Goal: Task Accomplishment & Management: Complete application form

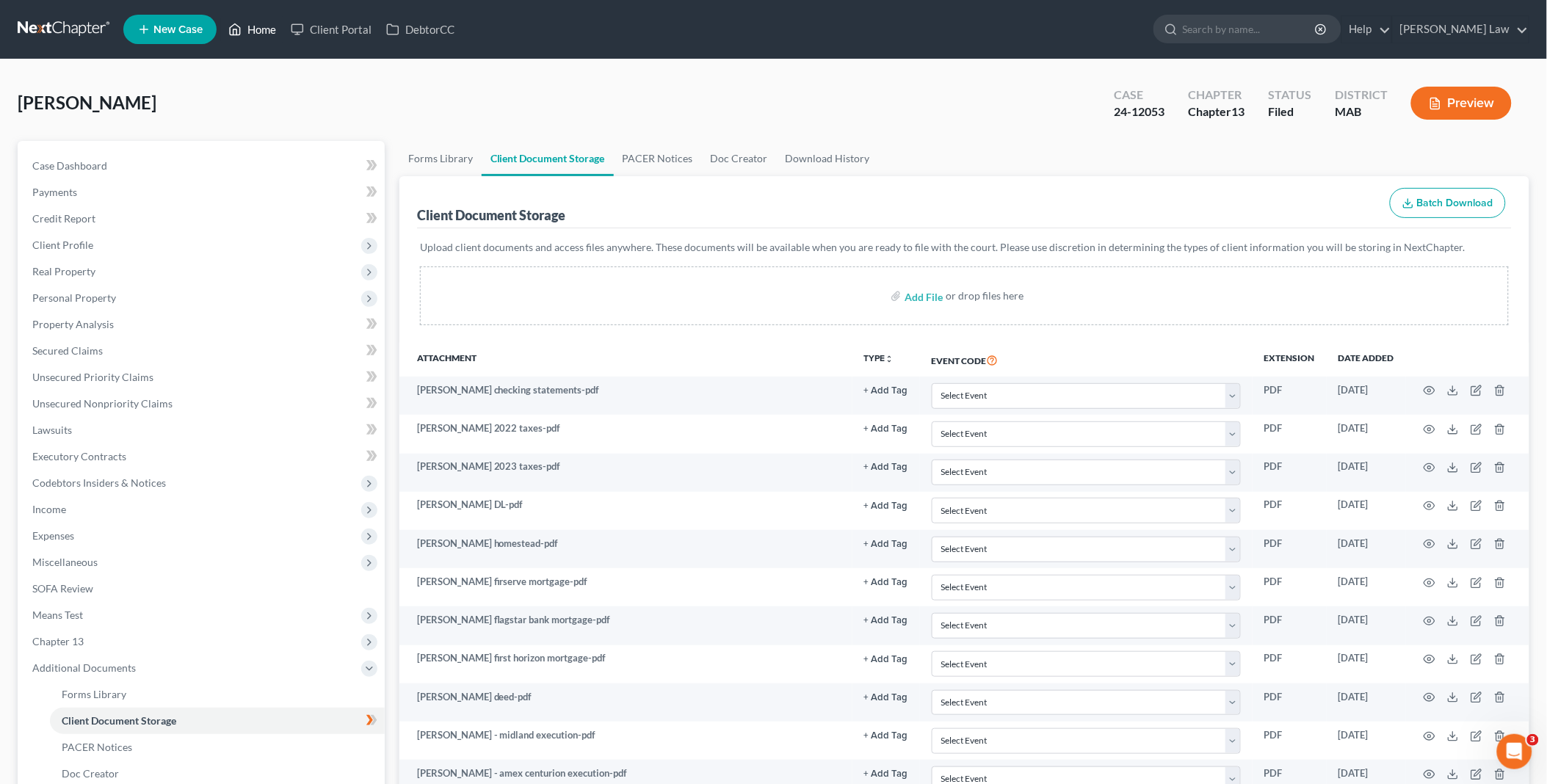
drag, startPoint x: 266, startPoint y: 30, endPoint x: 516, endPoint y: 128, distance: 268.5
click at [266, 30] on link "Home" at bounding box center [252, 29] width 63 height 27
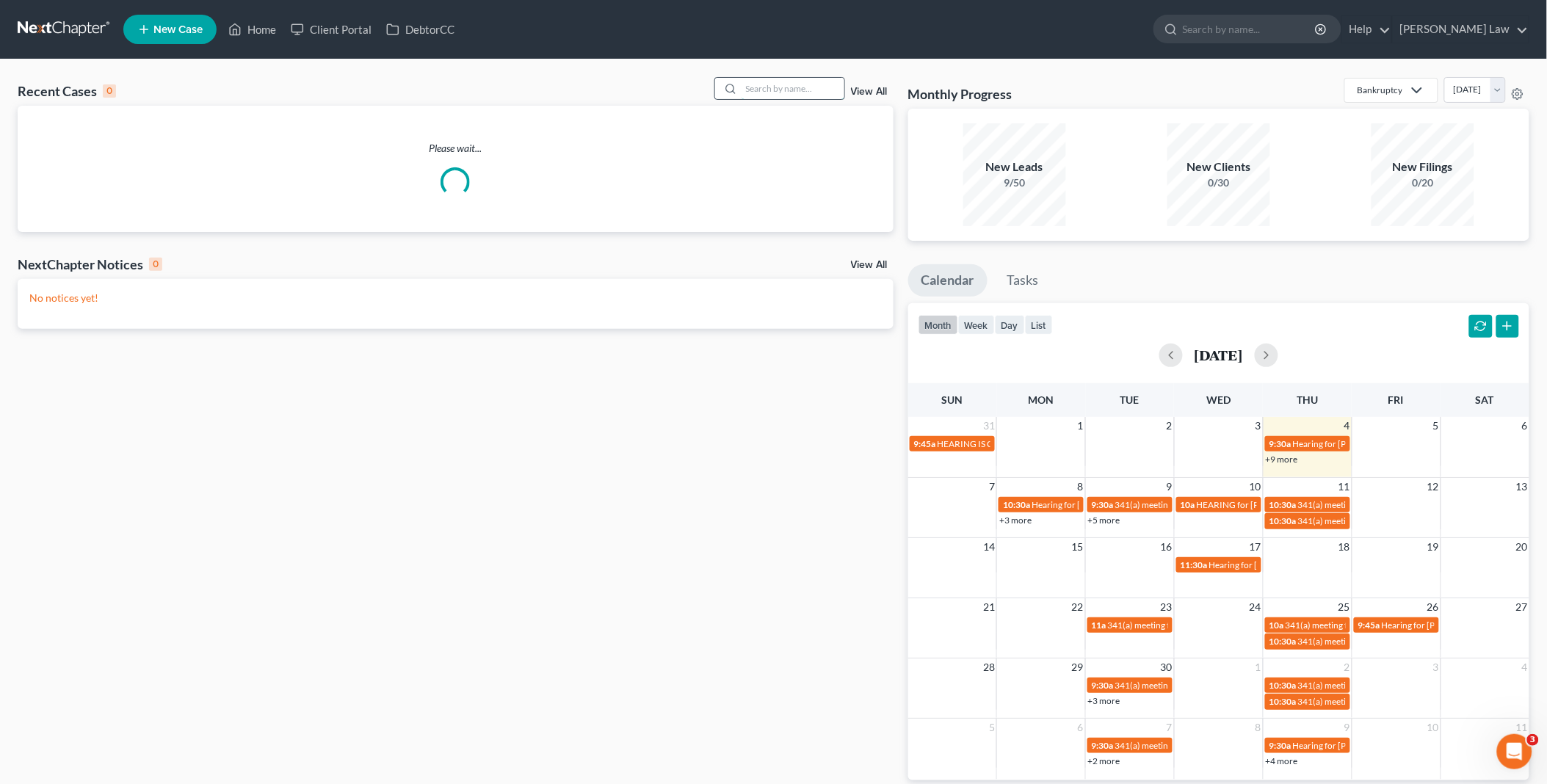
click at [759, 84] on input "search" at bounding box center [793, 88] width 103 height 22
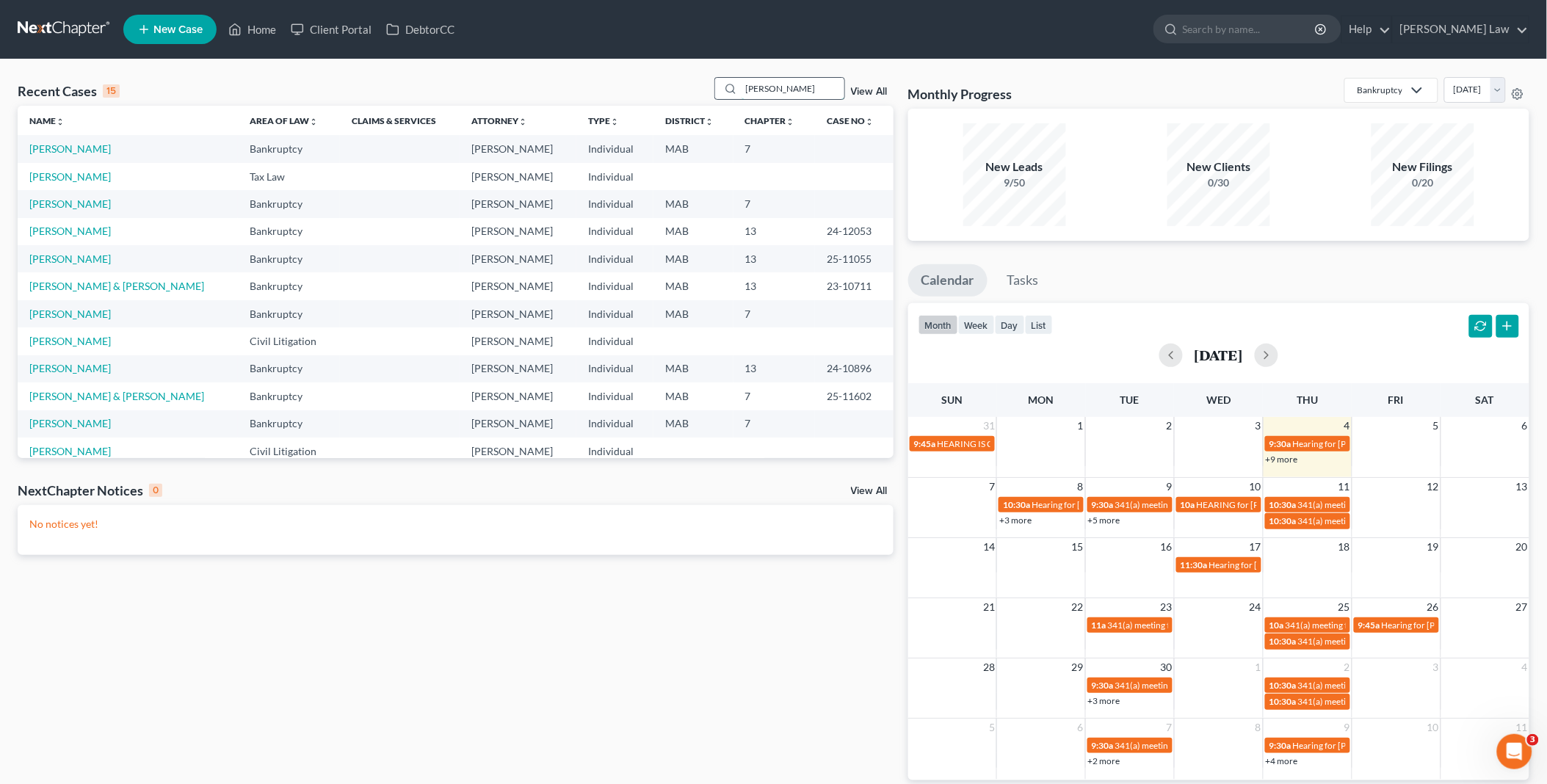
type input "[PERSON_NAME]"
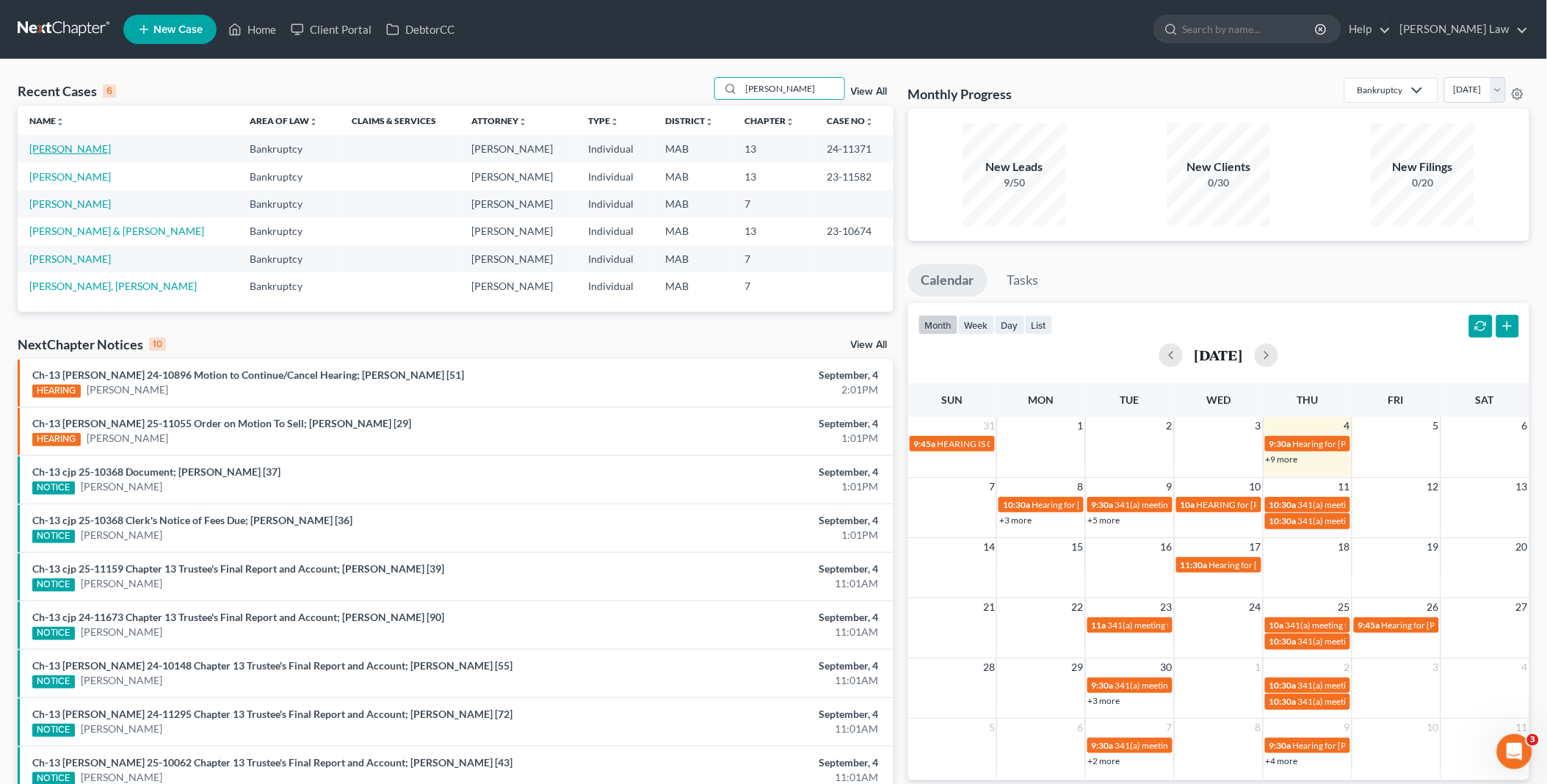
click at [55, 147] on link "[PERSON_NAME]" at bounding box center [70, 148] width 82 height 13
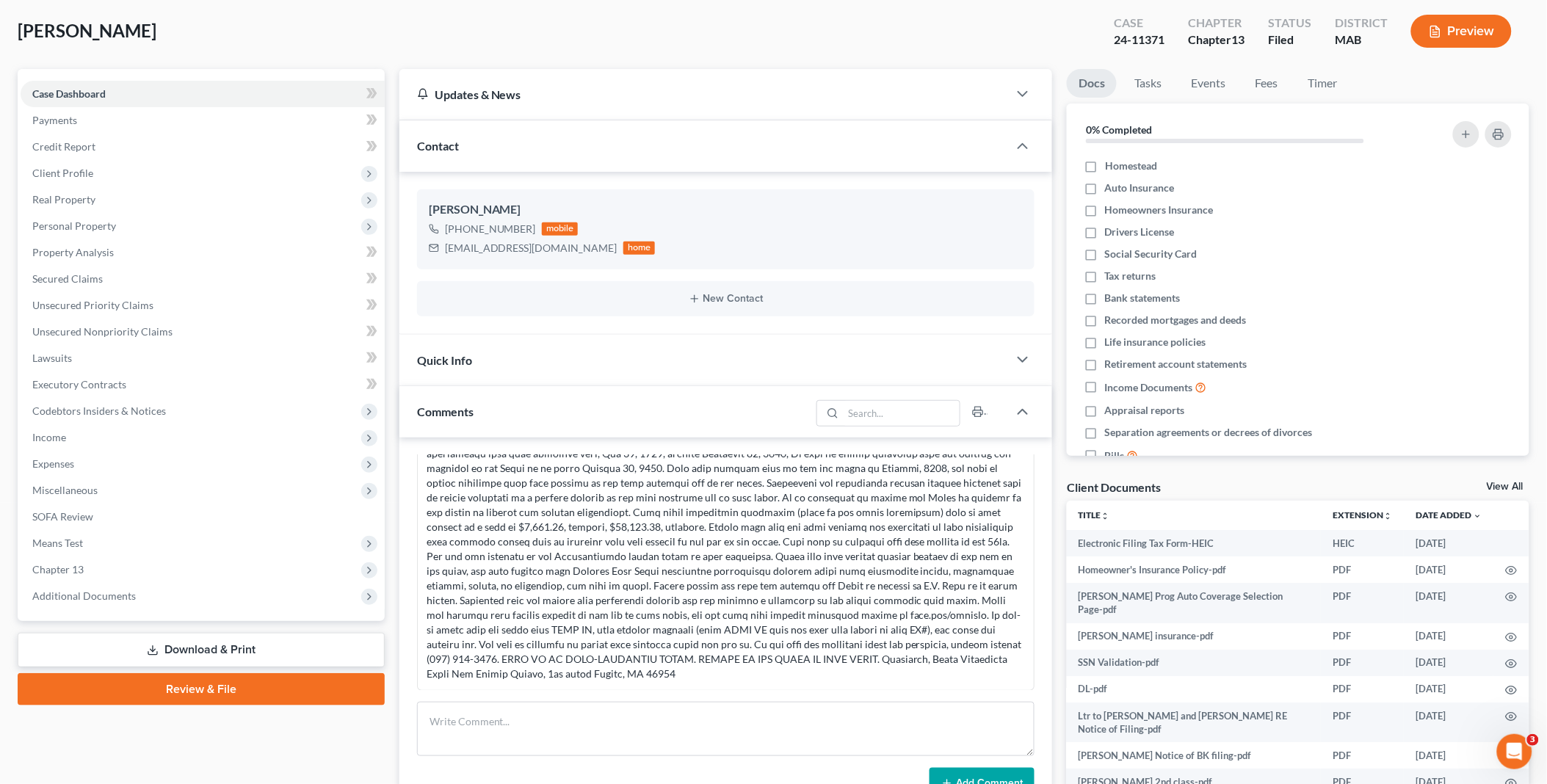
scroll to position [163, 0]
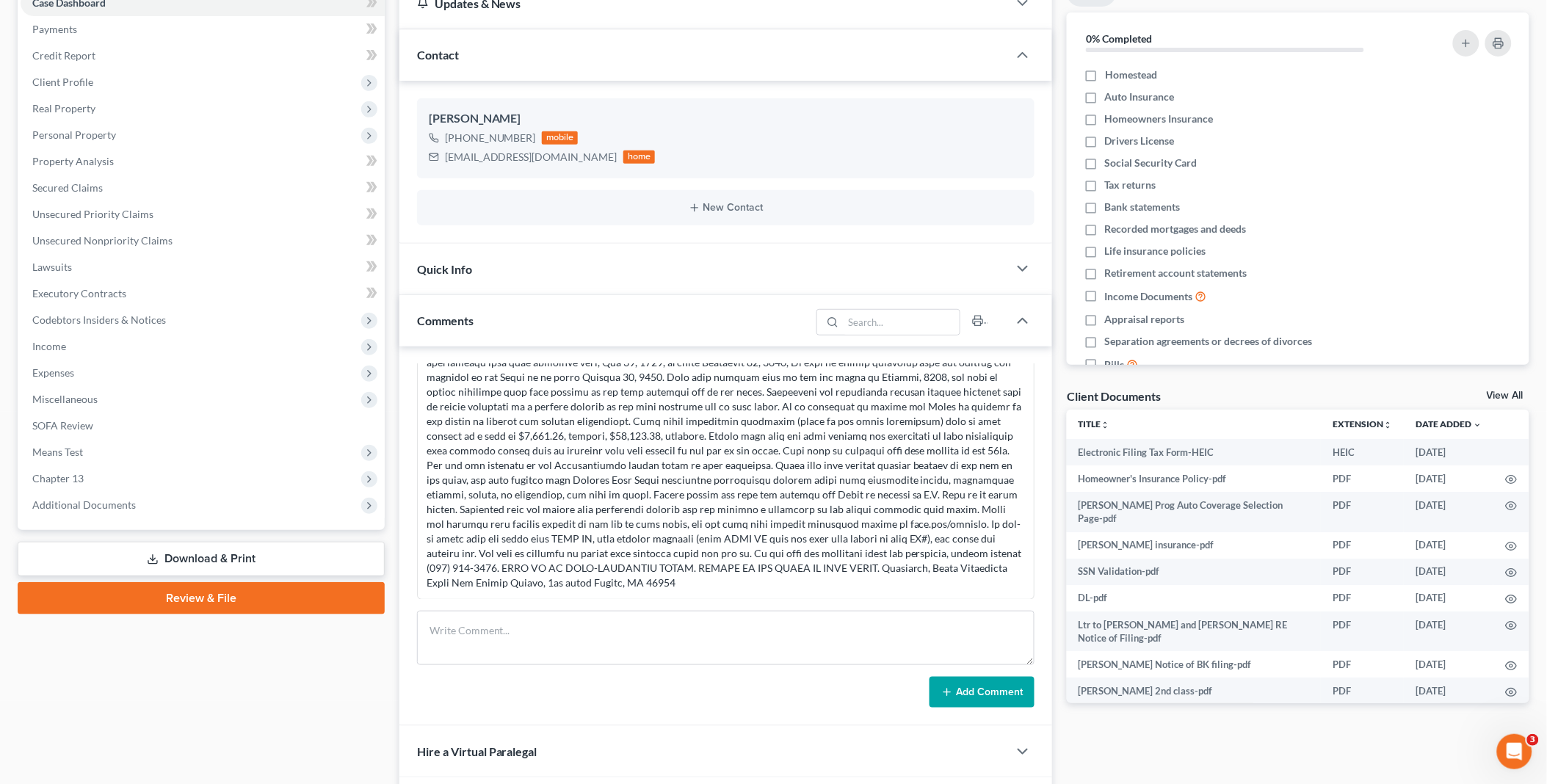
click at [1511, 394] on link "View All" at bounding box center [1505, 395] width 37 height 10
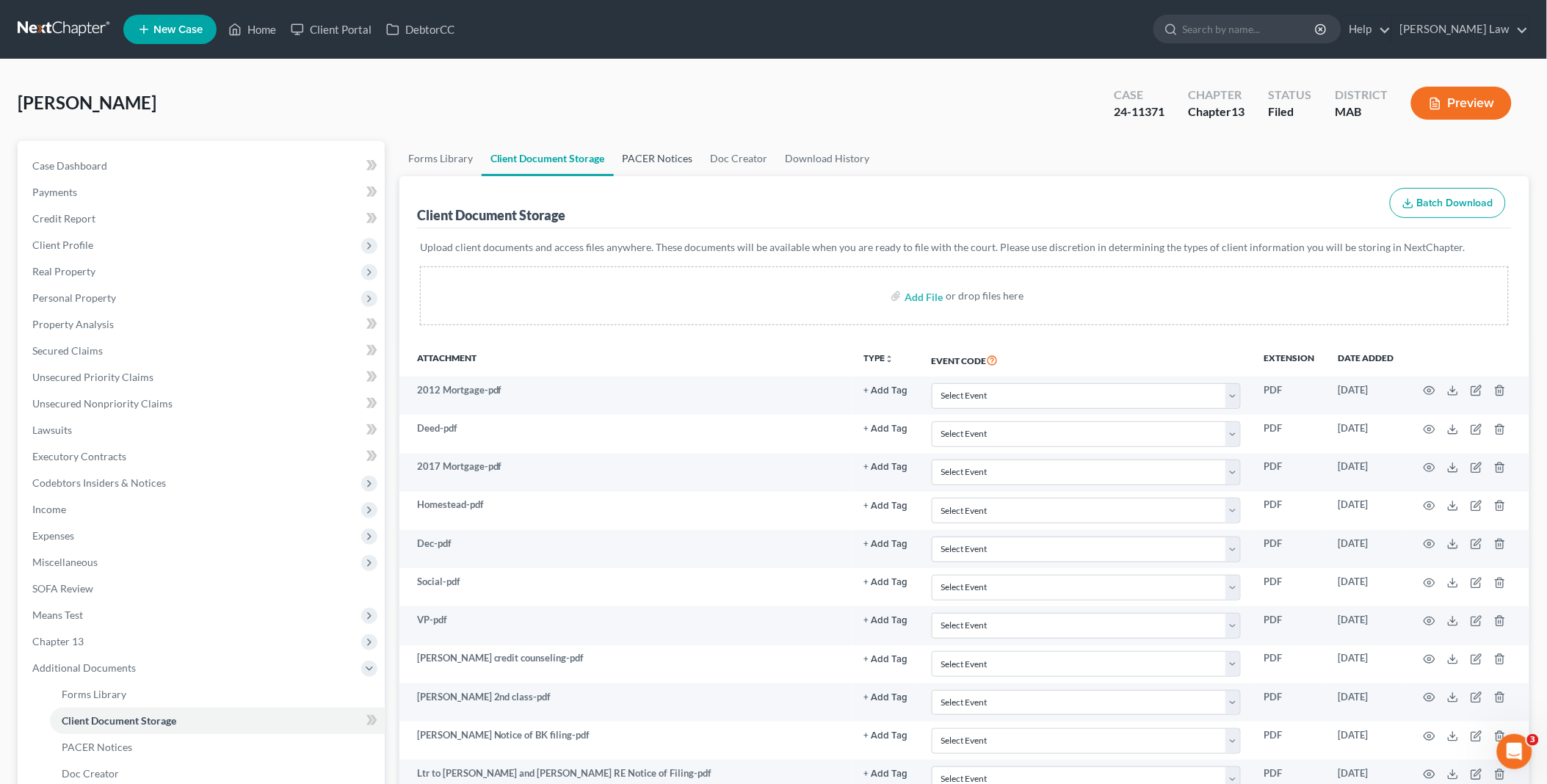
click at [659, 156] on link "PACER Notices" at bounding box center [658, 158] width 88 height 35
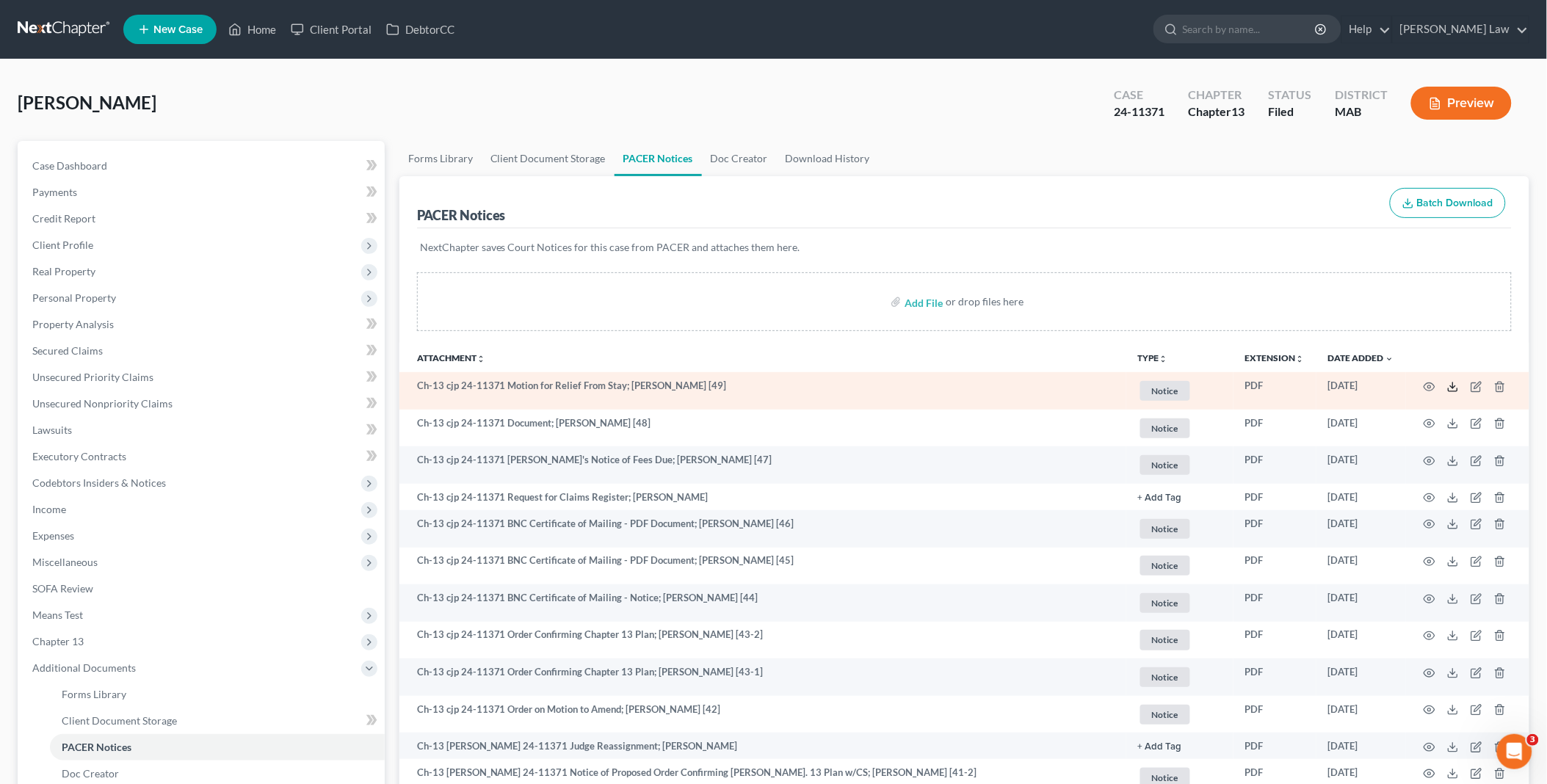
click at [1451, 384] on icon at bounding box center [1453, 387] width 12 height 12
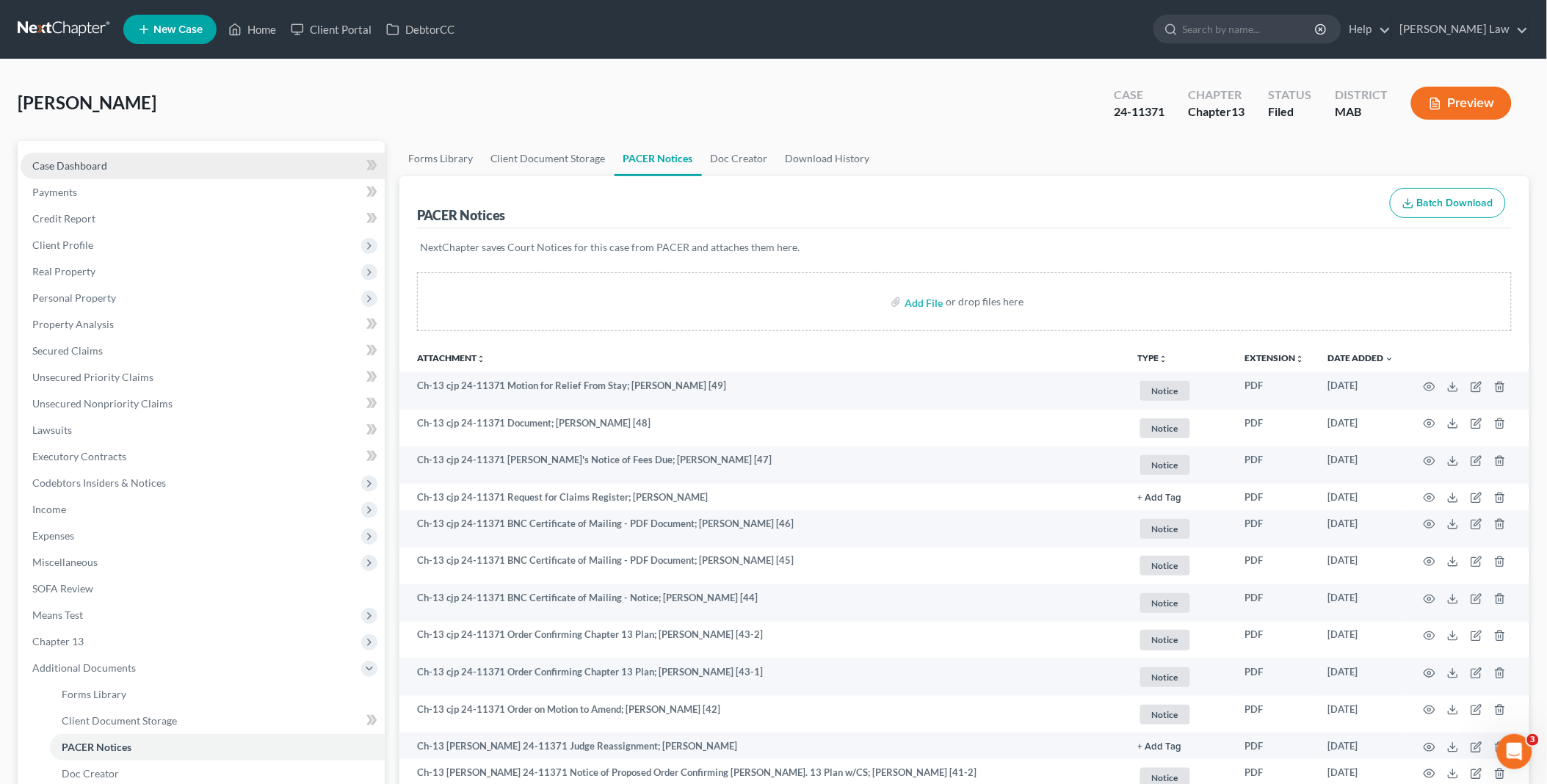
click at [103, 168] on span "Case Dashboard" at bounding box center [70, 165] width 75 height 13
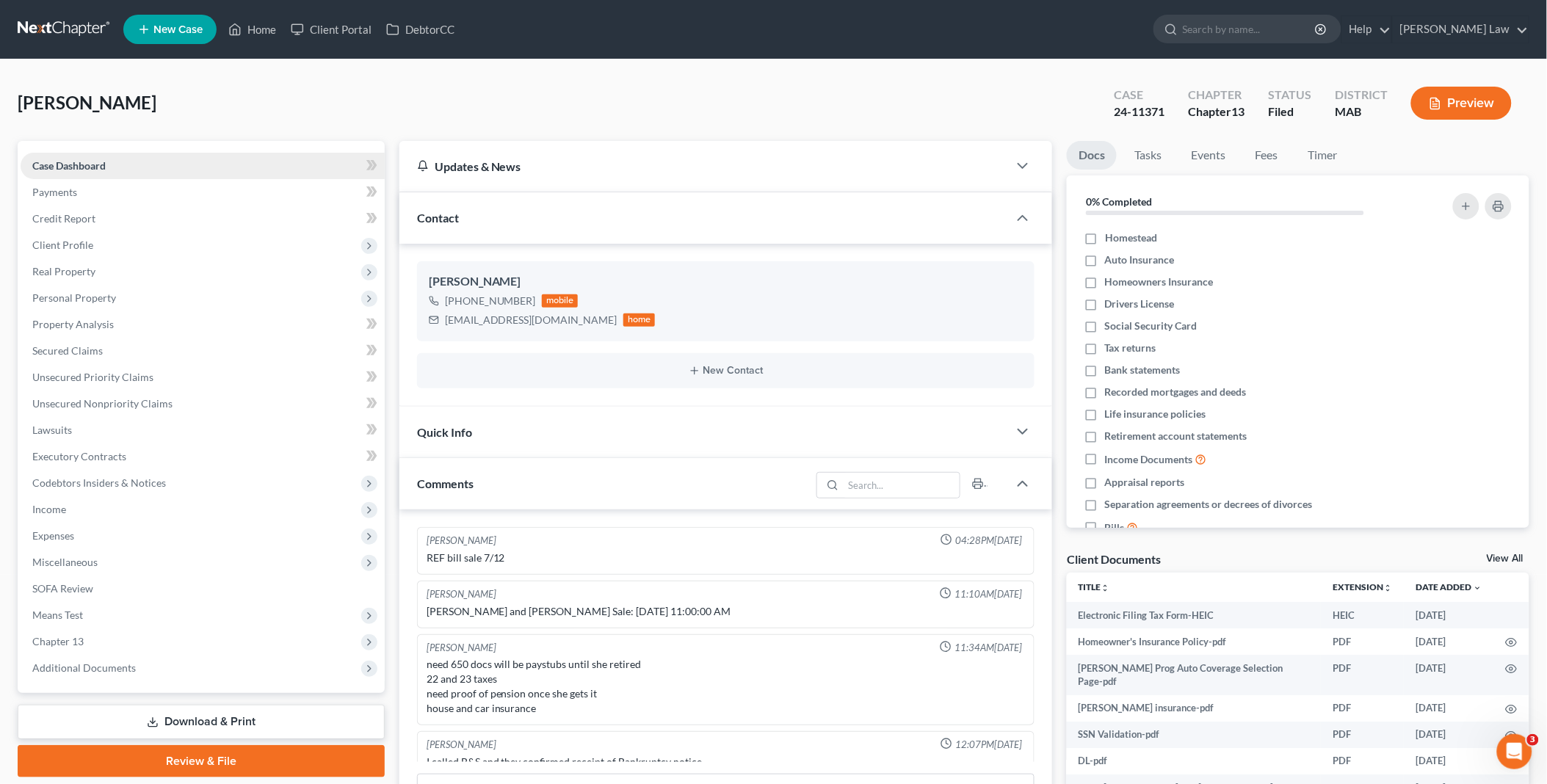
scroll to position [456, 0]
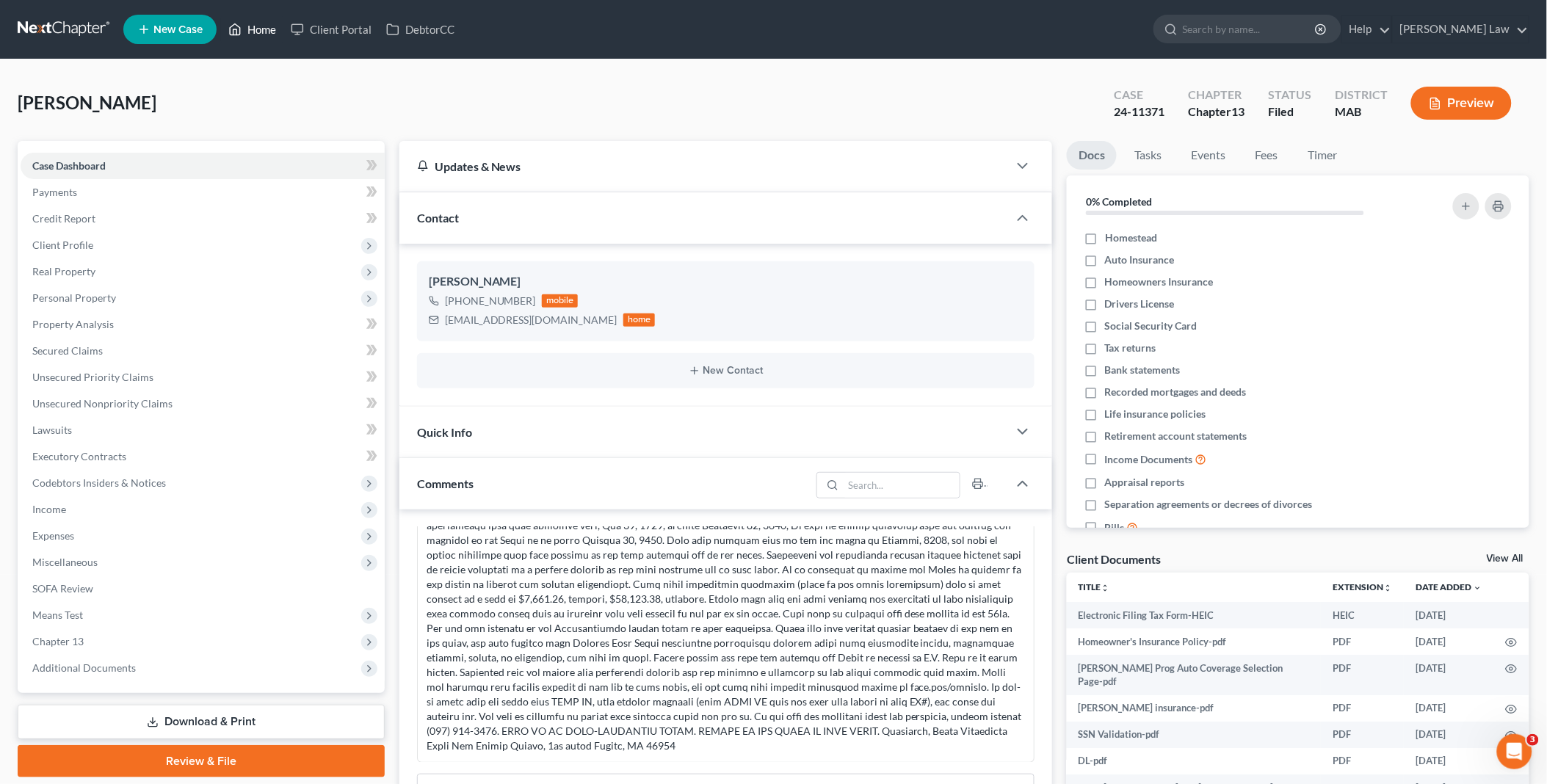
click at [254, 28] on link "Home" at bounding box center [252, 29] width 63 height 27
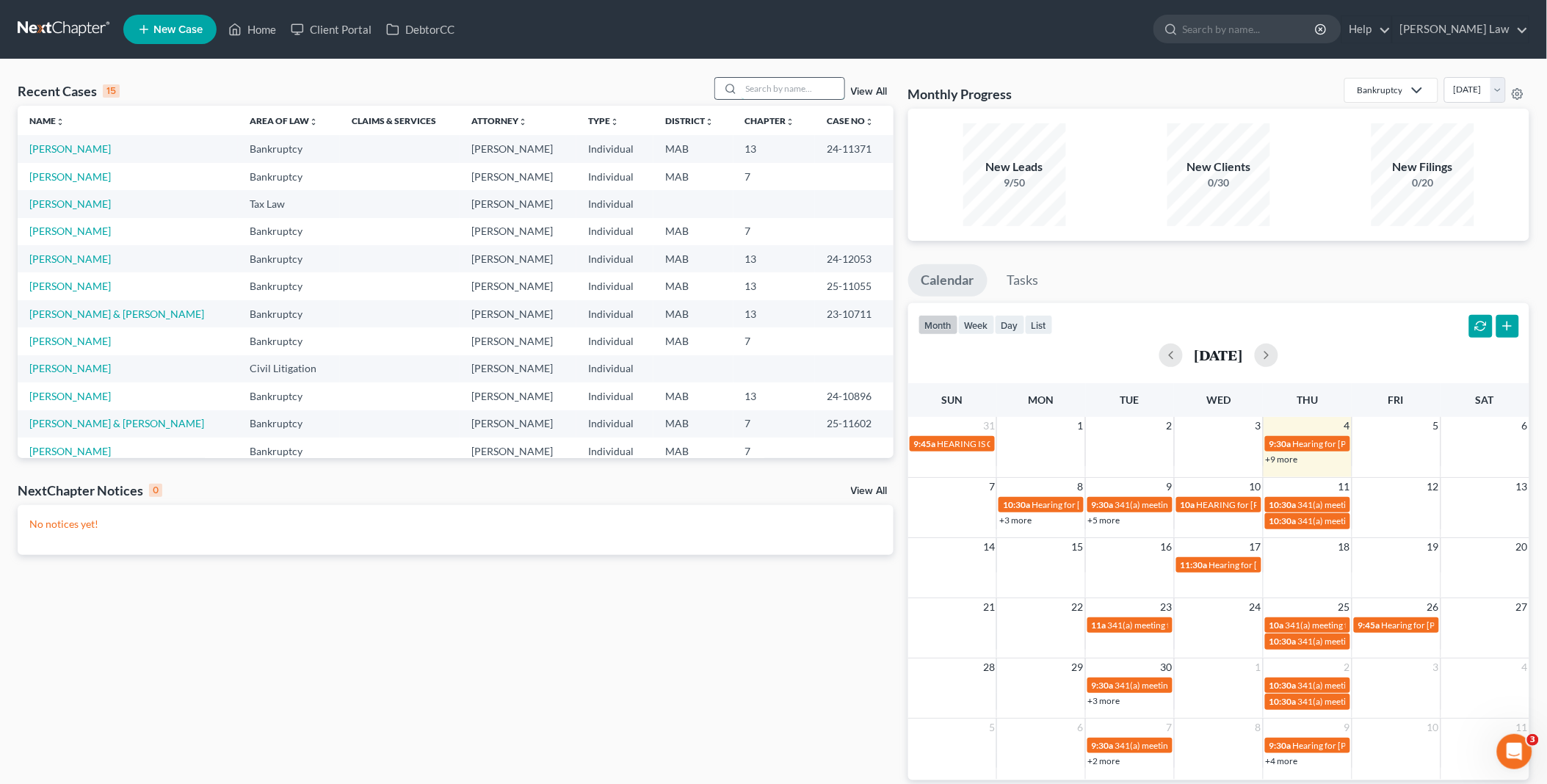
click at [773, 89] on input "search" at bounding box center [793, 88] width 103 height 22
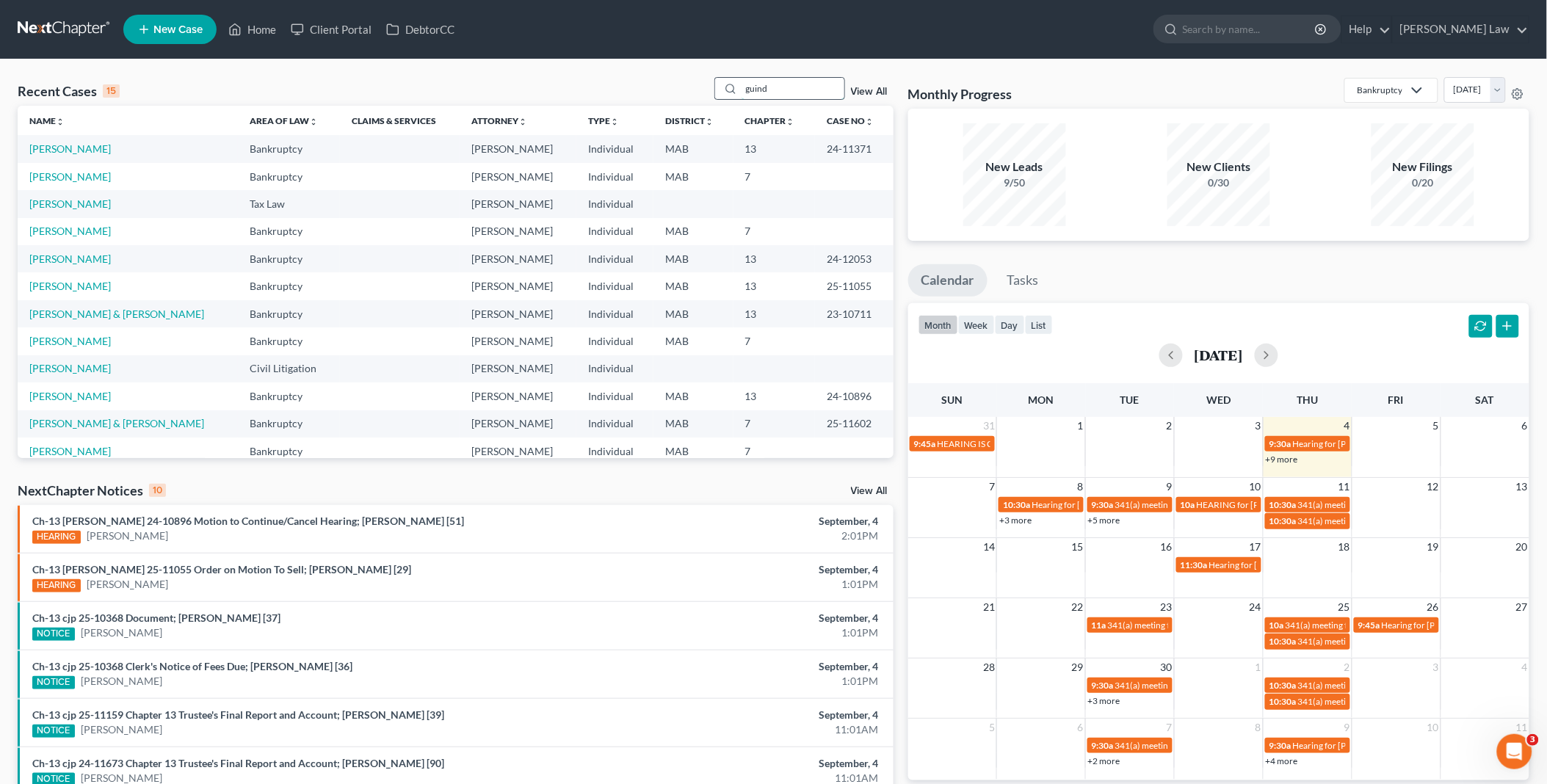
type input "guind"
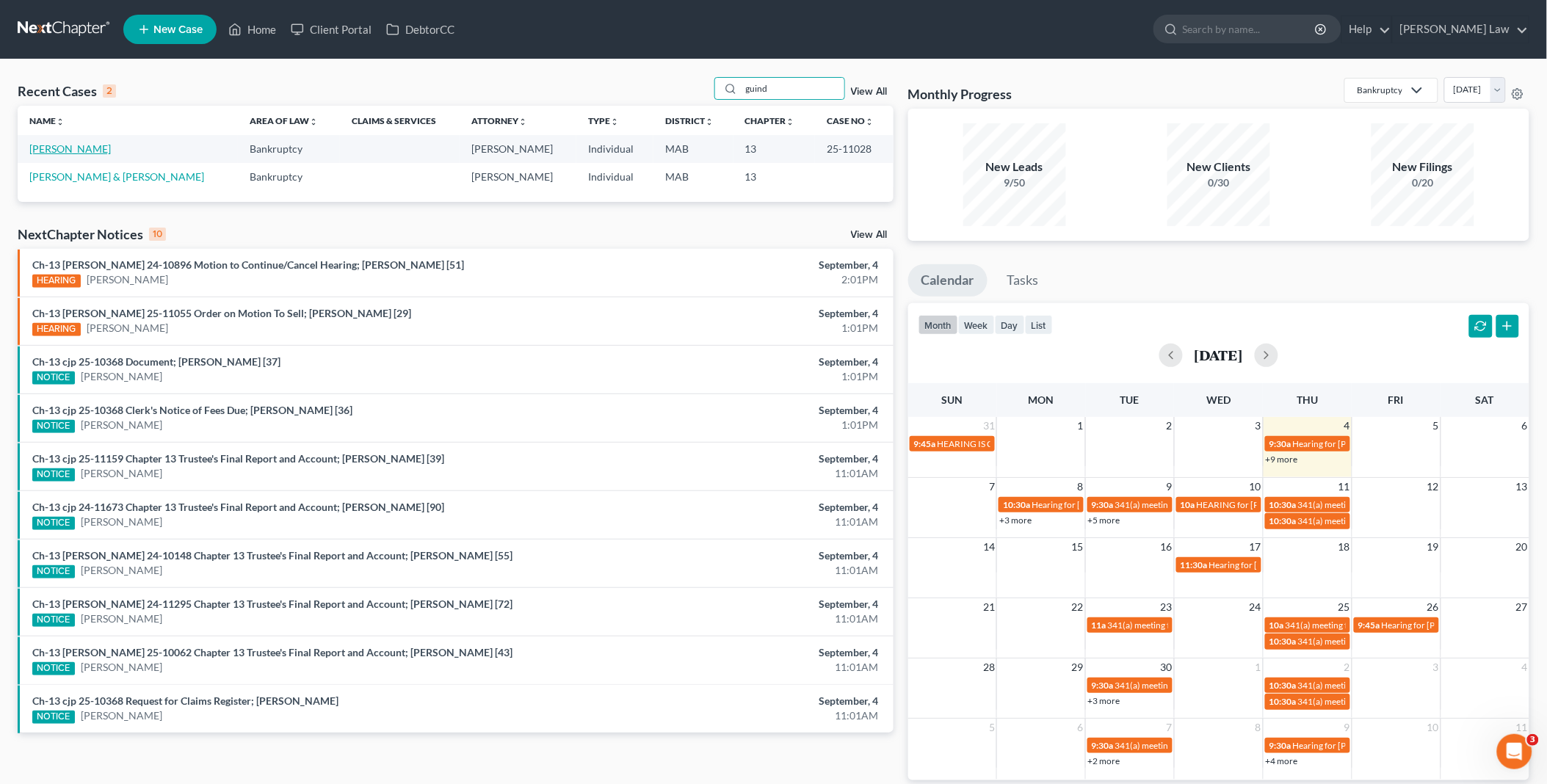
click at [48, 148] on link "[PERSON_NAME]" at bounding box center [70, 148] width 82 height 13
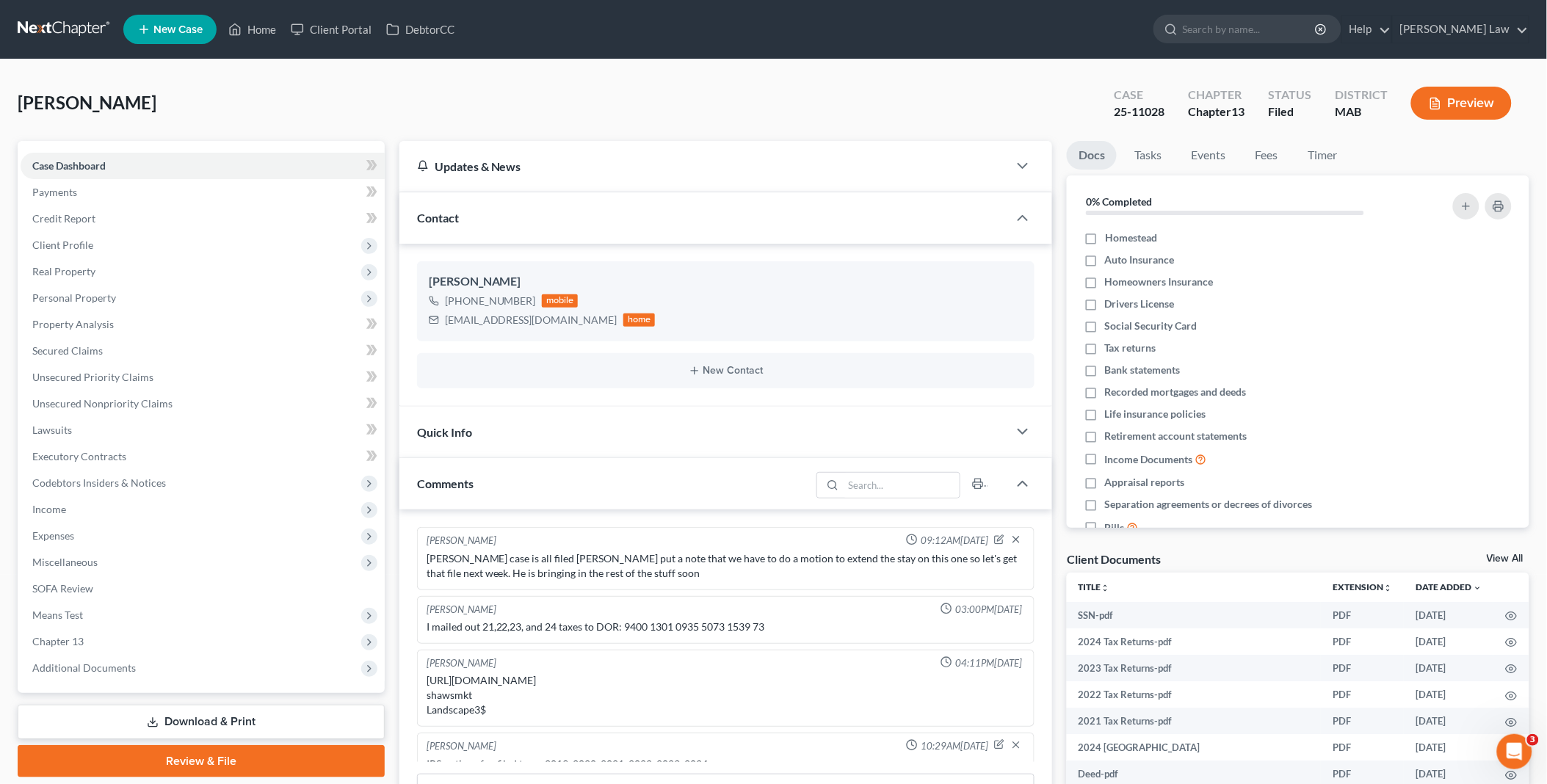
scroll to position [73, 0]
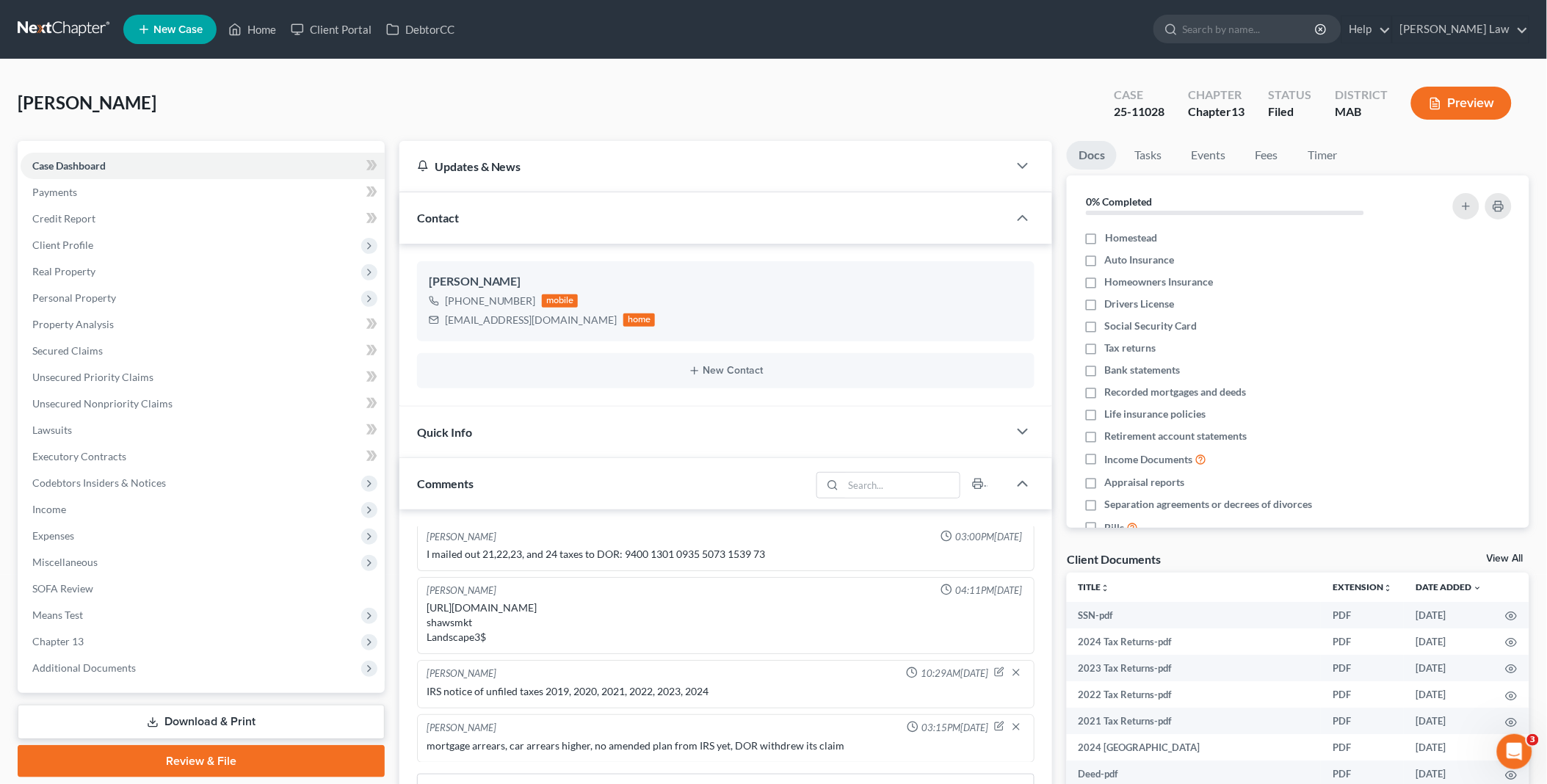
click at [1503, 555] on link "View All" at bounding box center [1505, 558] width 37 height 10
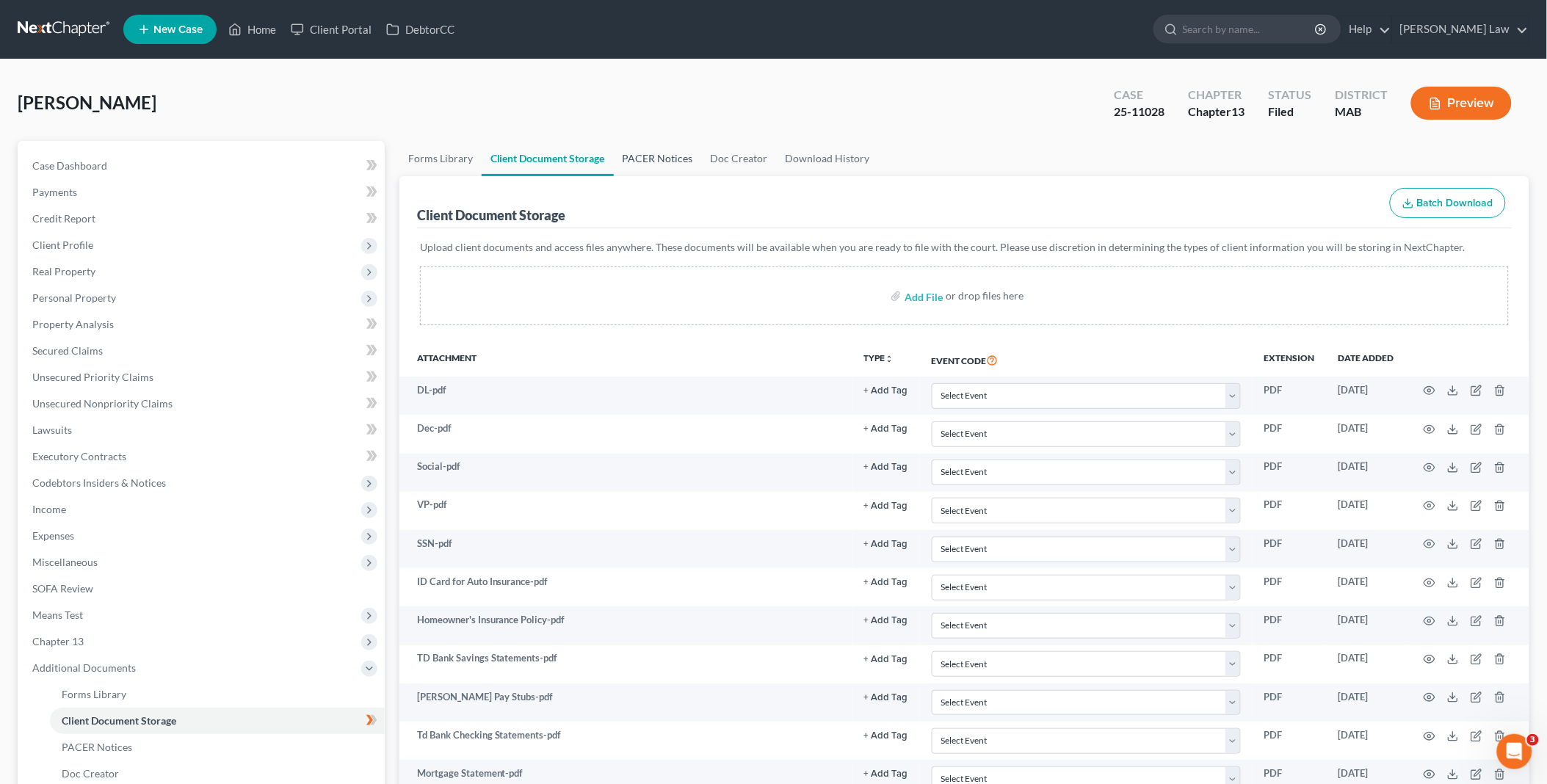
click at [648, 149] on link "PACER Notices" at bounding box center [658, 158] width 88 height 35
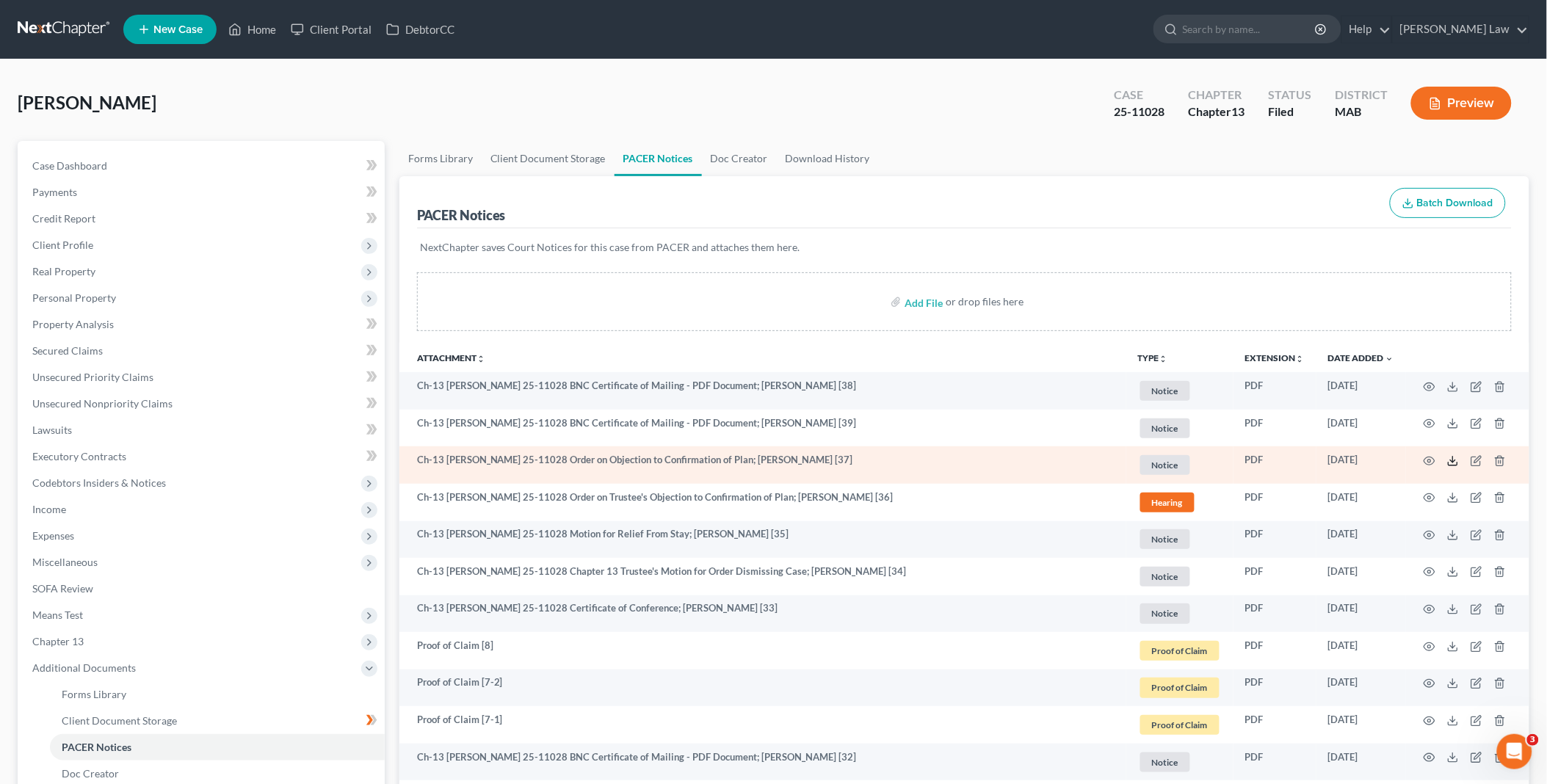
click at [1452, 457] on icon at bounding box center [1453, 461] width 12 height 12
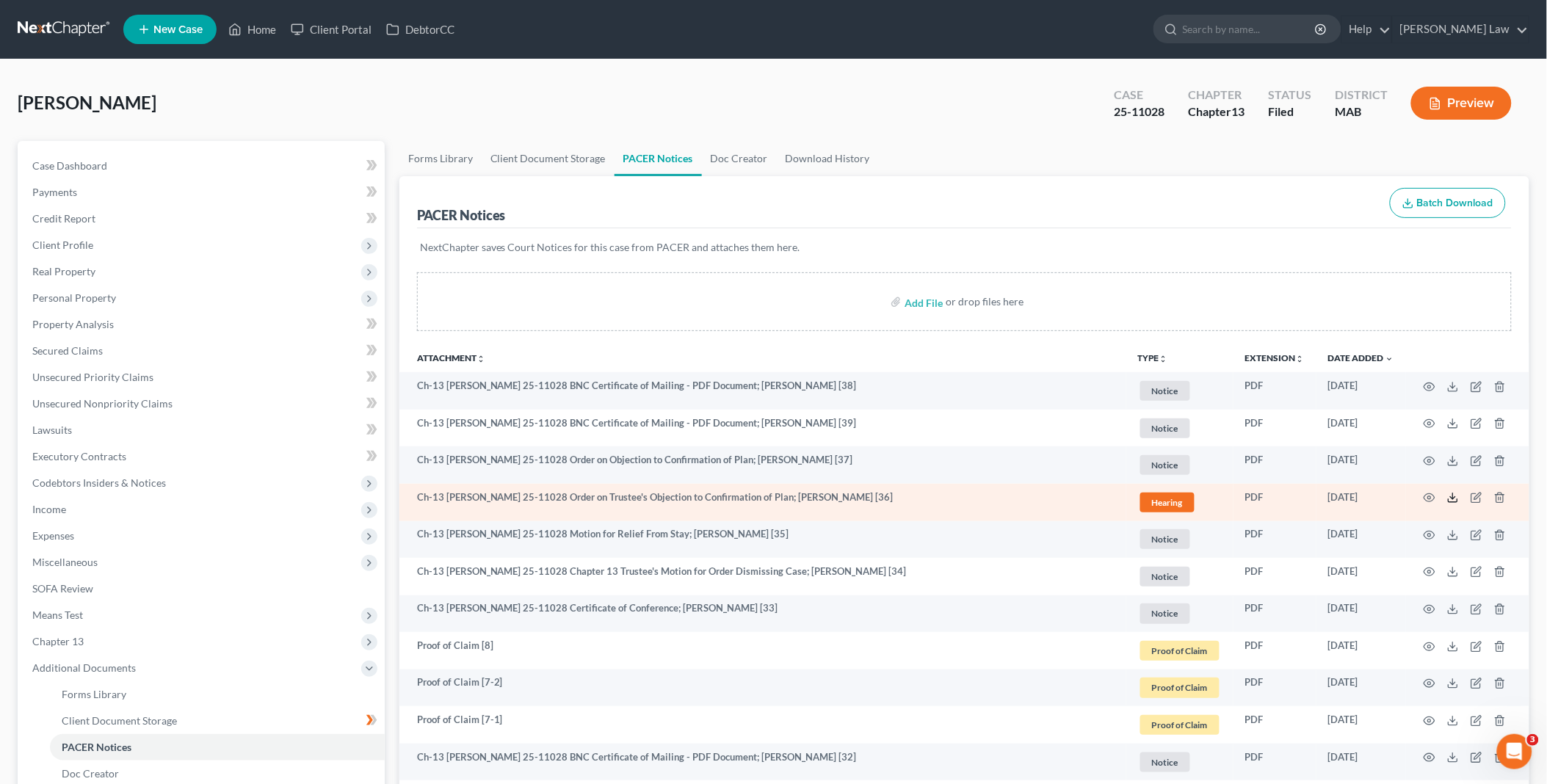
click at [1451, 498] on icon at bounding box center [1453, 498] width 12 height 12
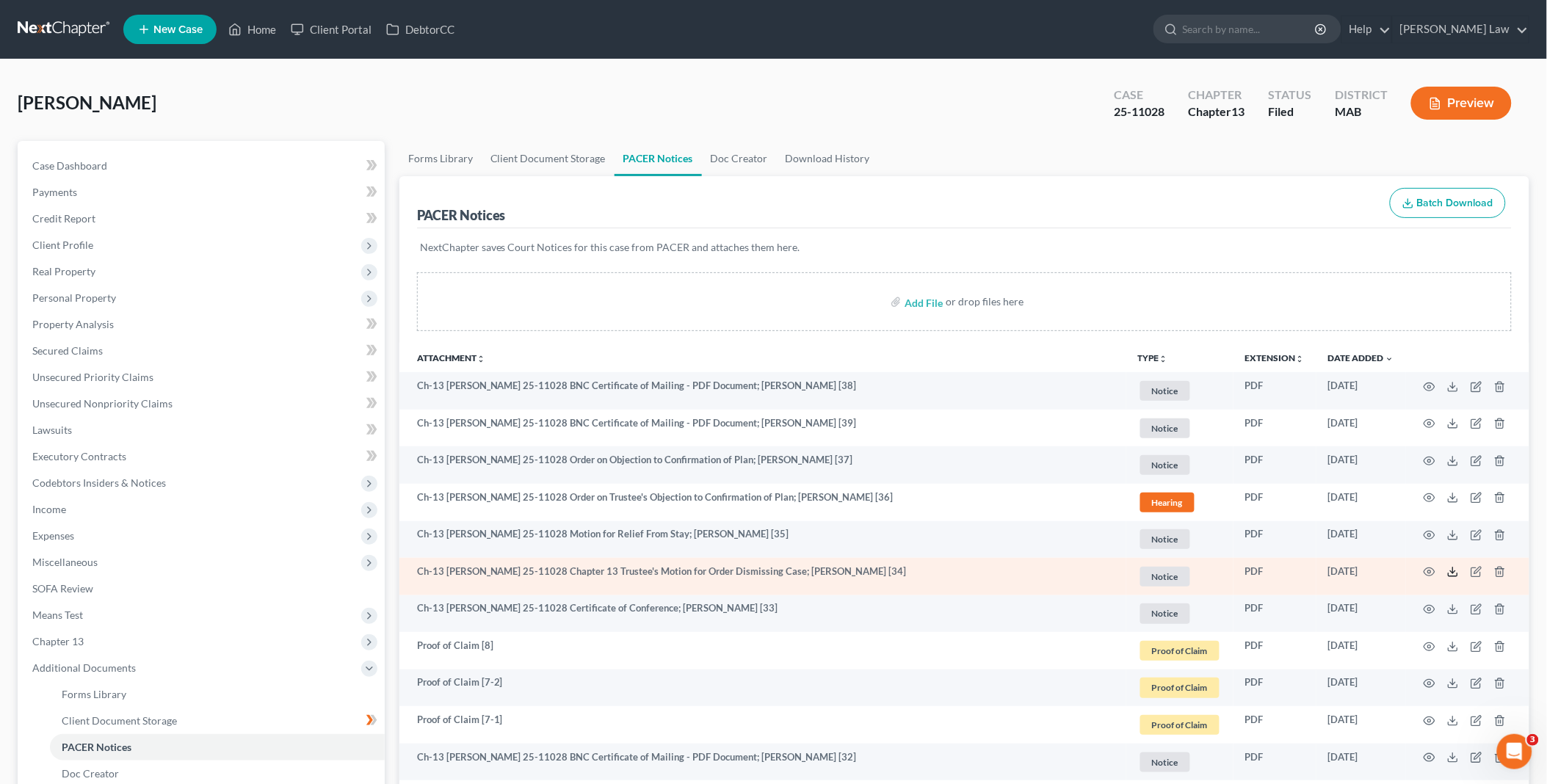
click at [1451, 571] on polyline at bounding box center [1454, 572] width 5 height 3
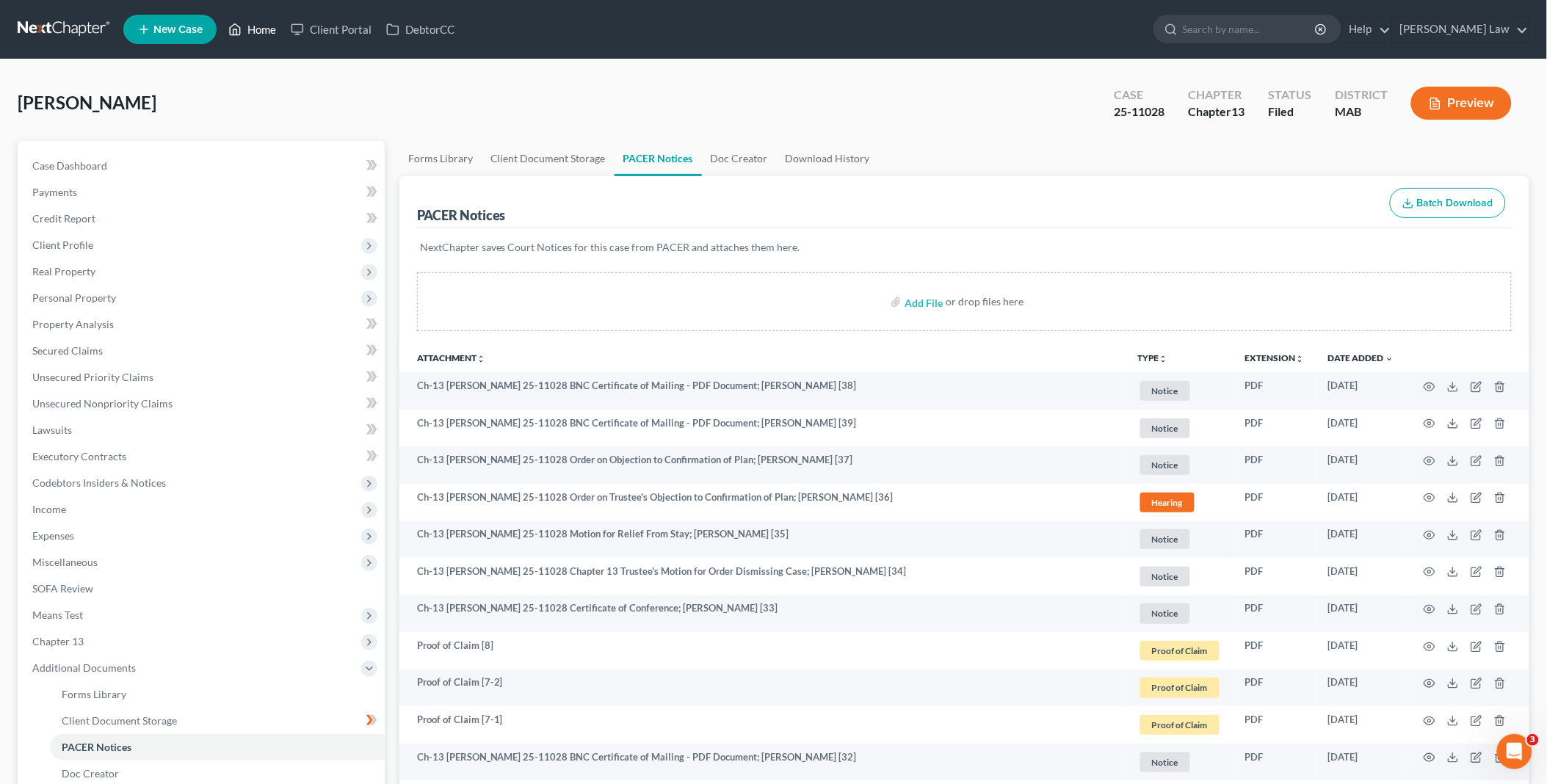
click at [261, 25] on link "Home" at bounding box center [252, 29] width 63 height 27
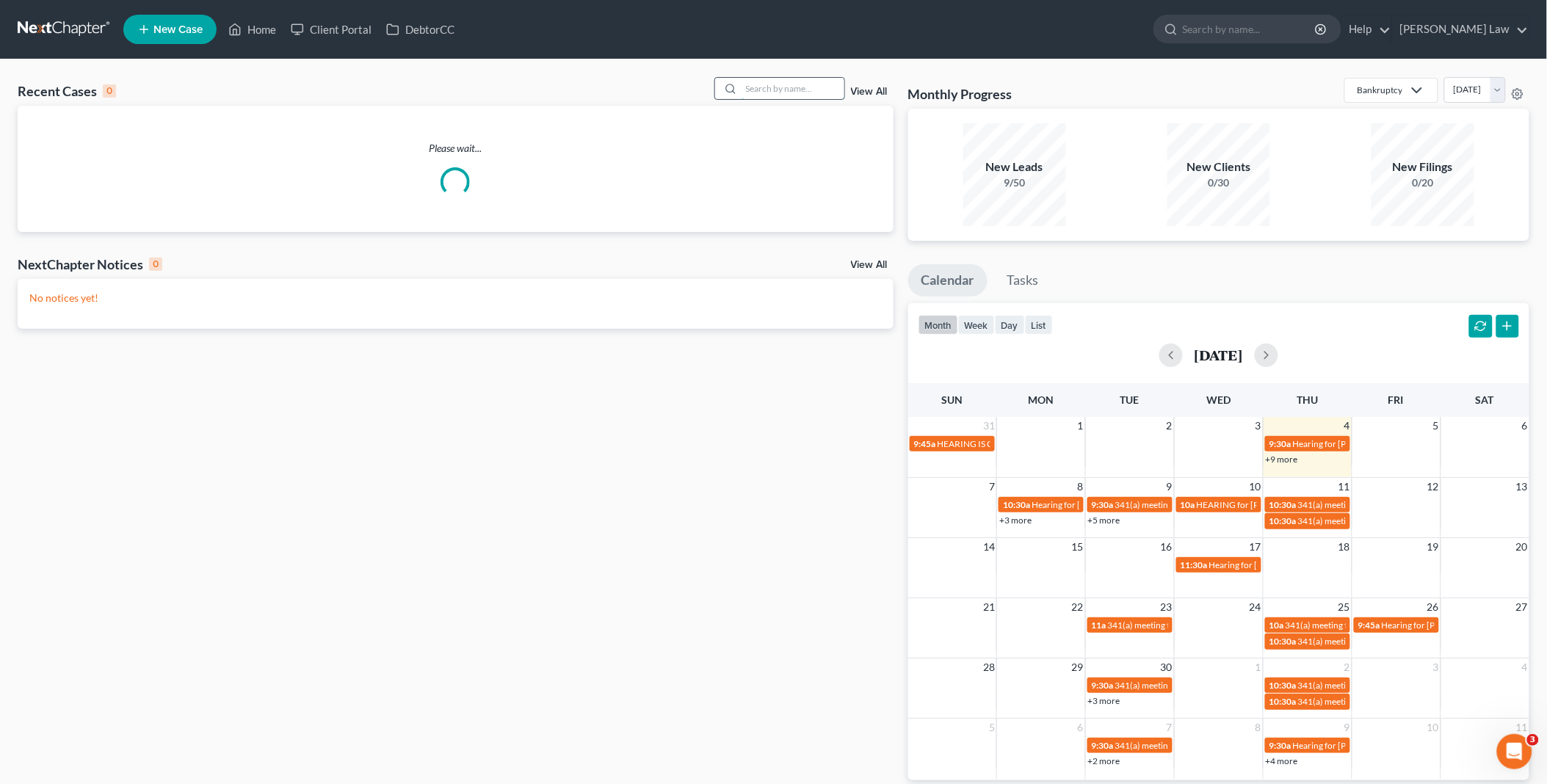
click at [802, 87] on input "search" at bounding box center [793, 88] width 103 height 22
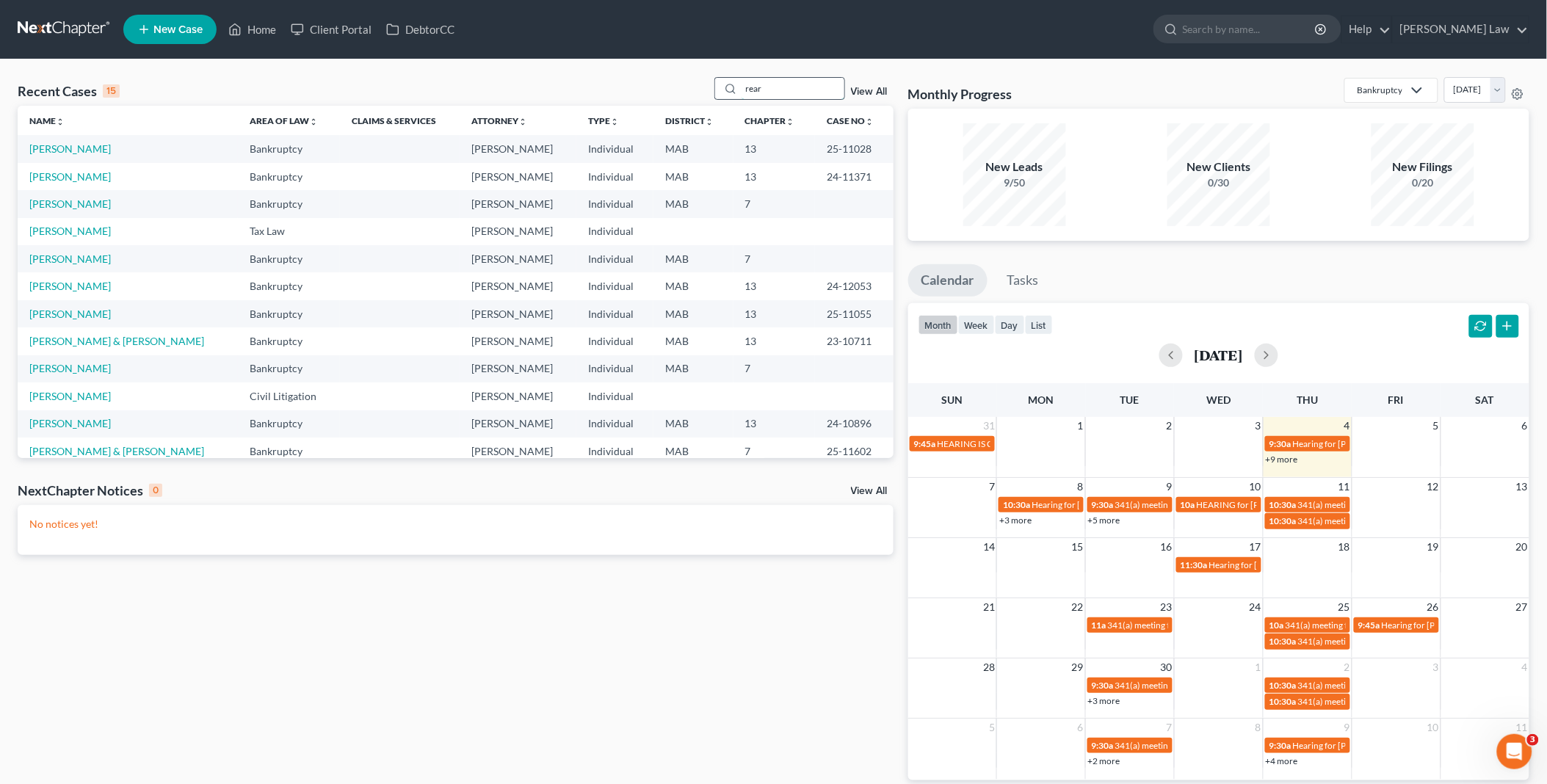
type input "rear"
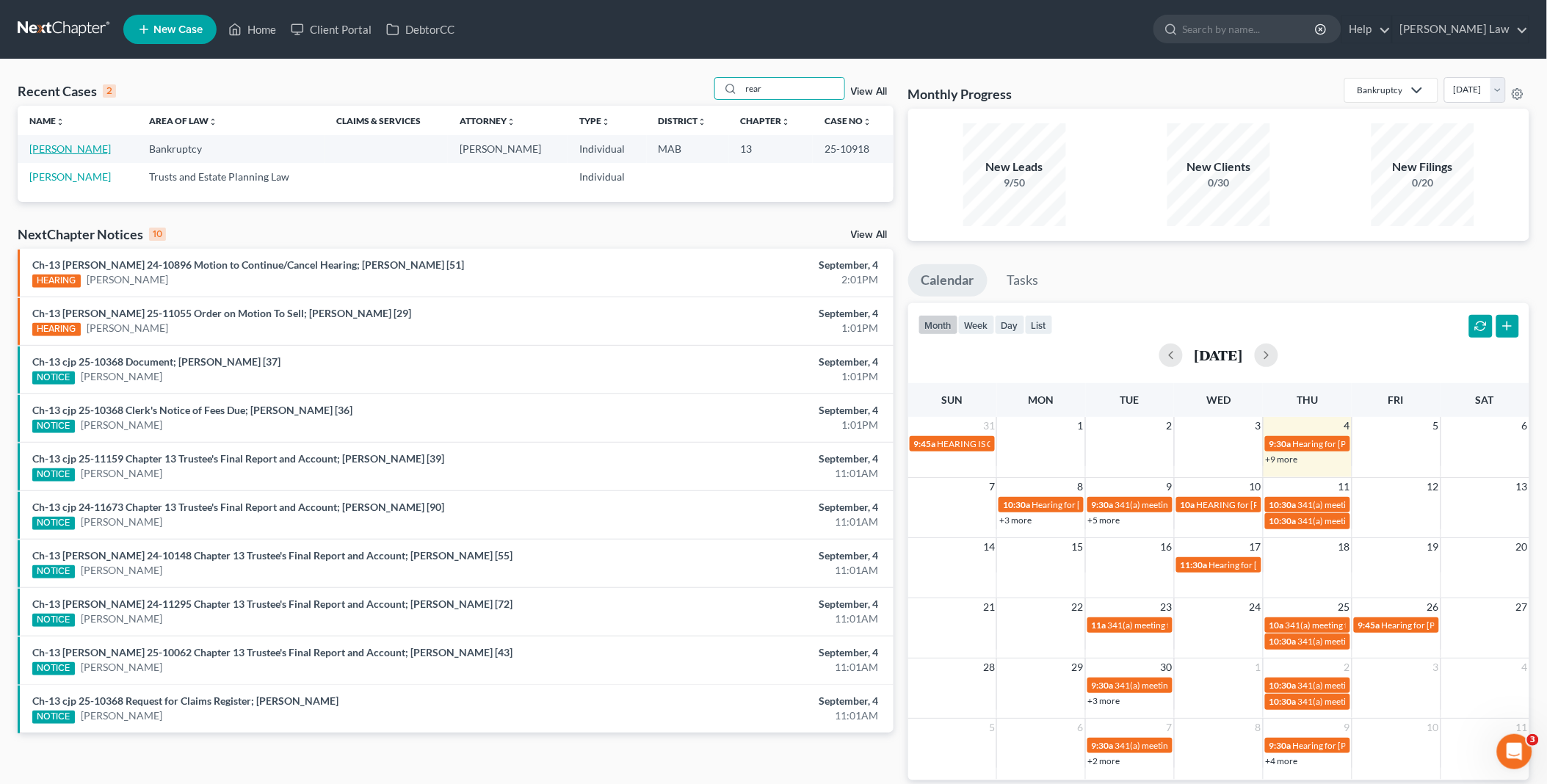
click at [79, 143] on link "[PERSON_NAME]" at bounding box center [70, 148] width 82 height 13
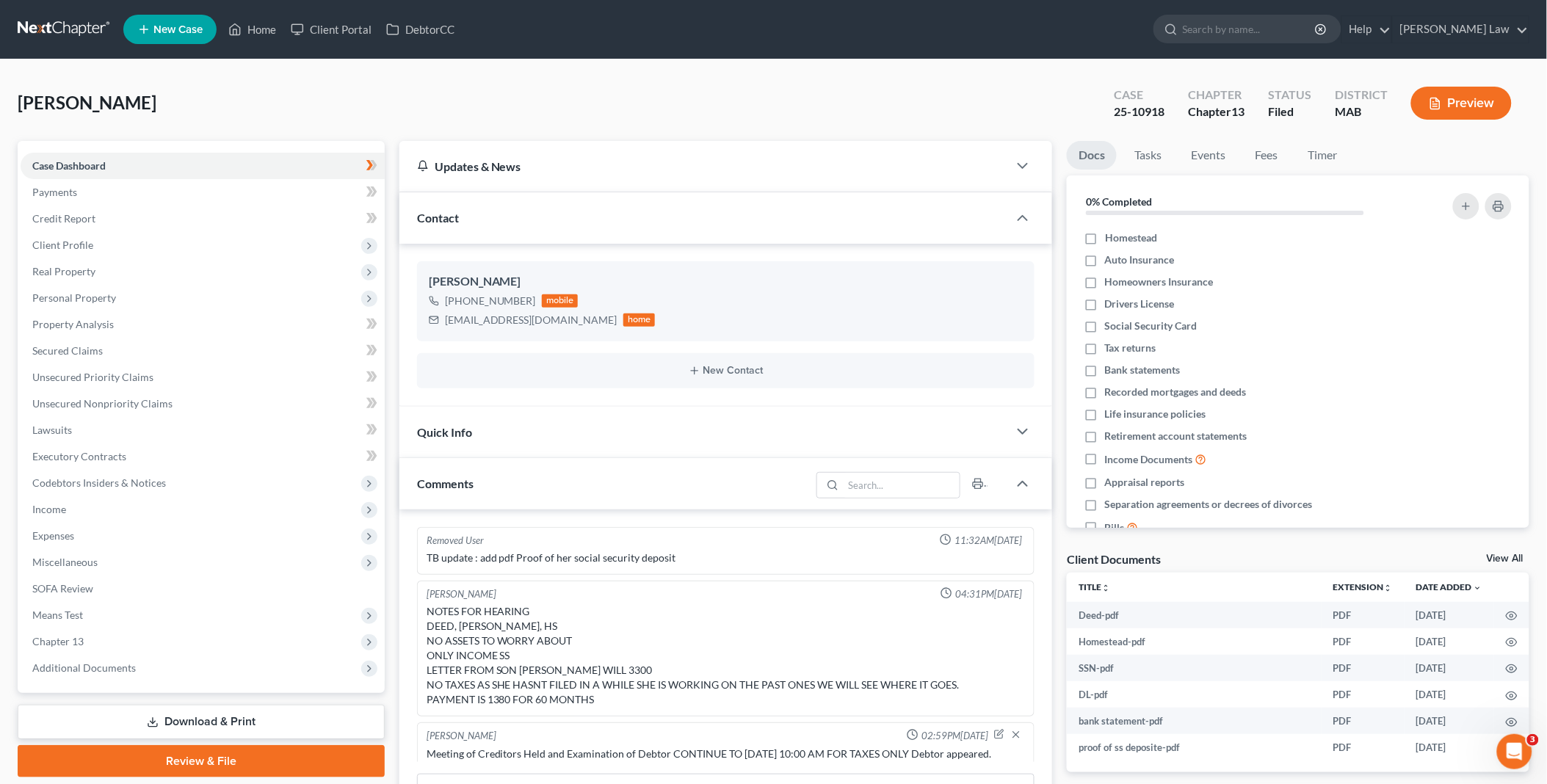
scroll to position [176, 0]
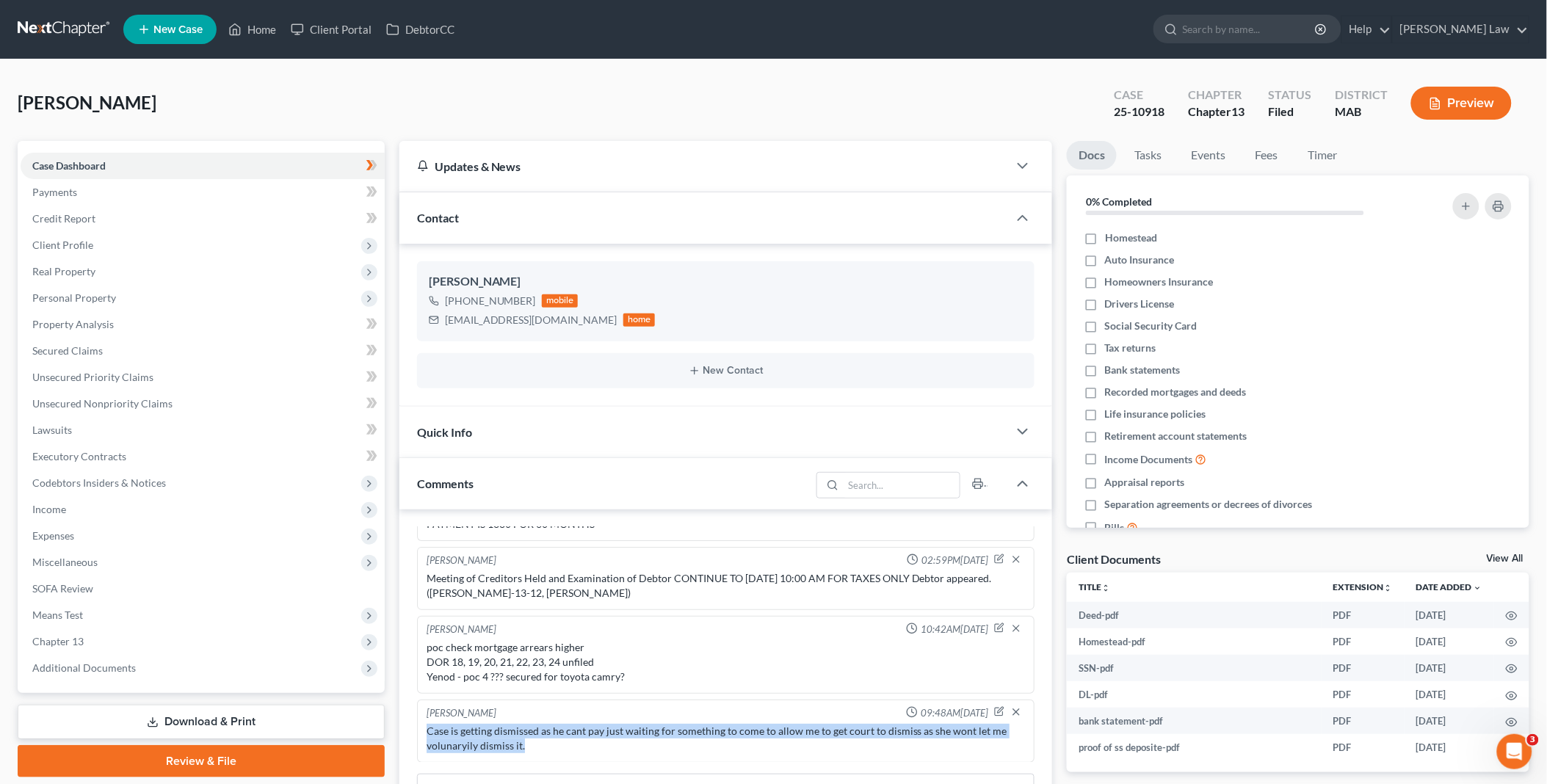
drag, startPoint x: 428, startPoint y: 724, endPoint x: 529, endPoint y: 742, distance: 102.6
click at [529, 742] on div "Case is getting dismissed as he cant pay just waiting for something to come to …" at bounding box center [726, 738] width 599 height 29
copy div "Case is getting dismissed as he cant pay just waiting for something to come to …"
click at [255, 26] on link "Home" at bounding box center [252, 29] width 63 height 27
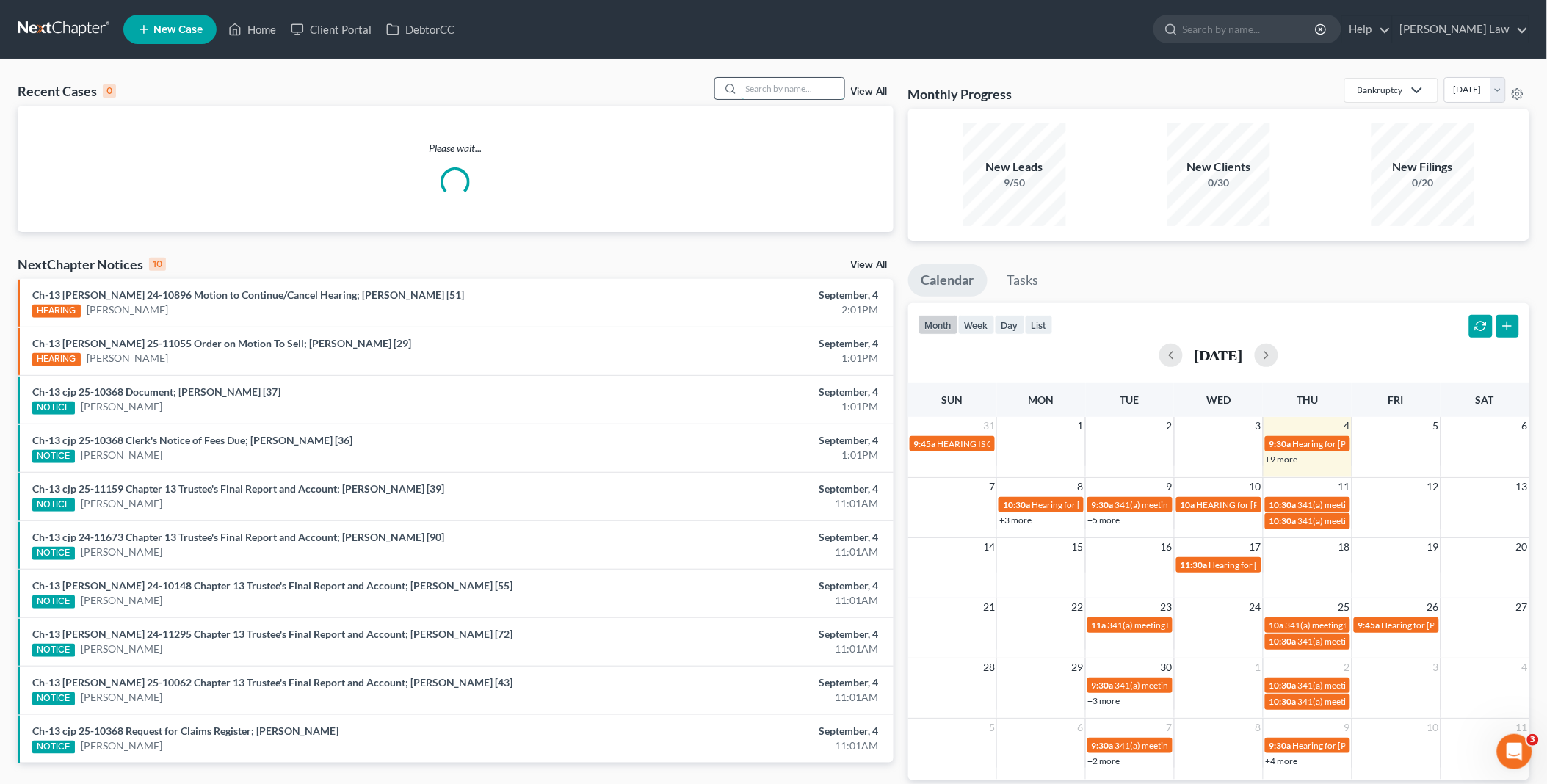
click at [762, 83] on input "search" at bounding box center [793, 88] width 103 height 22
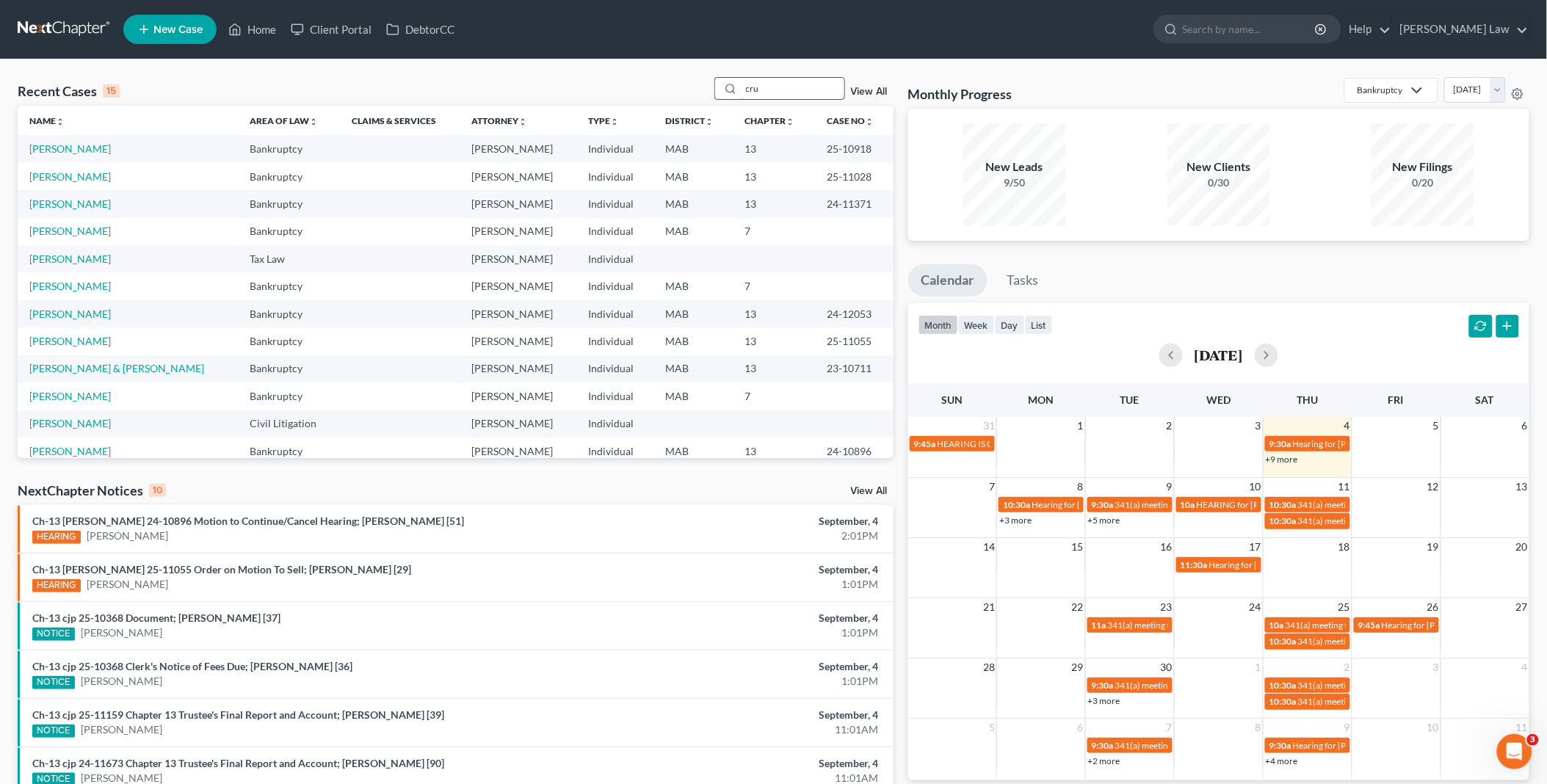
type input "cru"
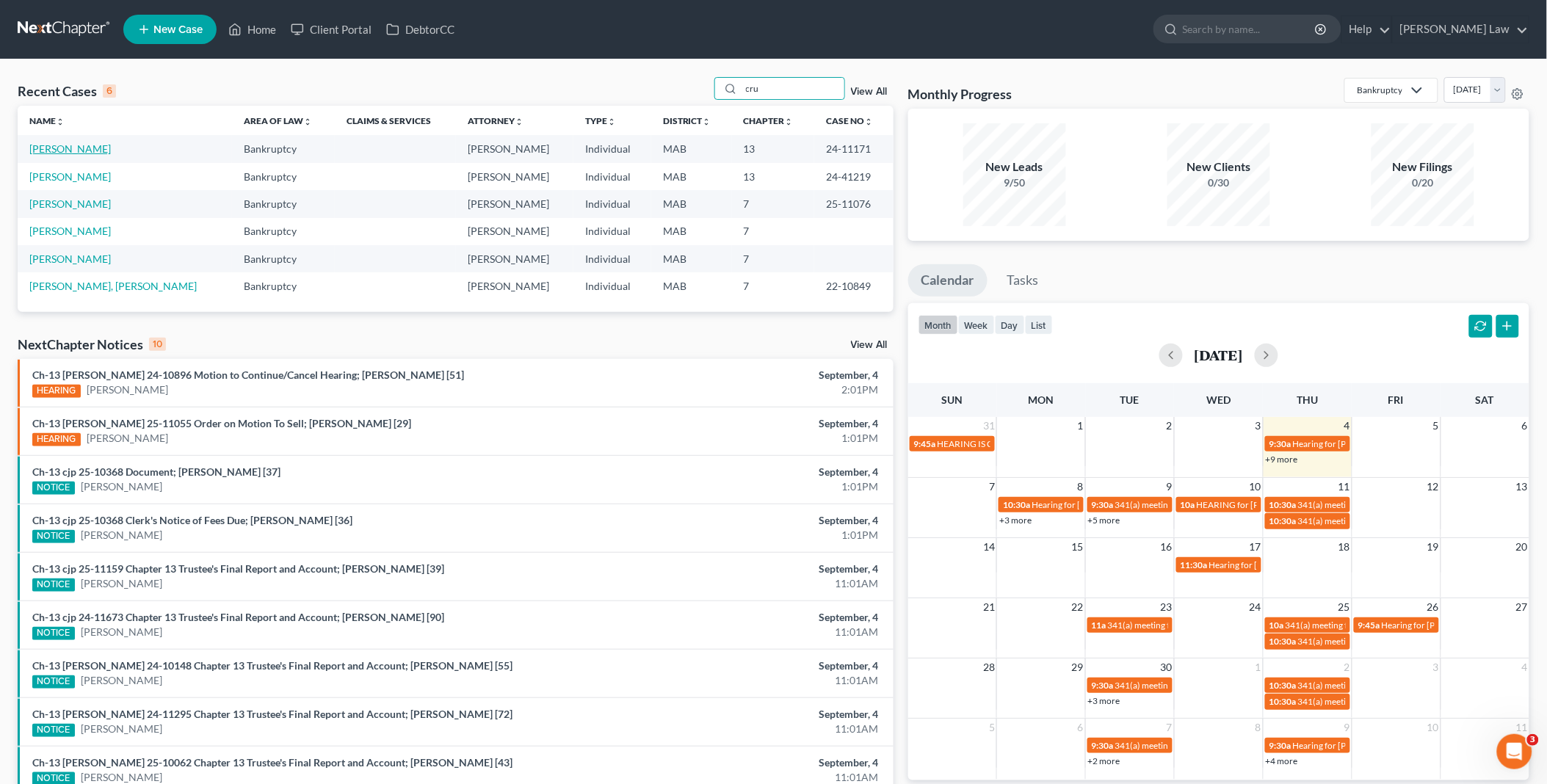
click at [59, 144] on link "[PERSON_NAME]" at bounding box center [70, 148] width 82 height 13
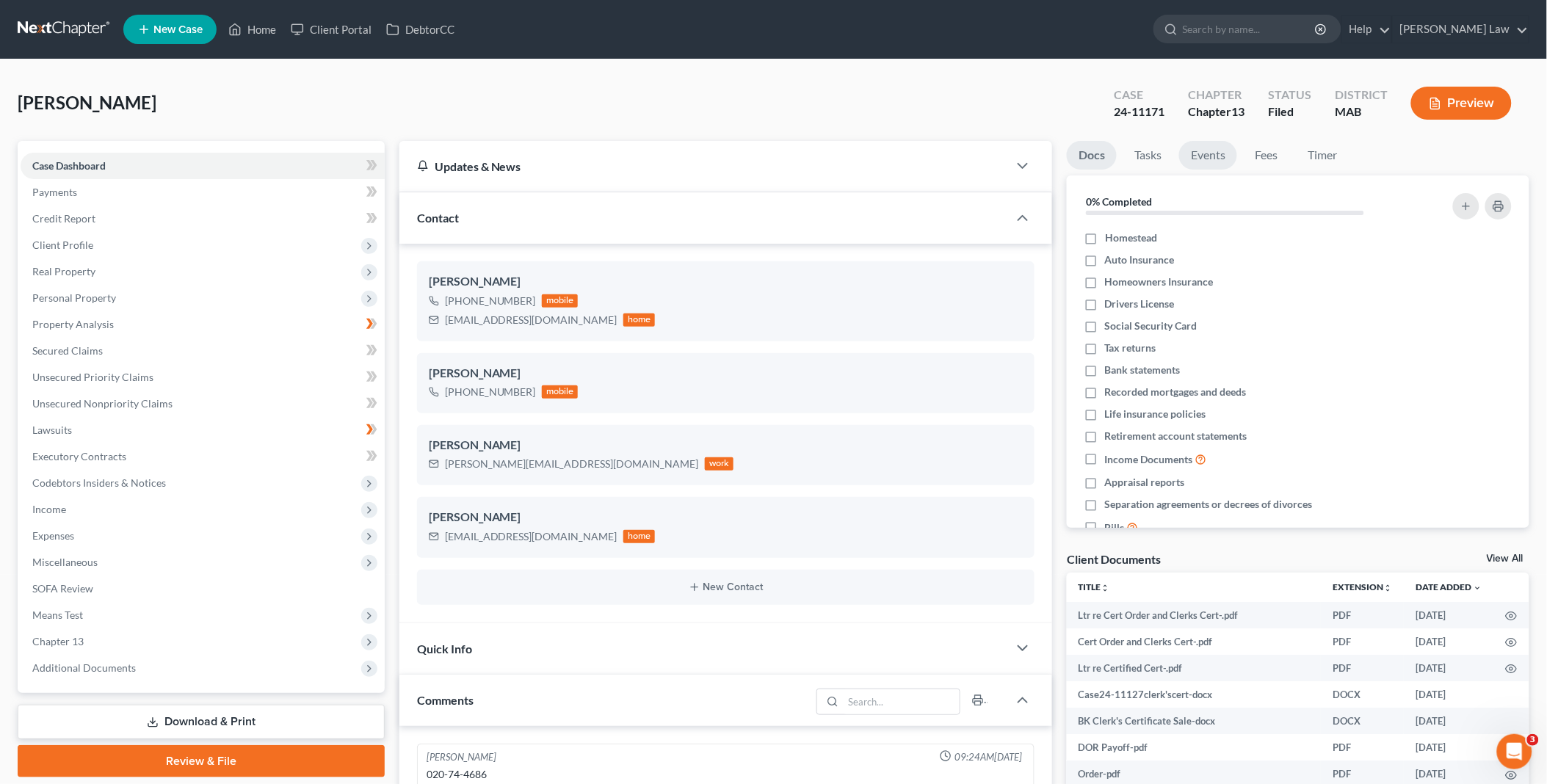
scroll to position [2757, 0]
click at [1205, 156] on link "Events" at bounding box center [1208, 155] width 58 height 28
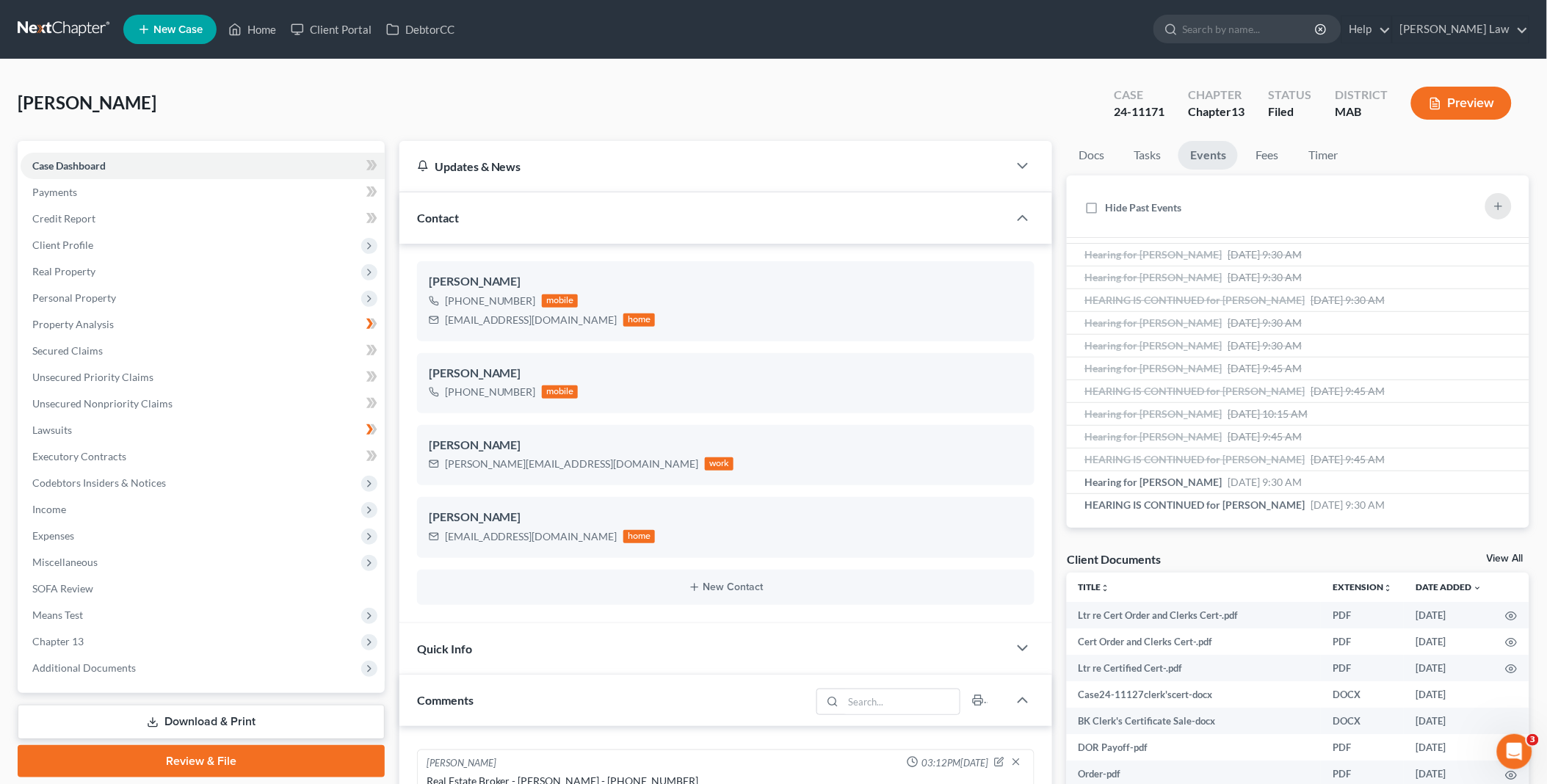
scroll to position [373, 0]
click at [1501, 555] on link "View All" at bounding box center [1505, 558] width 37 height 10
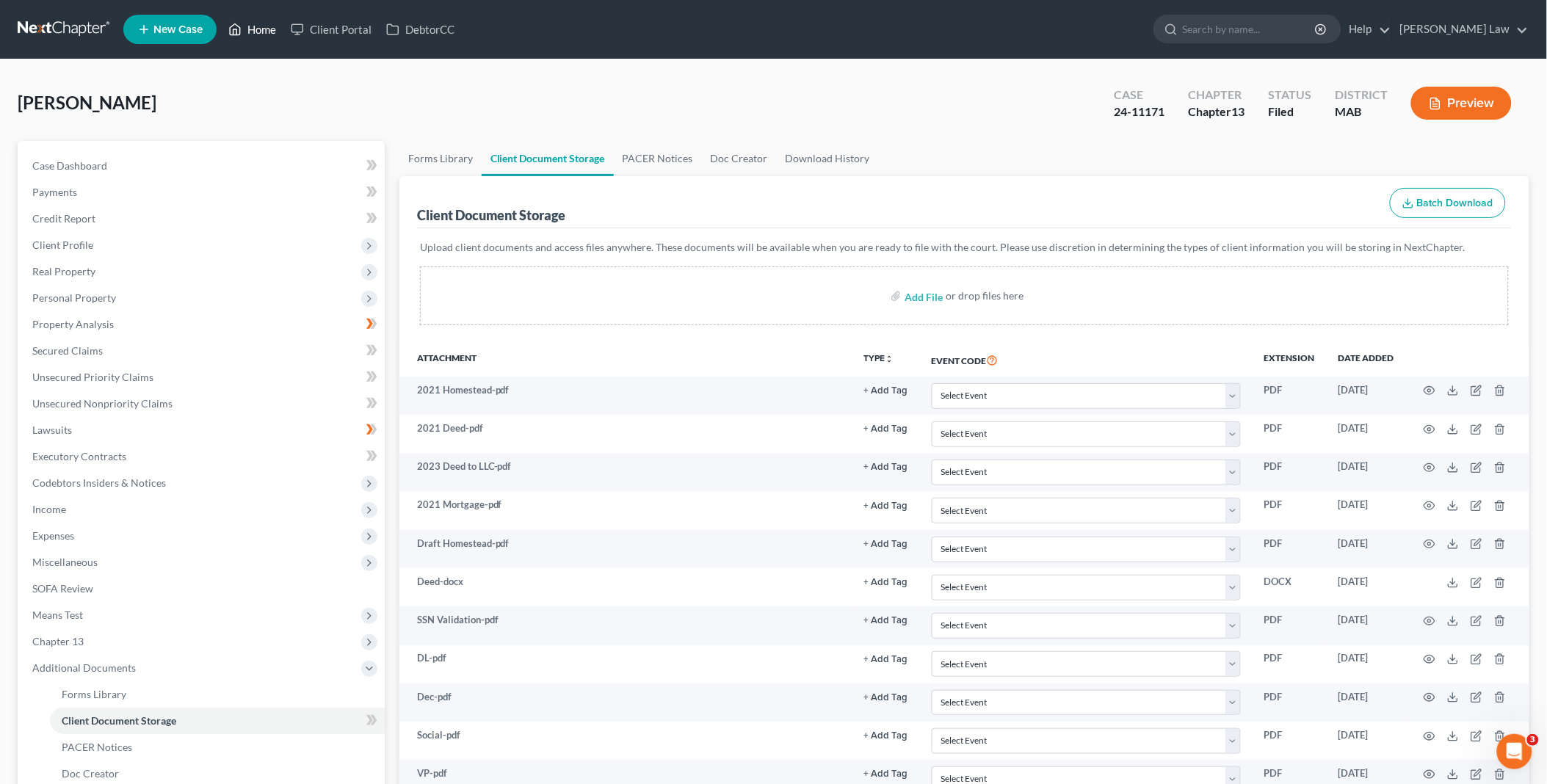
click at [258, 31] on link "Home" at bounding box center [252, 29] width 63 height 27
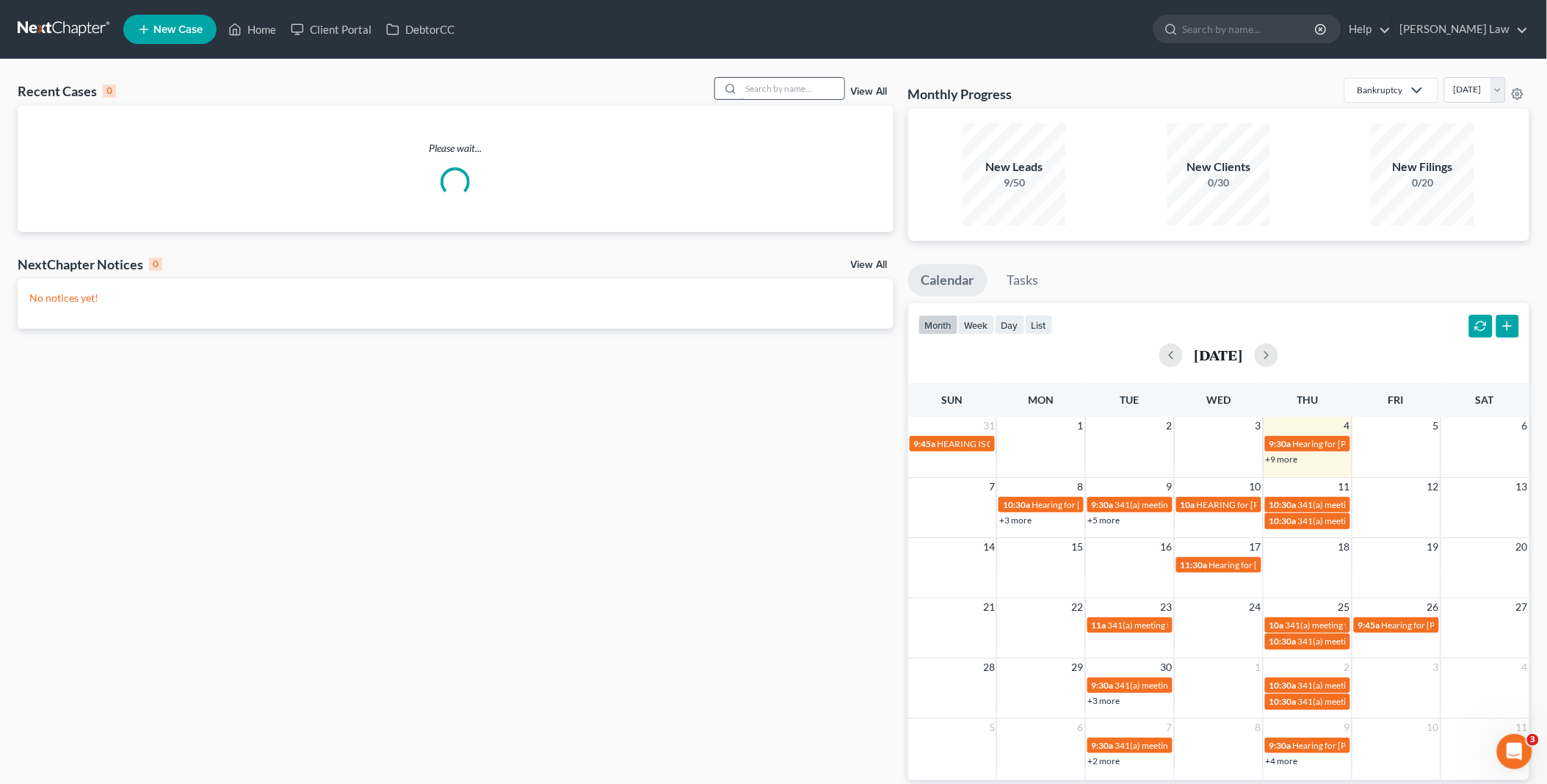
click at [761, 89] on input "search" at bounding box center [793, 88] width 103 height 22
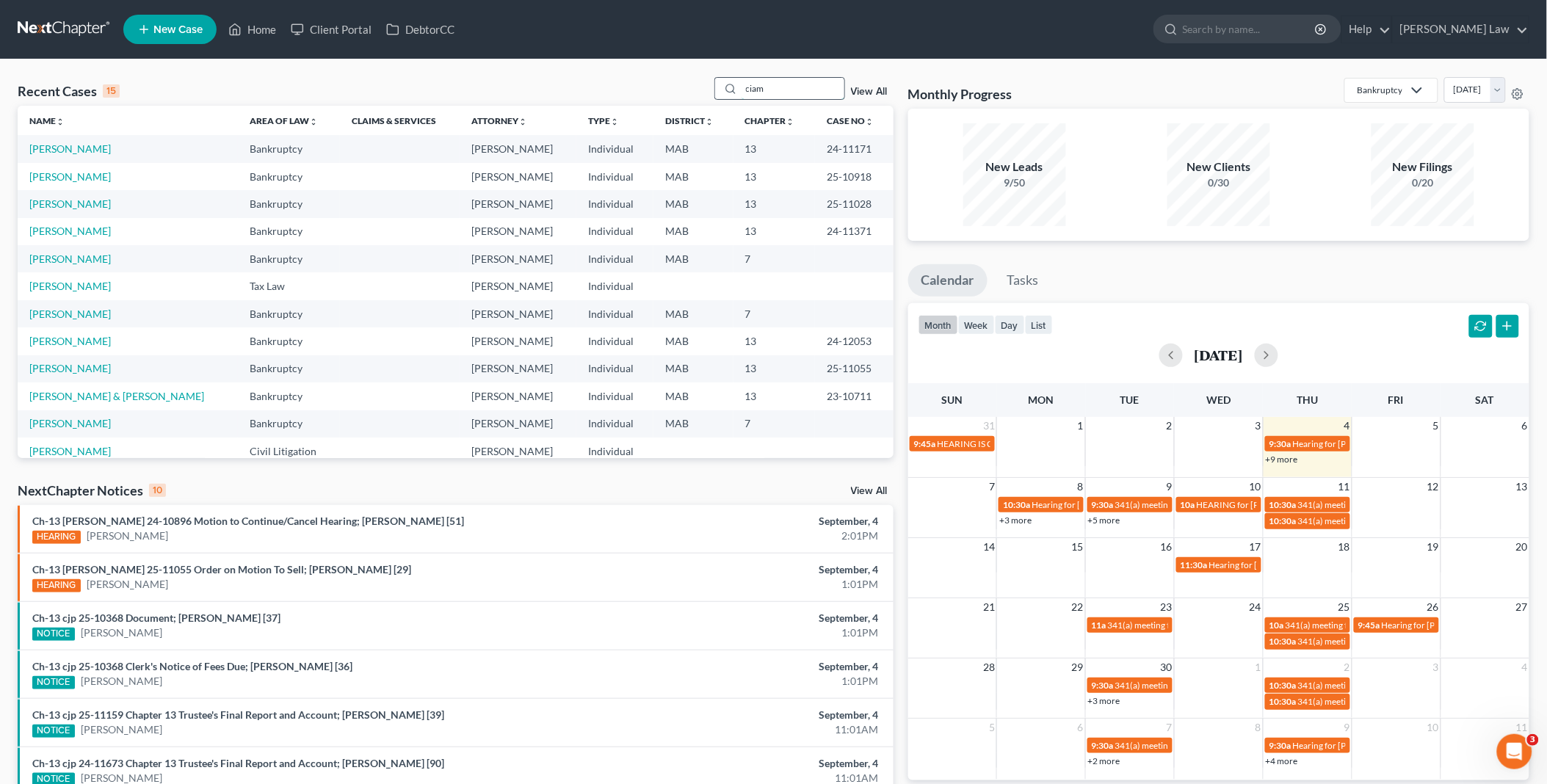
type input "ciam"
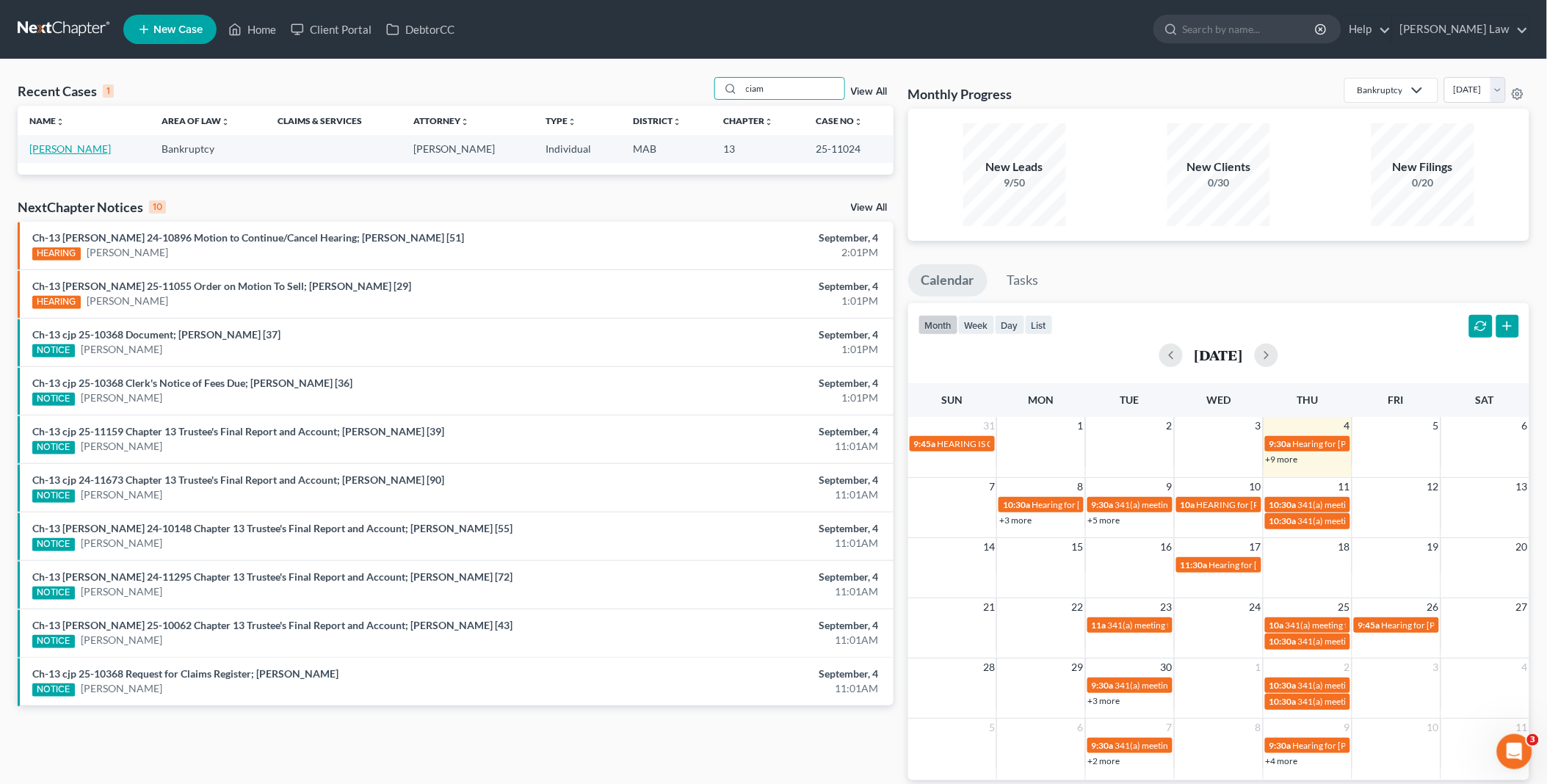
click at [64, 148] on link "[PERSON_NAME]" at bounding box center [70, 148] width 82 height 13
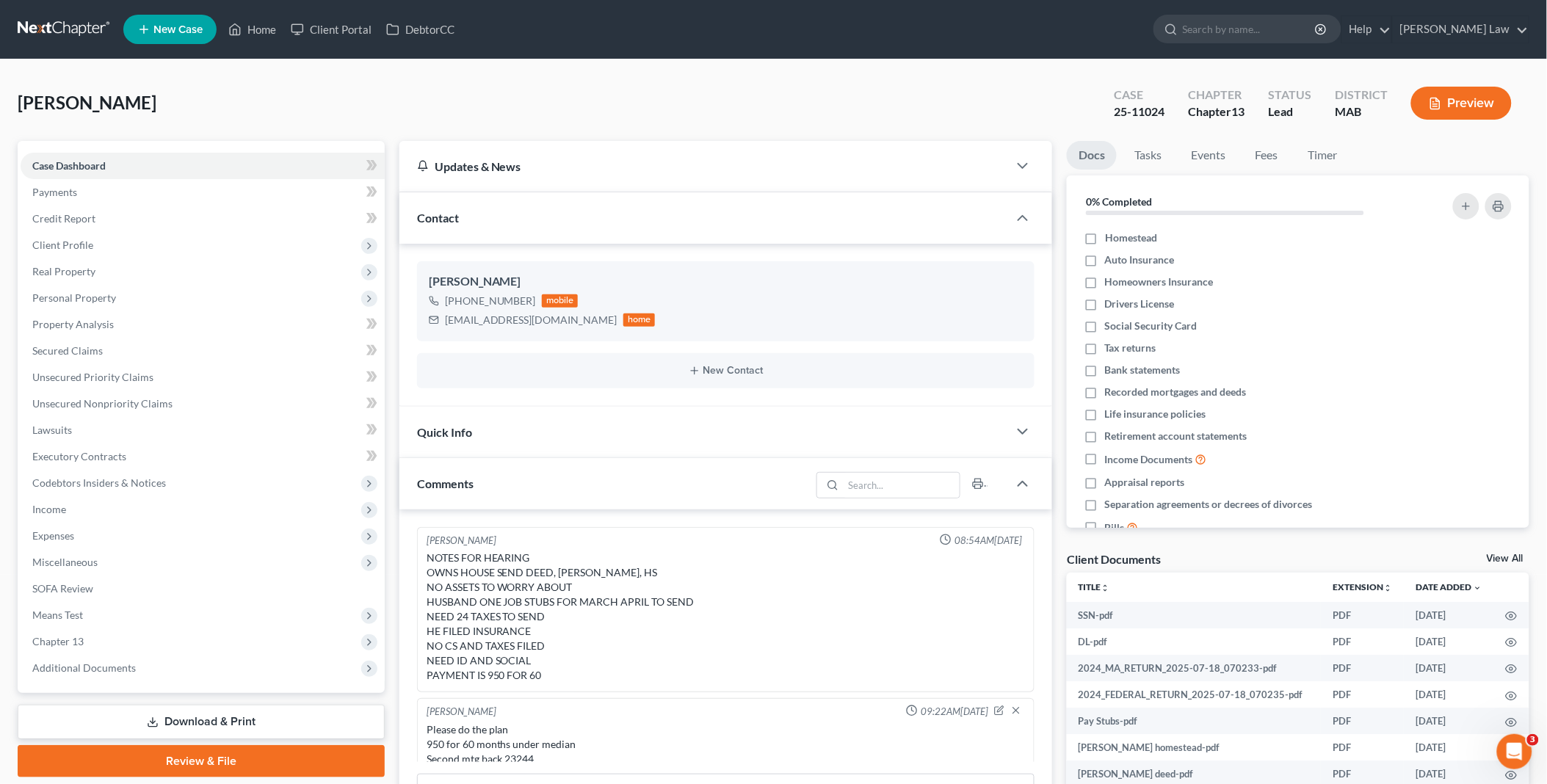
scroll to position [259, 0]
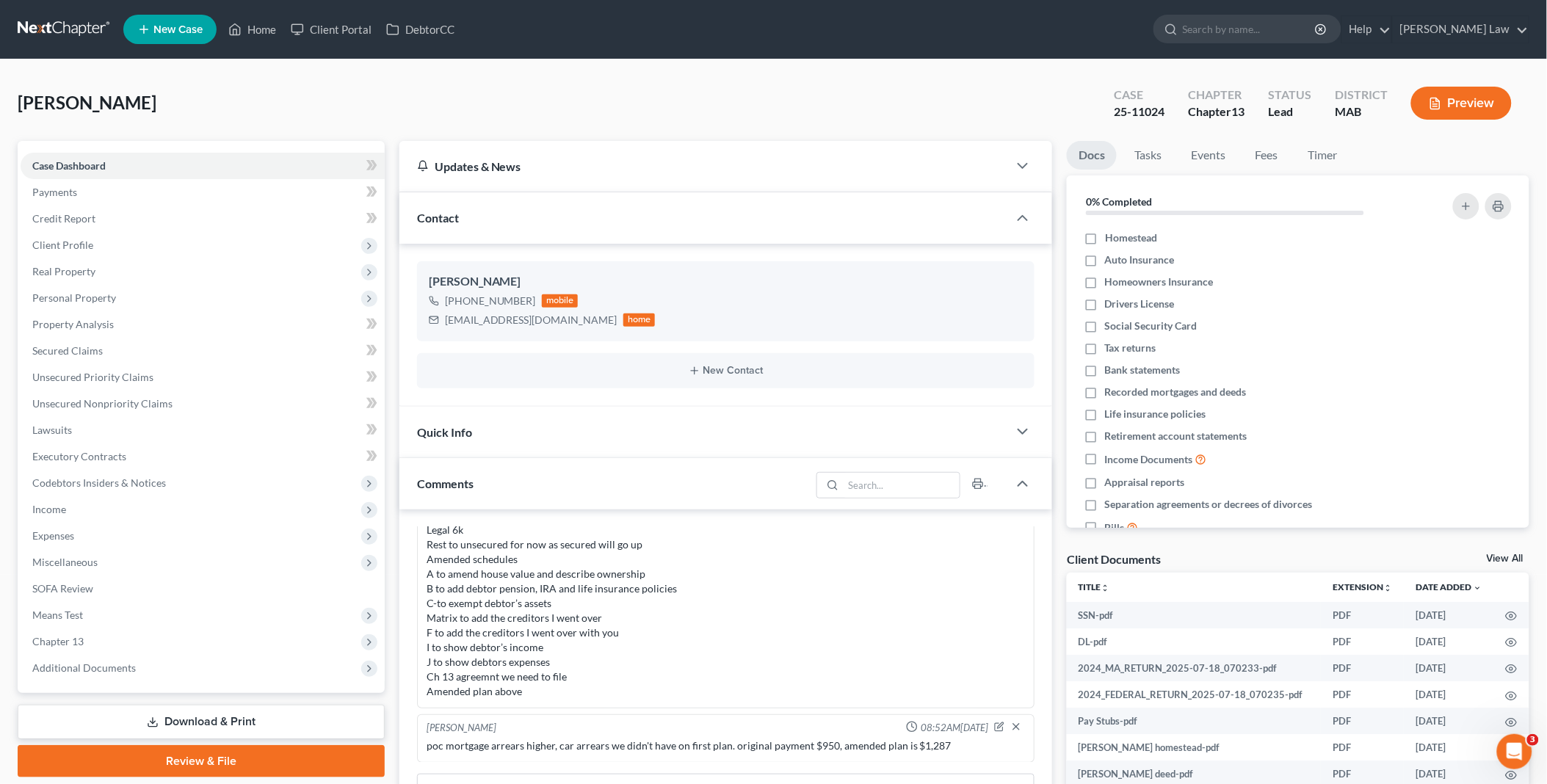
click at [1504, 555] on link "View All" at bounding box center [1505, 558] width 37 height 10
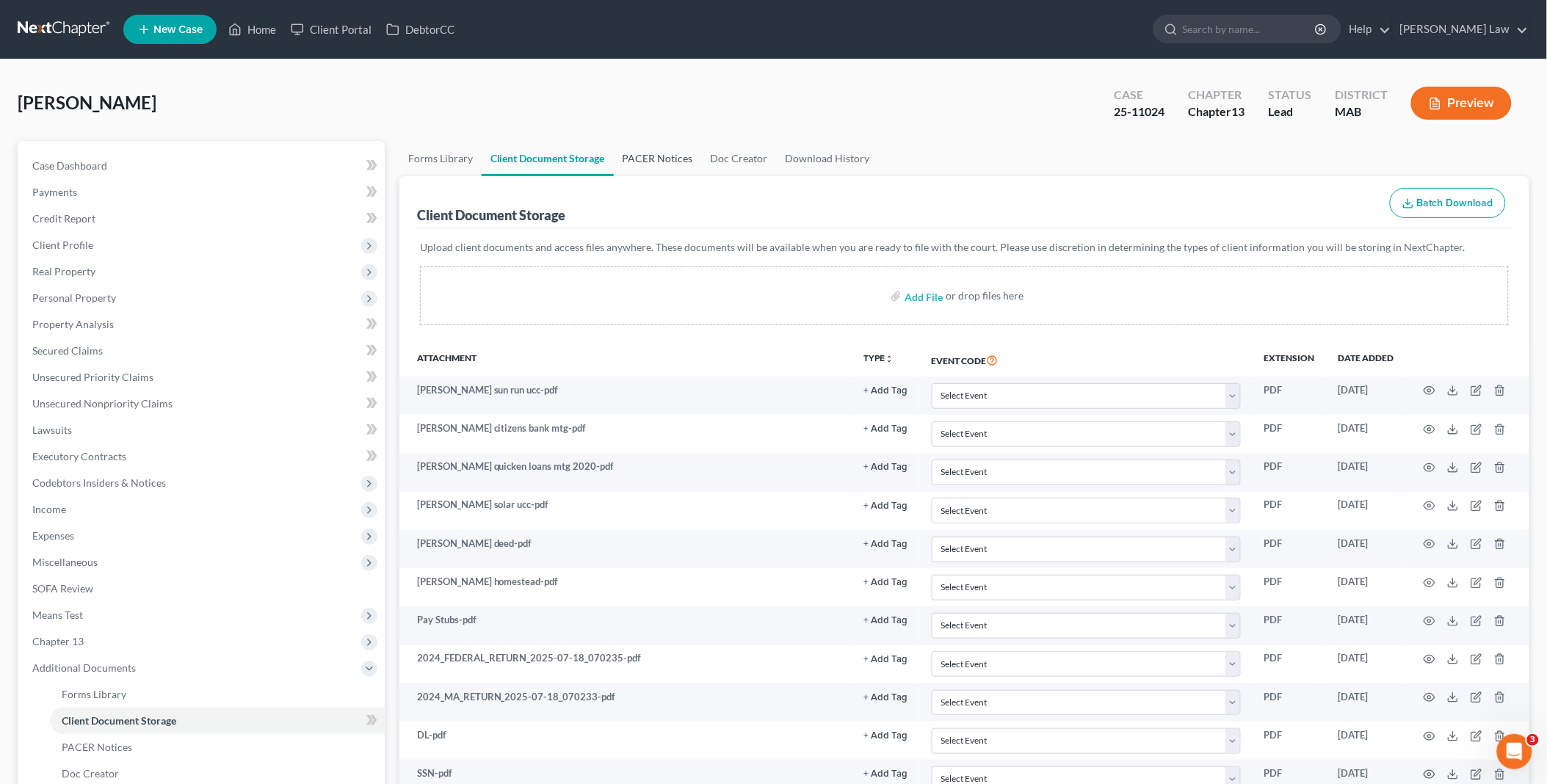
click at [648, 158] on link "PACER Notices" at bounding box center [658, 158] width 88 height 35
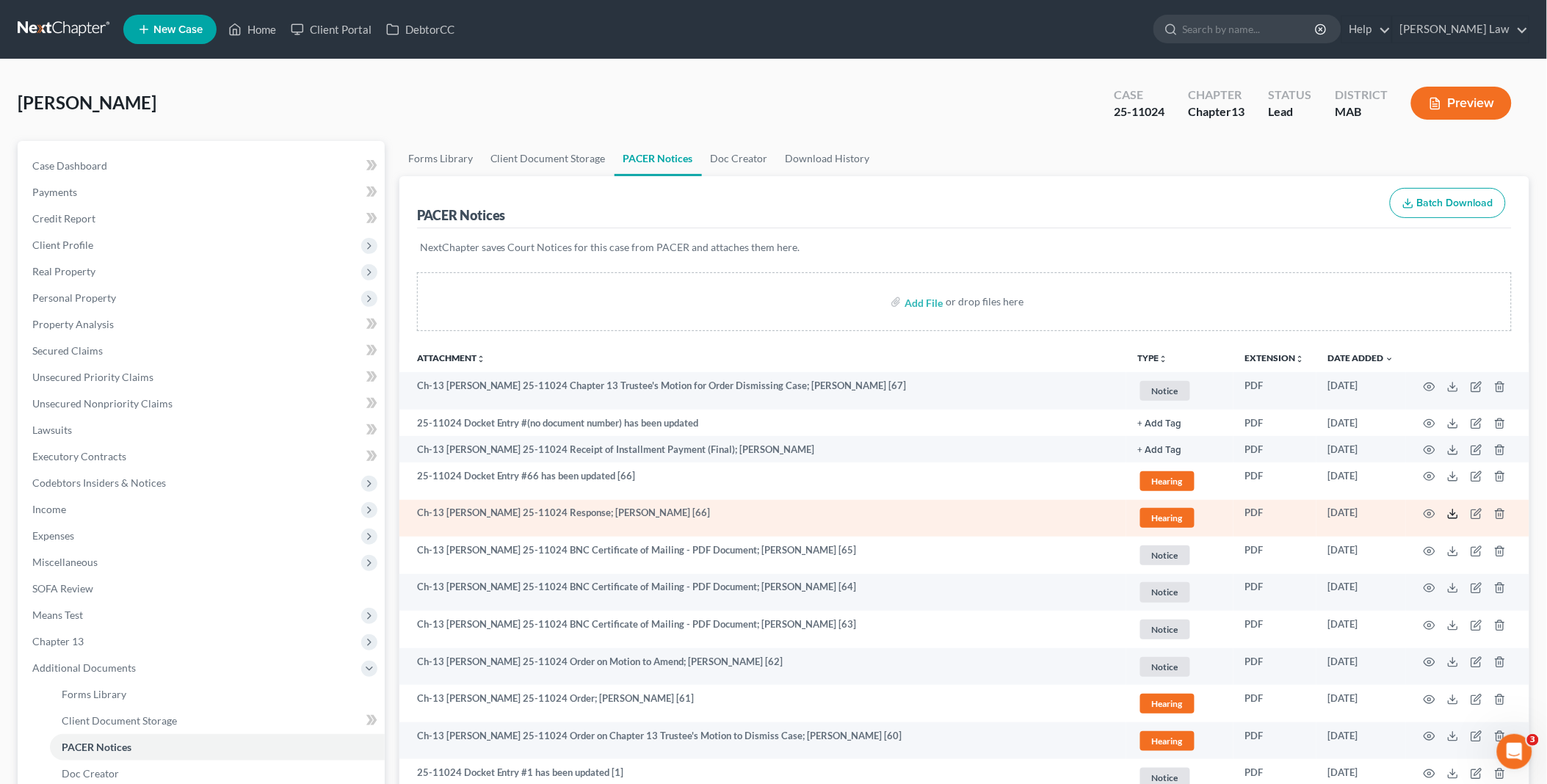
click at [1451, 510] on icon at bounding box center [1453, 514] width 12 height 12
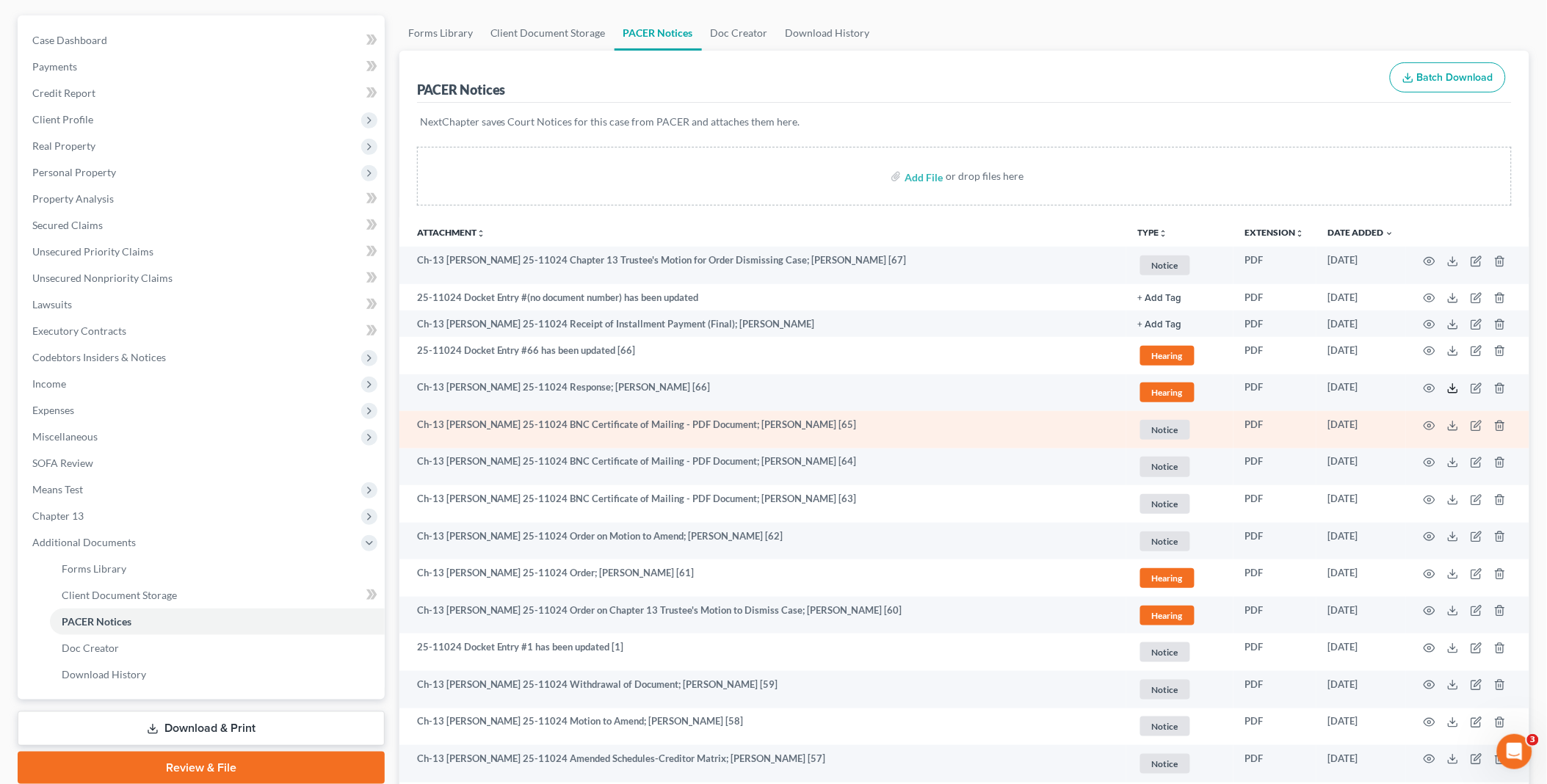
scroll to position [163, 0]
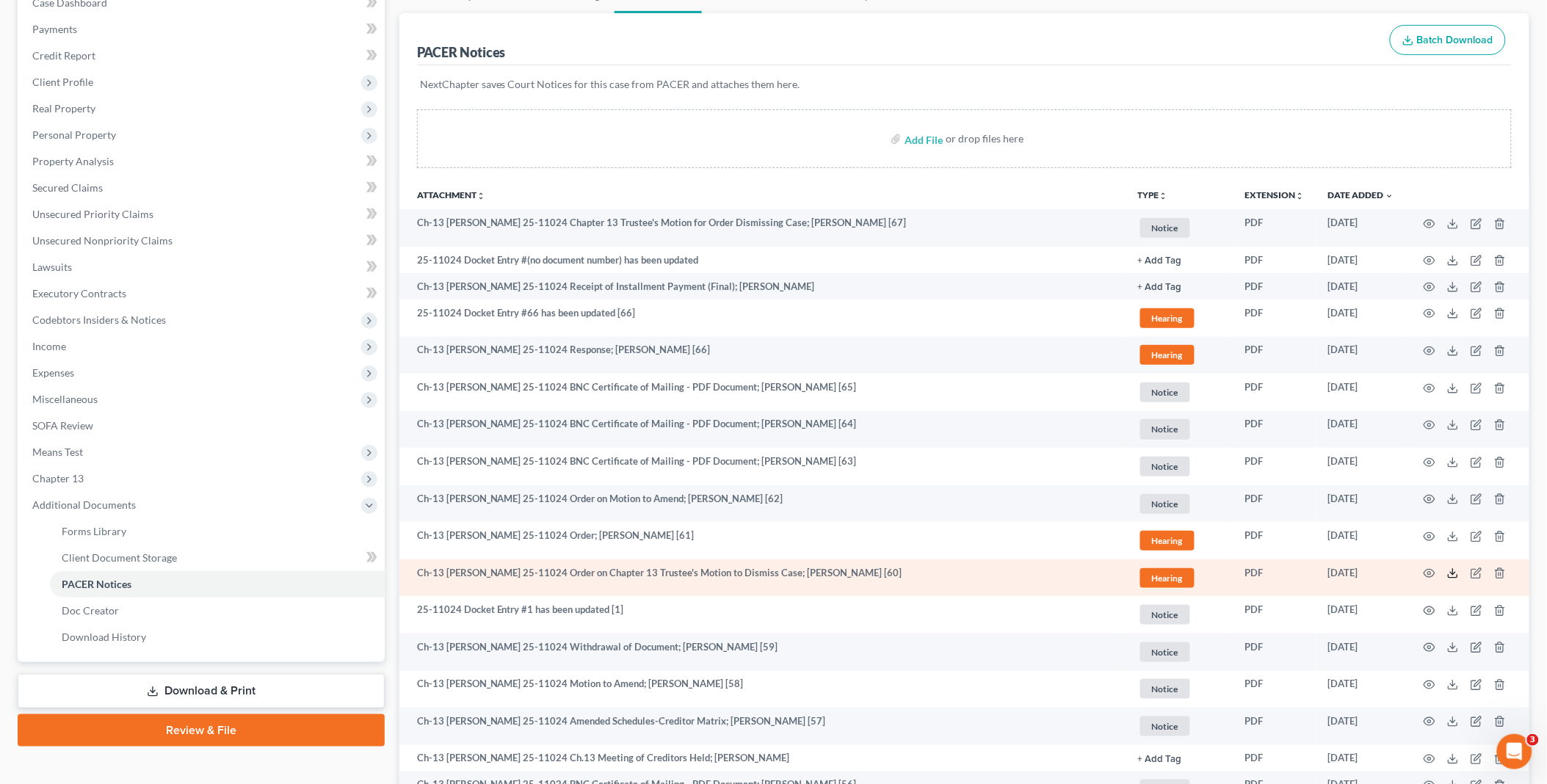
click at [1451, 575] on icon at bounding box center [1453, 573] width 12 height 12
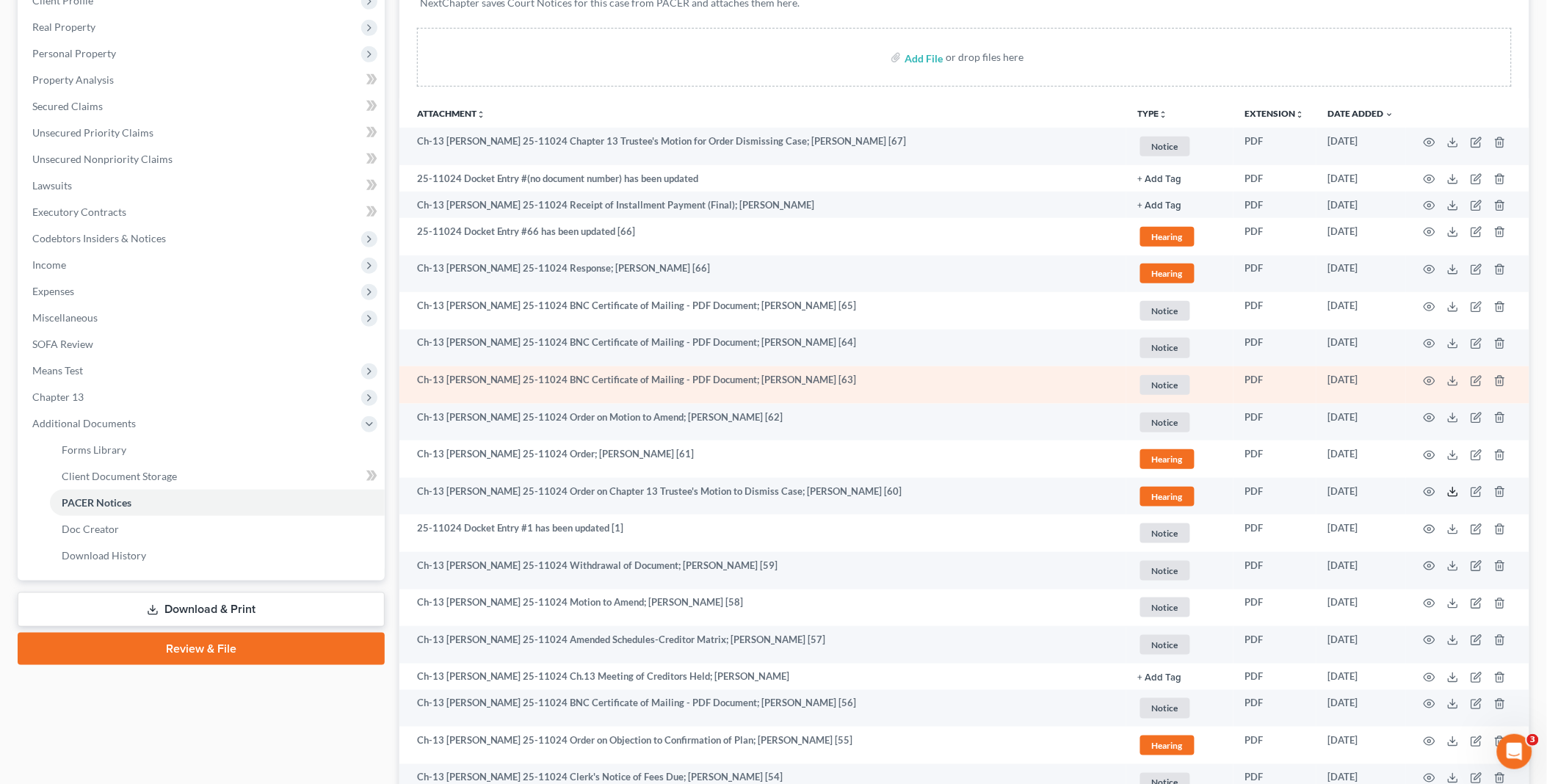
scroll to position [326, 0]
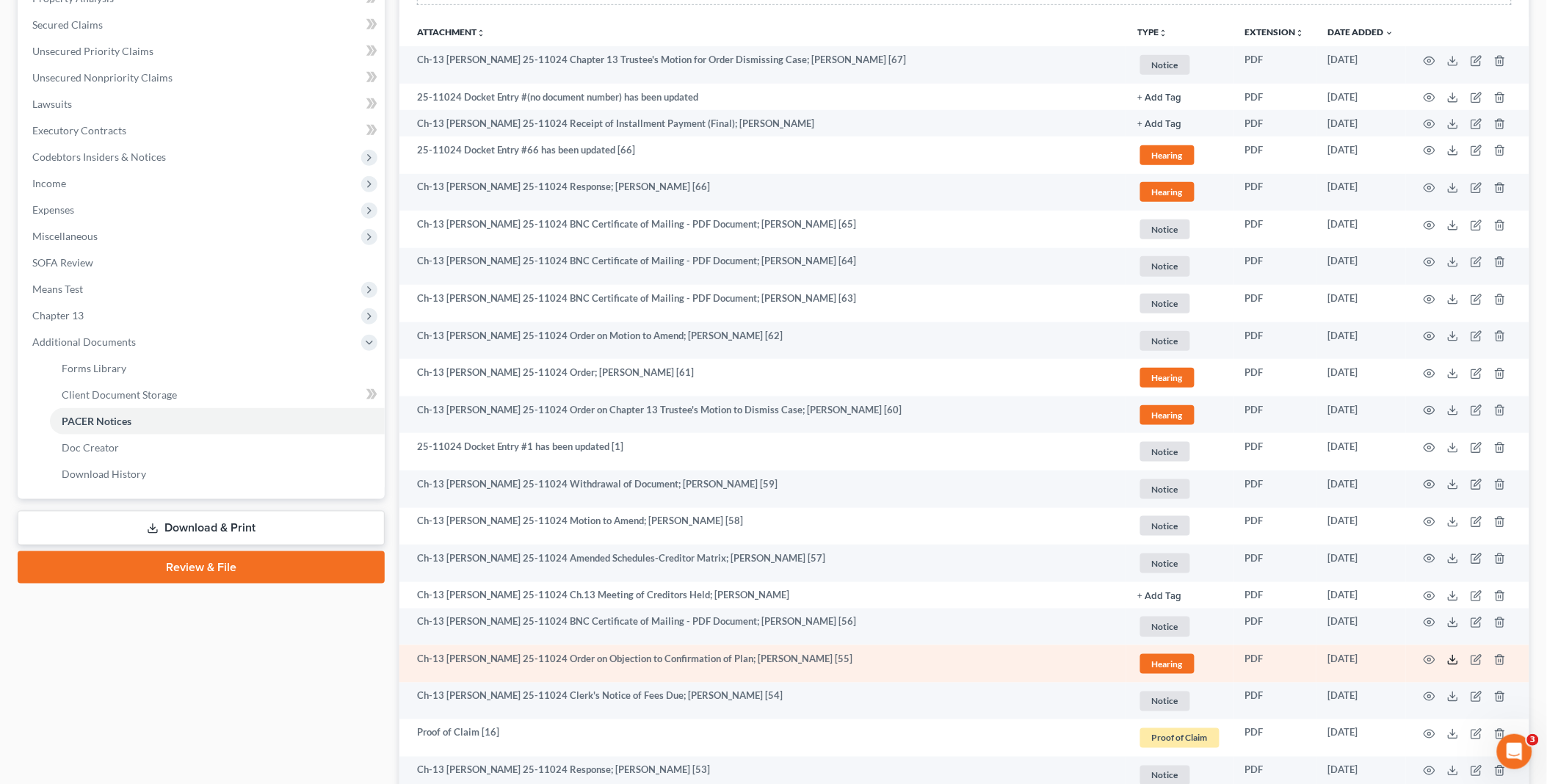
click at [1451, 657] on icon at bounding box center [1453, 660] width 12 height 12
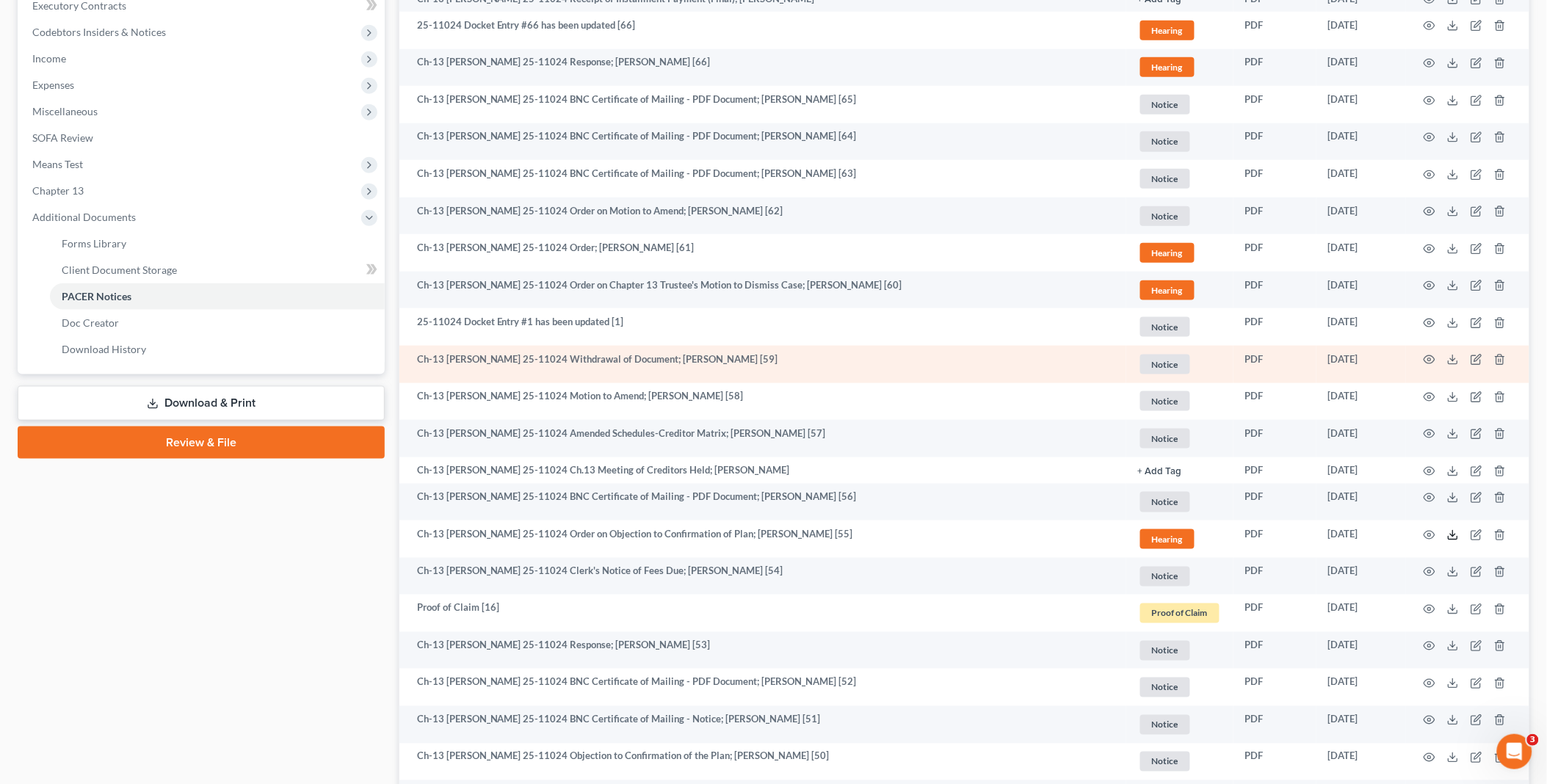
scroll to position [489, 0]
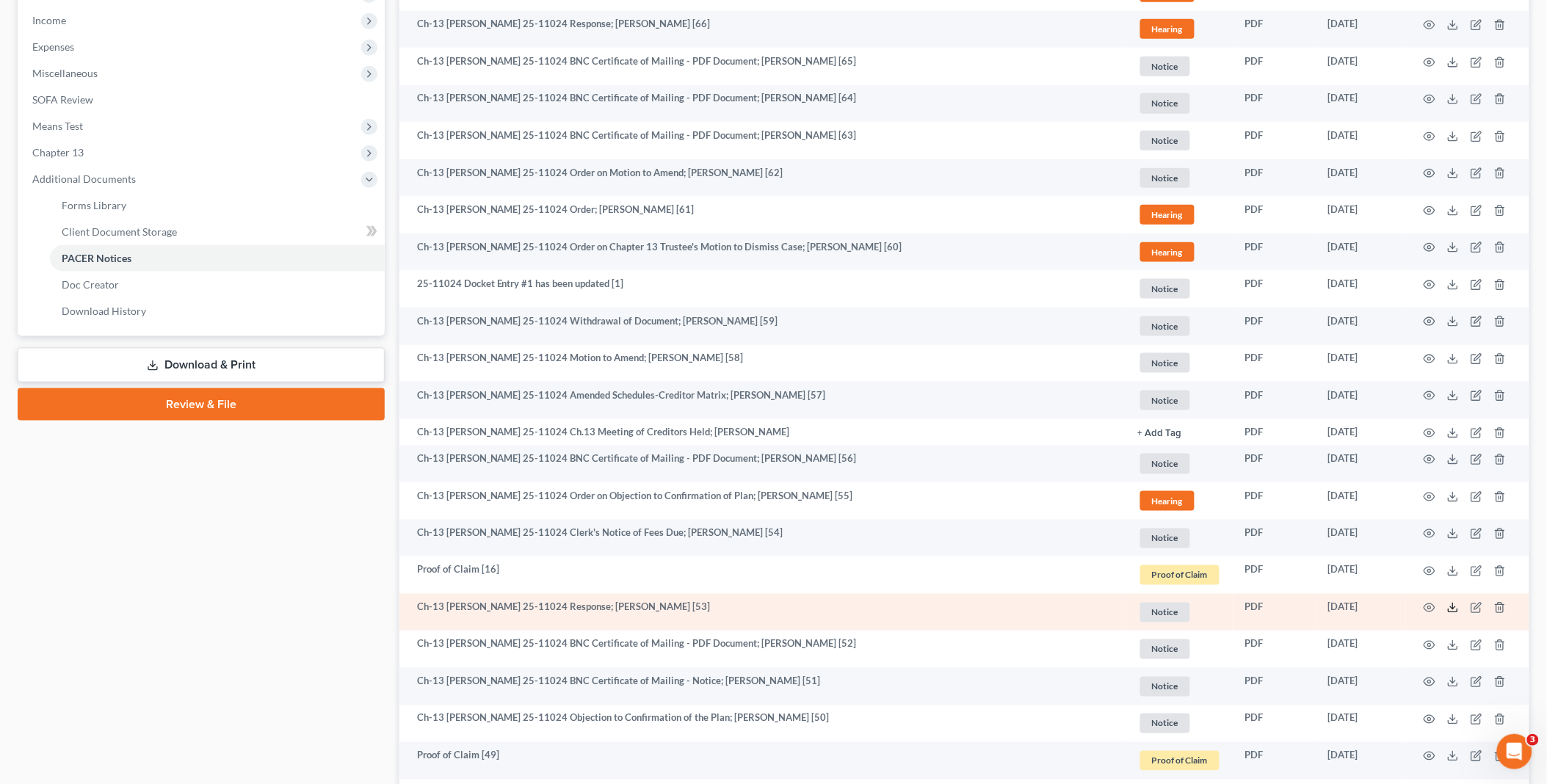
click at [1454, 607] on icon at bounding box center [1453, 607] width 12 height 12
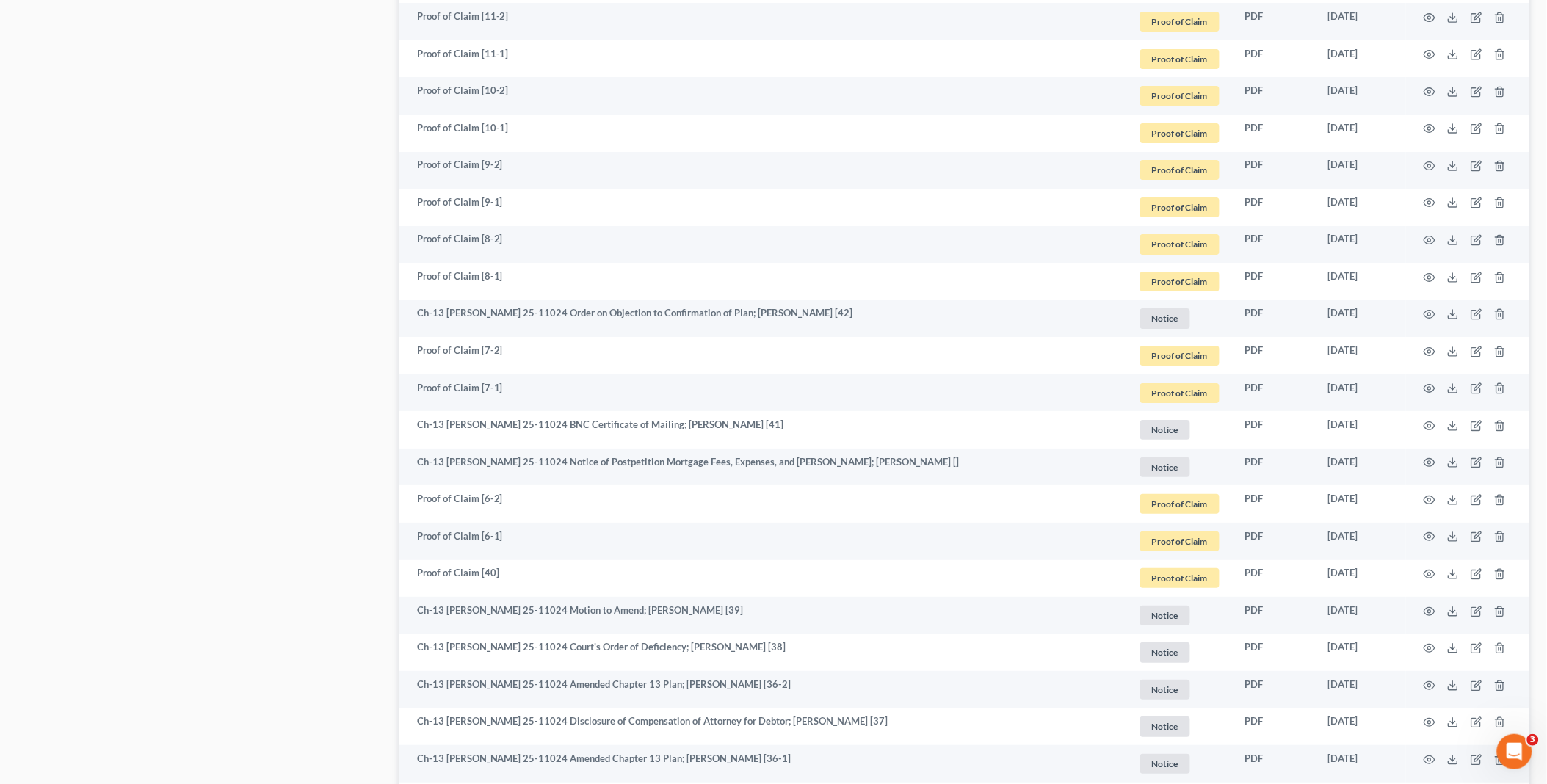
scroll to position [1875, 0]
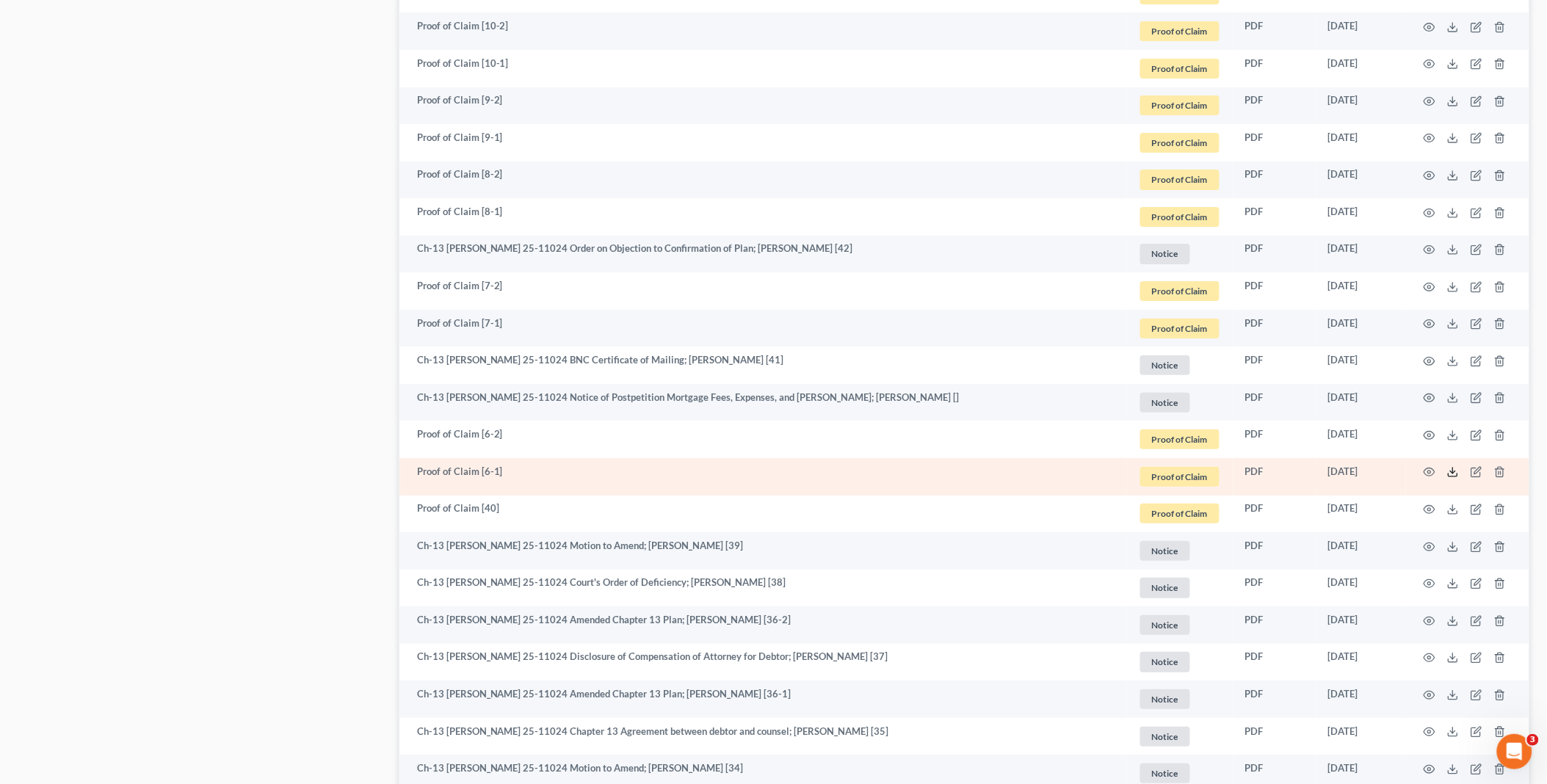
click at [1449, 470] on icon at bounding box center [1453, 472] width 12 height 12
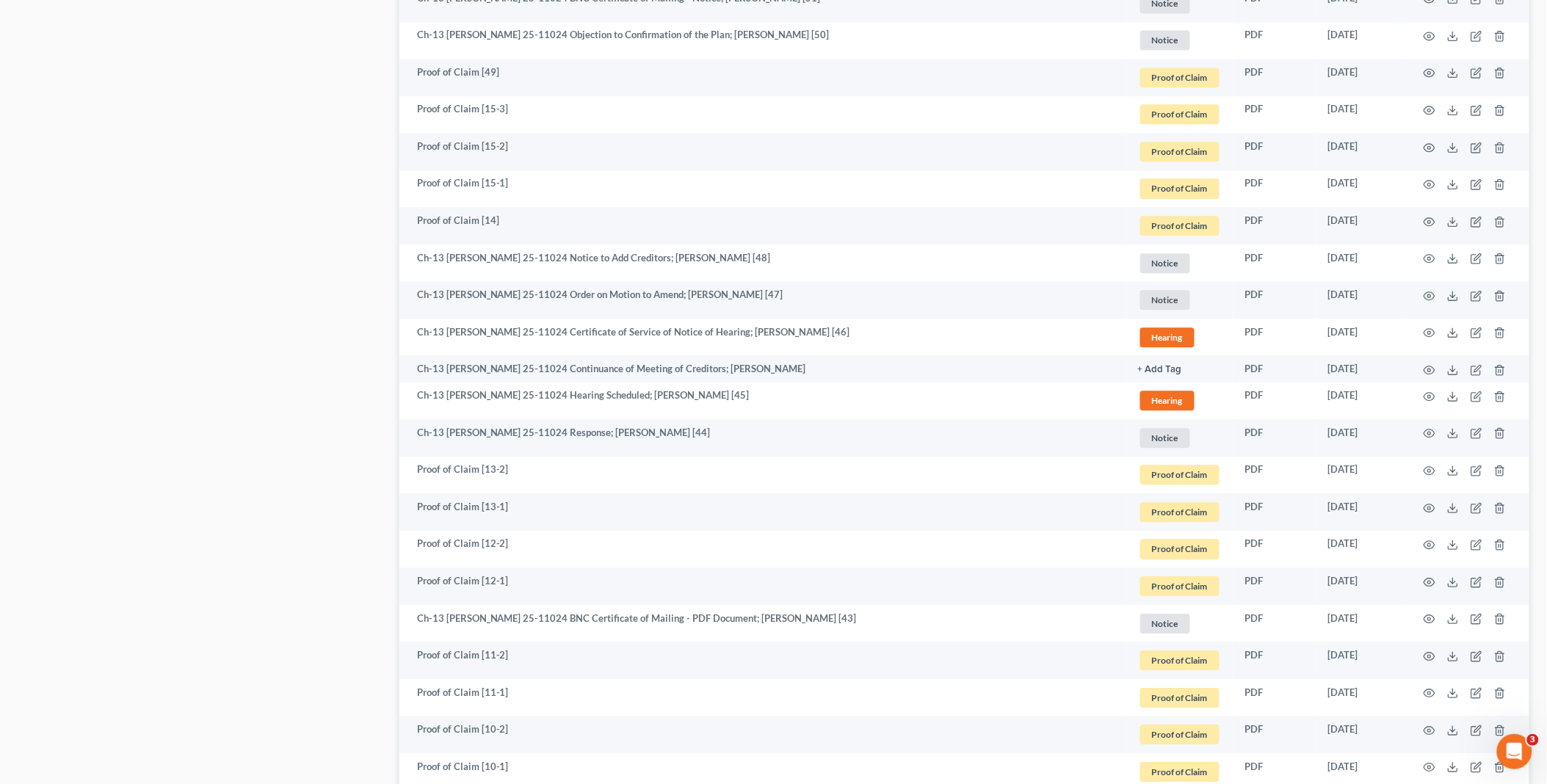
scroll to position [1141, 0]
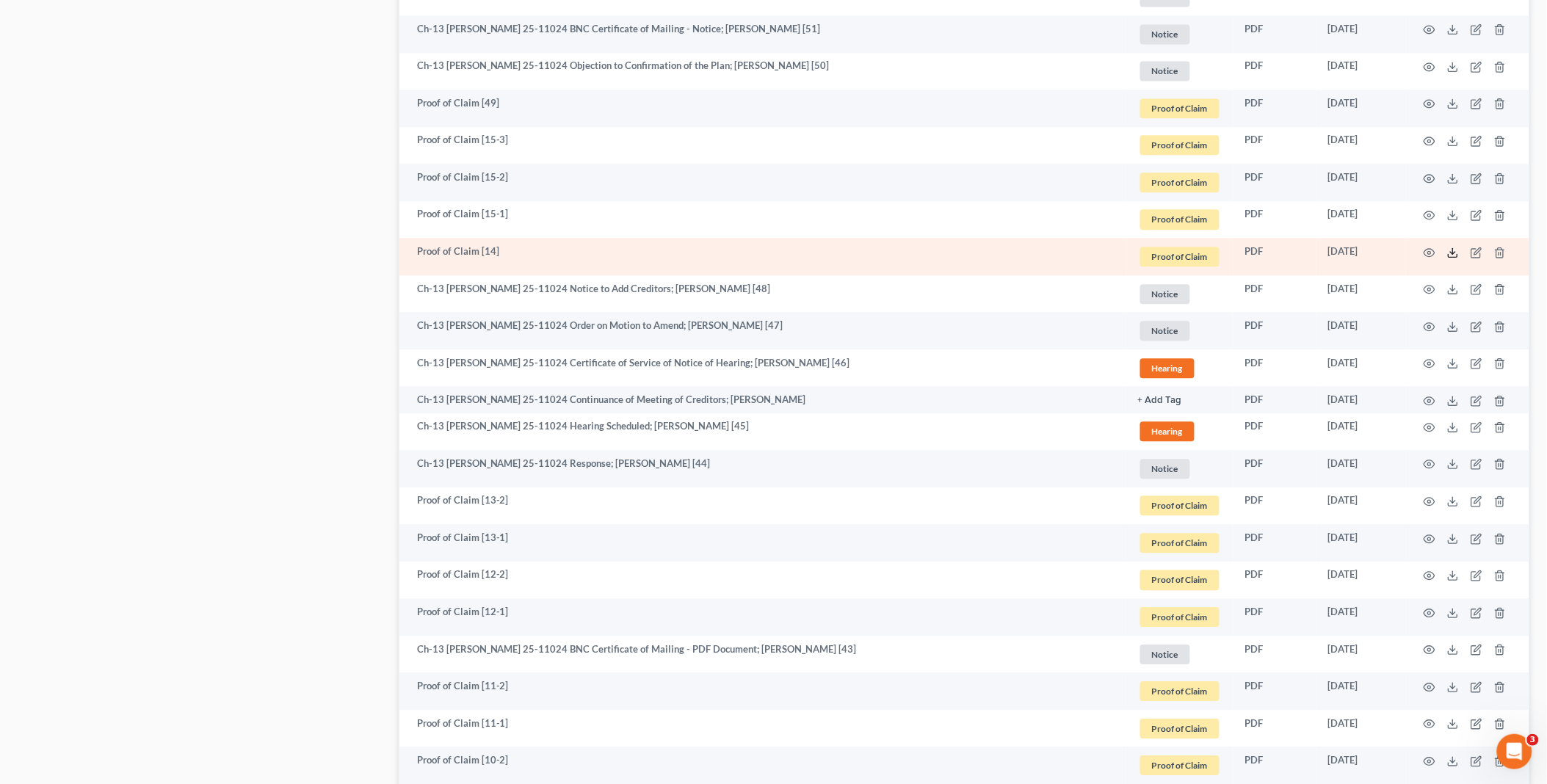
click at [1454, 254] on icon at bounding box center [1453, 253] width 12 height 12
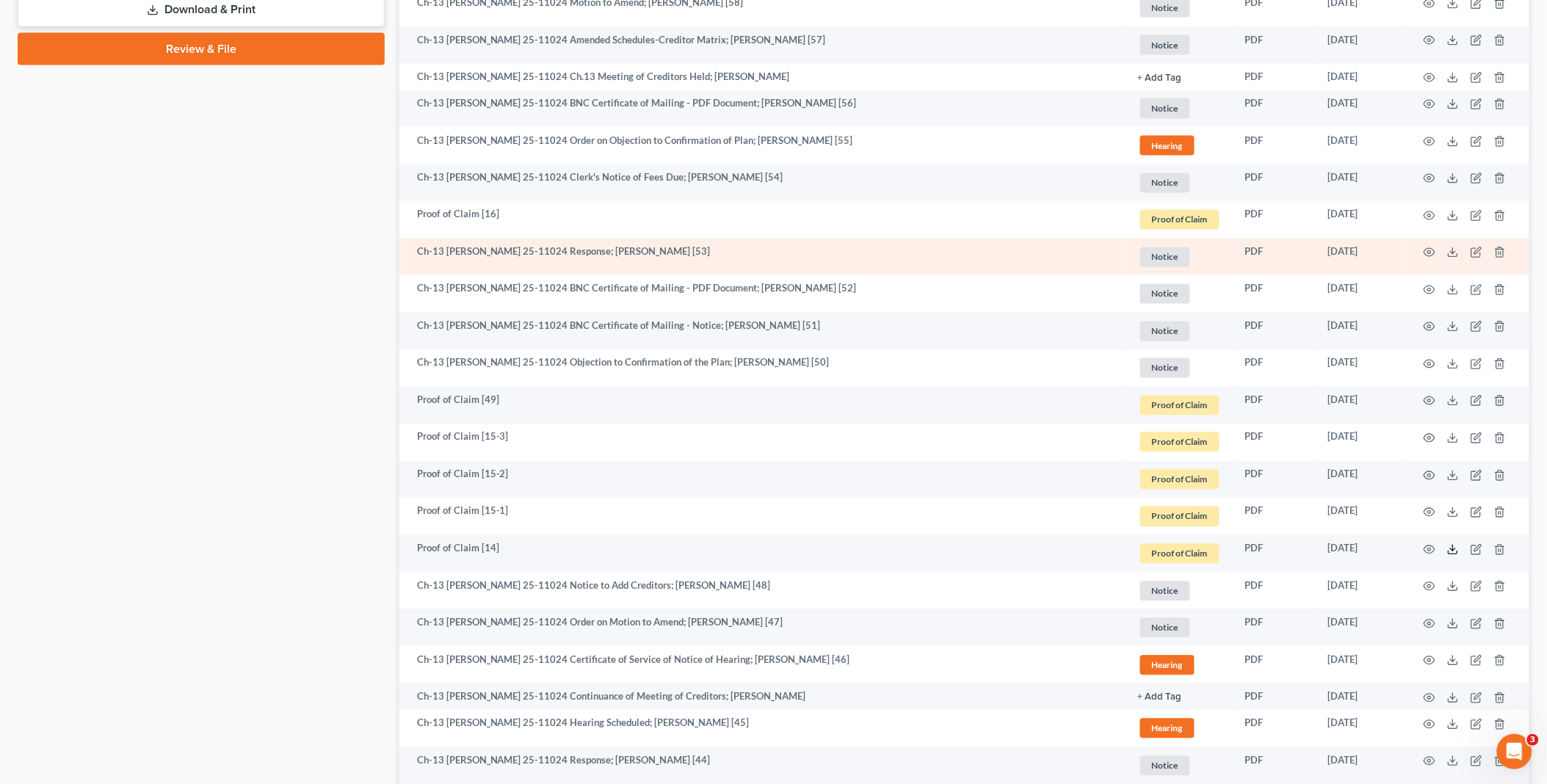
scroll to position [816, 0]
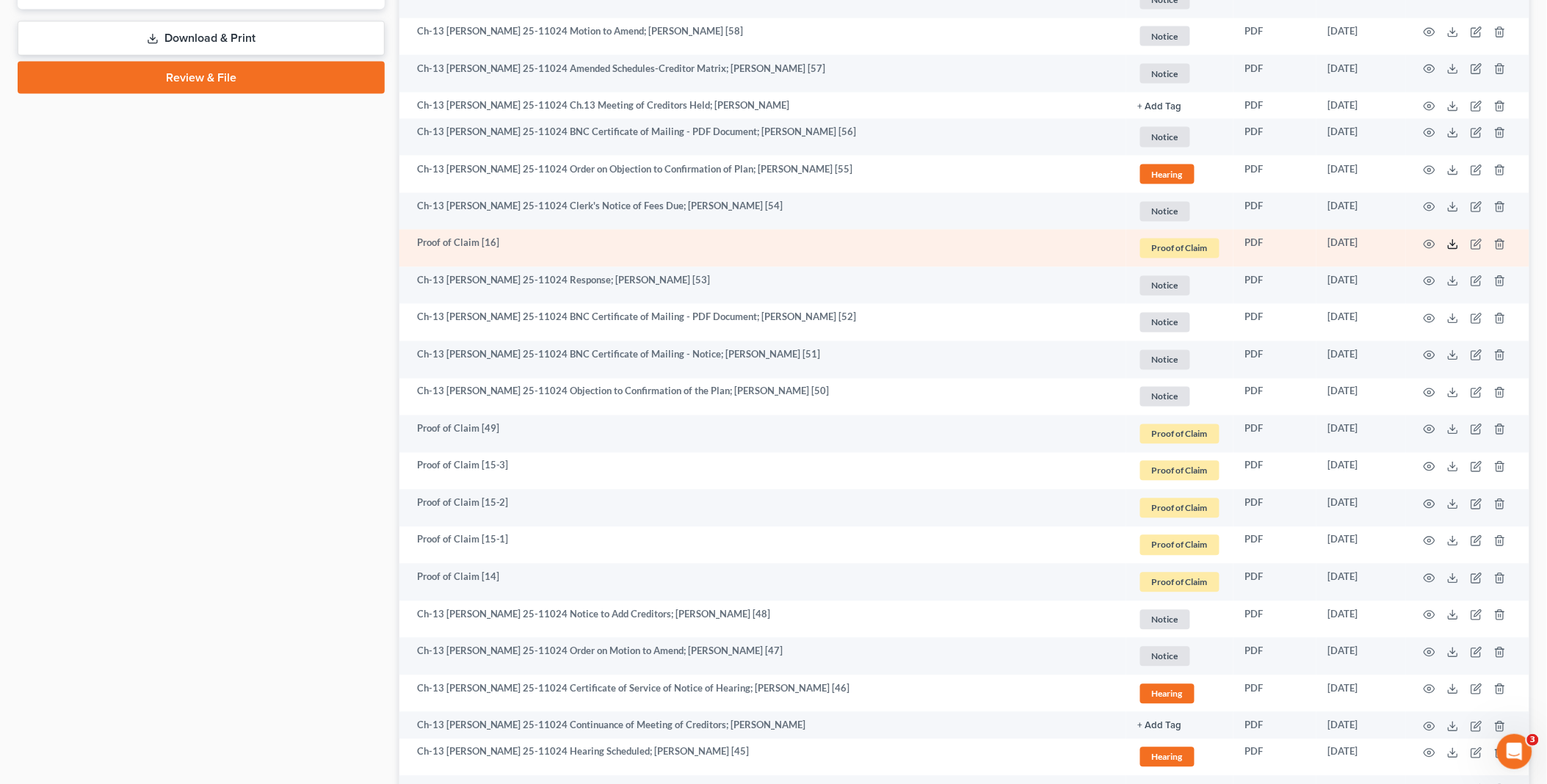
click at [1451, 244] on icon at bounding box center [1453, 244] width 12 height 12
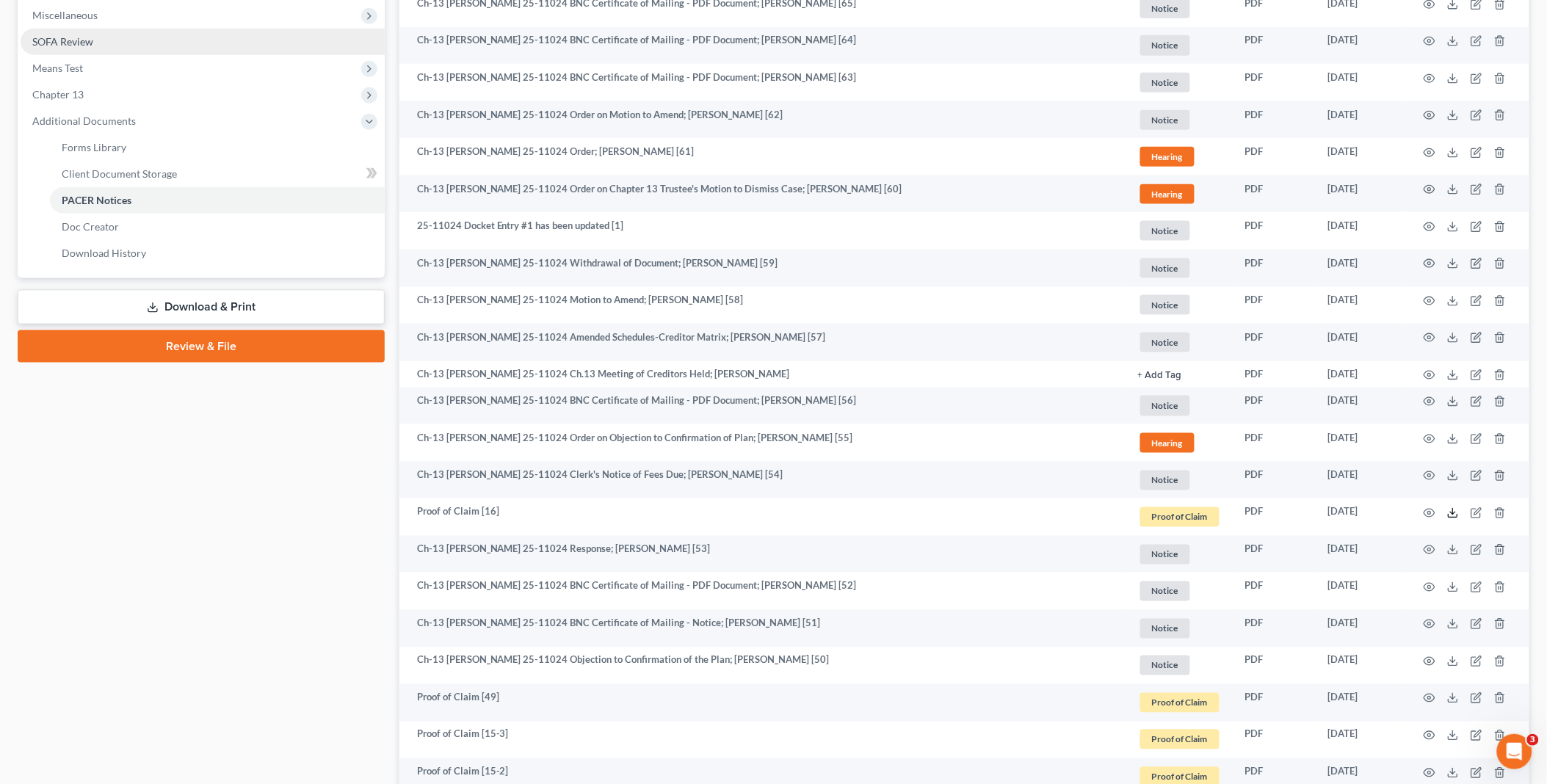
scroll to position [407, 0]
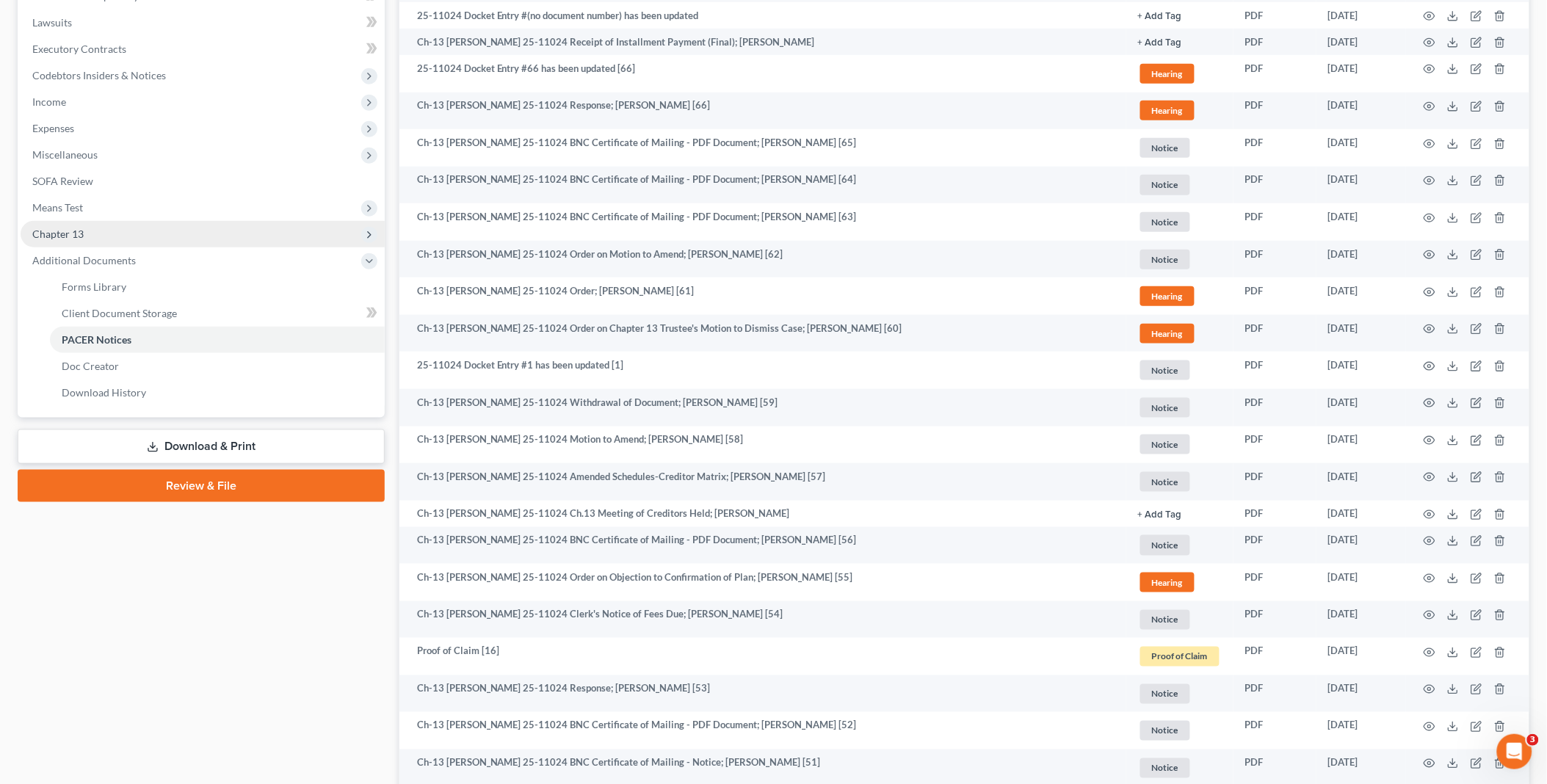
click at [94, 229] on span "Chapter 13" at bounding box center [203, 234] width 364 height 27
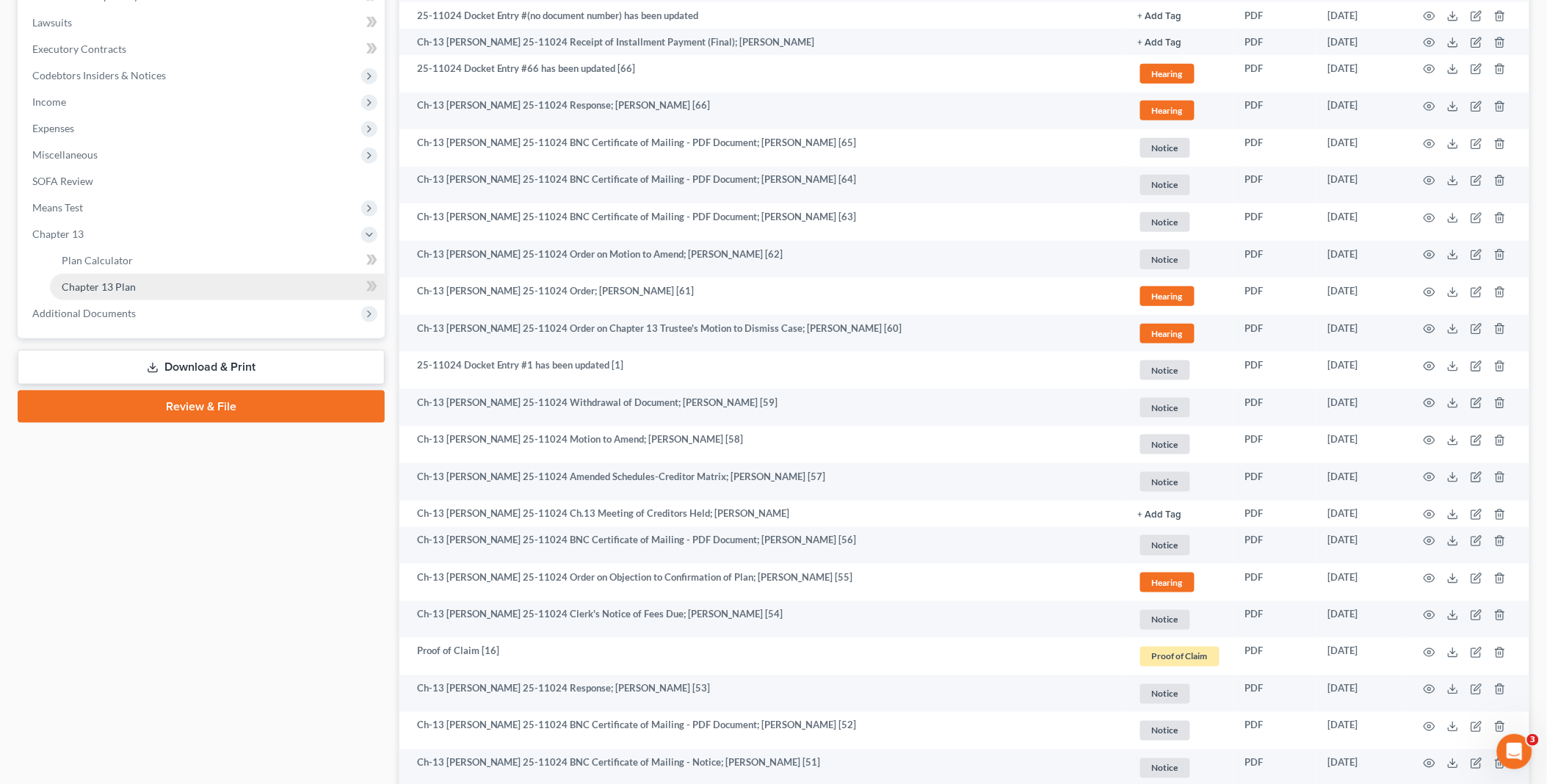
click at [185, 284] on link "Chapter 13 Plan" at bounding box center [217, 287] width 335 height 27
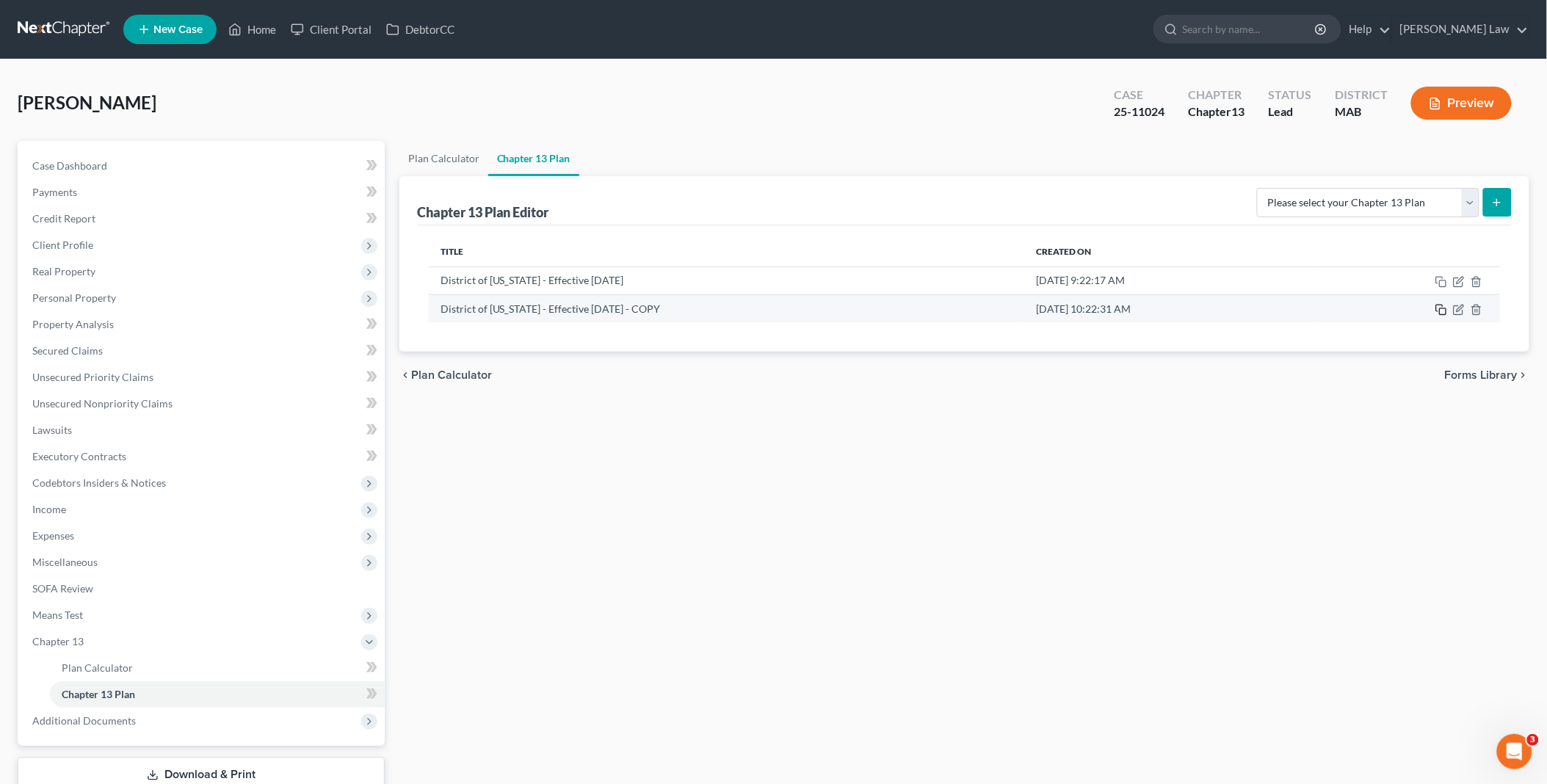
click at [1442, 309] on icon "button" at bounding box center [1441, 309] width 12 height 12
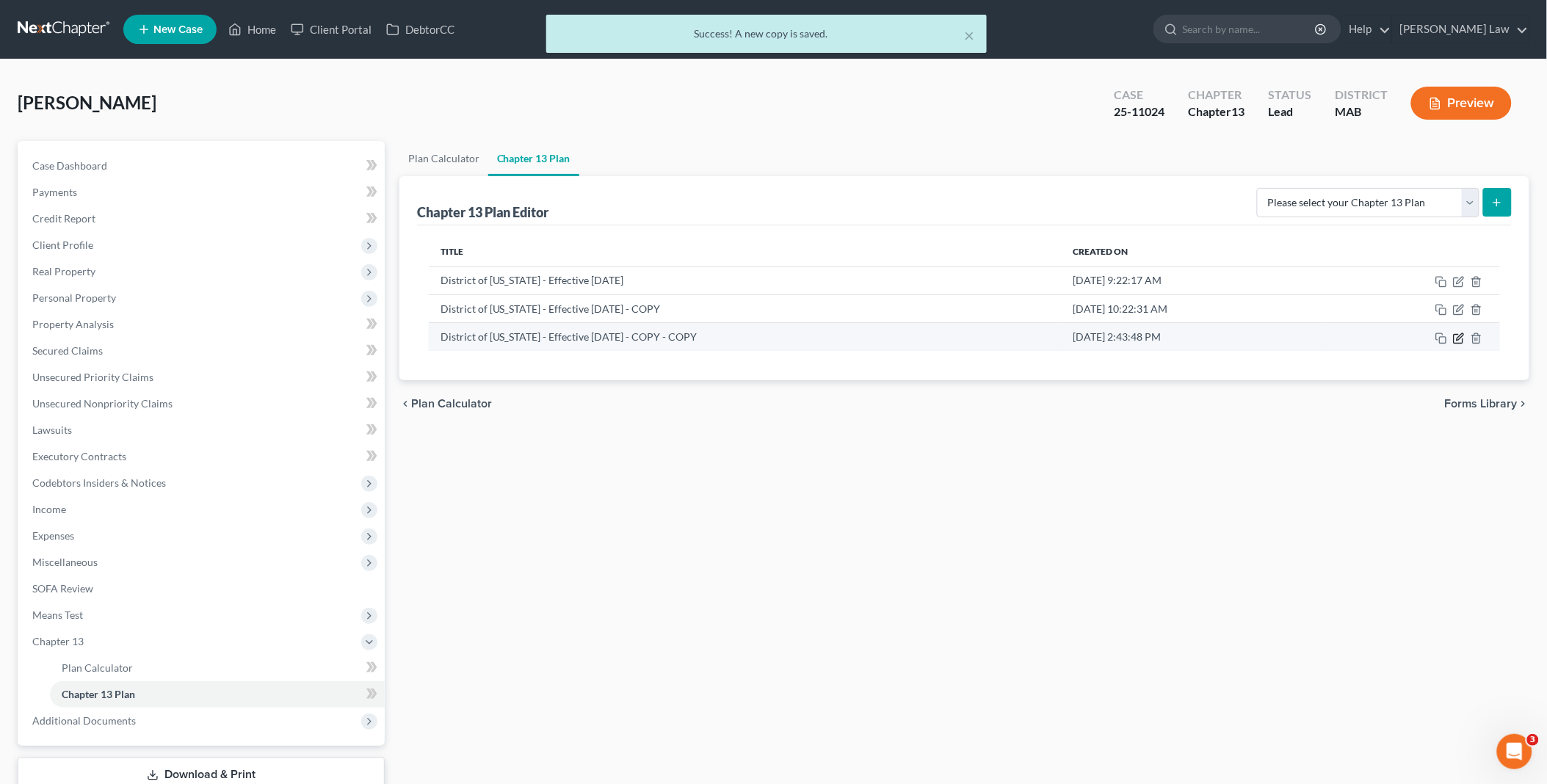
click at [1463, 333] on icon "button" at bounding box center [1460, 336] width 7 height 7
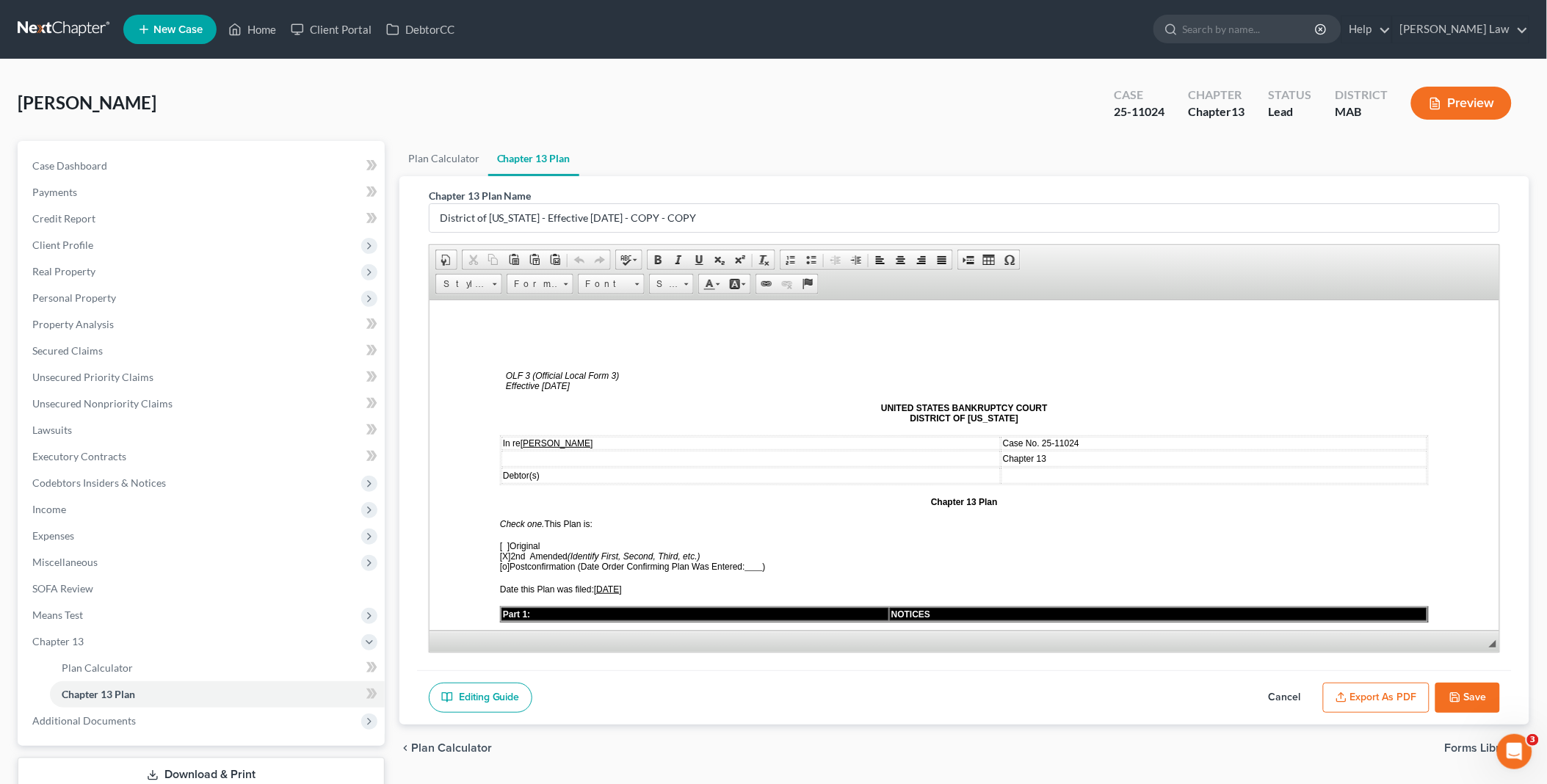
click at [606, 583] on u "[DATE]" at bounding box center [607, 588] width 28 height 10
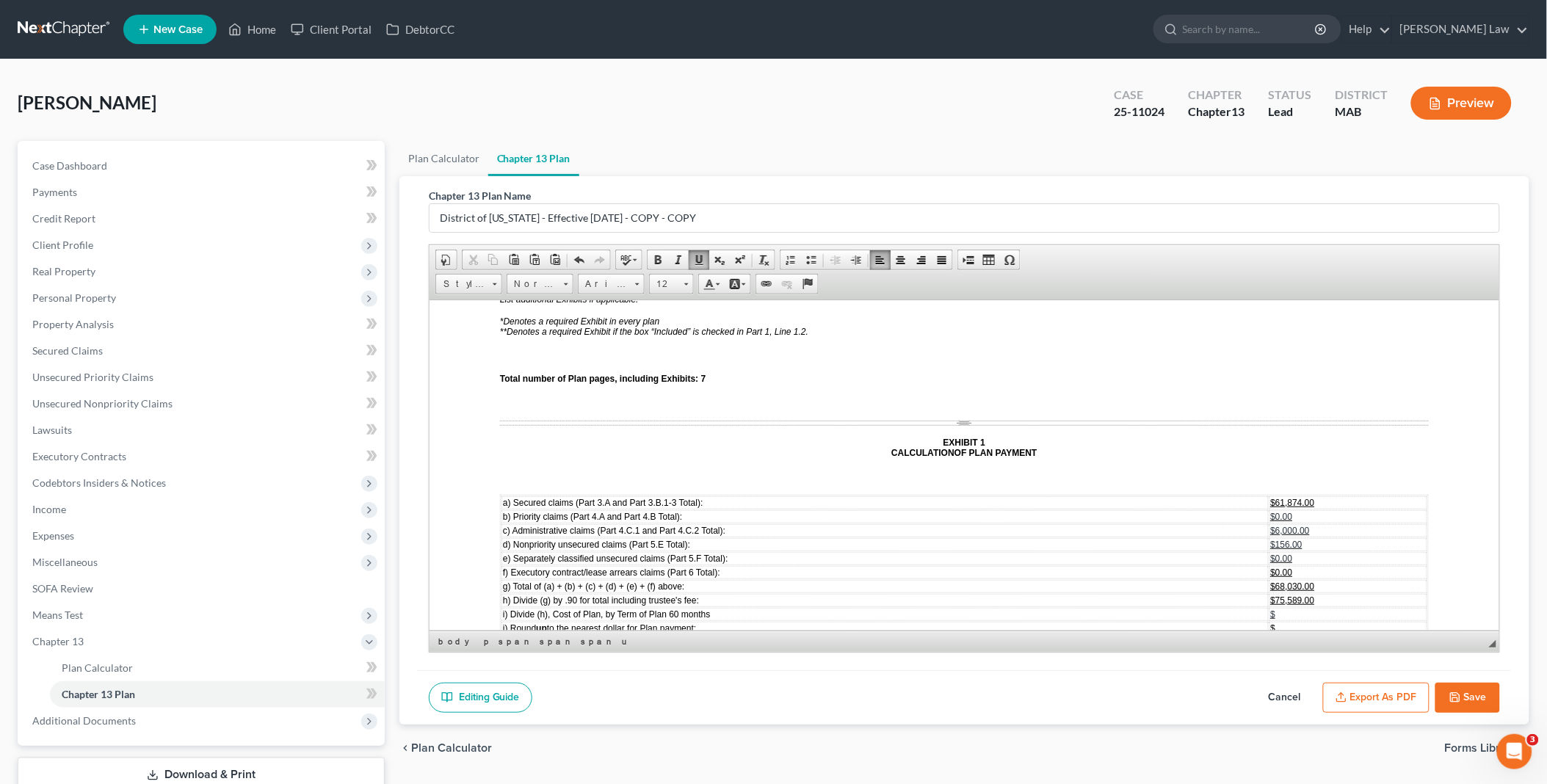
scroll to position [3832, 0]
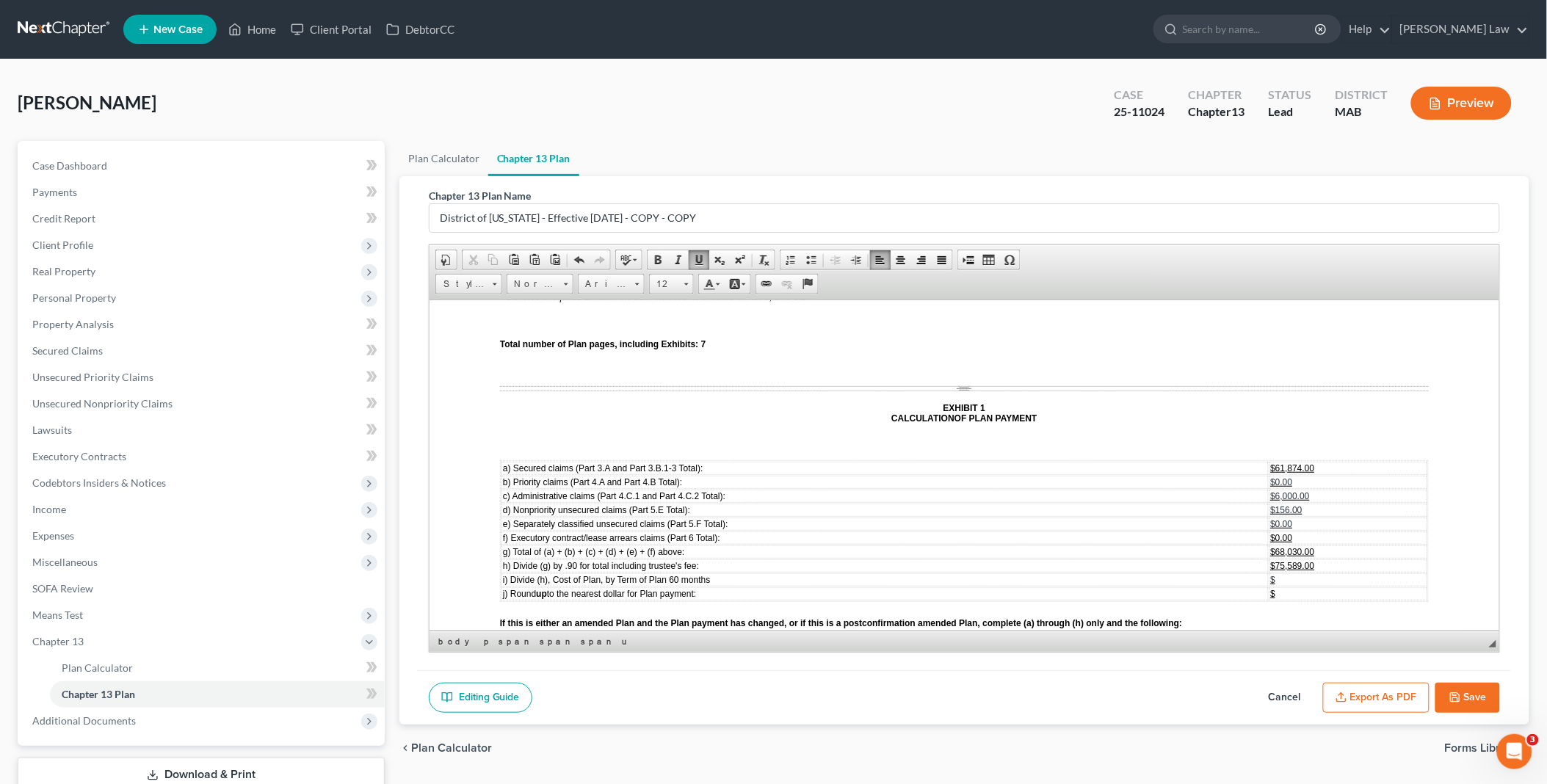
click at [1377, 697] on button "Export as PDF" at bounding box center [1376, 697] width 107 height 31
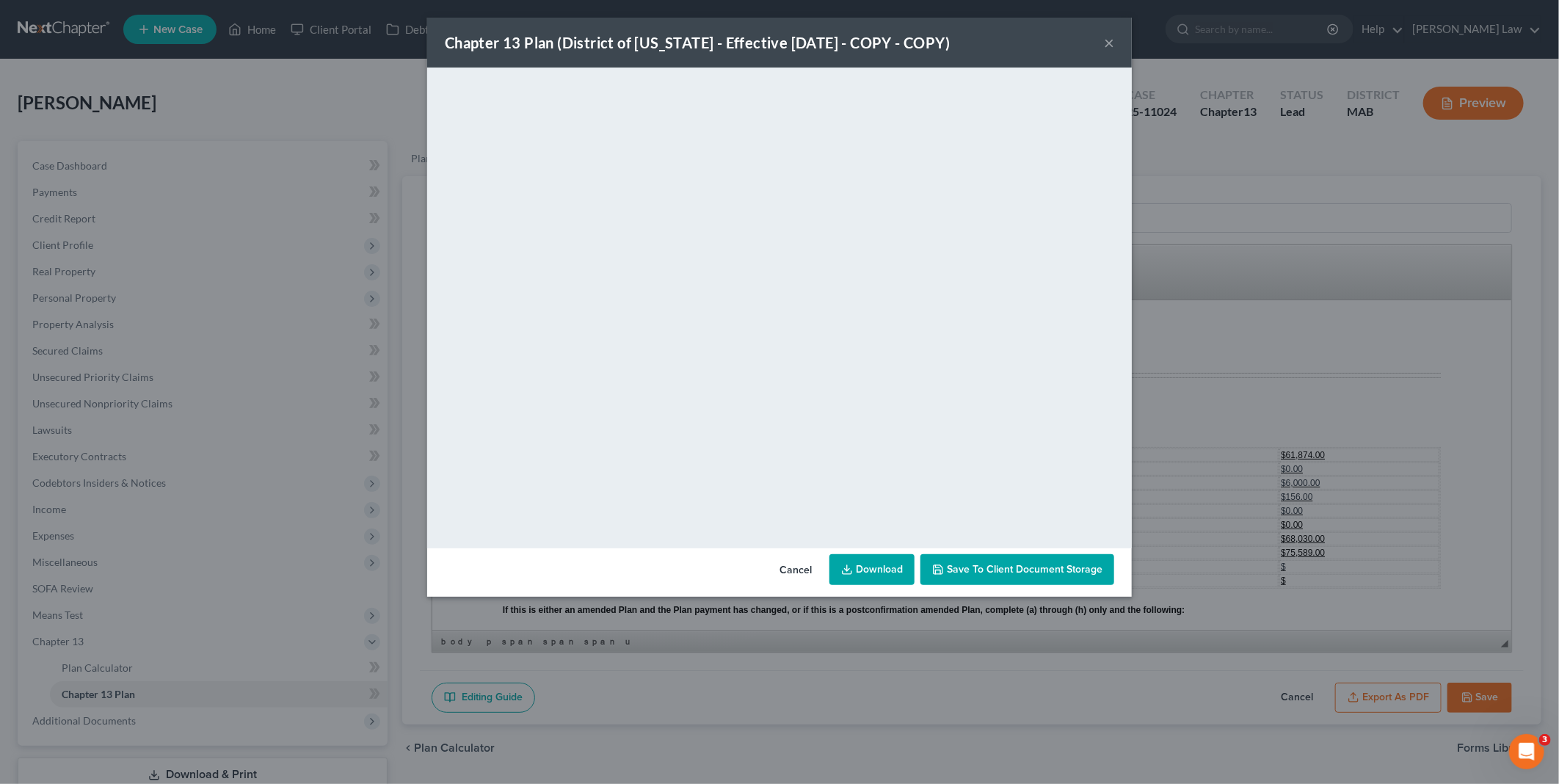
click at [892, 573] on link "Download" at bounding box center [872, 569] width 85 height 31
click at [802, 568] on button "Cancel" at bounding box center [795, 570] width 56 height 29
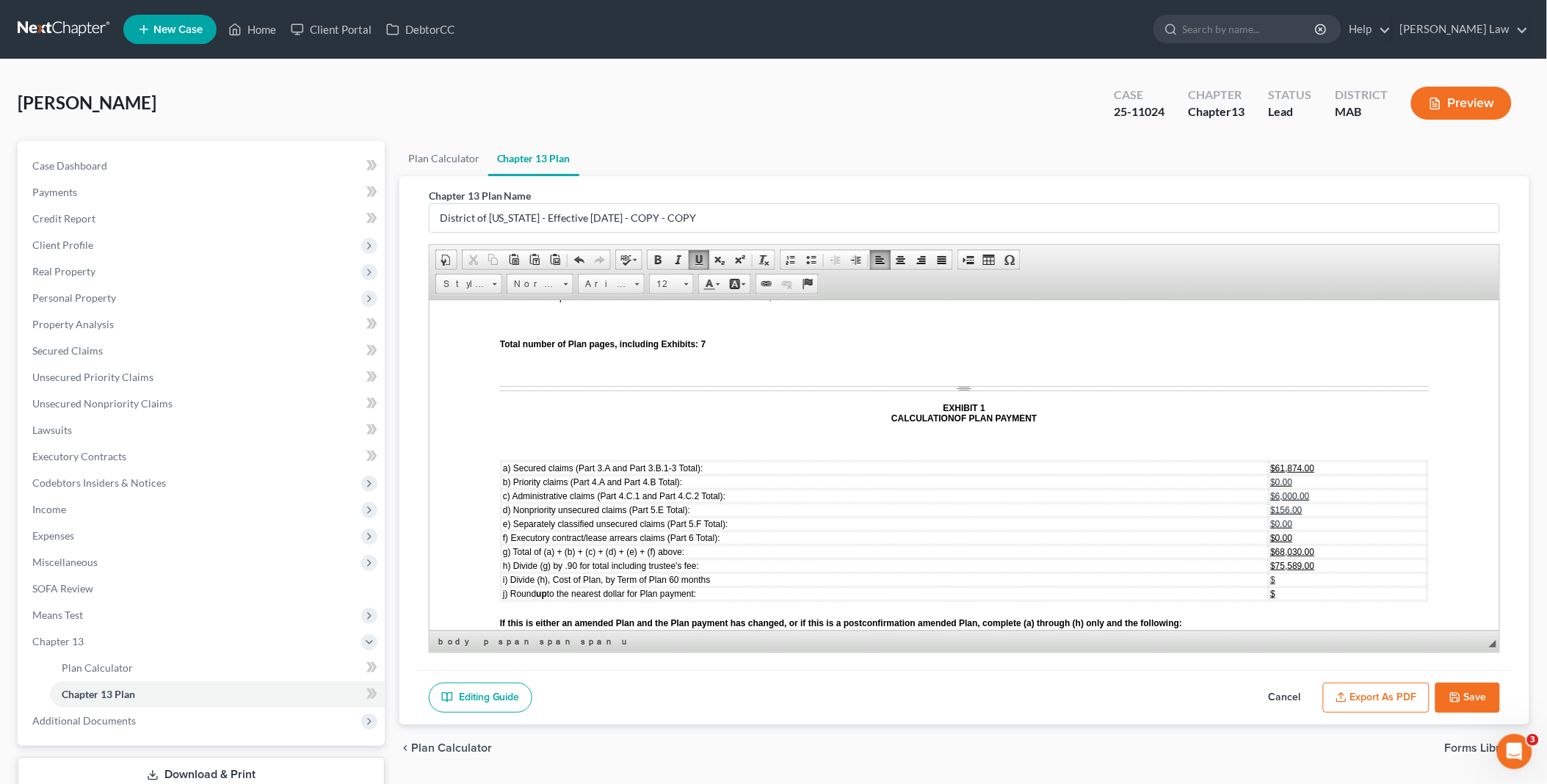
click at [1472, 695] on button "Save" at bounding box center [1467, 697] width 64 height 31
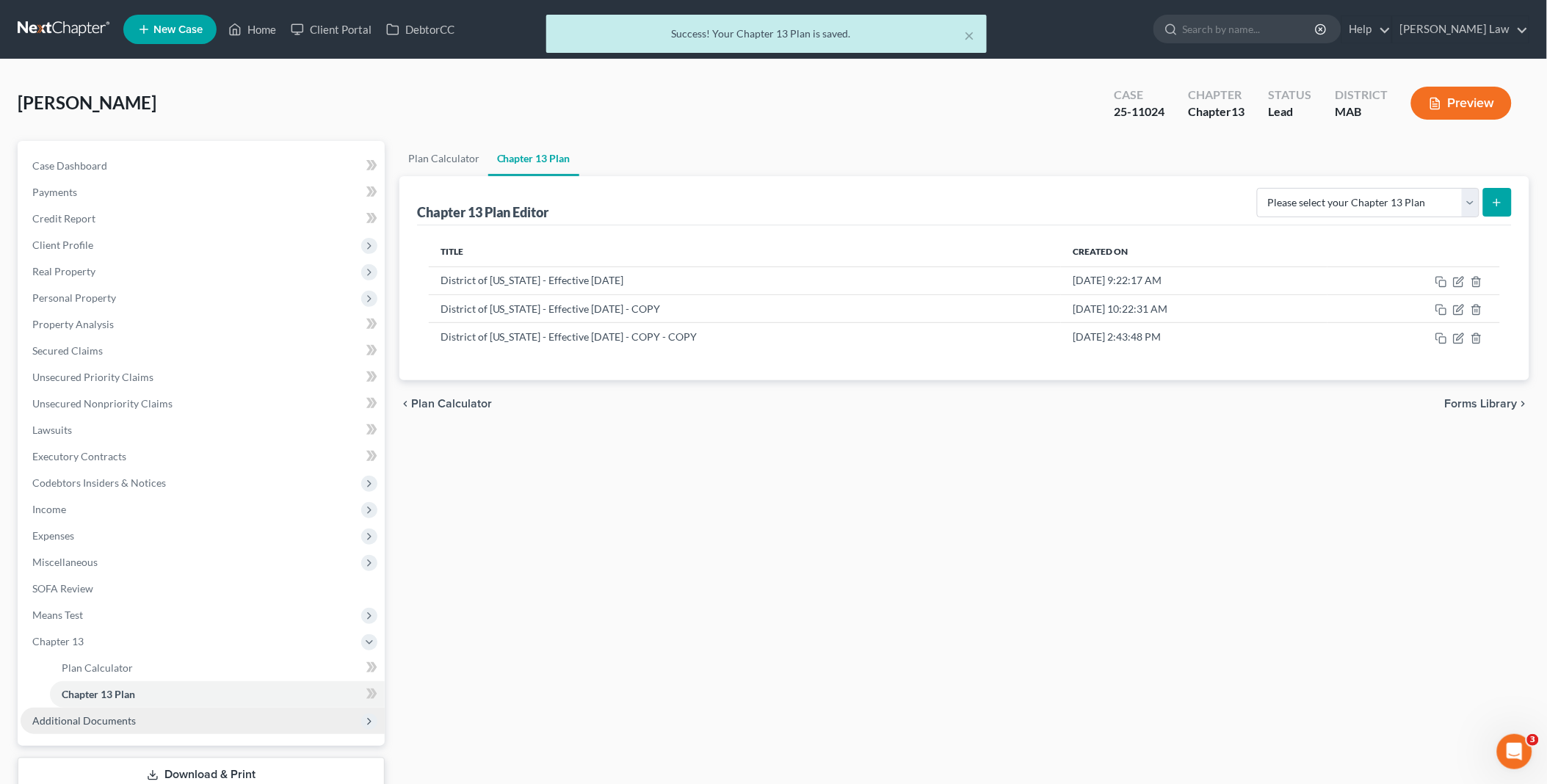
click at [134, 710] on span "Additional Documents" at bounding box center [203, 721] width 364 height 27
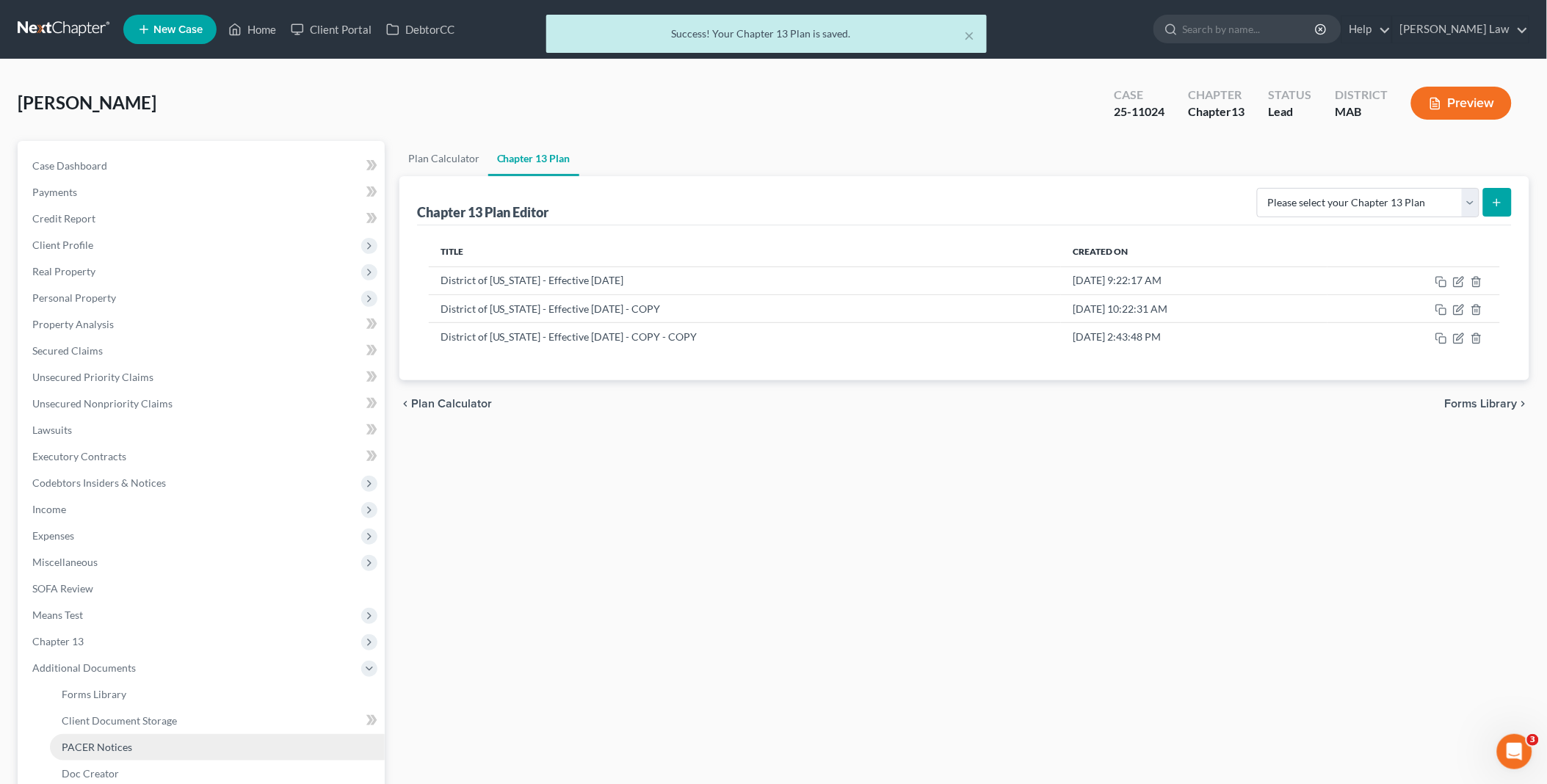
click at [145, 737] on link "PACER Notices" at bounding box center [217, 747] width 335 height 27
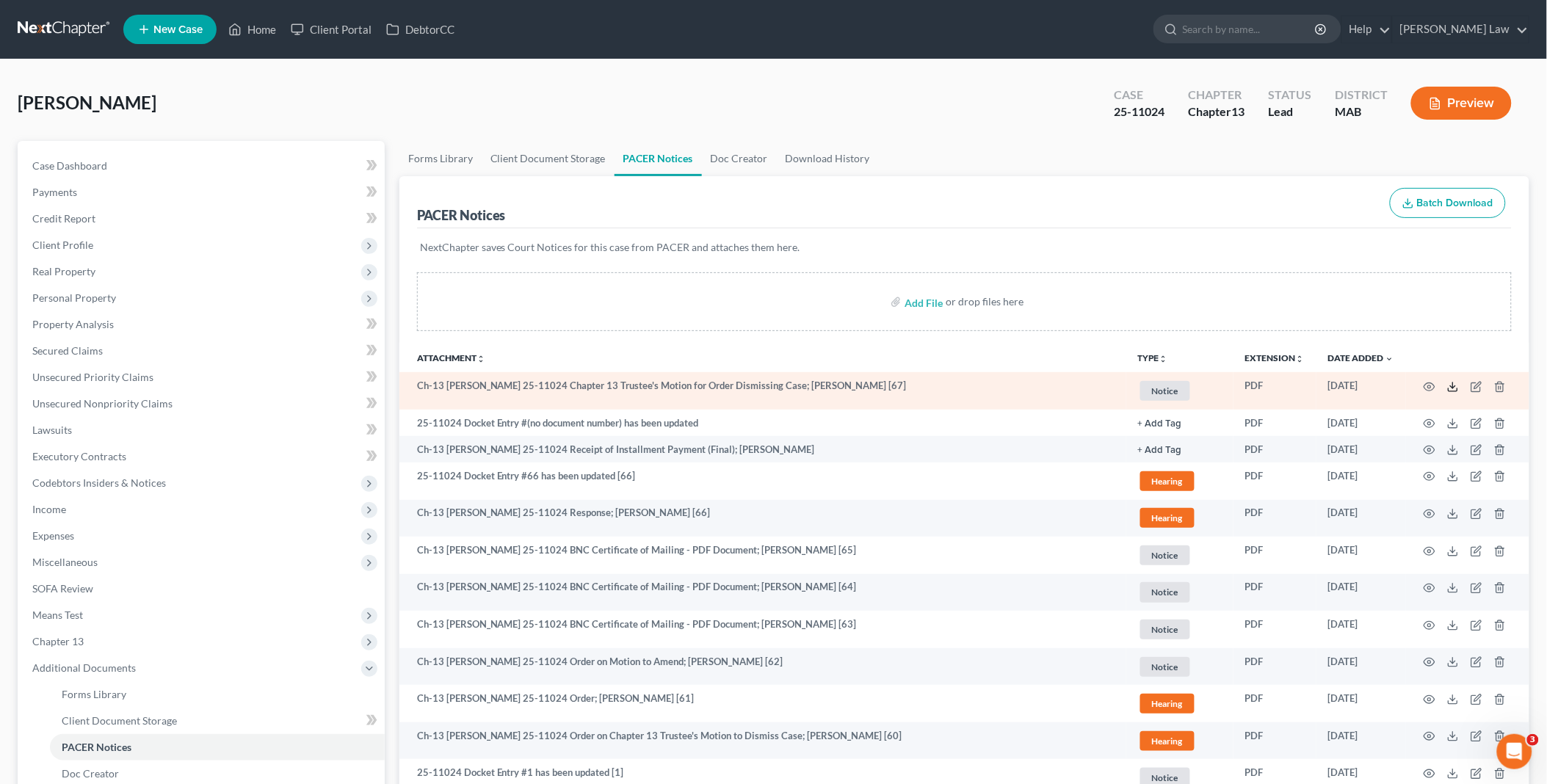
click at [1454, 385] on icon at bounding box center [1453, 387] width 12 height 12
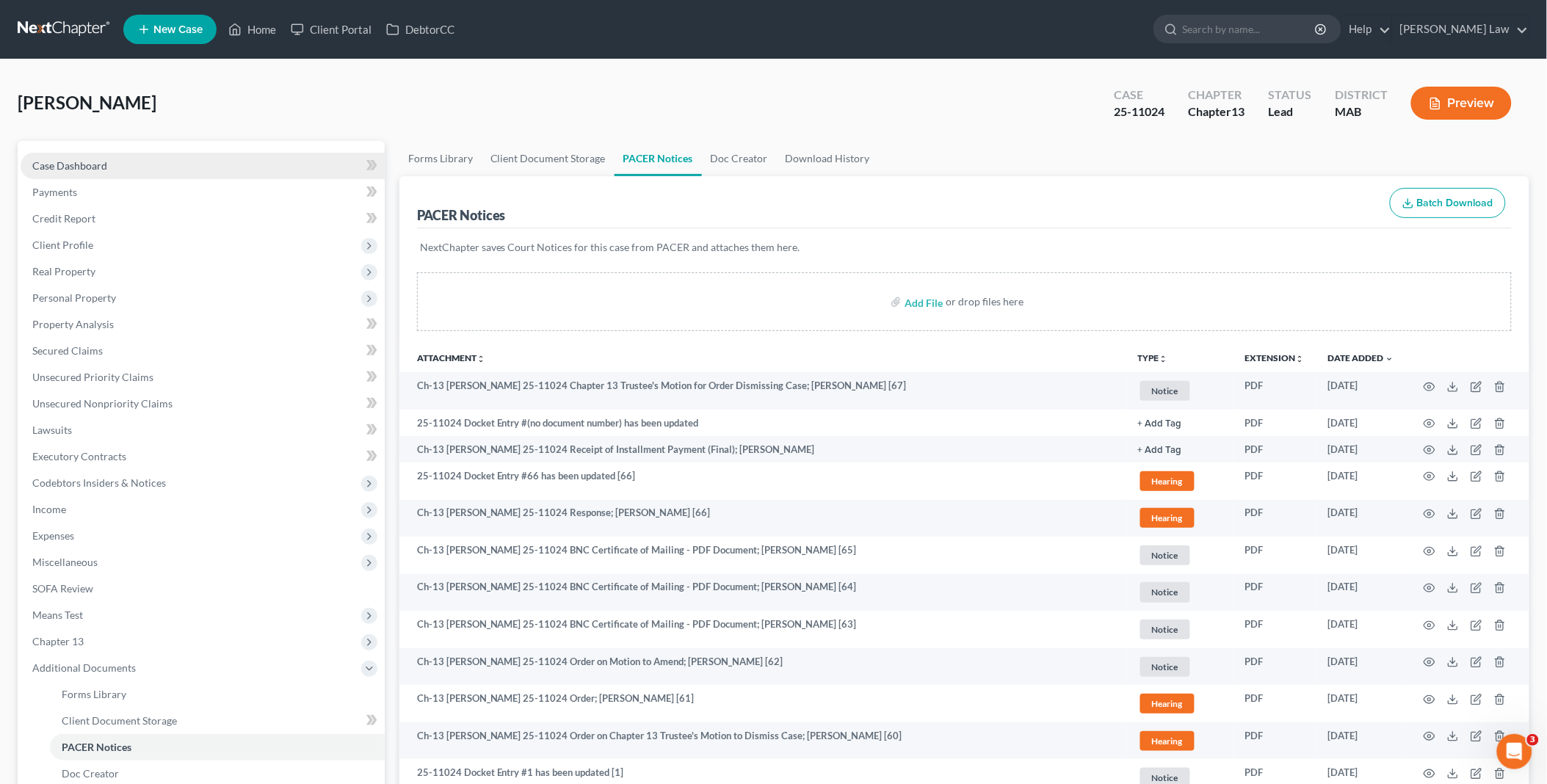
click at [77, 157] on link "Case Dashboard" at bounding box center [203, 166] width 364 height 27
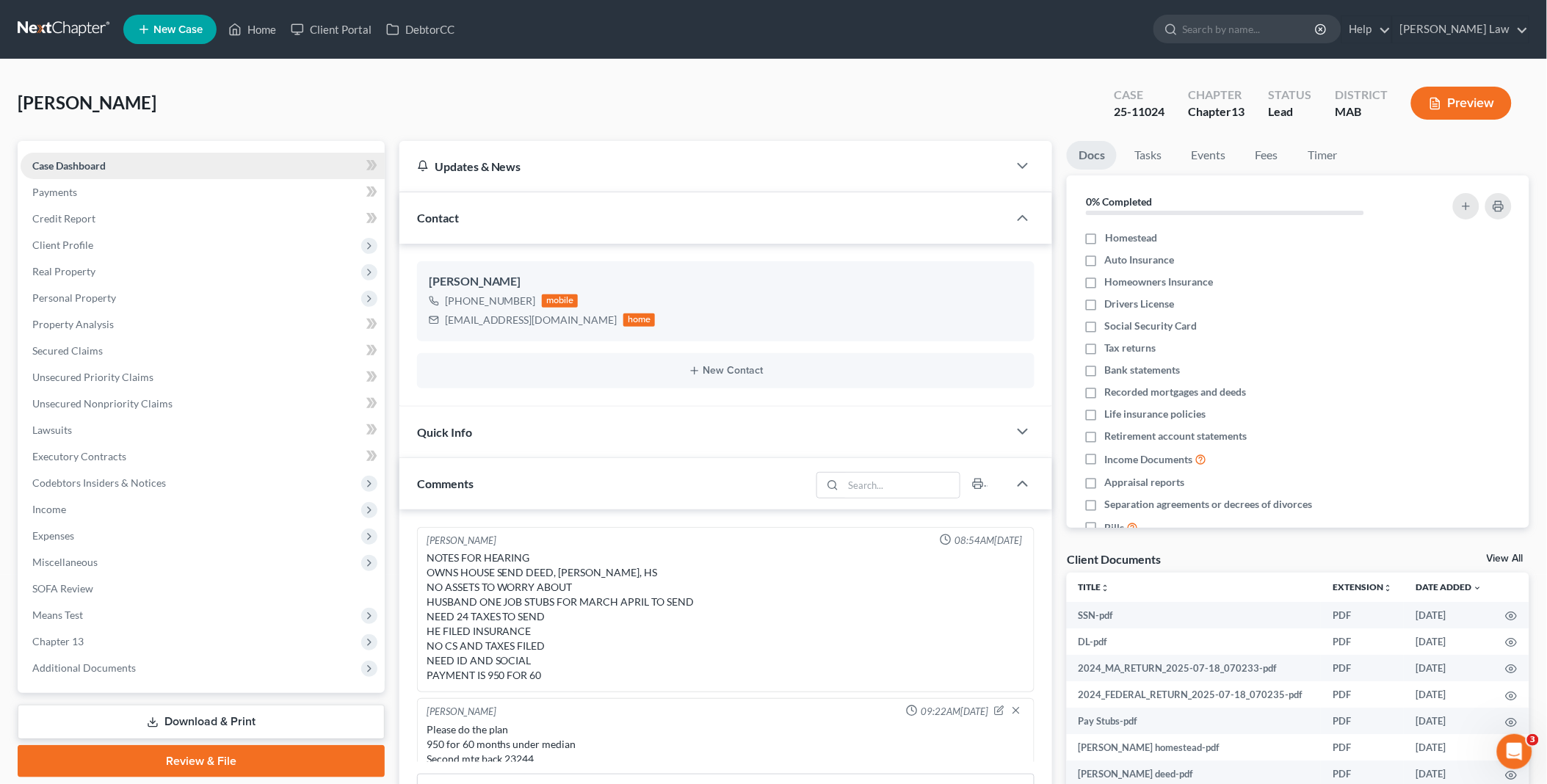
scroll to position [259, 0]
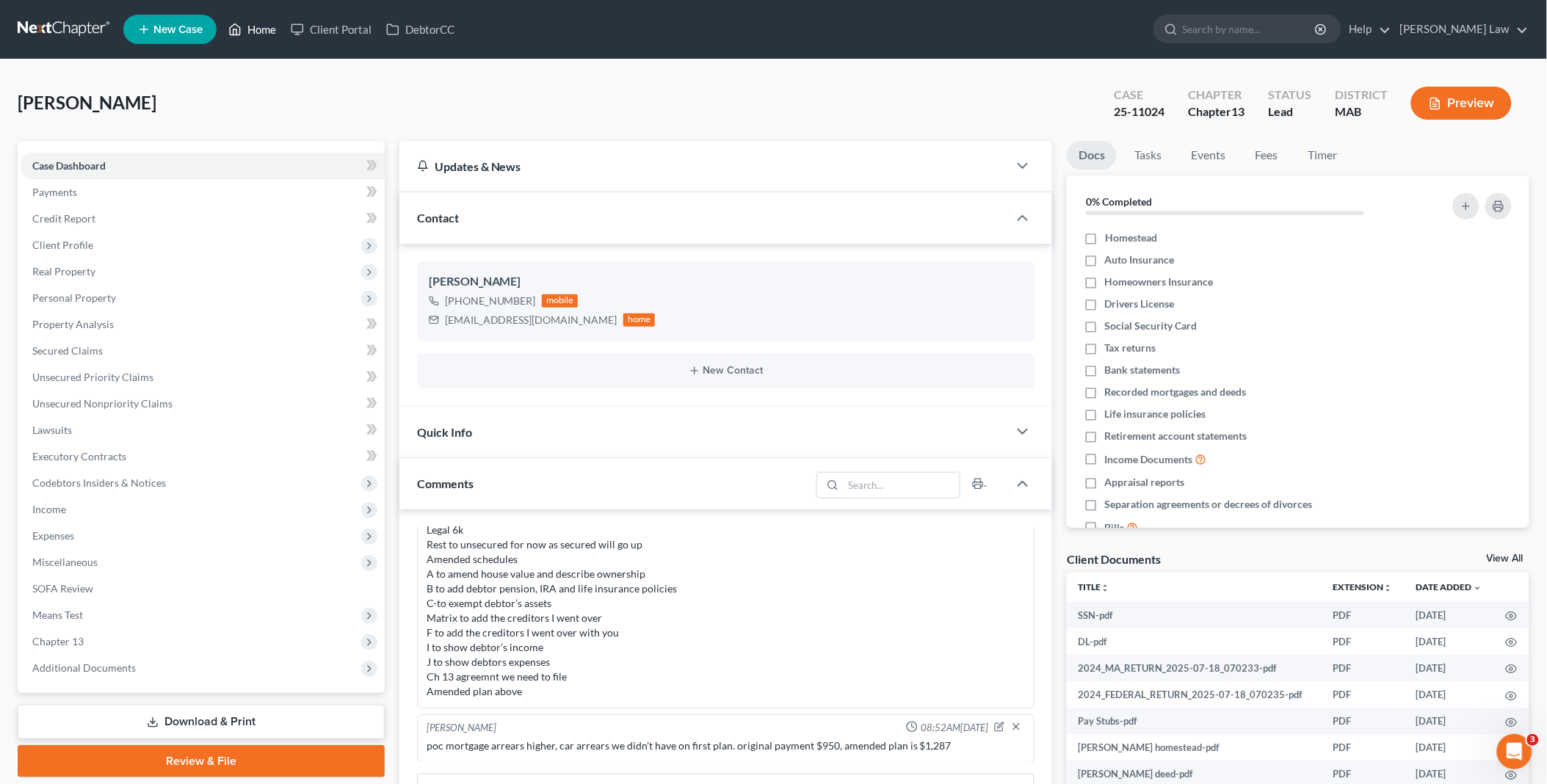
click at [262, 29] on link "Home" at bounding box center [252, 29] width 63 height 27
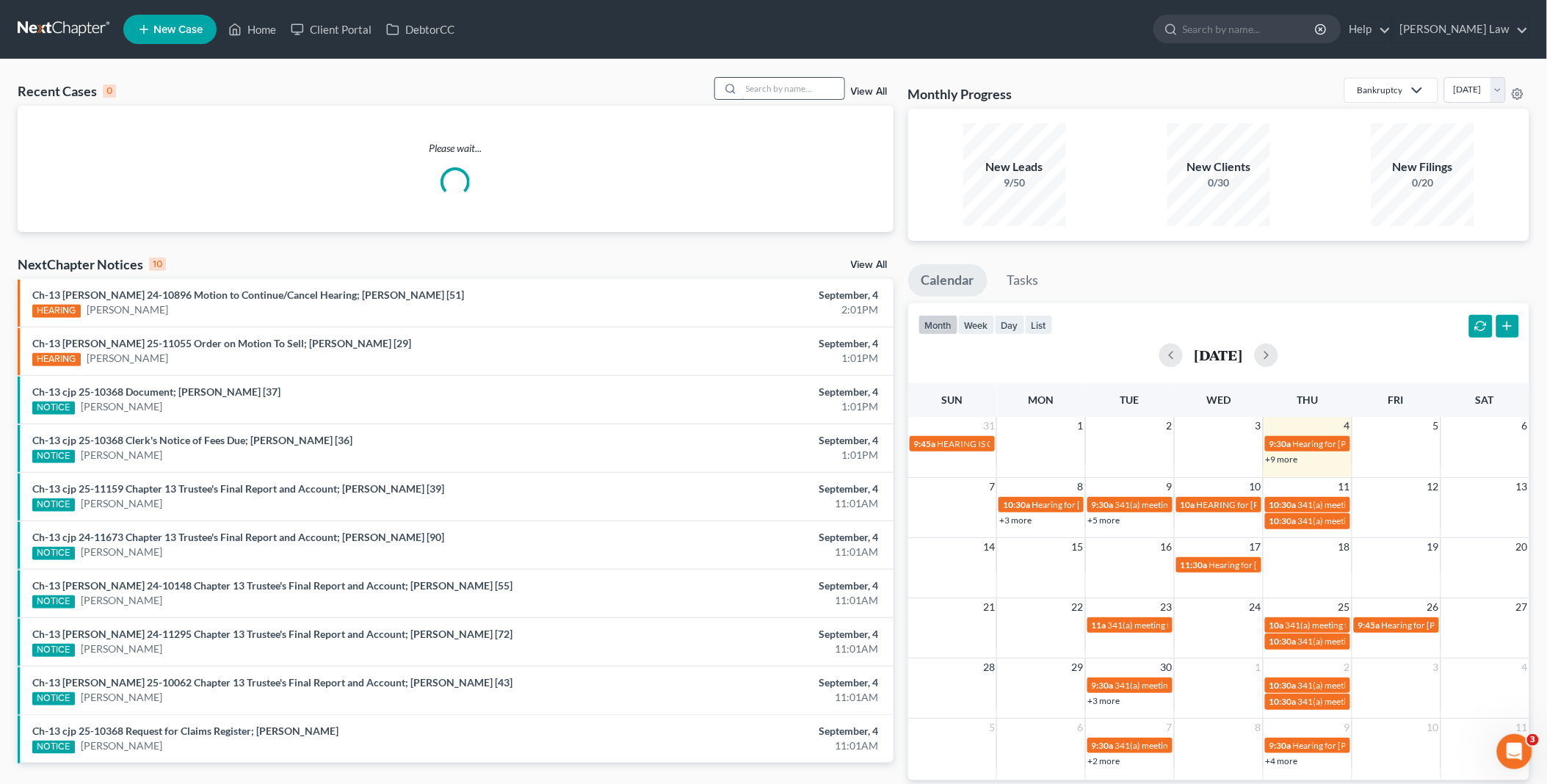
click at [811, 90] on input "search" at bounding box center [793, 88] width 103 height 22
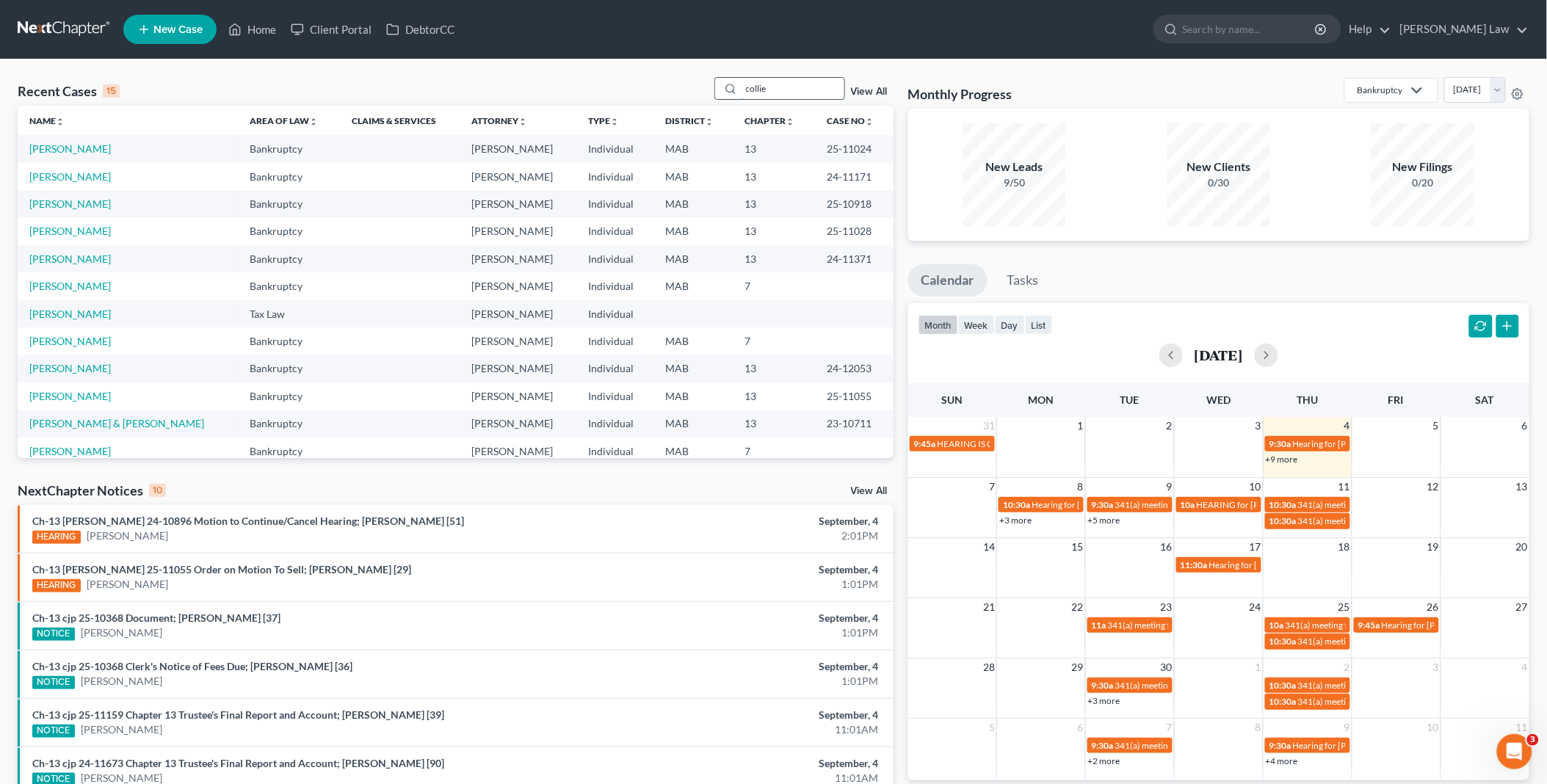
type input "collie"
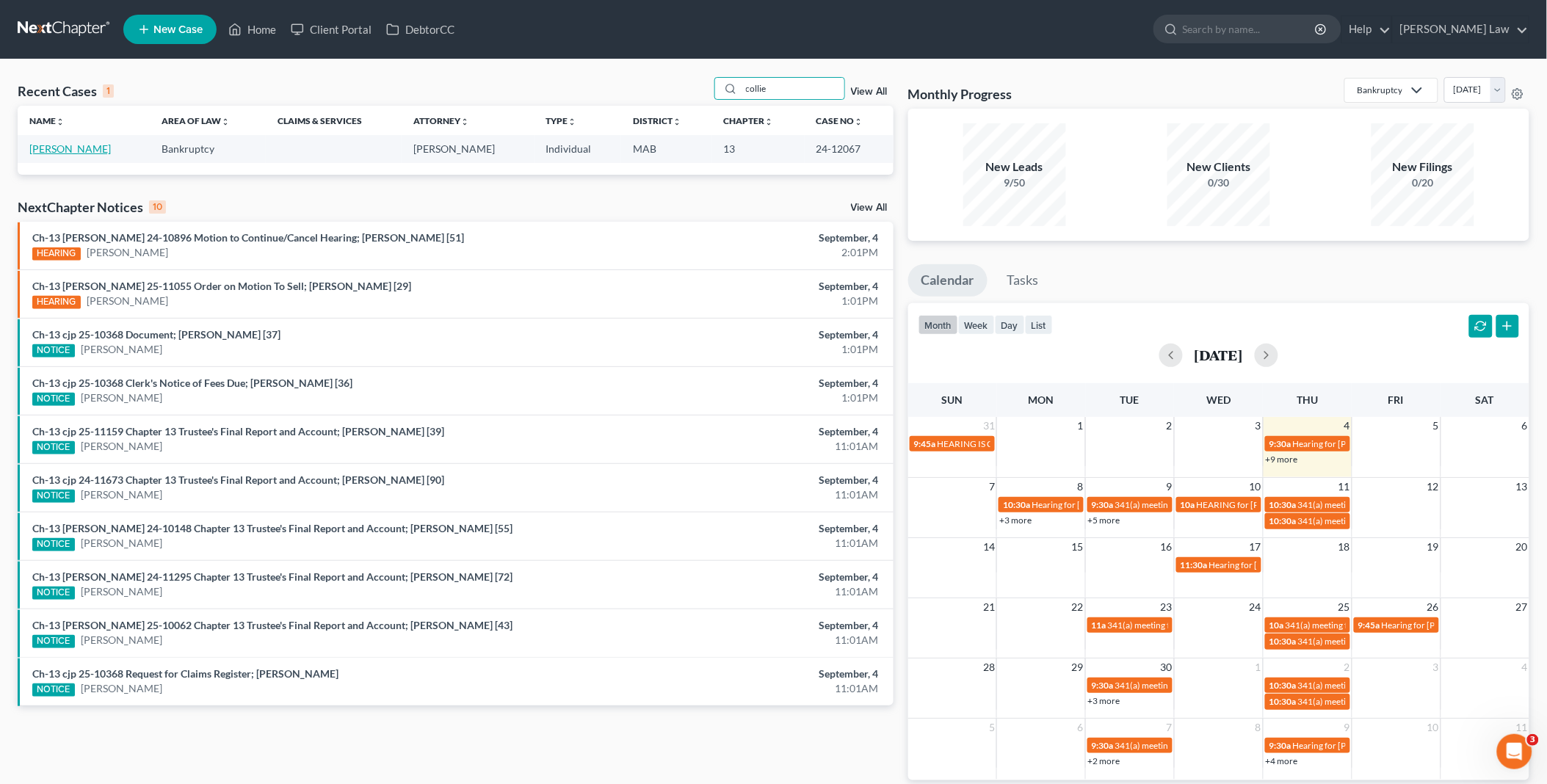
click at [77, 150] on link "[PERSON_NAME]" at bounding box center [70, 148] width 82 height 13
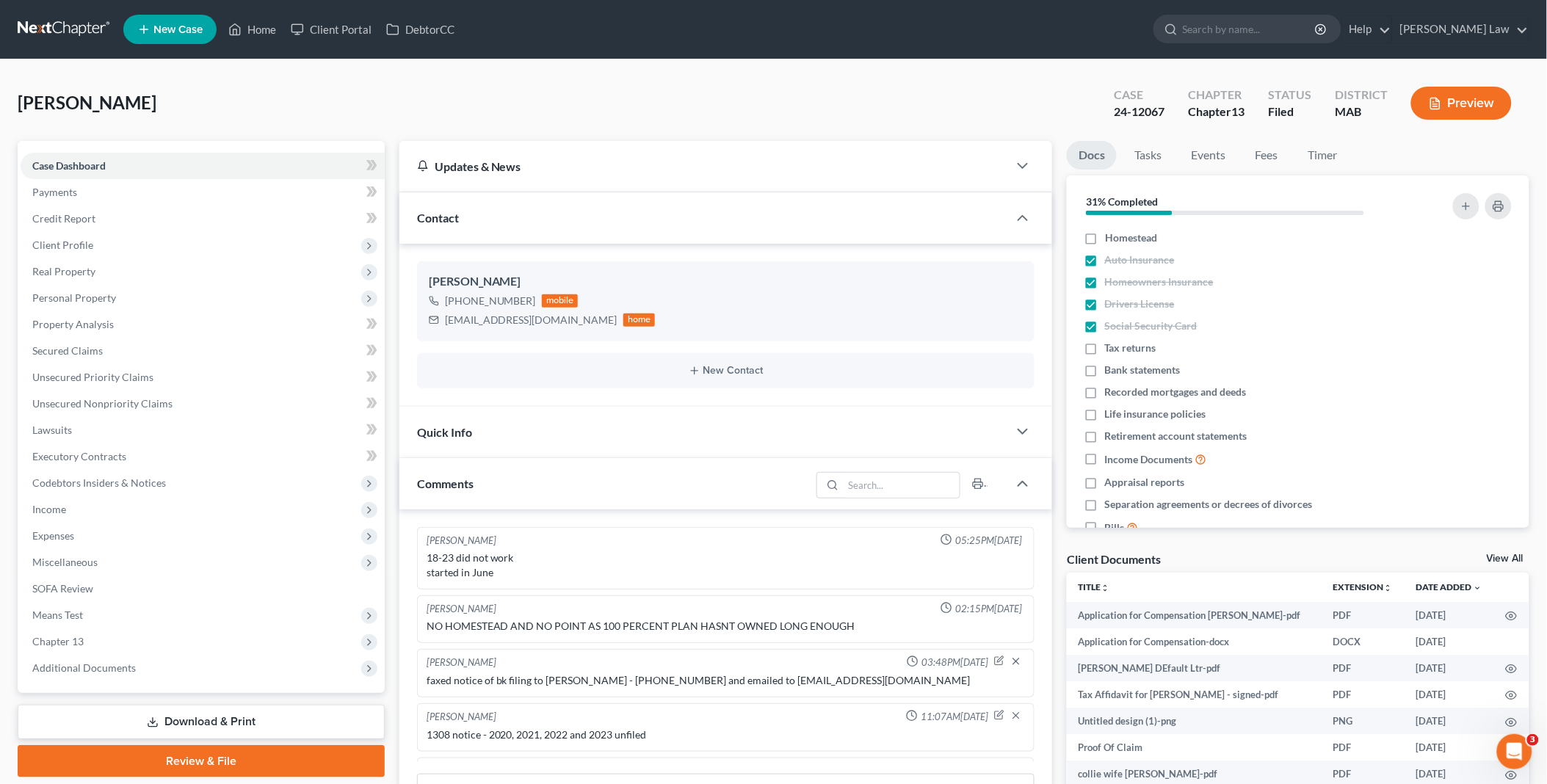
scroll to position [259, 0]
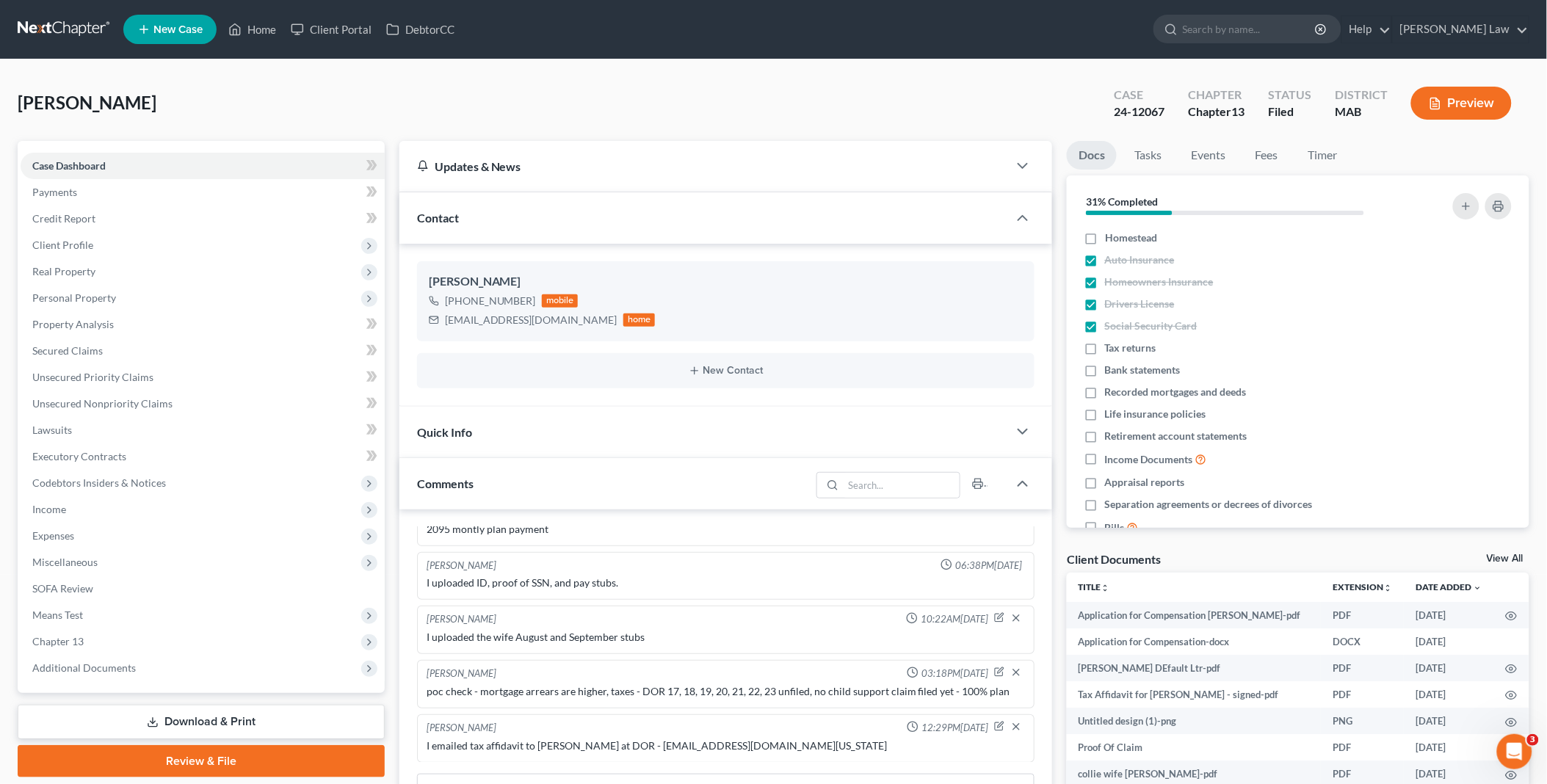
click at [1494, 554] on link "View All" at bounding box center [1505, 558] width 37 height 10
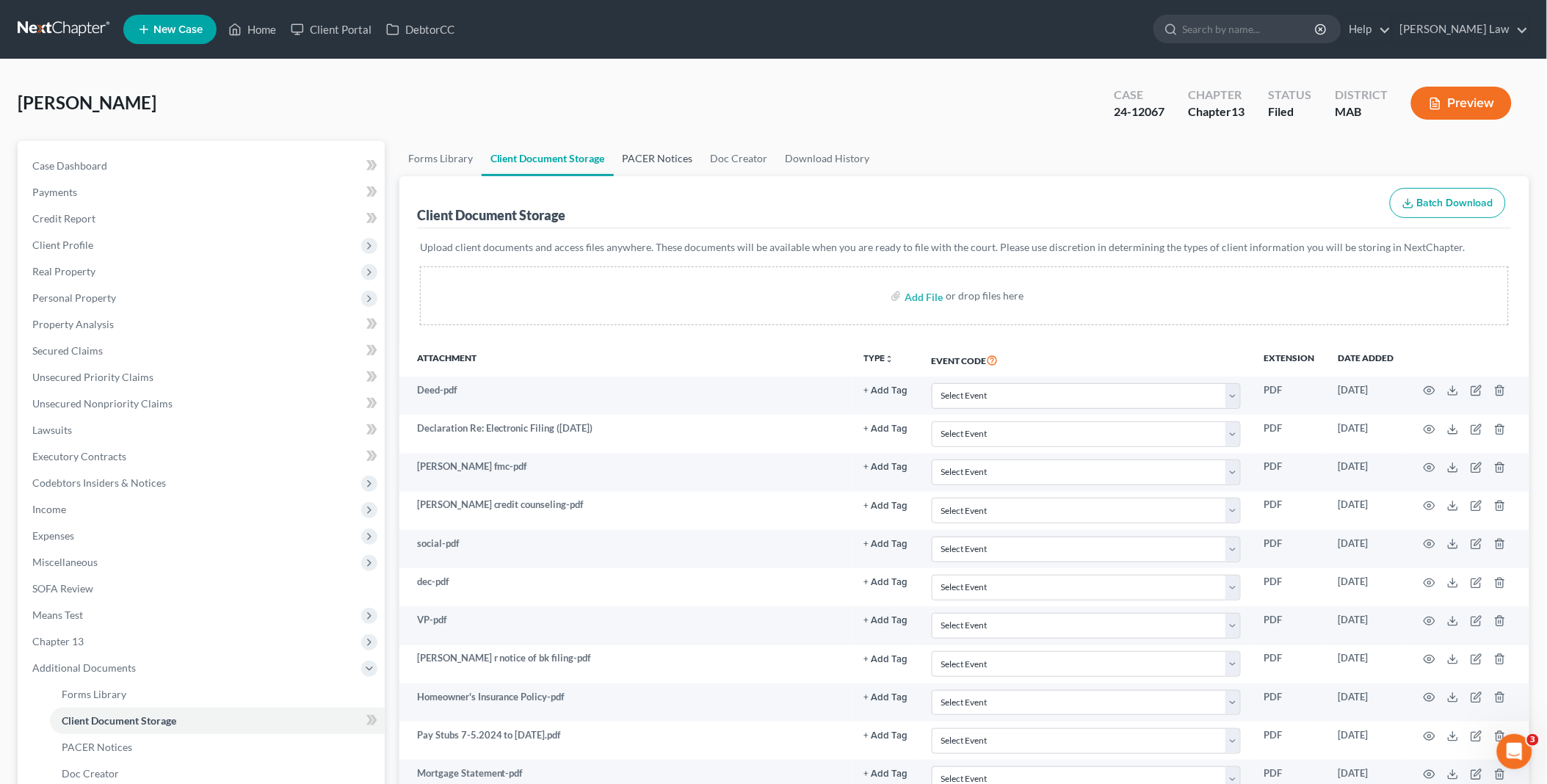
click at [645, 155] on link "PACER Notices" at bounding box center [658, 158] width 88 height 35
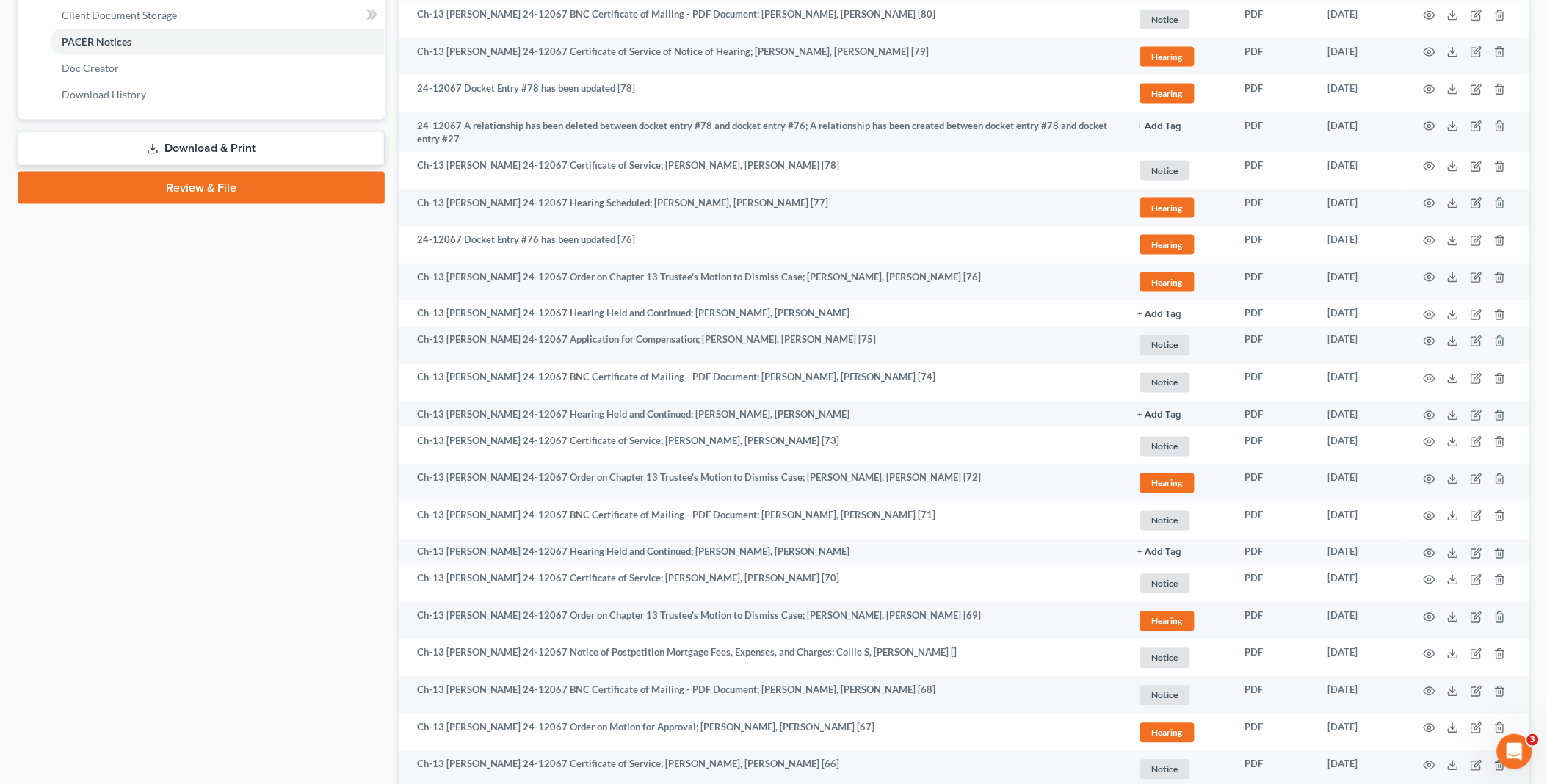
scroll to position [734, 0]
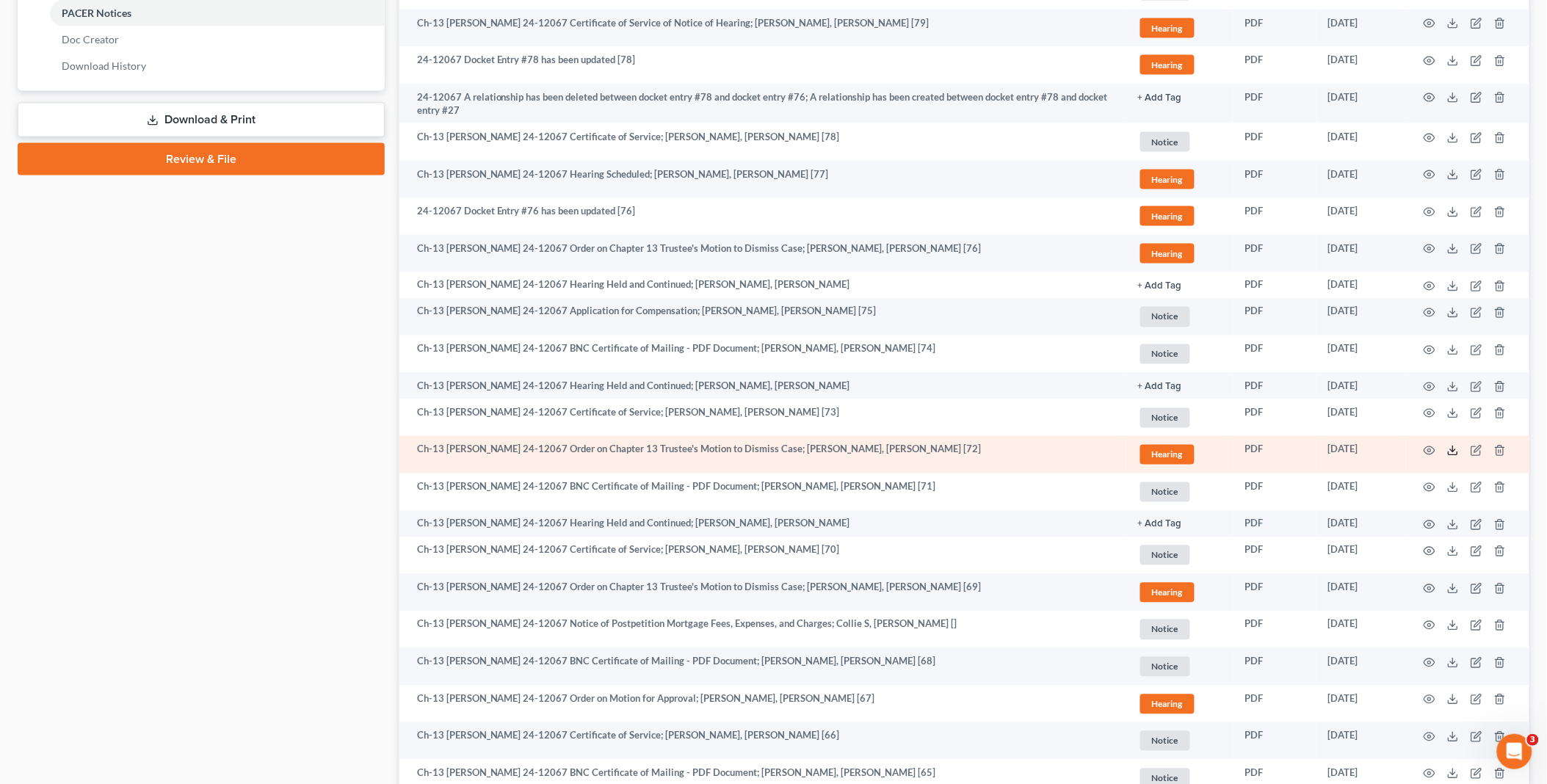
click at [1452, 449] on icon at bounding box center [1453, 450] width 12 height 12
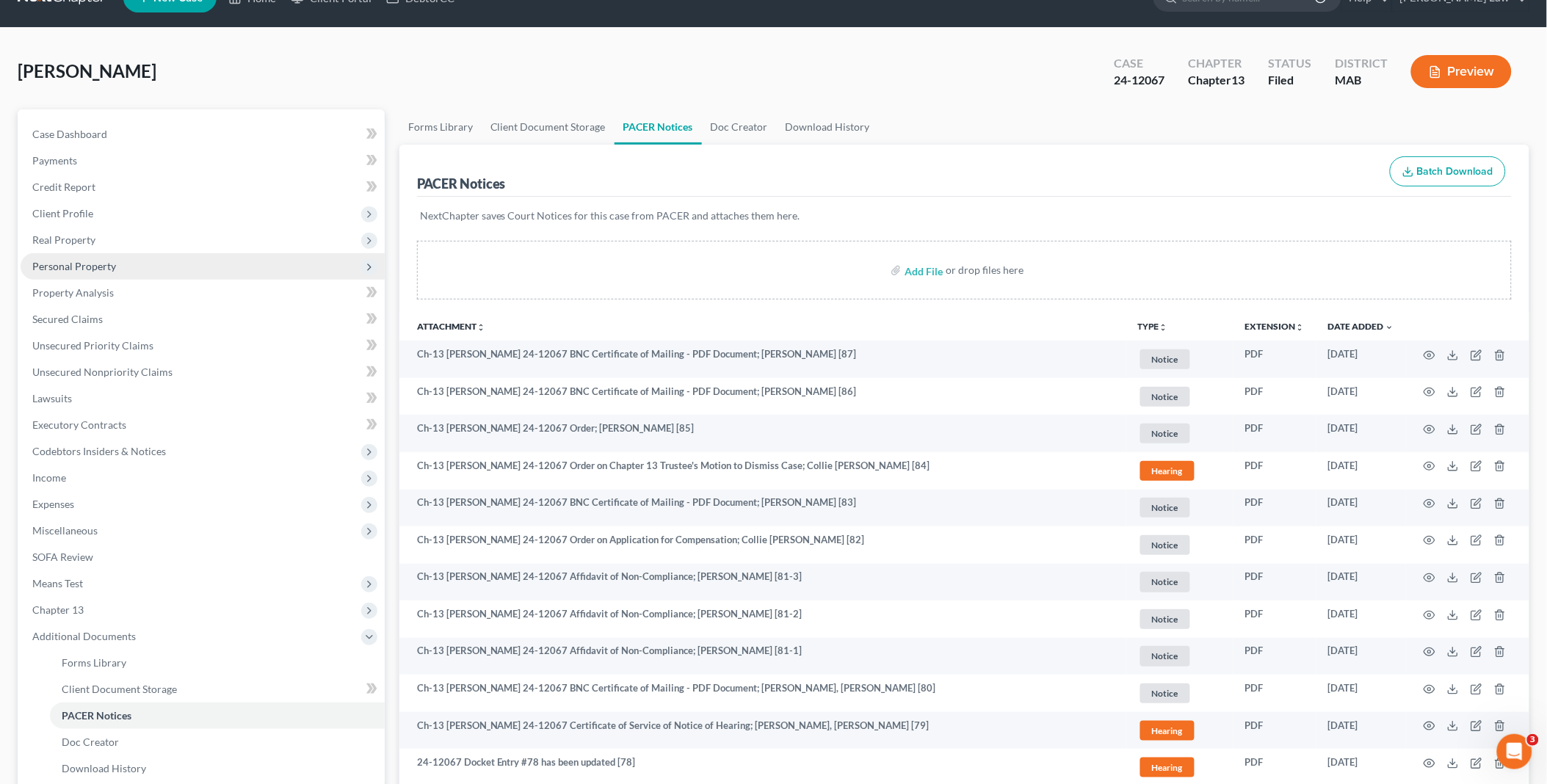
scroll to position [0, 0]
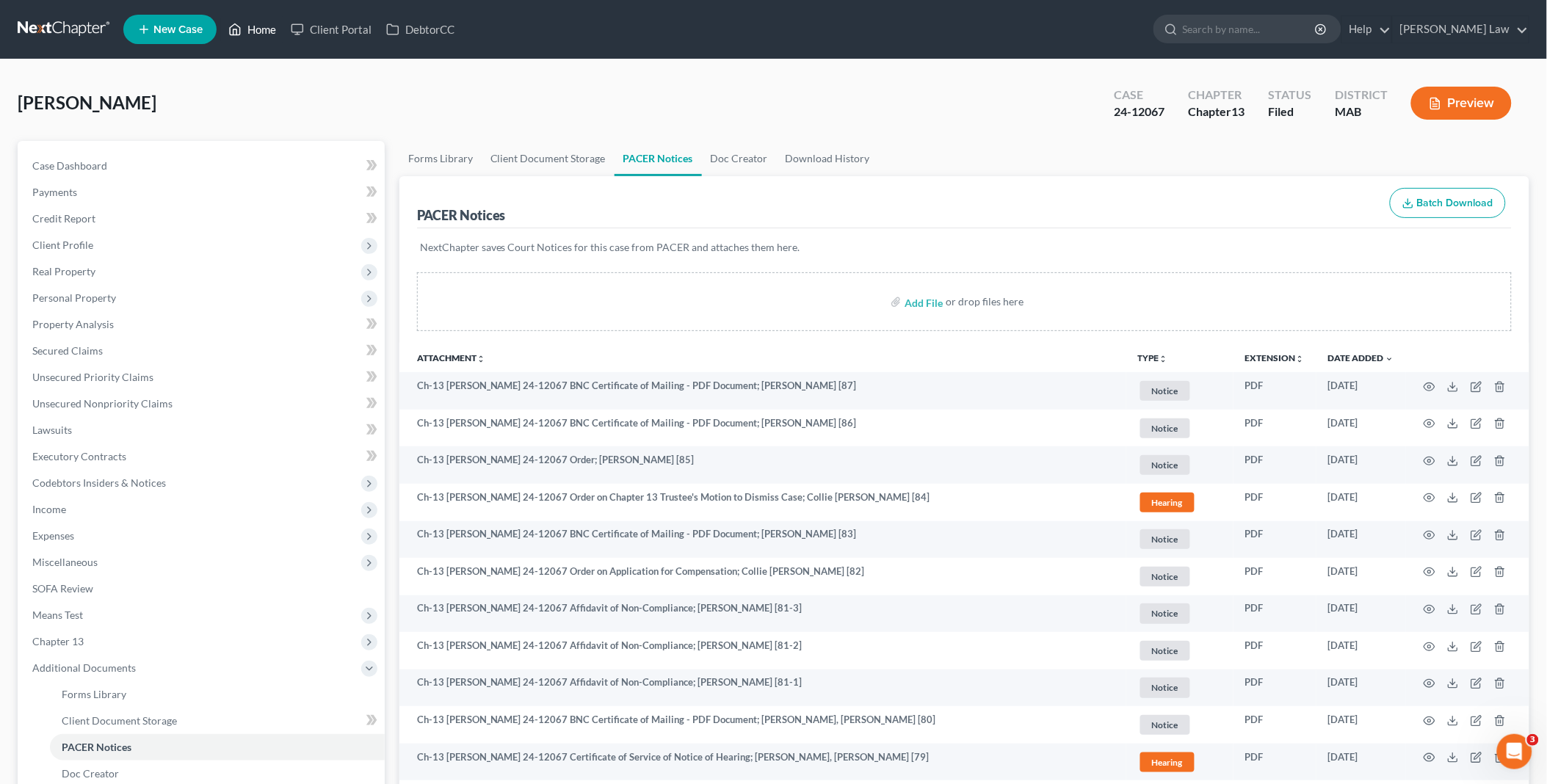
drag, startPoint x: 249, startPoint y: 28, endPoint x: 628, endPoint y: 144, distance: 396.4
click at [249, 28] on link "Home" at bounding box center [252, 29] width 63 height 27
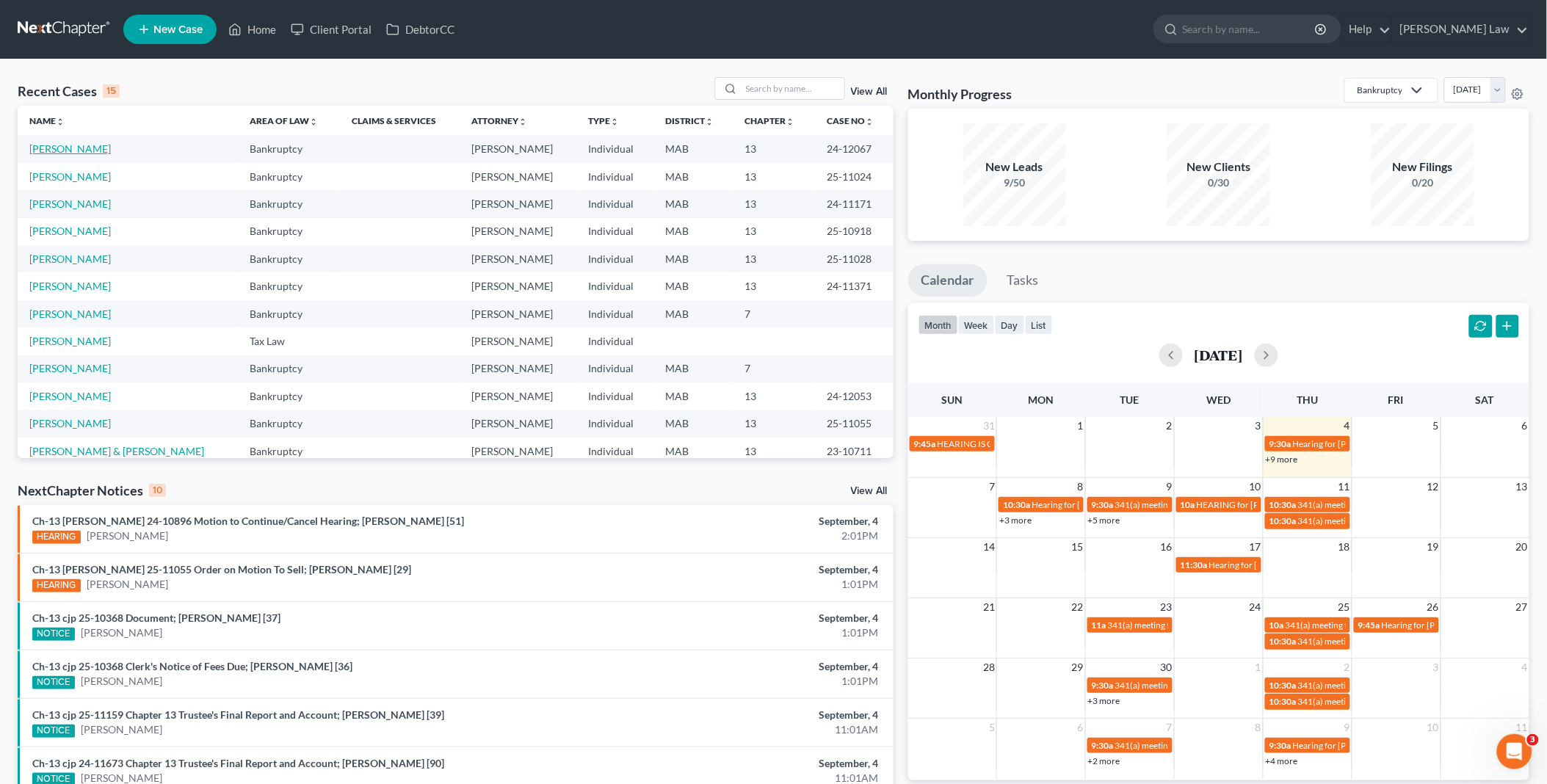
click at [83, 148] on link "[PERSON_NAME]" at bounding box center [70, 148] width 82 height 13
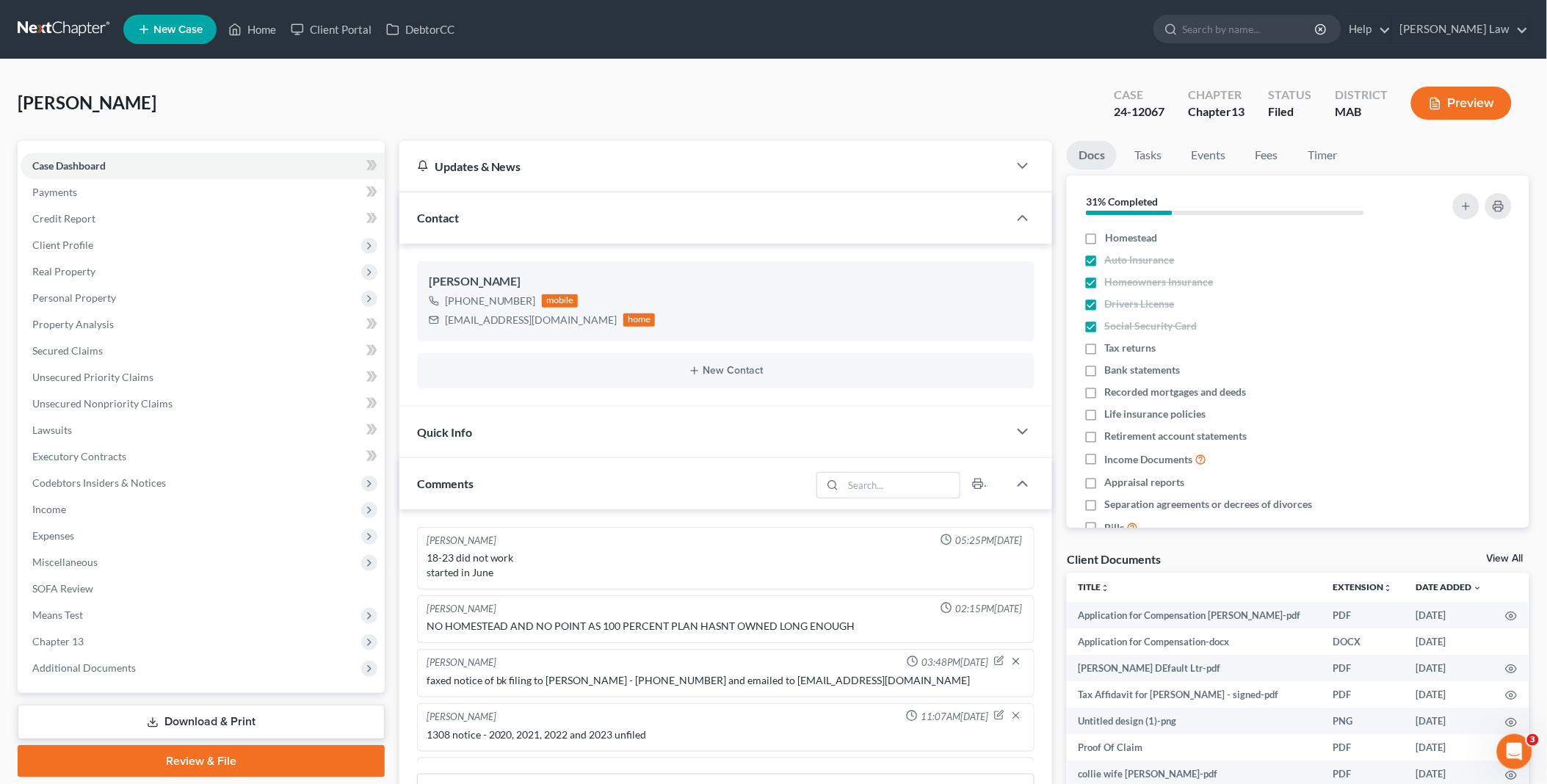
scroll to position [259, 0]
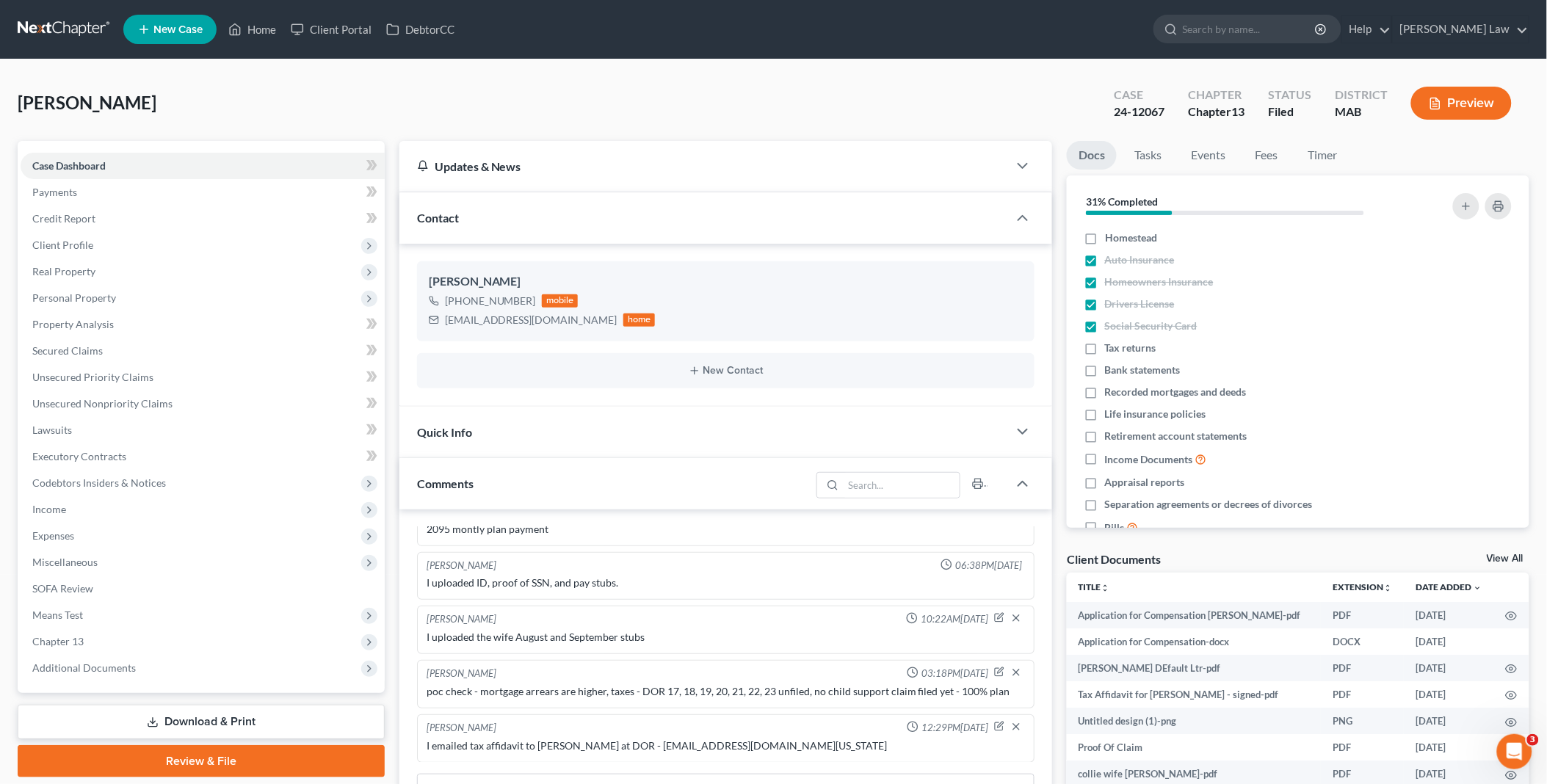
click at [1498, 553] on link "View All" at bounding box center [1505, 558] width 37 height 10
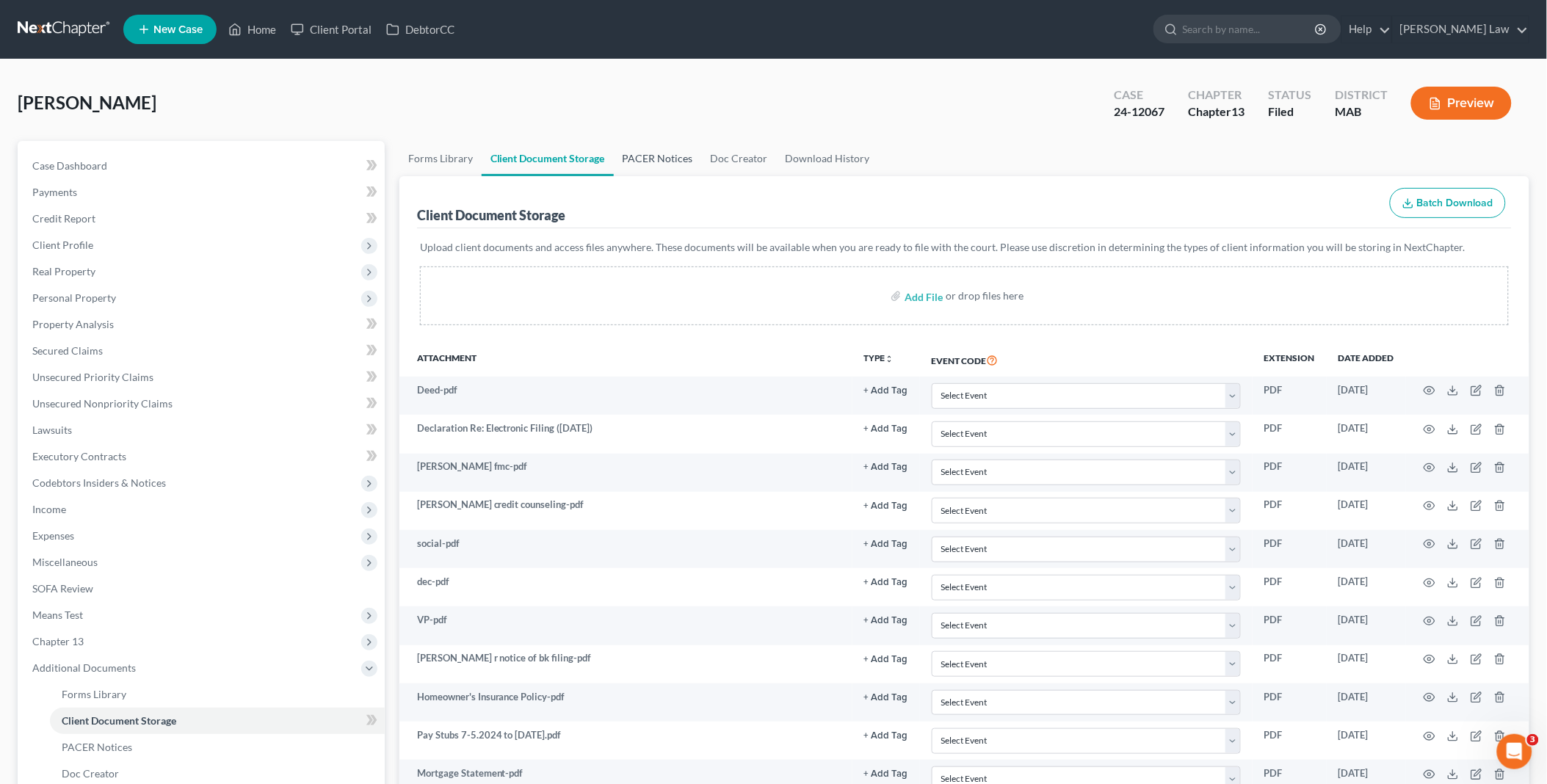
click at [648, 153] on link "PACER Notices" at bounding box center [658, 158] width 88 height 35
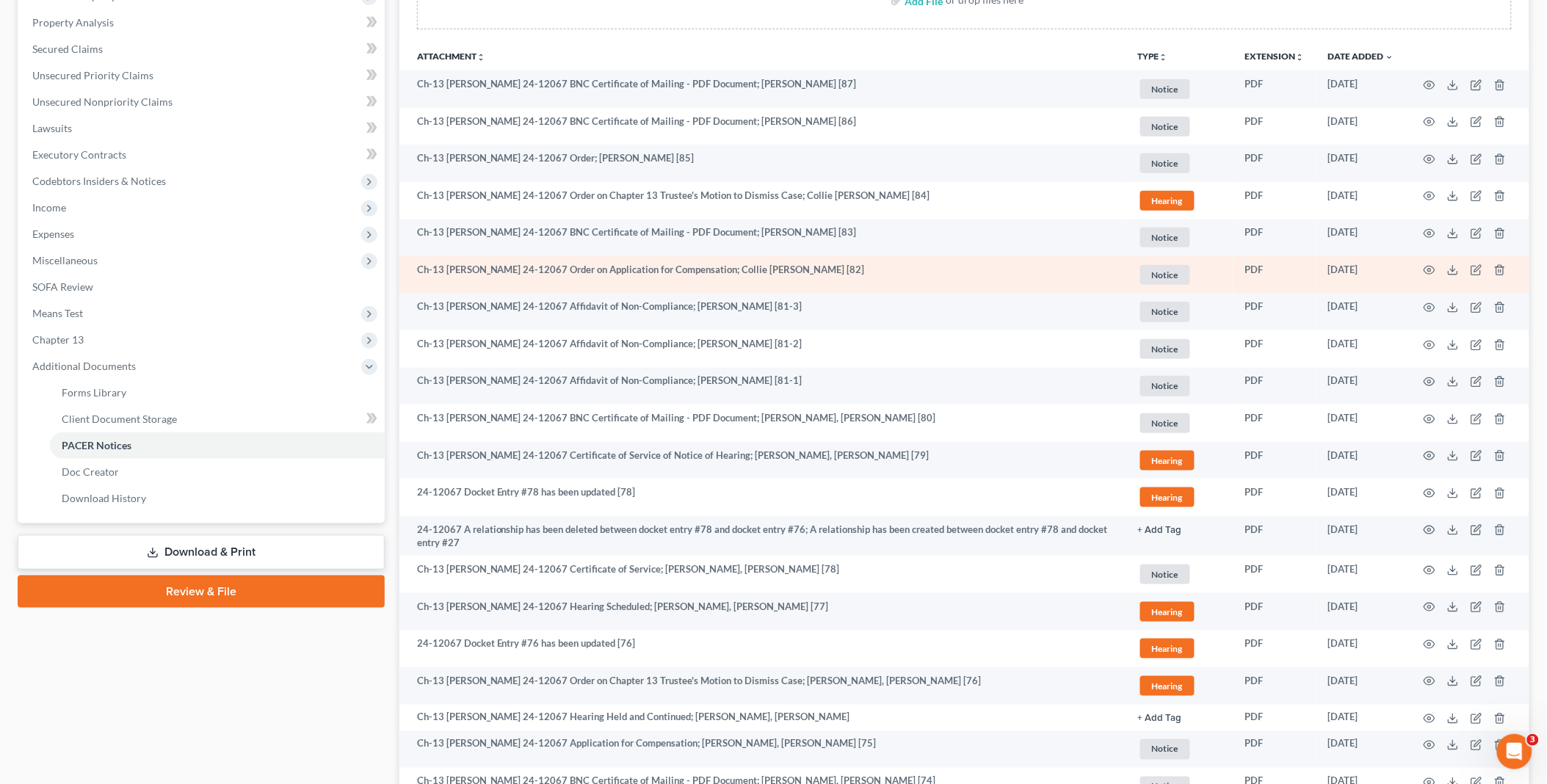
scroll to position [326, 0]
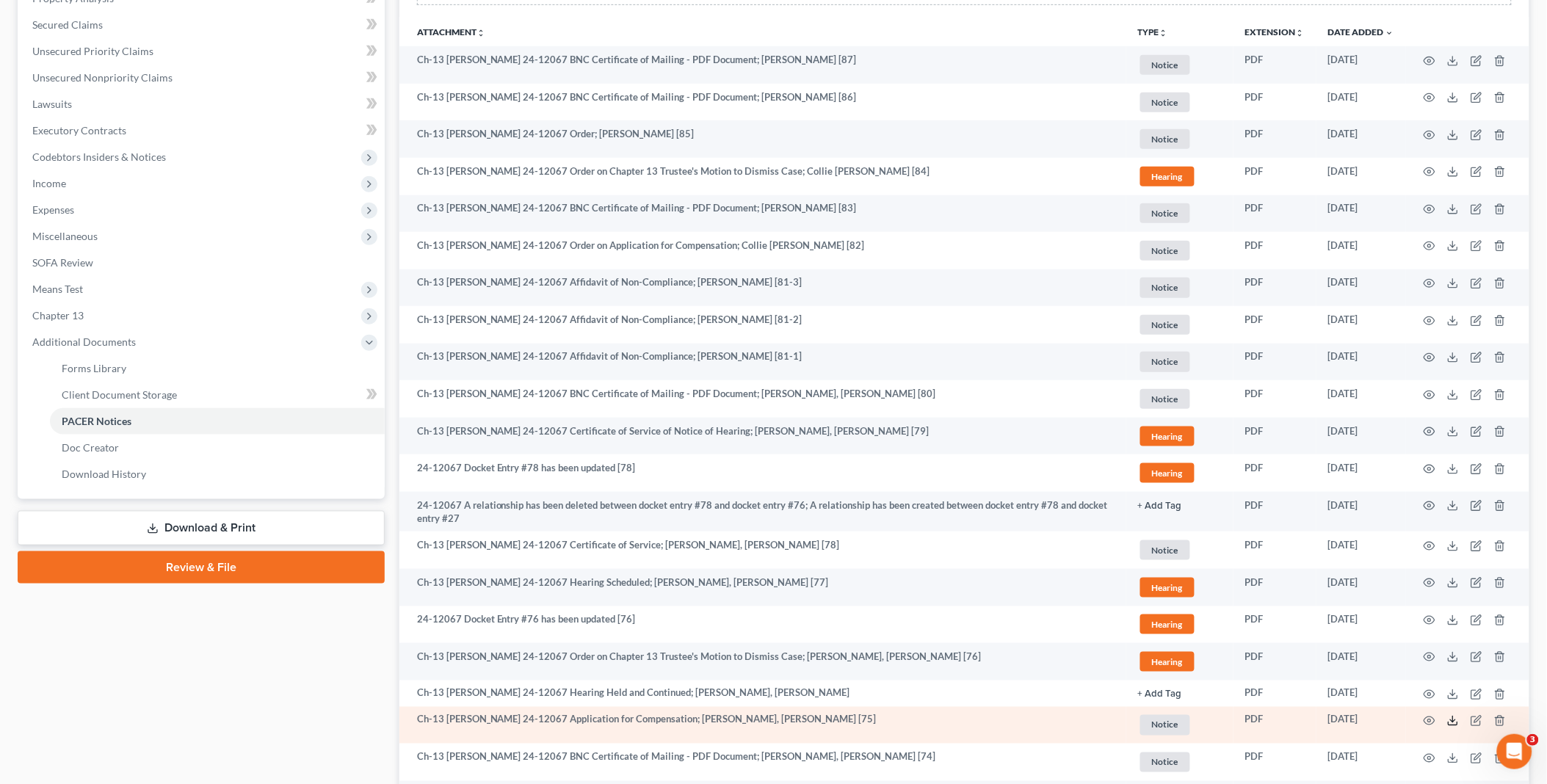
click at [1449, 716] on icon at bounding box center [1453, 721] width 12 height 12
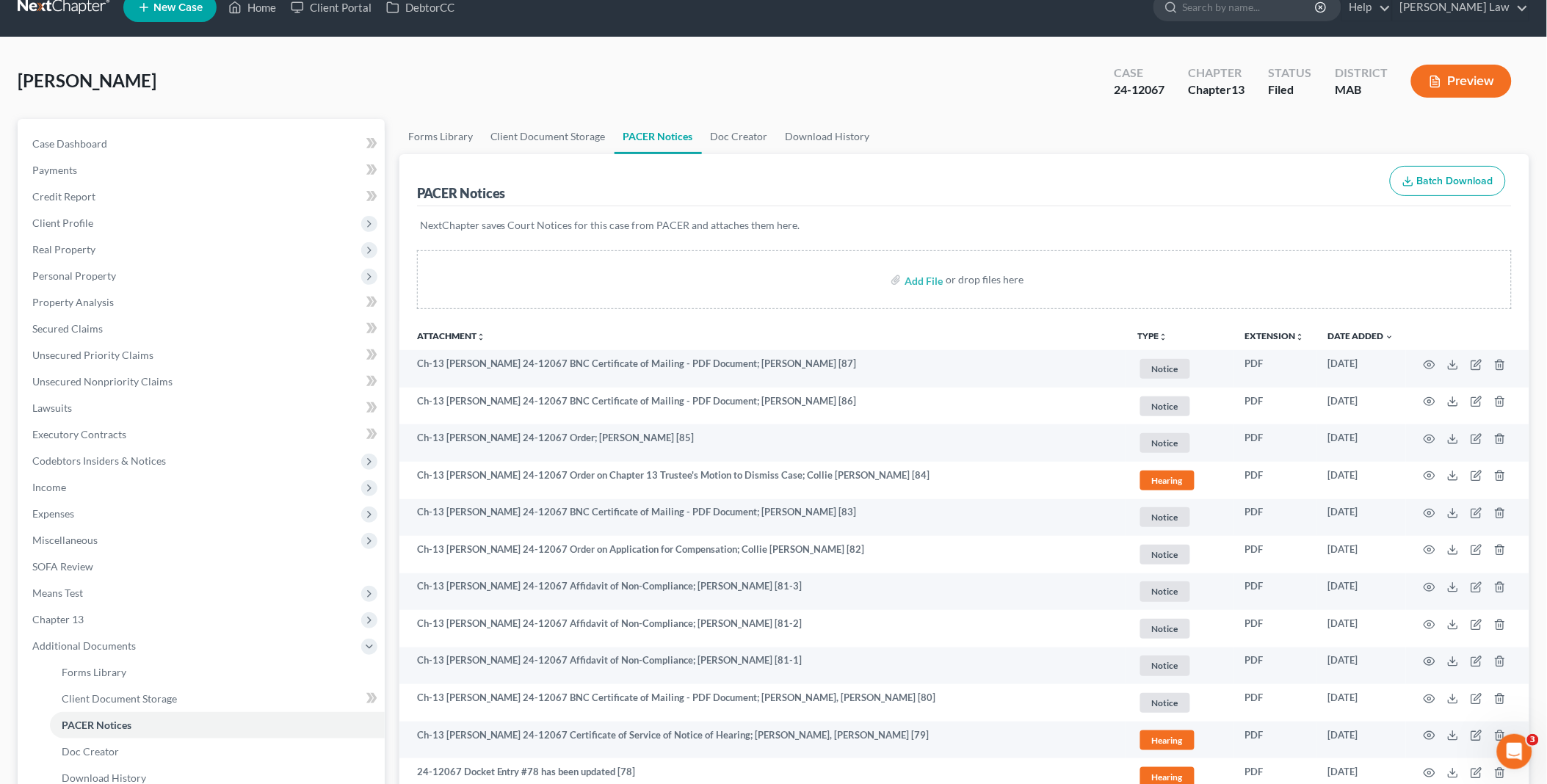
scroll to position [0, 0]
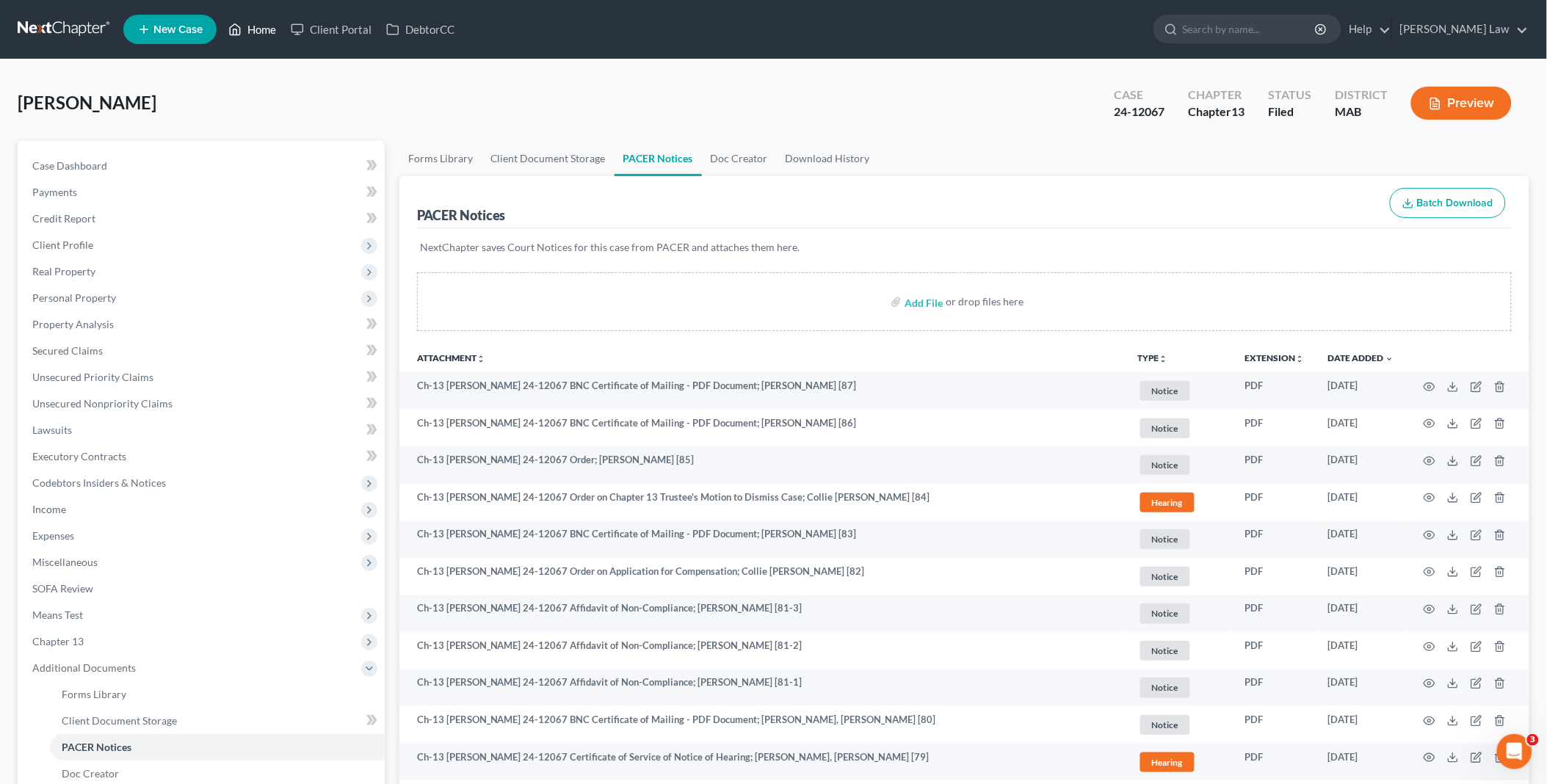
drag, startPoint x: 254, startPoint y: 20, endPoint x: 901, endPoint y: 93, distance: 651.1
click at [254, 20] on link "Home" at bounding box center [252, 29] width 63 height 27
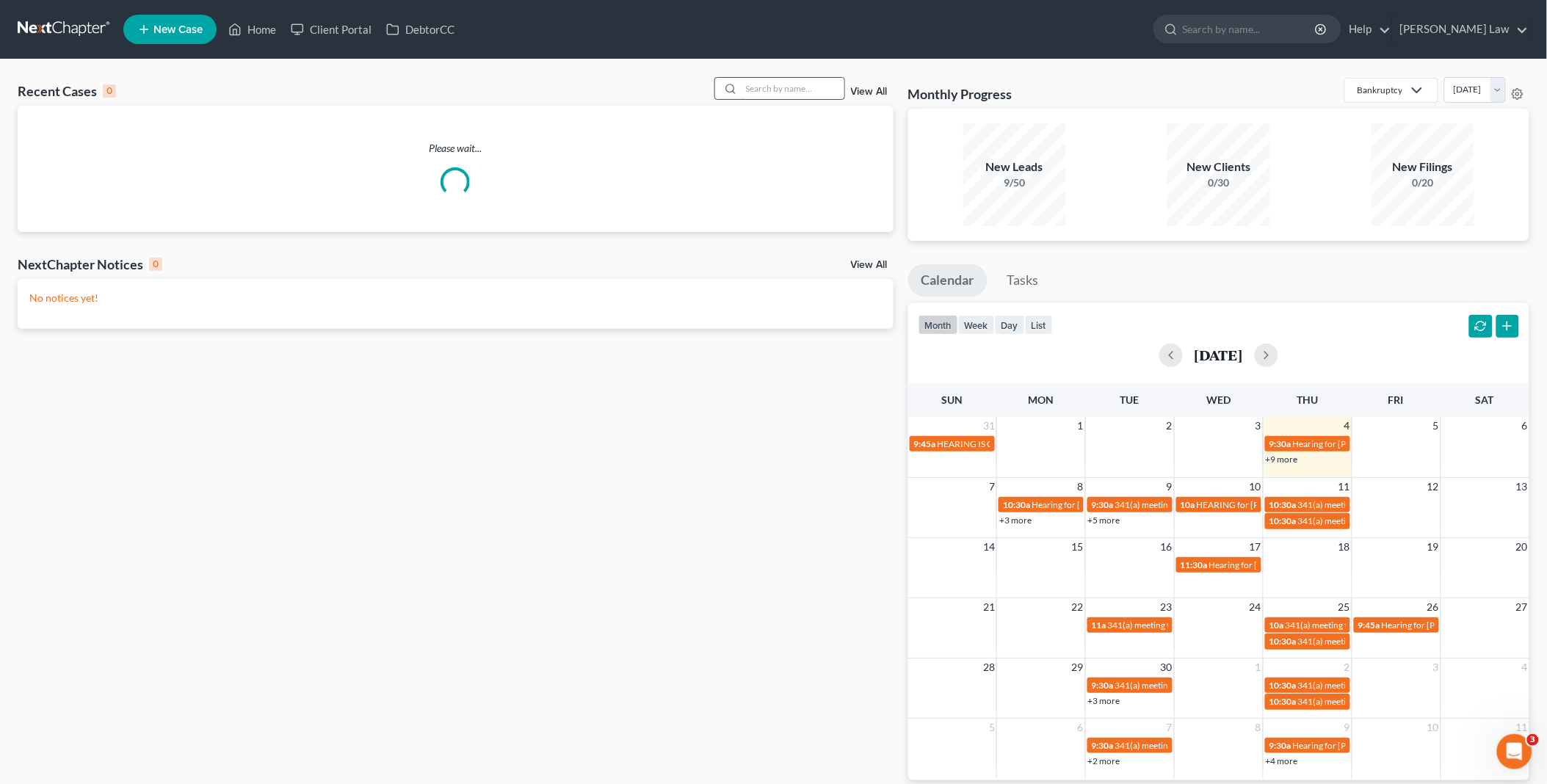
click at [806, 88] on input "search" at bounding box center [793, 88] width 103 height 22
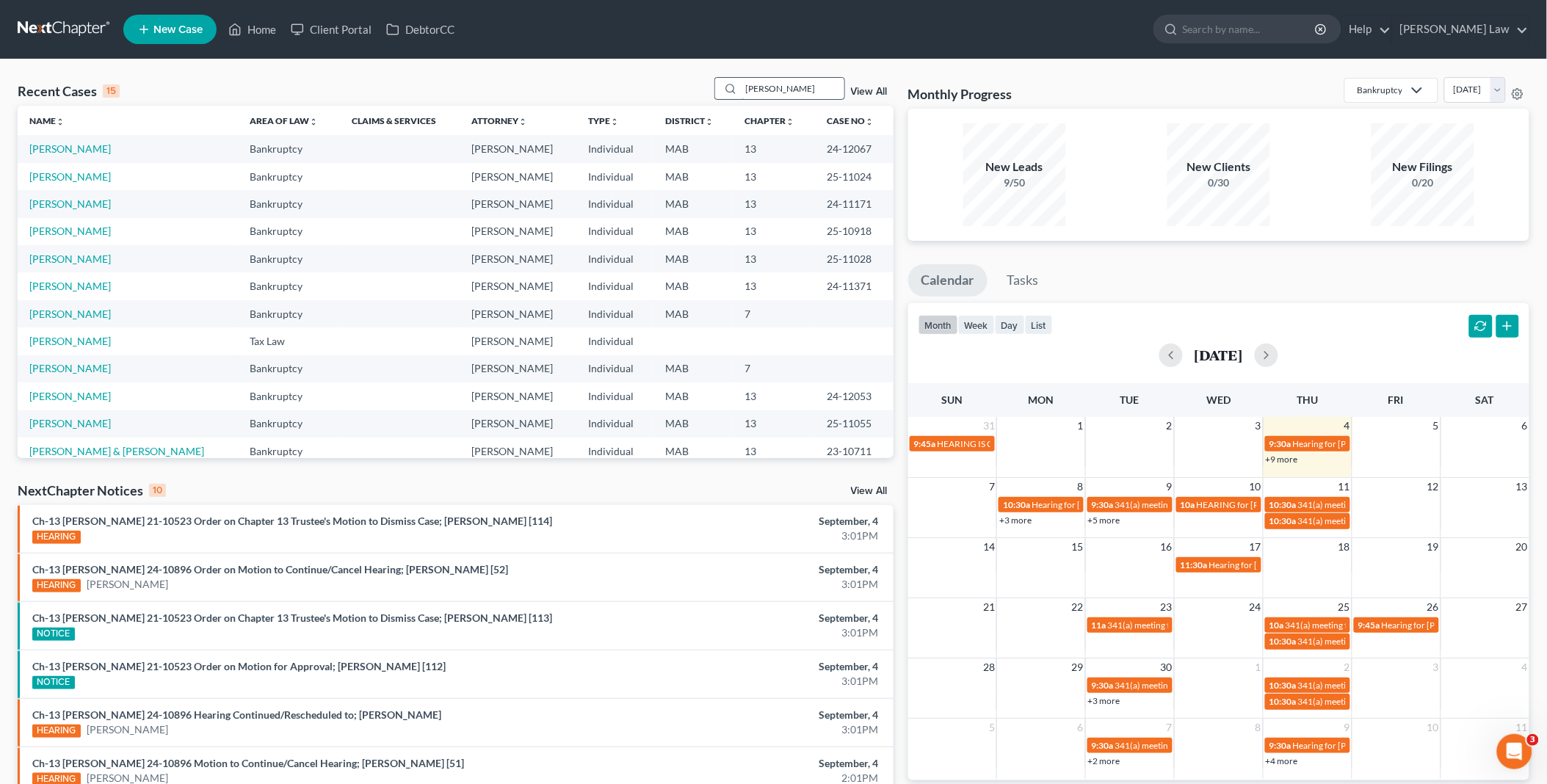
type input "[PERSON_NAME]"
click at [76, 284] on link "[PERSON_NAME]" at bounding box center [70, 285] width 82 height 13
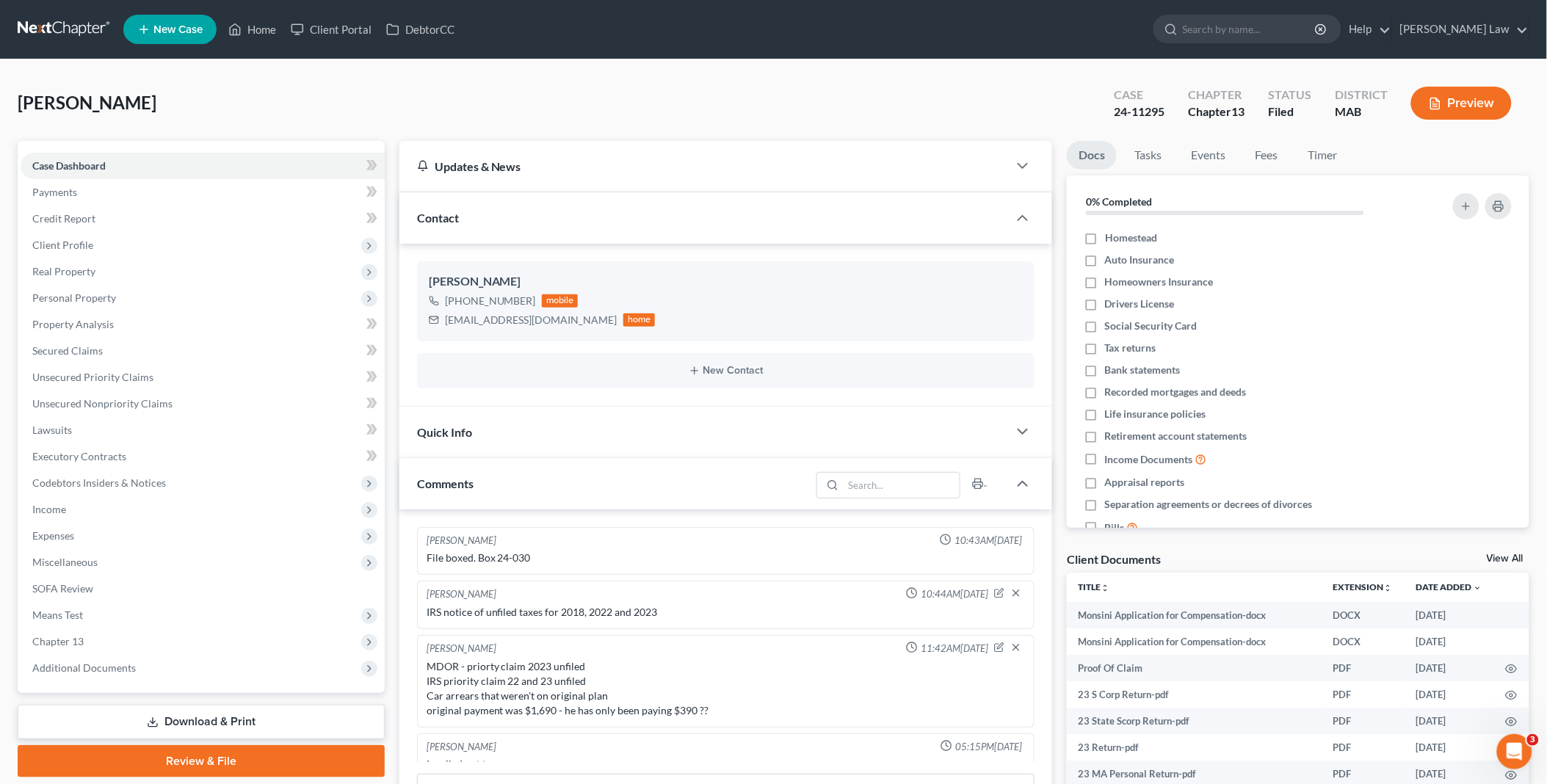
scroll to position [377, 0]
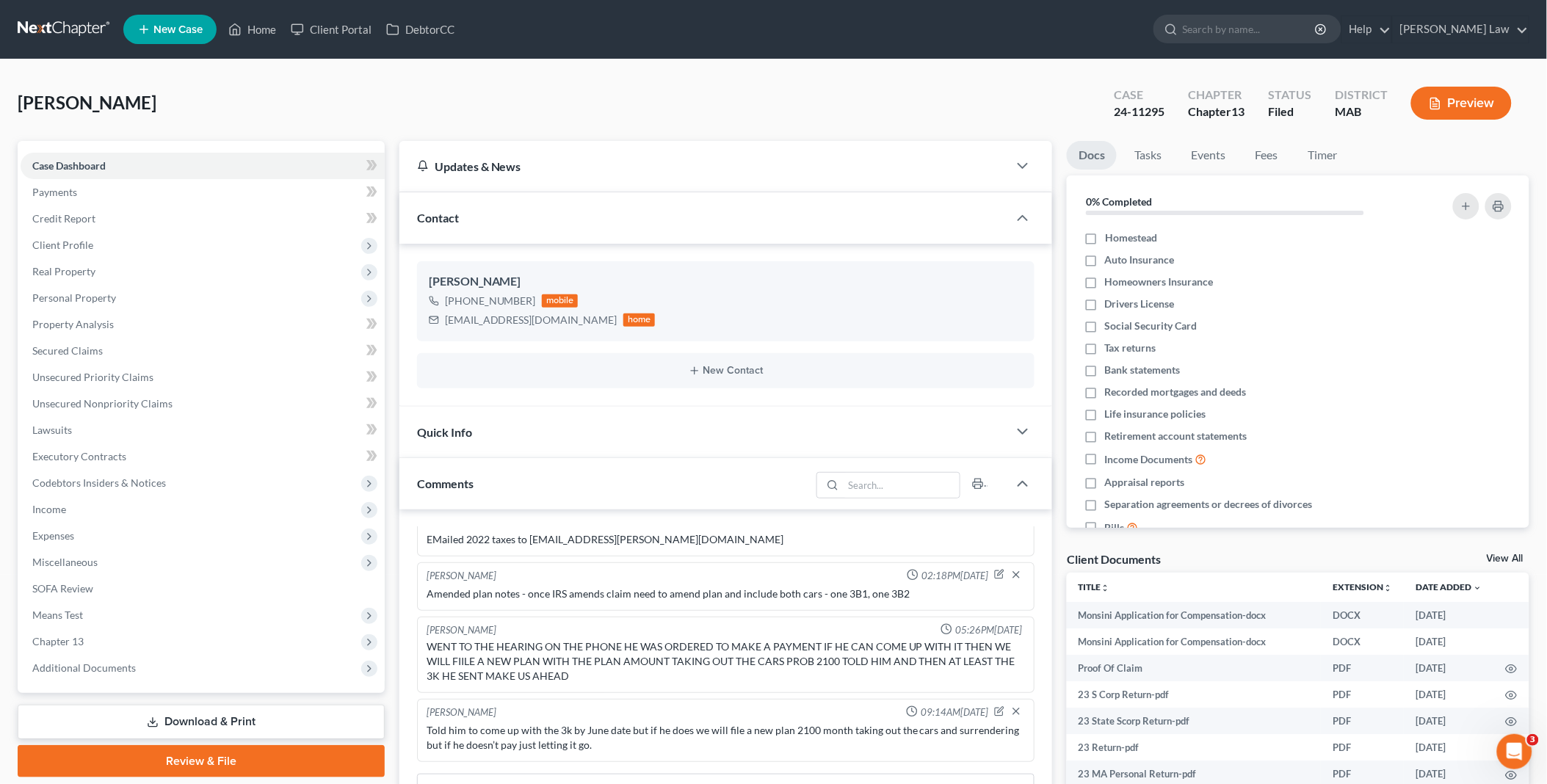
click at [1499, 553] on link "View All" at bounding box center [1505, 558] width 37 height 10
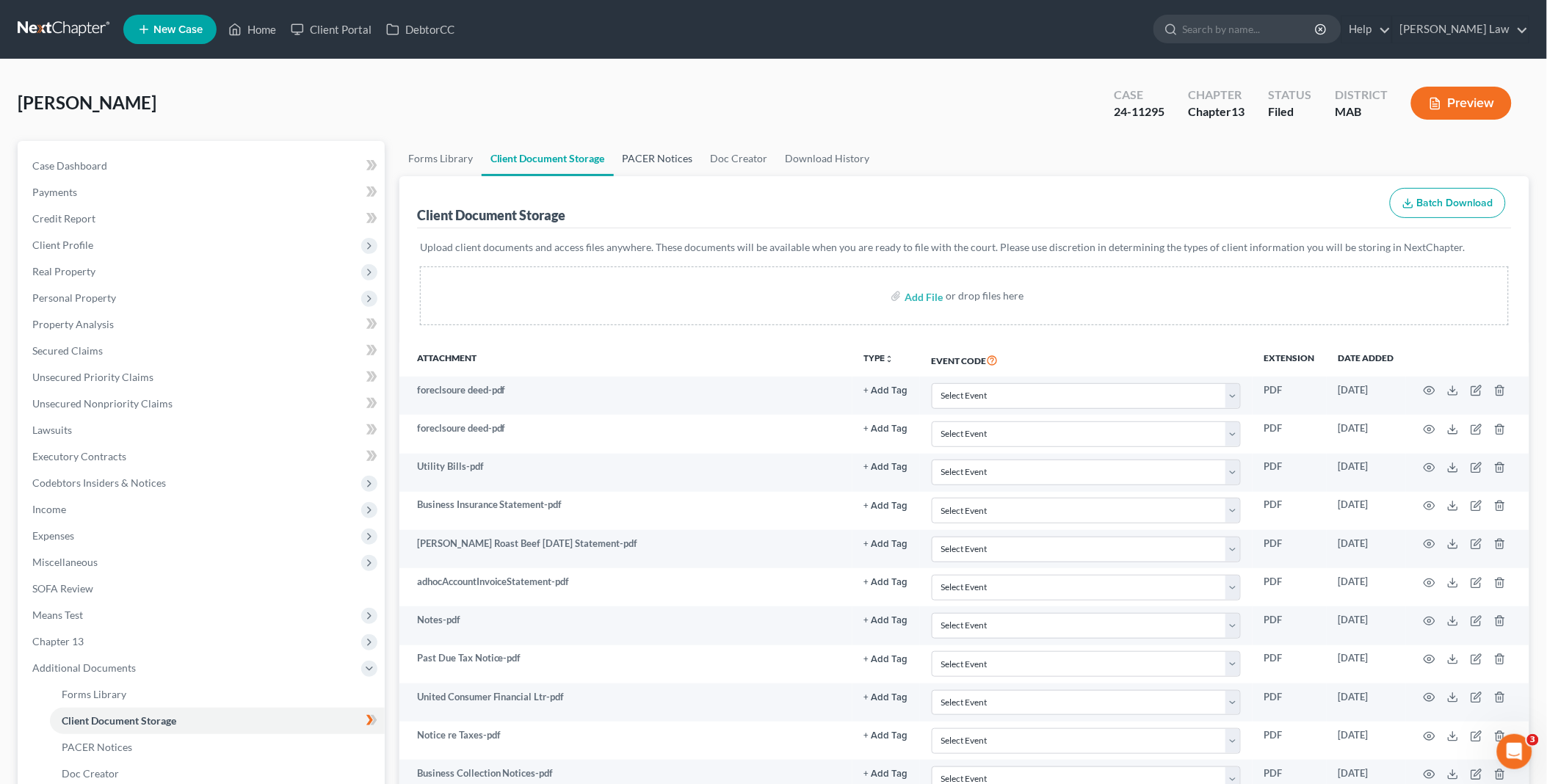
click at [656, 158] on link "PACER Notices" at bounding box center [658, 158] width 88 height 35
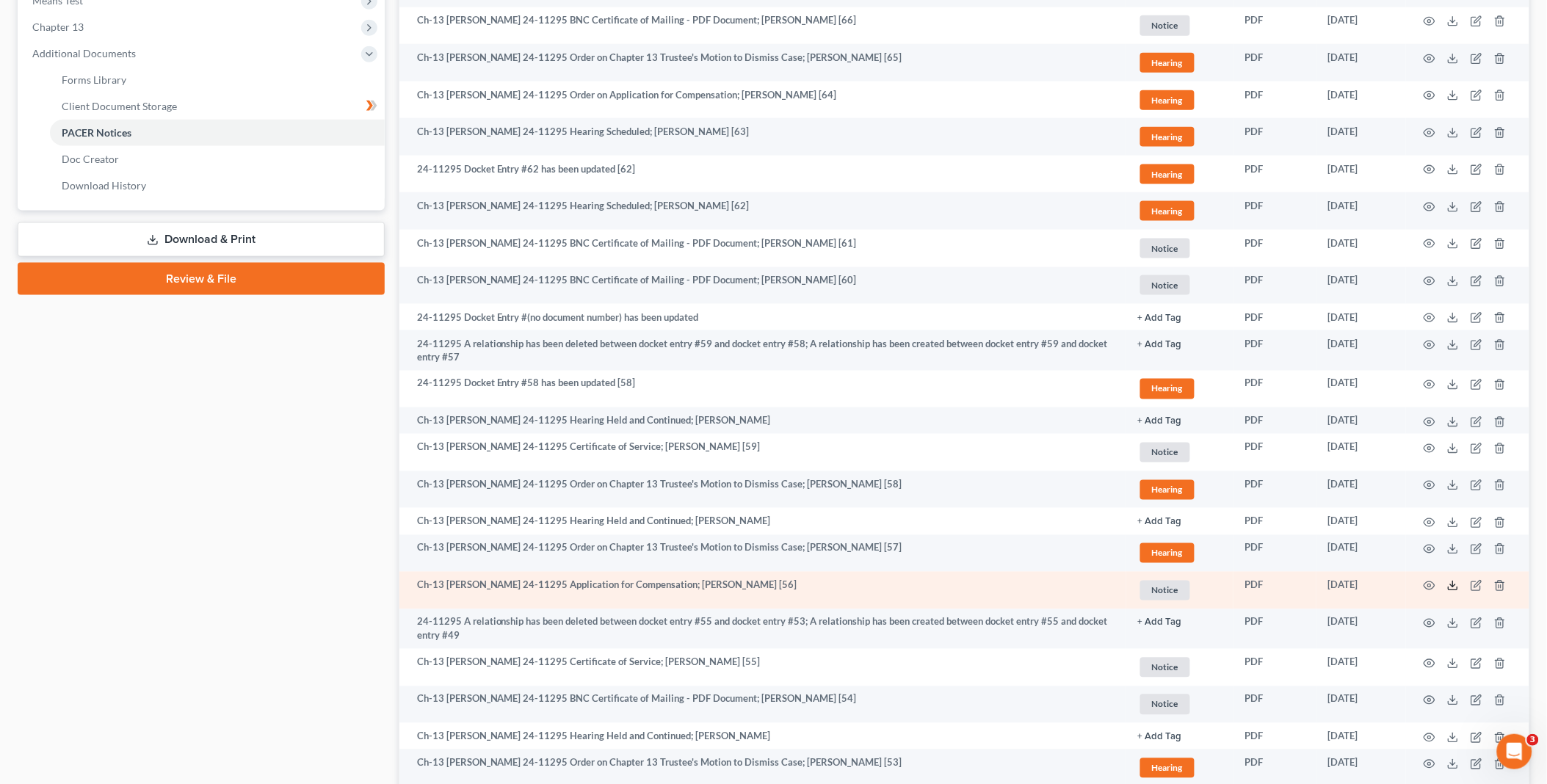
scroll to position [651, 0]
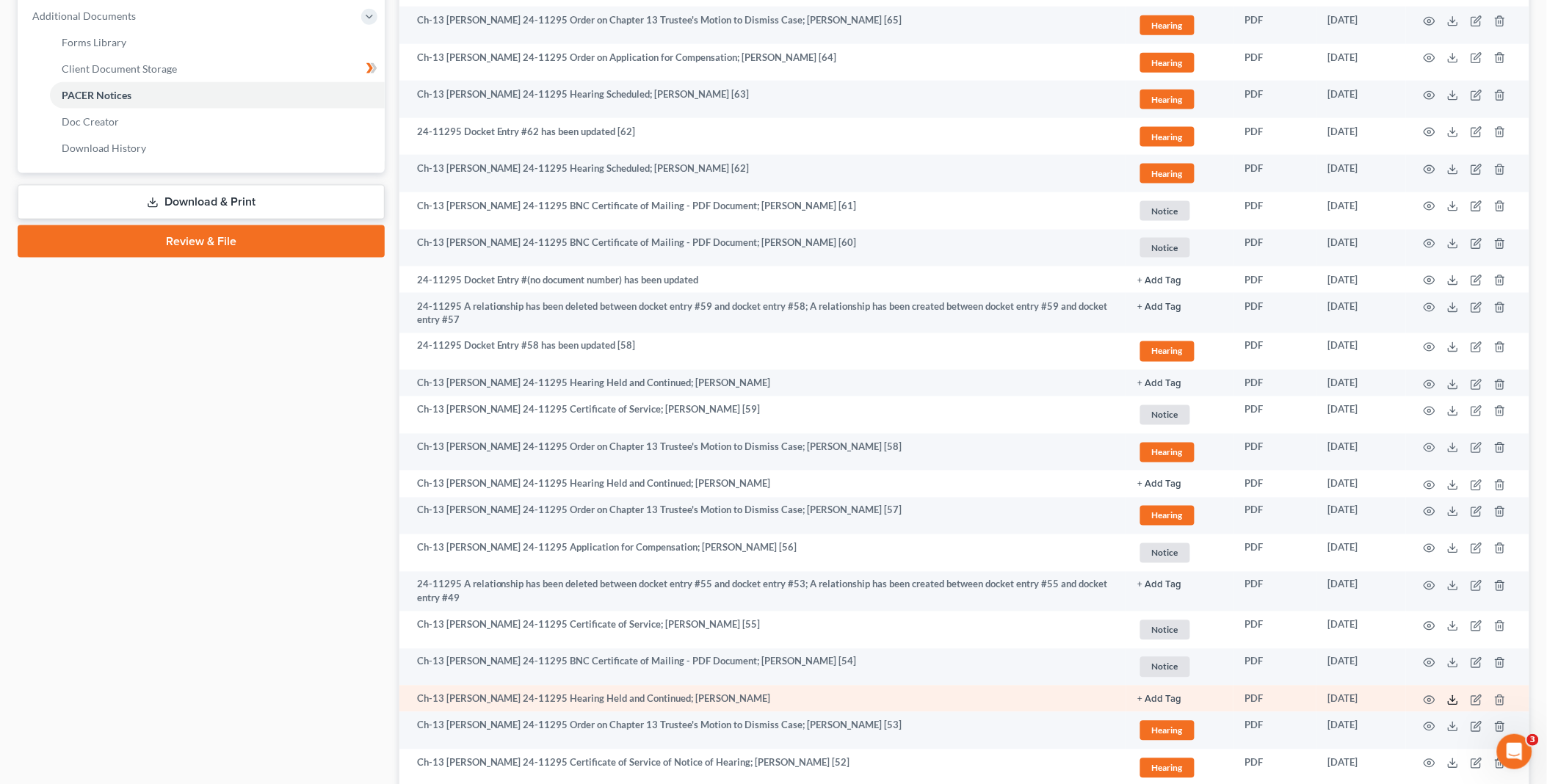
click at [1454, 698] on icon at bounding box center [1453, 700] width 12 height 12
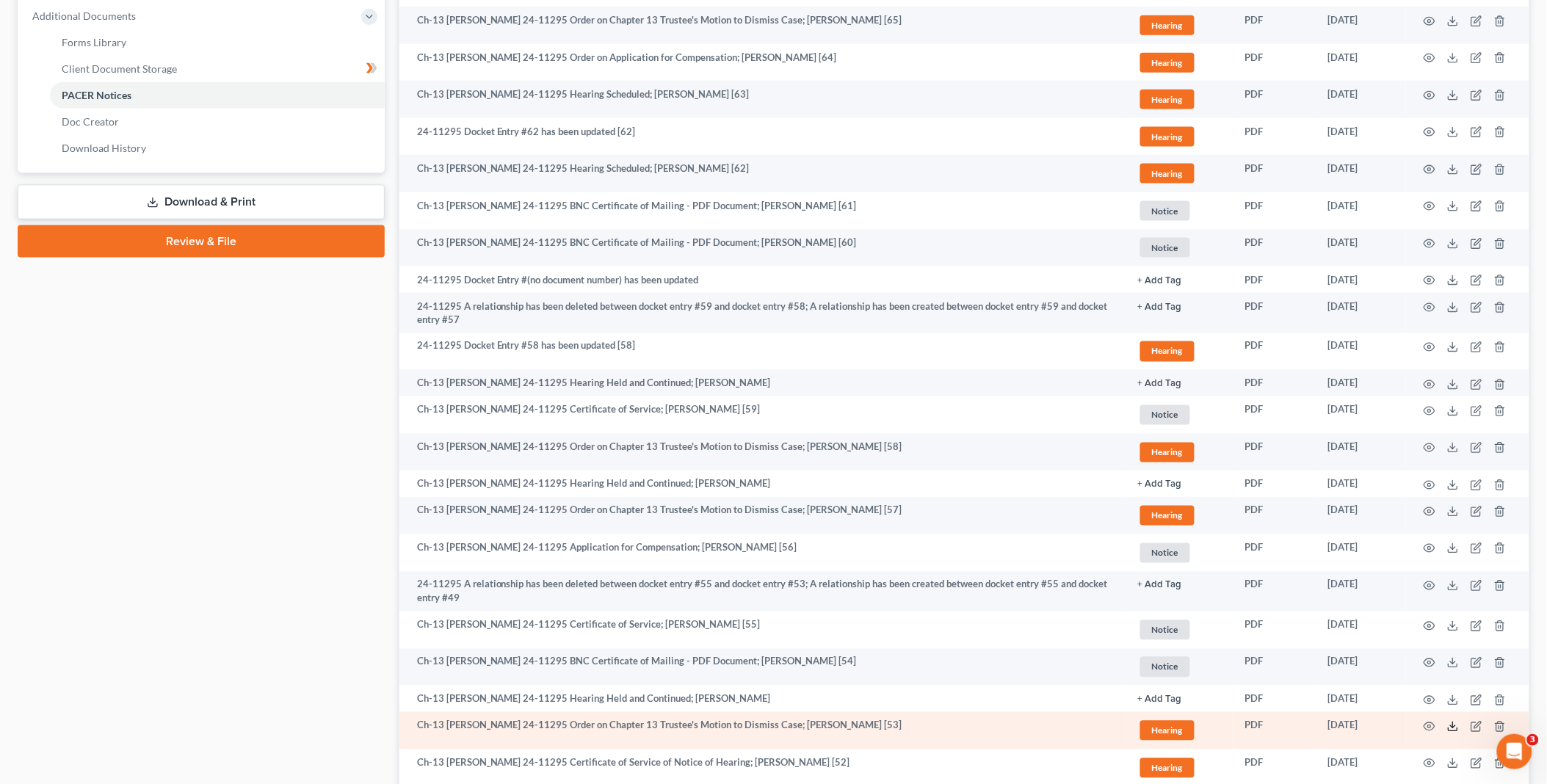
click at [1451, 728] on icon at bounding box center [1453, 726] width 12 height 12
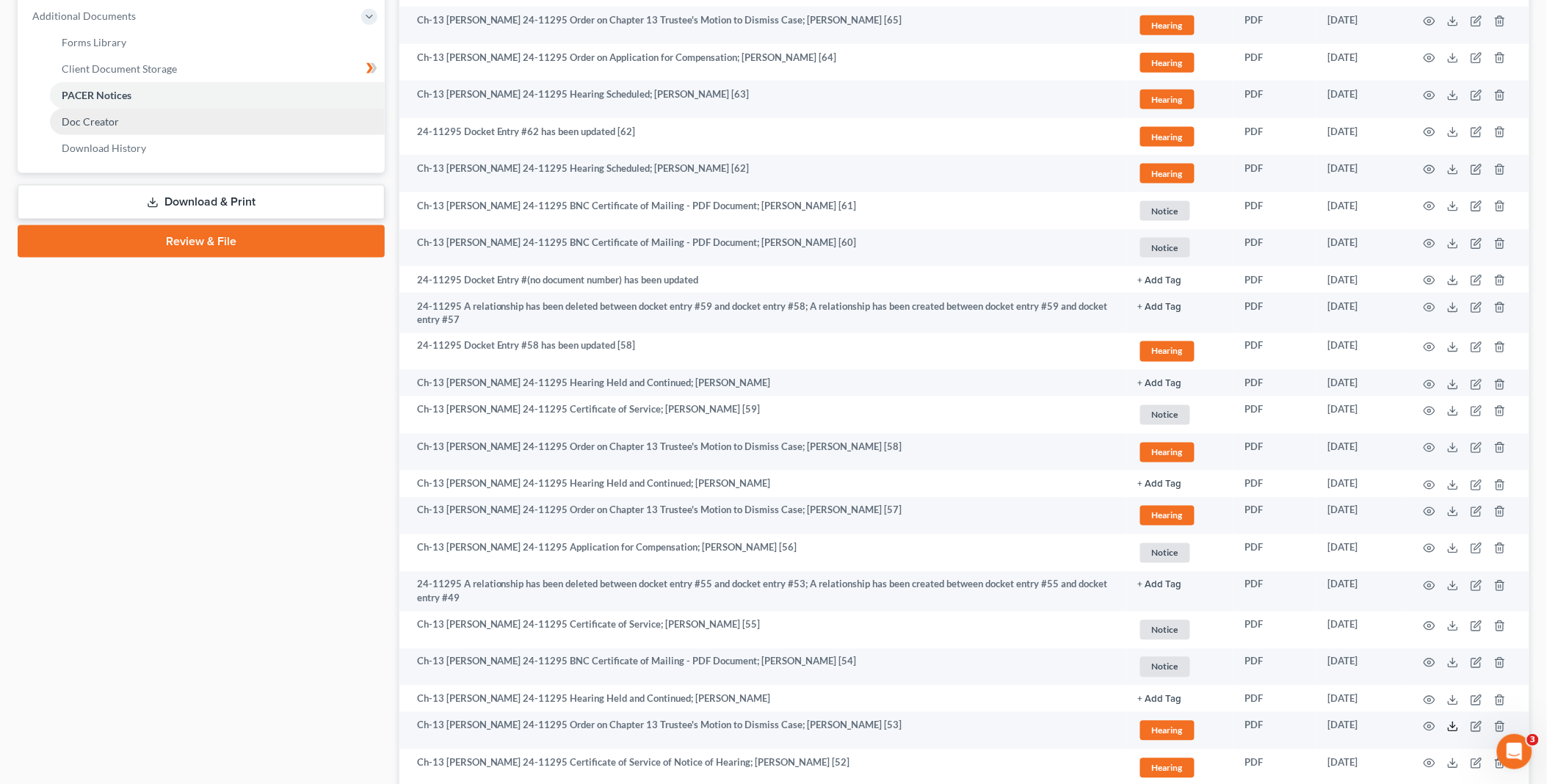
scroll to position [489, 0]
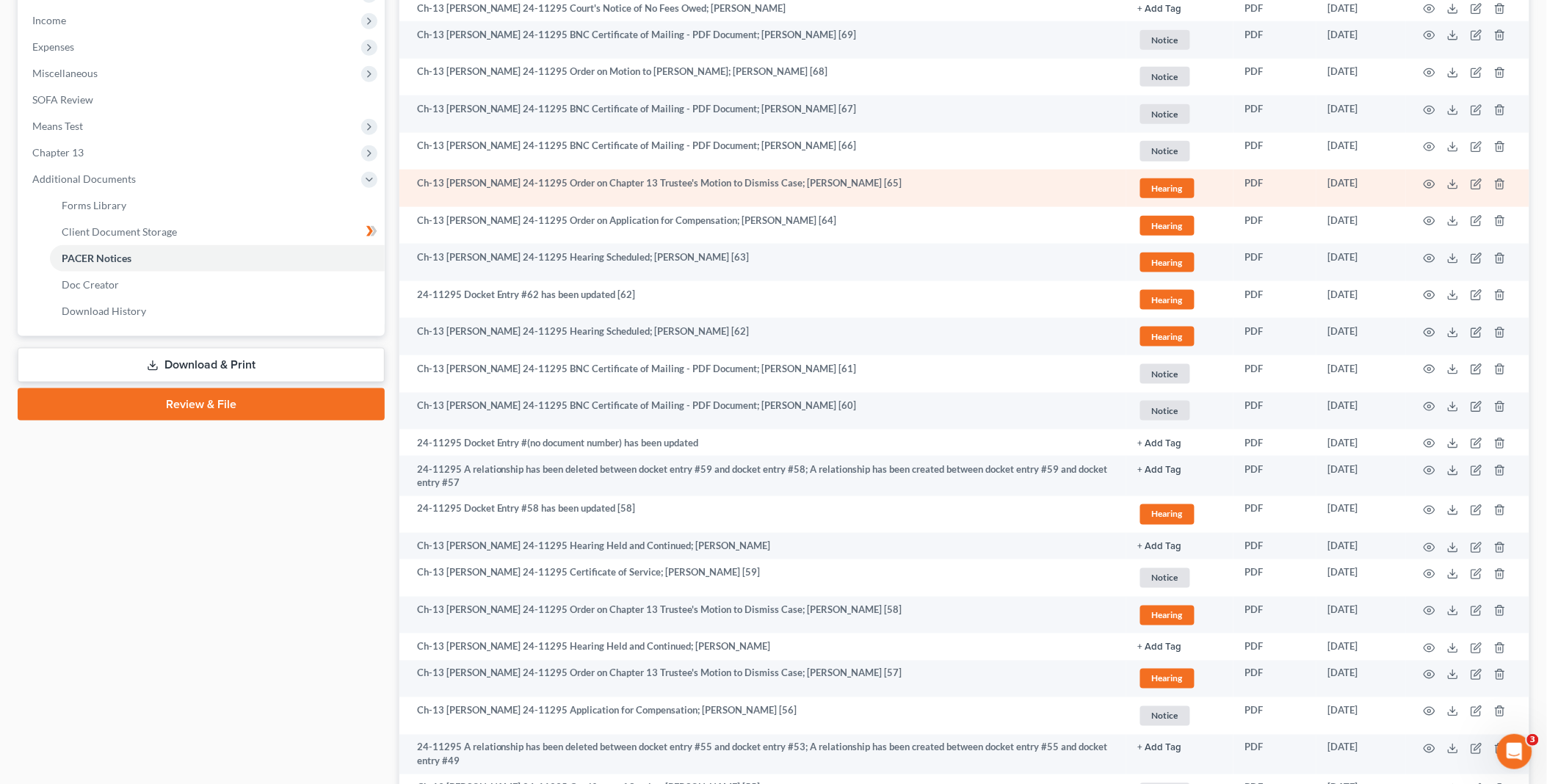
drag, startPoint x: 138, startPoint y: 149, endPoint x: 553, endPoint y: 199, distance: 418.0
click at [138, 149] on span "Chapter 13" at bounding box center [203, 153] width 364 height 27
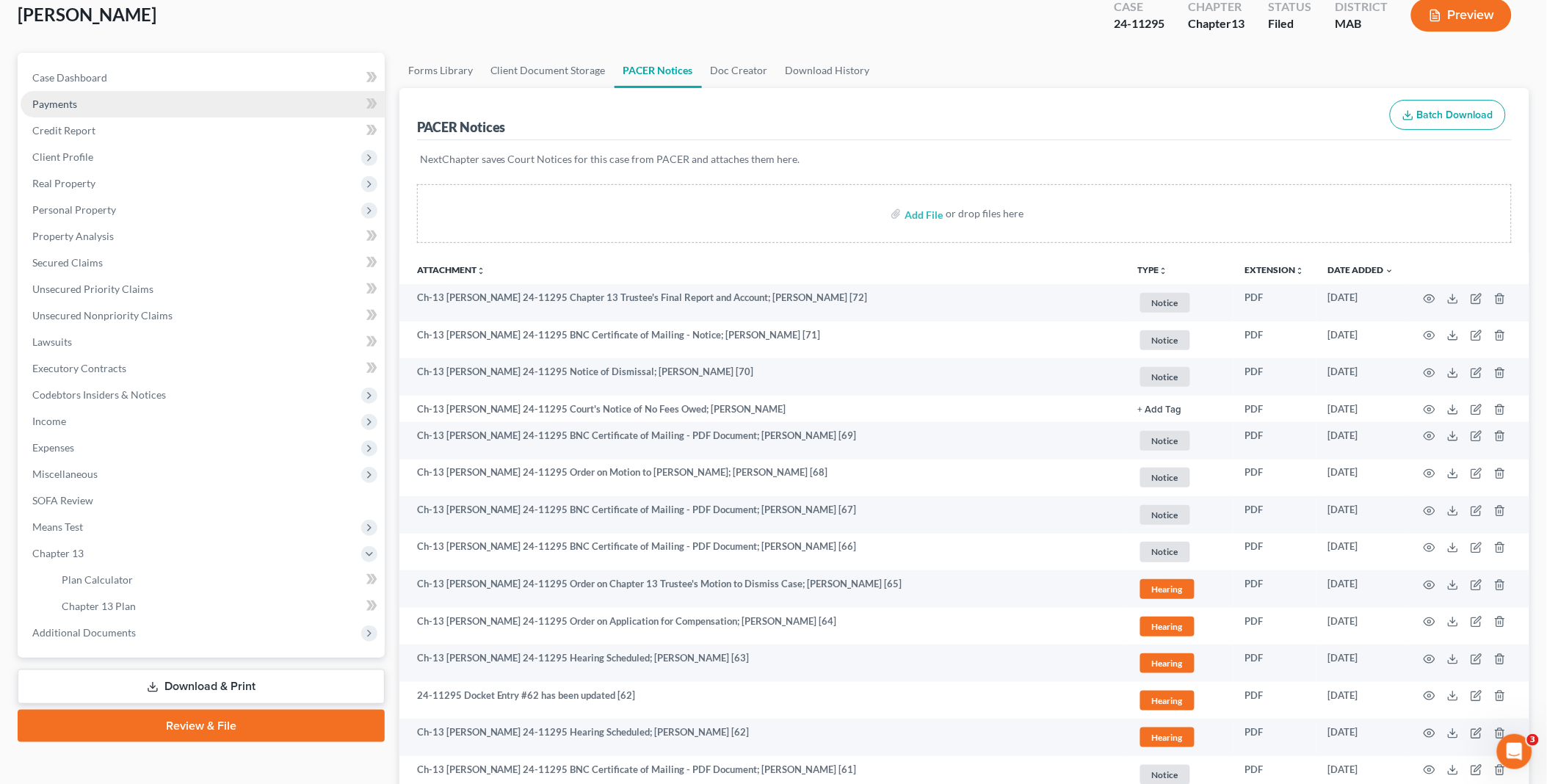
scroll to position [0, 0]
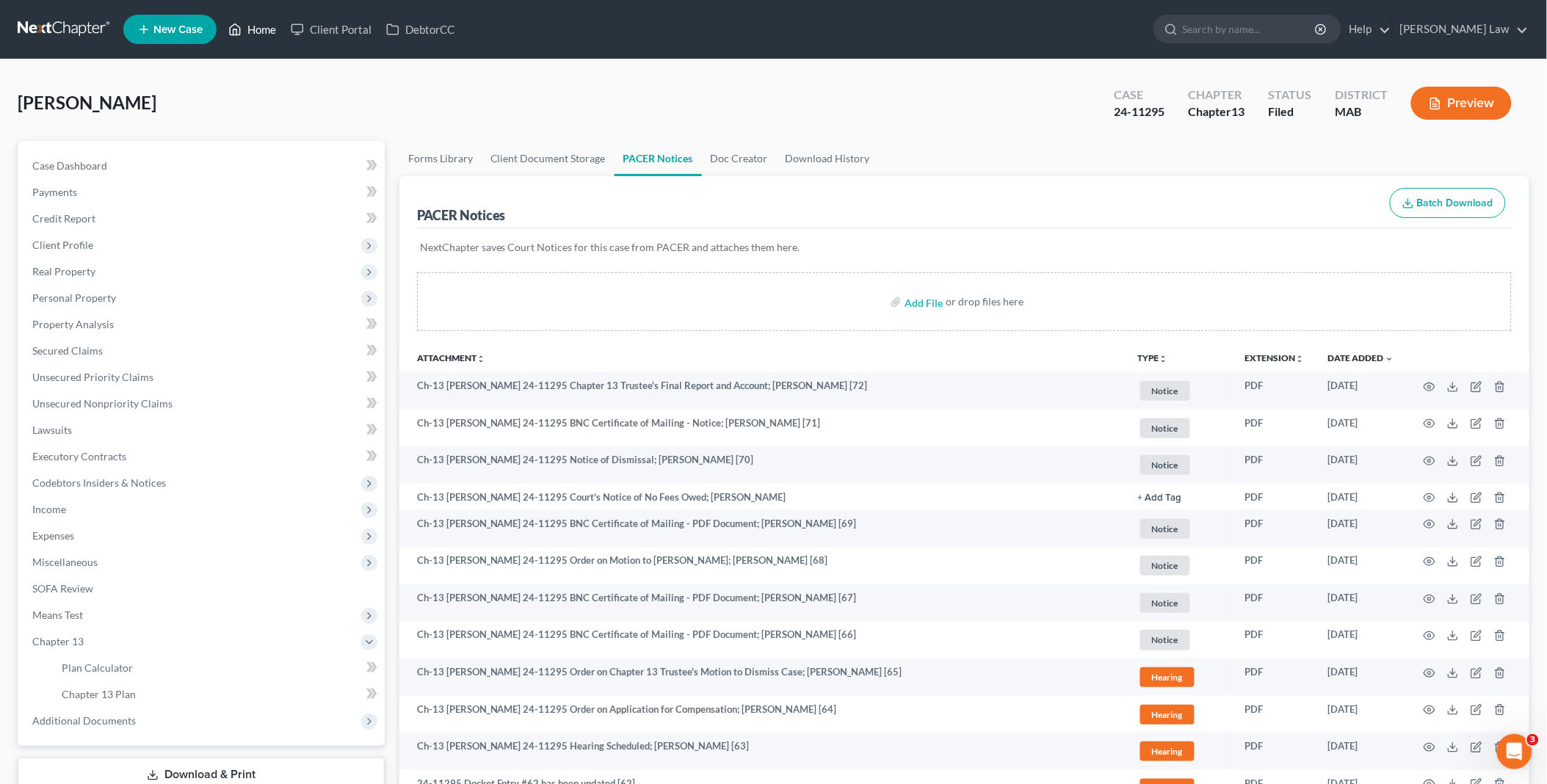
click at [262, 19] on link "Home" at bounding box center [252, 29] width 63 height 27
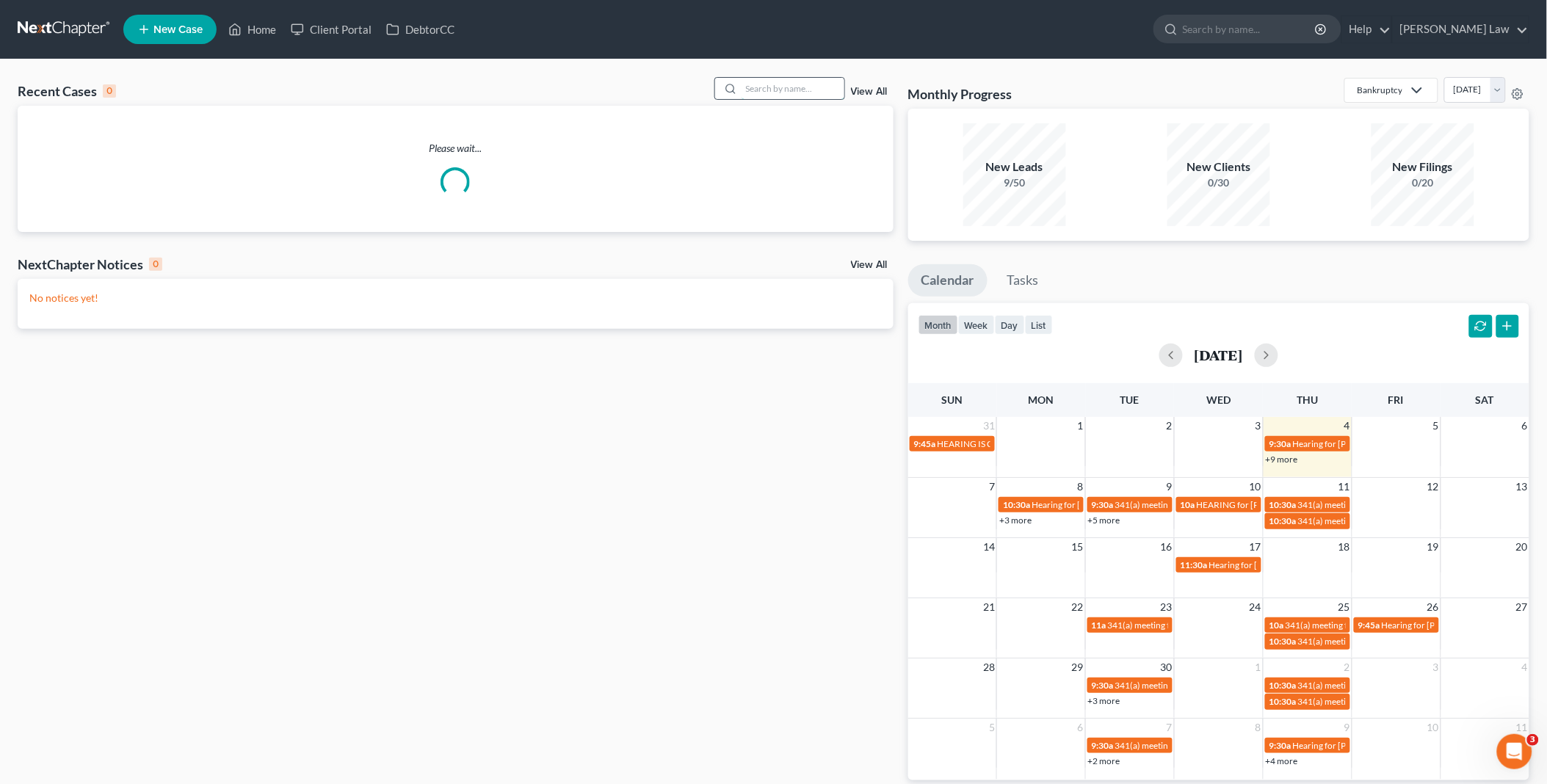
click at [756, 84] on input "search" at bounding box center [793, 88] width 103 height 22
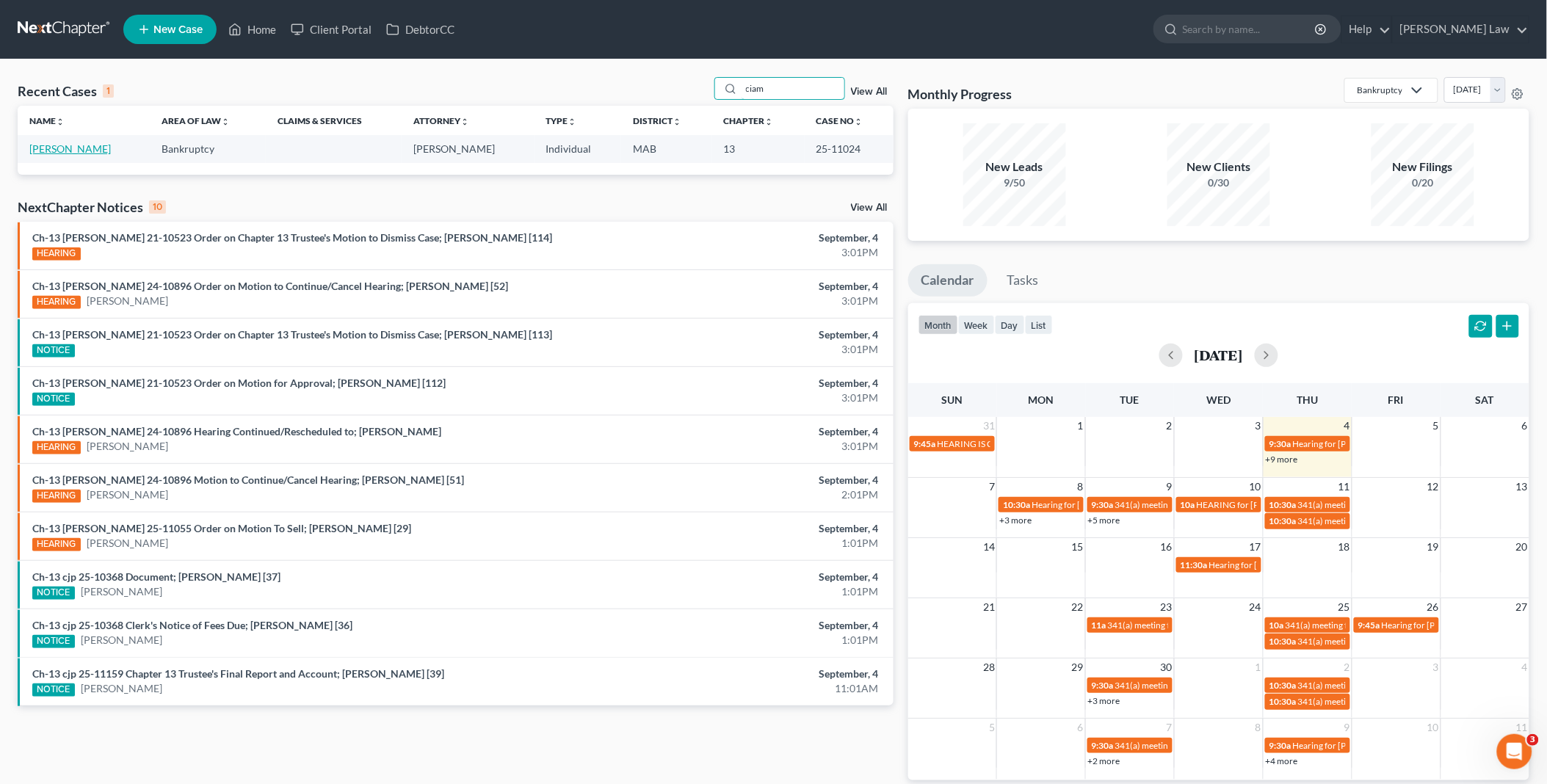
type input "ciam"
click at [53, 149] on link "[PERSON_NAME]" at bounding box center [70, 148] width 82 height 13
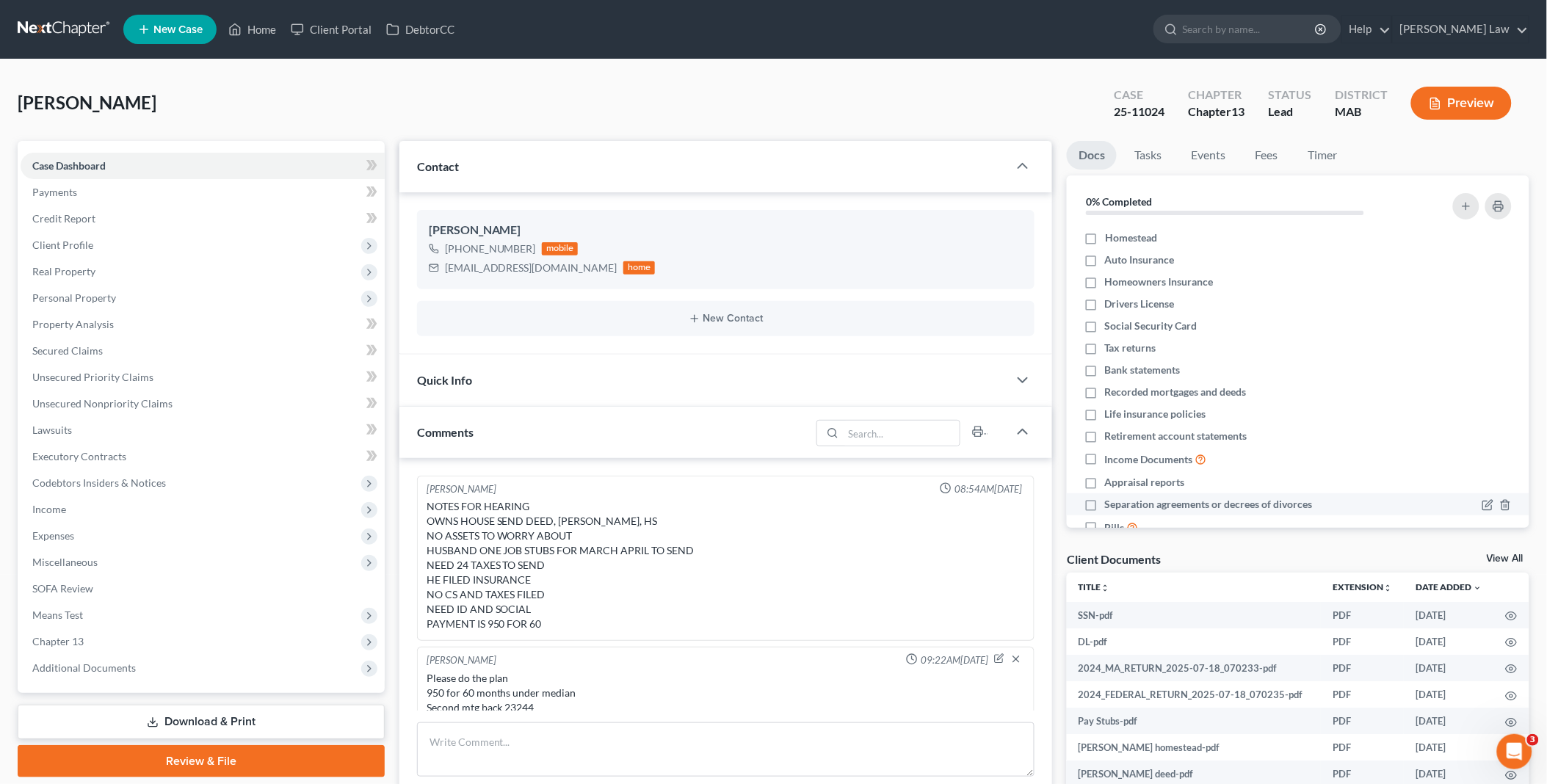
scroll to position [259, 0]
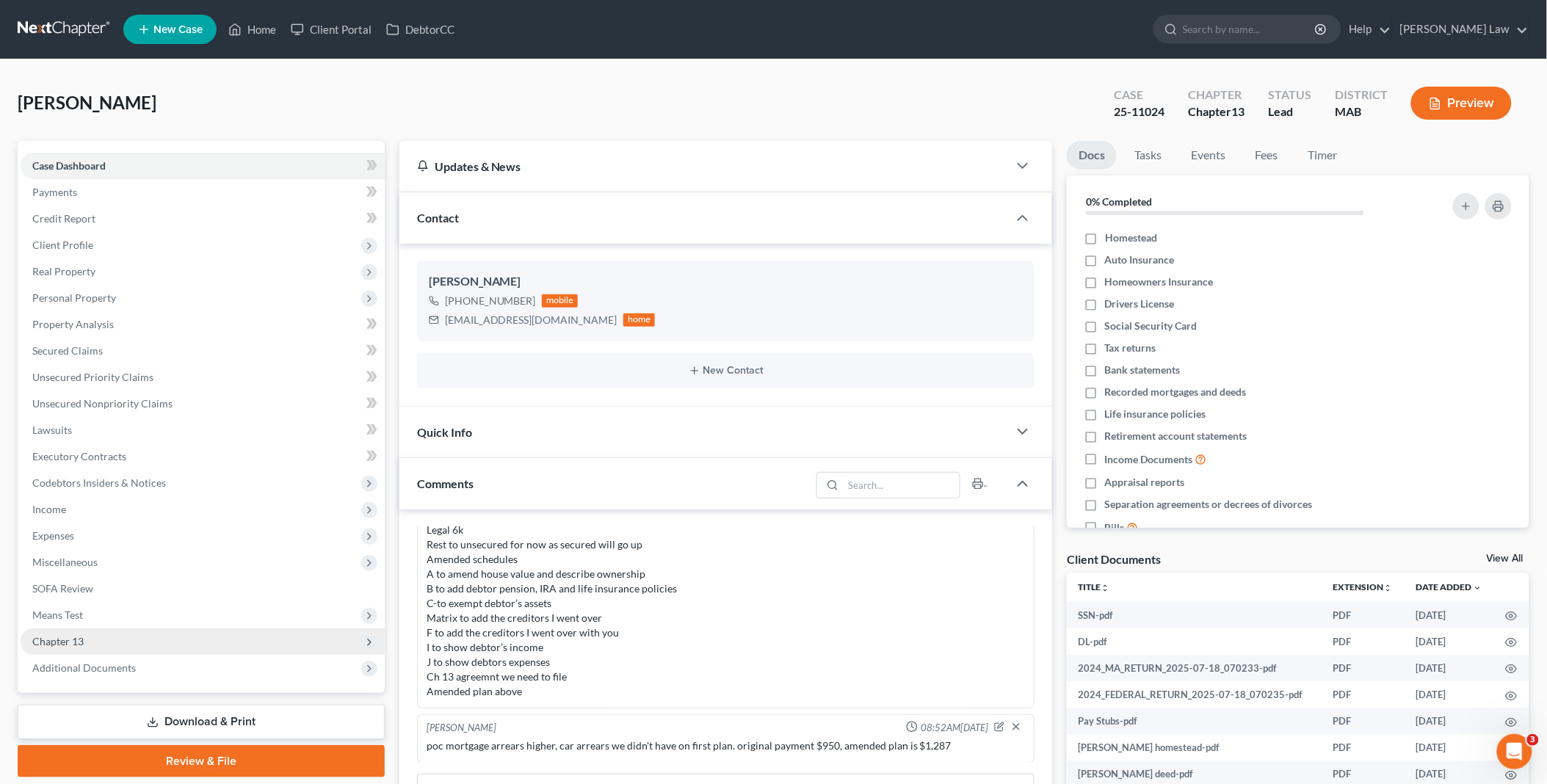
click at [137, 637] on span "Chapter 13" at bounding box center [203, 641] width 364 height 27
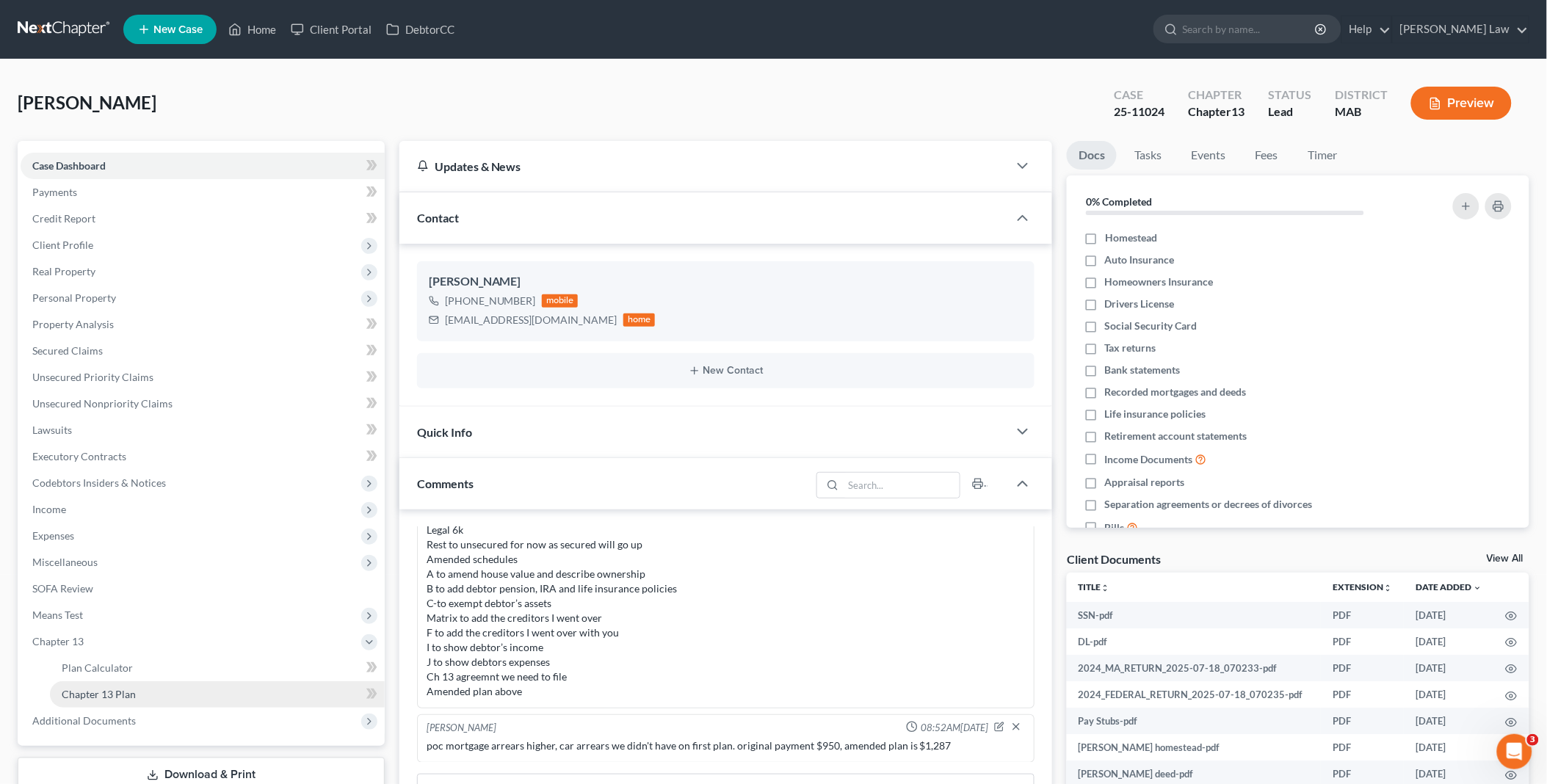
click at [139, 695] on link "Chapter 13 Plan" at bounding box center [217, 695] width 335 height 27
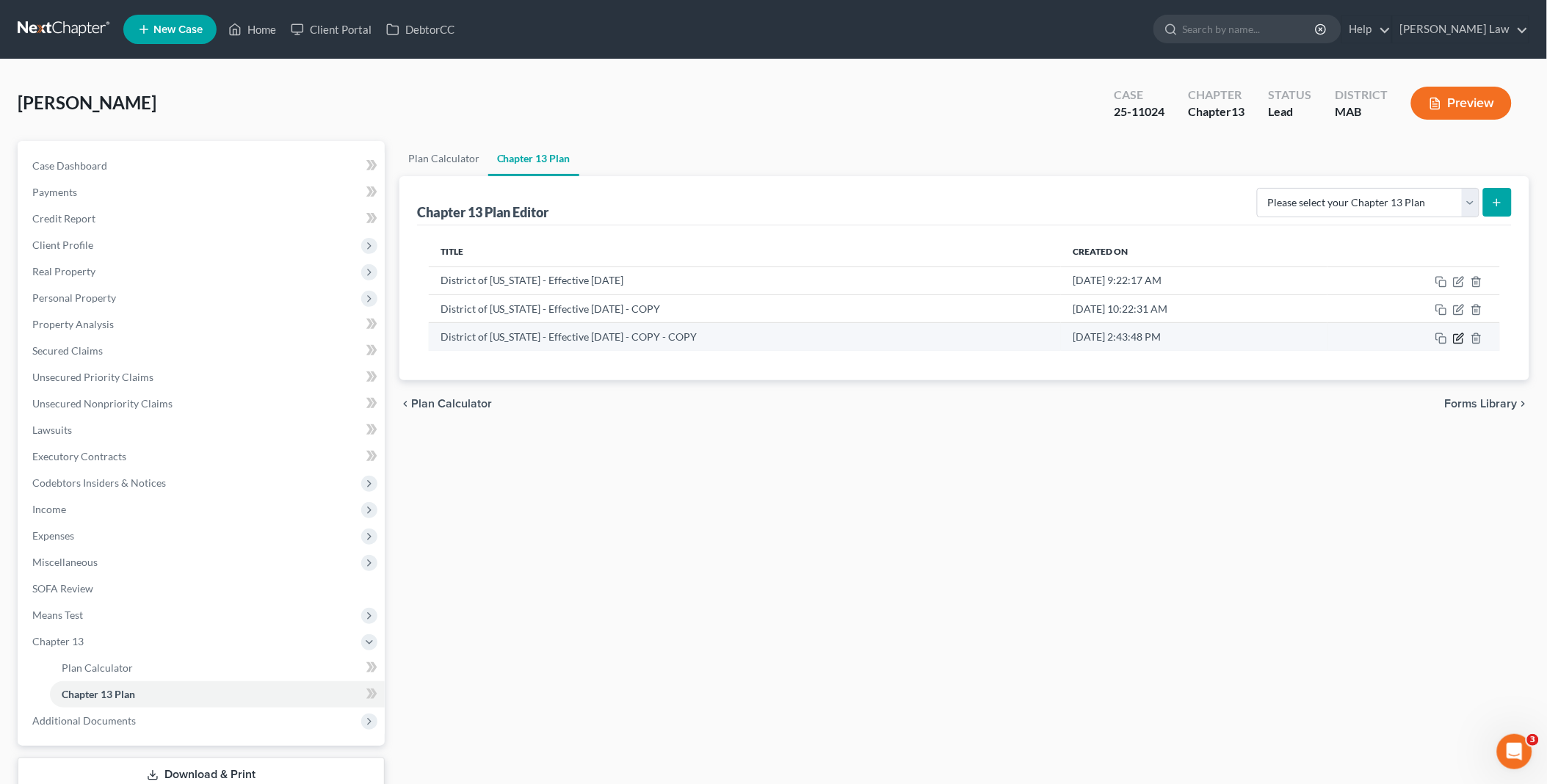
click at [1459, 338] on icon "button" at bounding box center [1459, 339] width 12 height 12
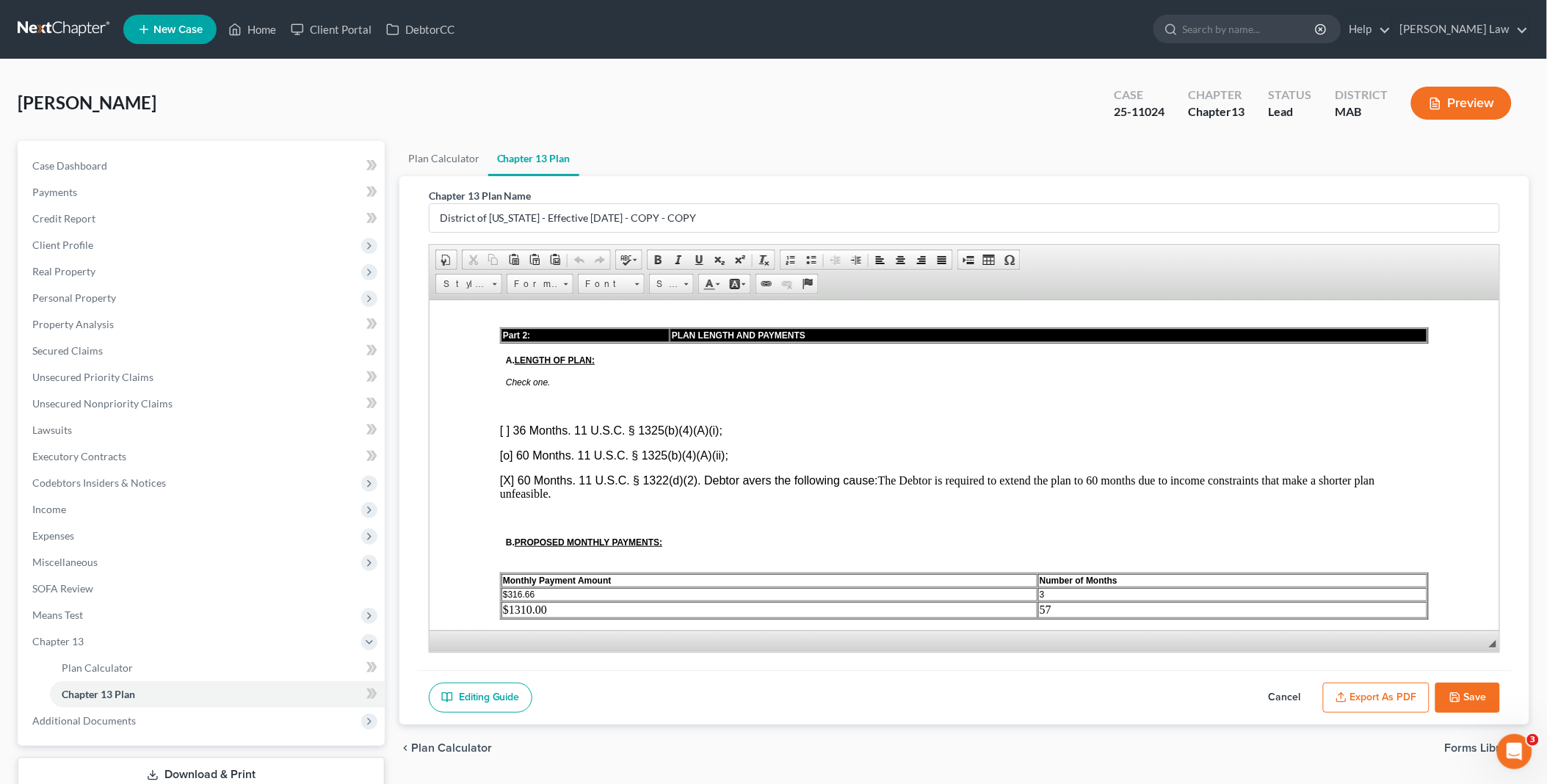
scroll to position [651, 0]
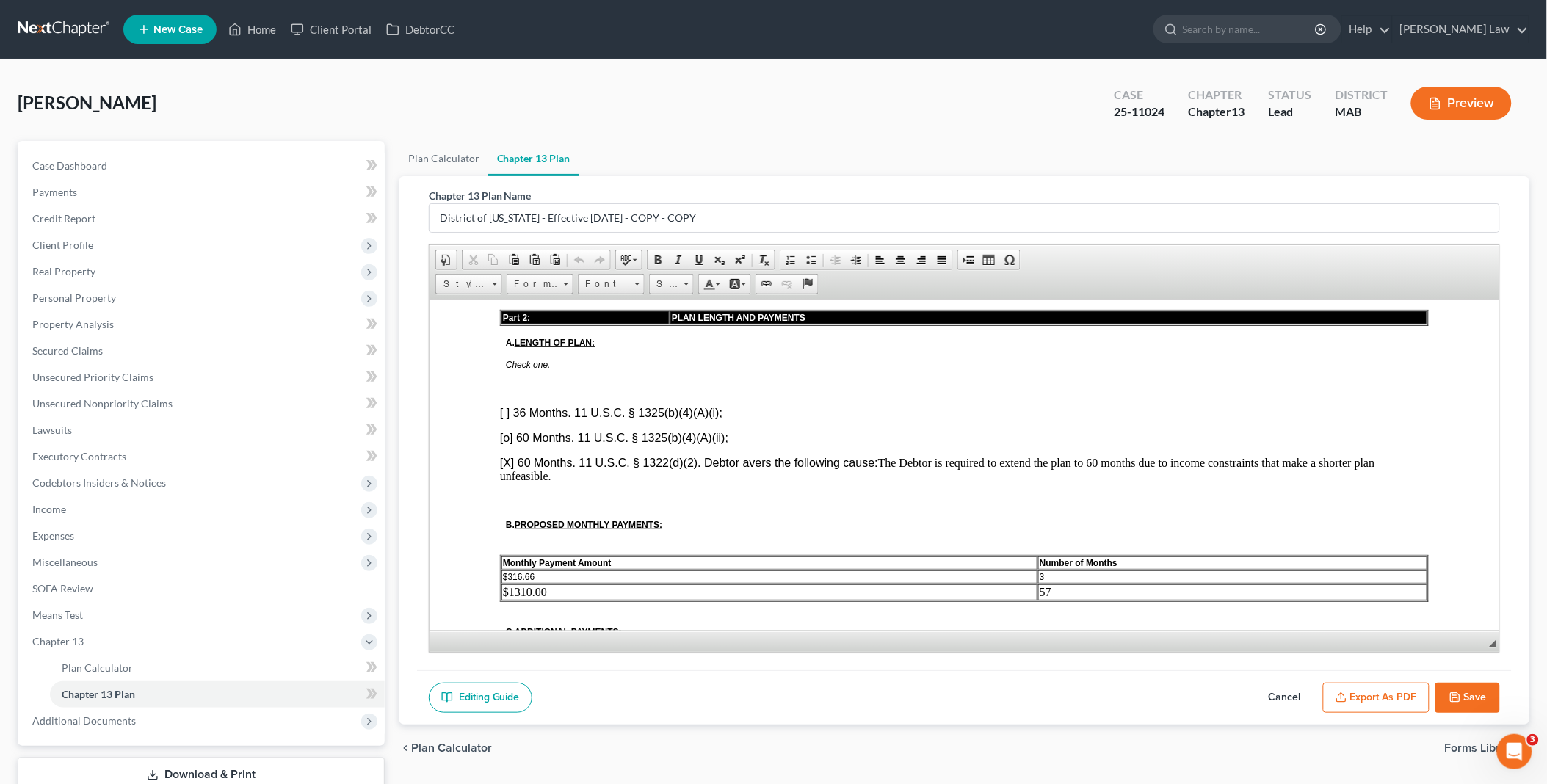
click at [367, 783] on html "Home New Case Client Portal DebtorCC [PERSON_NAME] Law [EMAIL_ADDRESS][DOMAIN_N…" at bounding box center [774, 443] width 1547 height 886
click at [1467, 695] on button "Save" at bounding box center [1467, 697] width 64 height 31
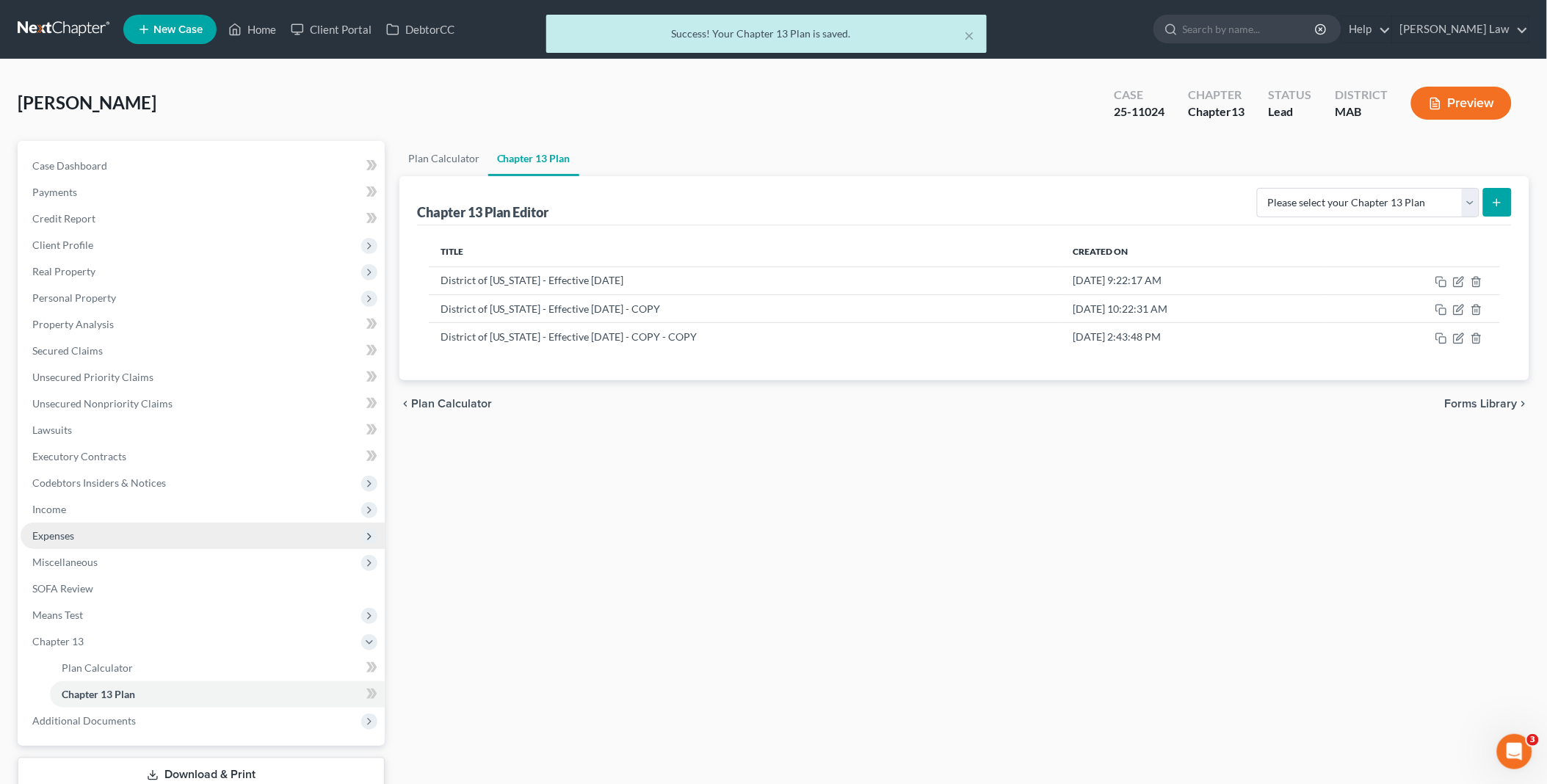
click at [52, 536] on span "Expenses" at bounding box center [53, 535] width 42 height 13
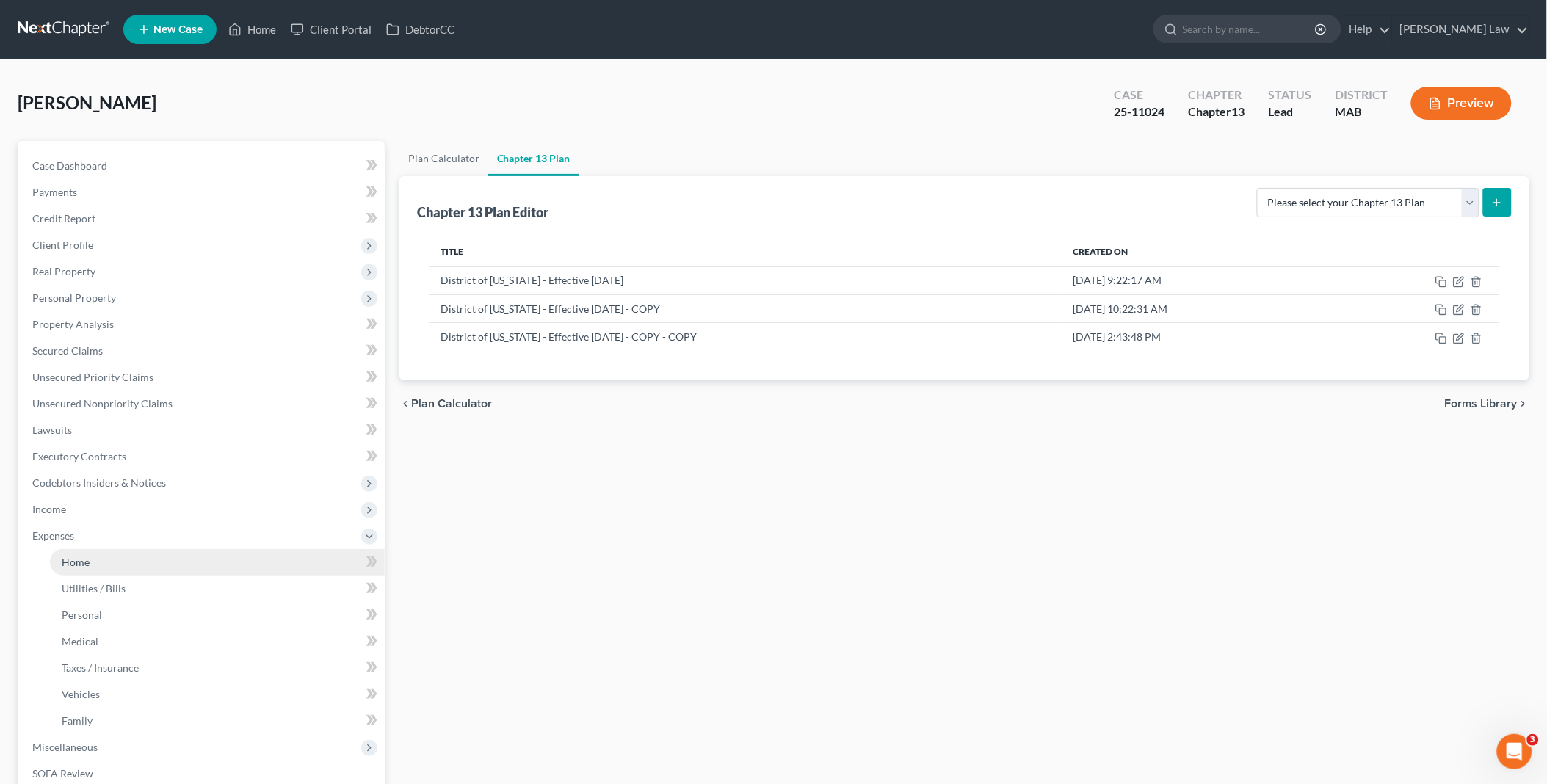
click at [165, 562] on link "Home" at bounding box center [217, 562] width 335 height 27
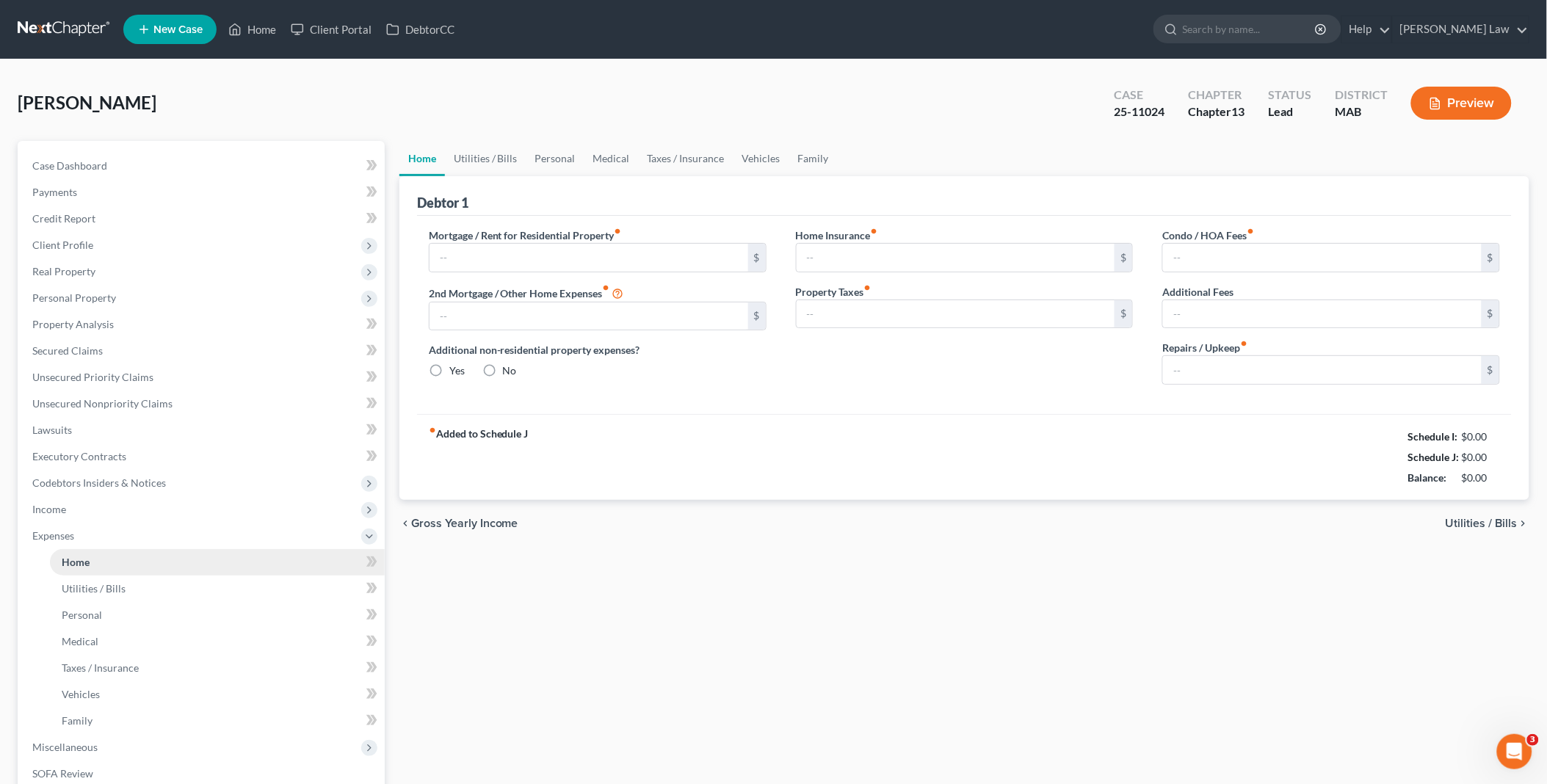
type input "1,553.00"
type input "805.00"
radio input "true"
type input "0.00"
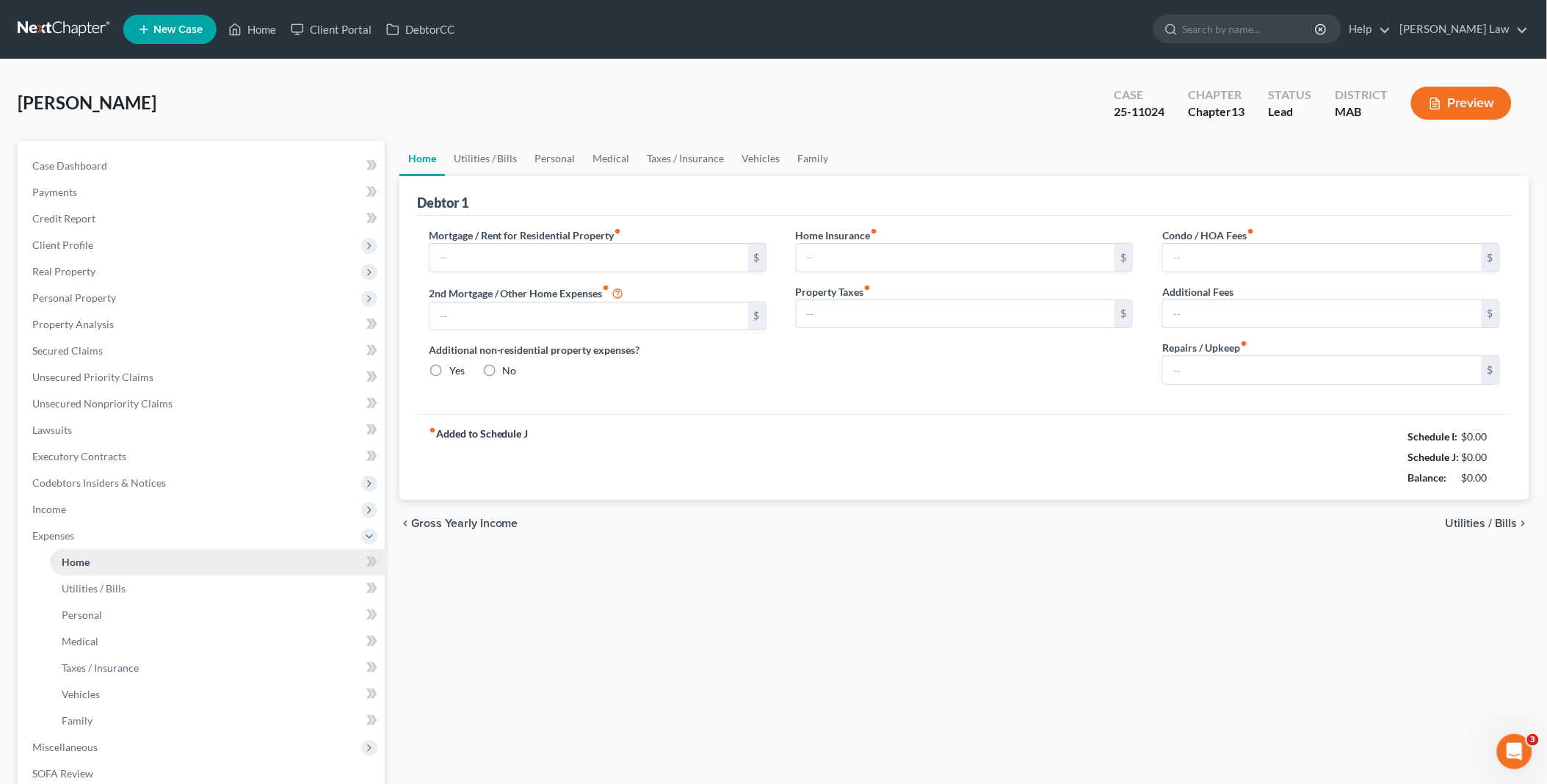
type input "0.00"
type input "250.00"
click at [495, 147] on link "Utilities / Bills" at bounding box center [486, 158] width 82 height 35
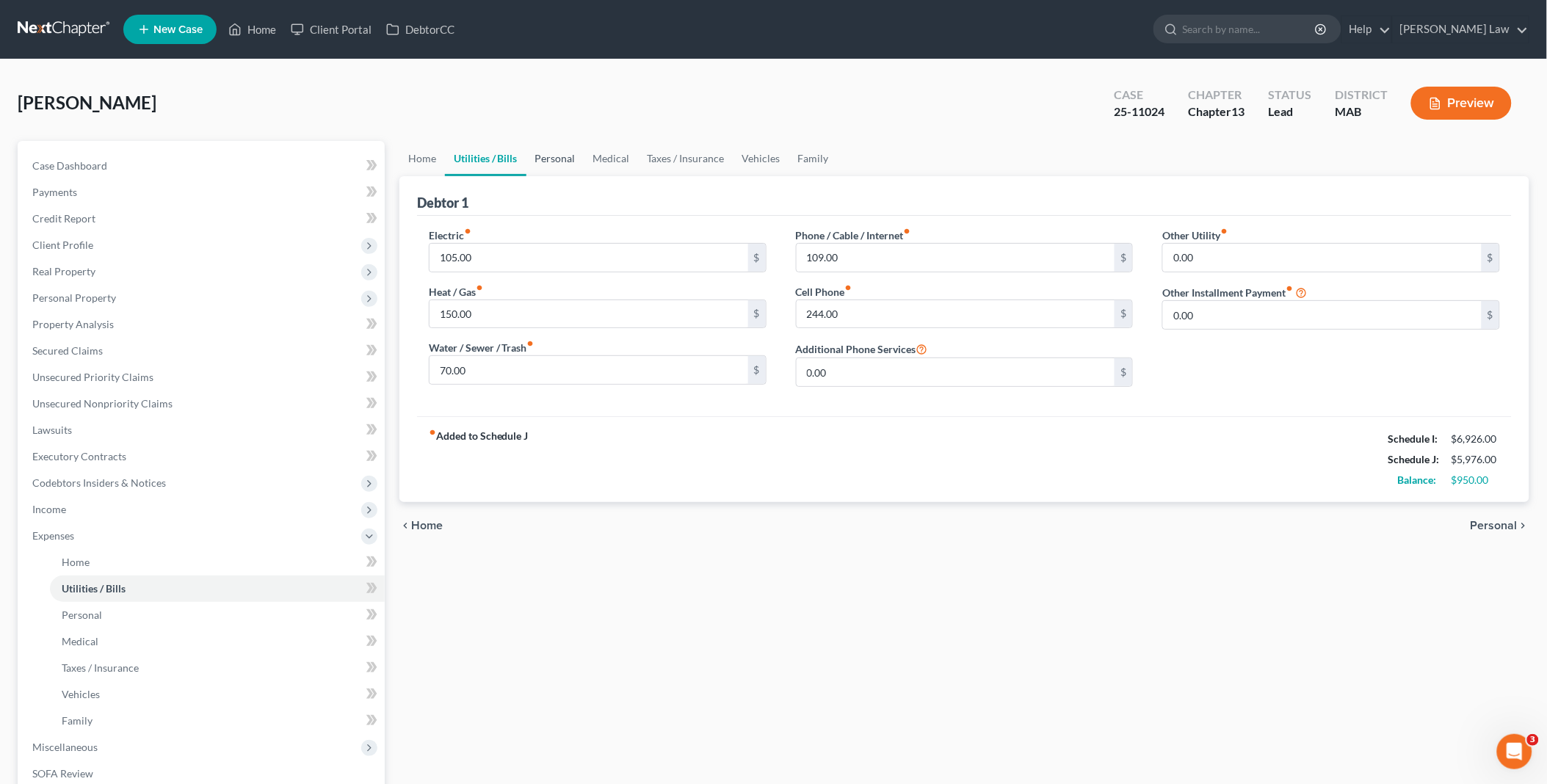
click at [562, 162] on link "Personal" at bounding box center [556, 158] width 58 height 35
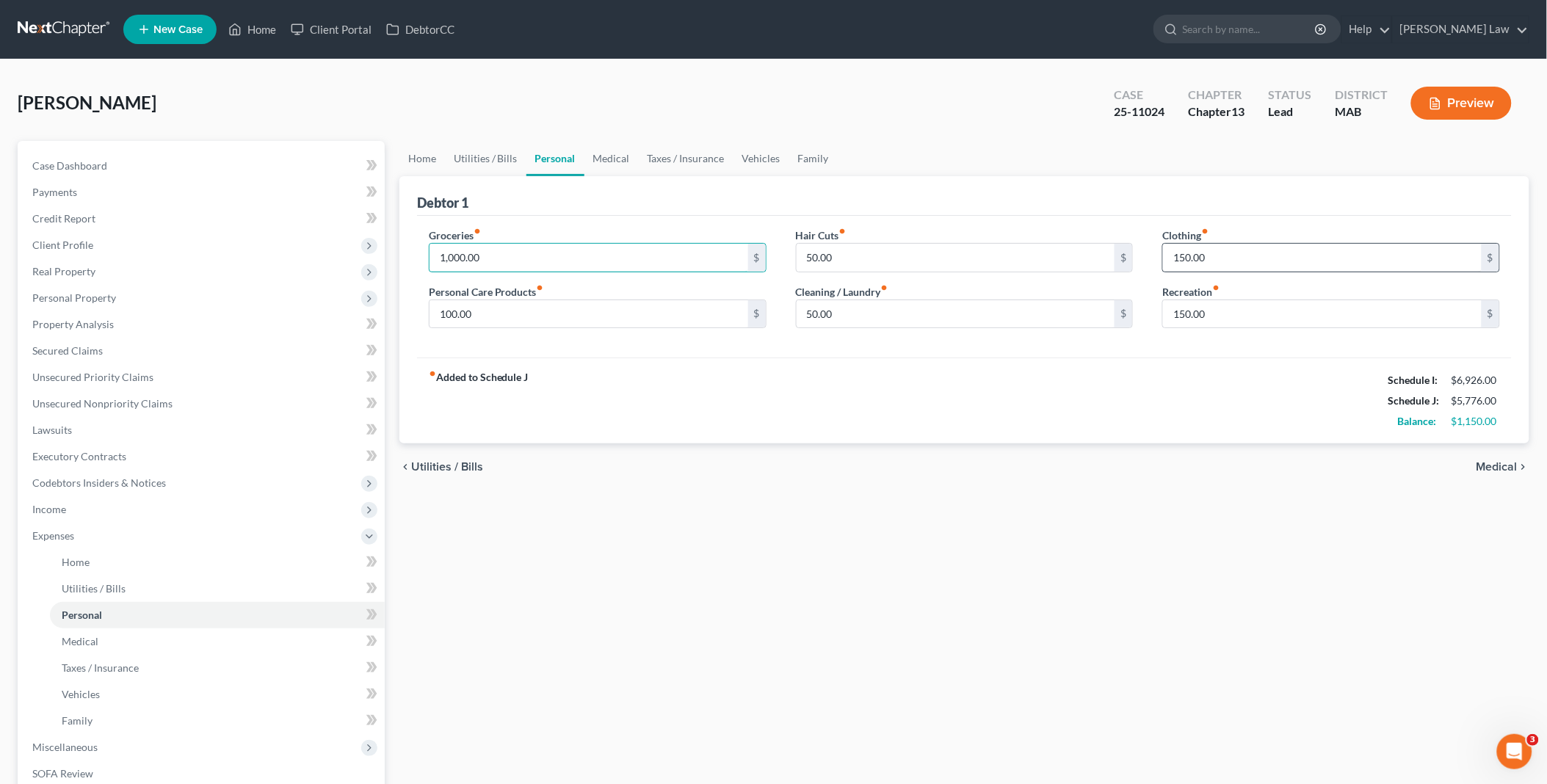
type input "1,000.00"
type input "100.00"
type input "950.00"
click at [749, 154] on link "Vehicles" at bounding box center [761, 158] width 56 height 35
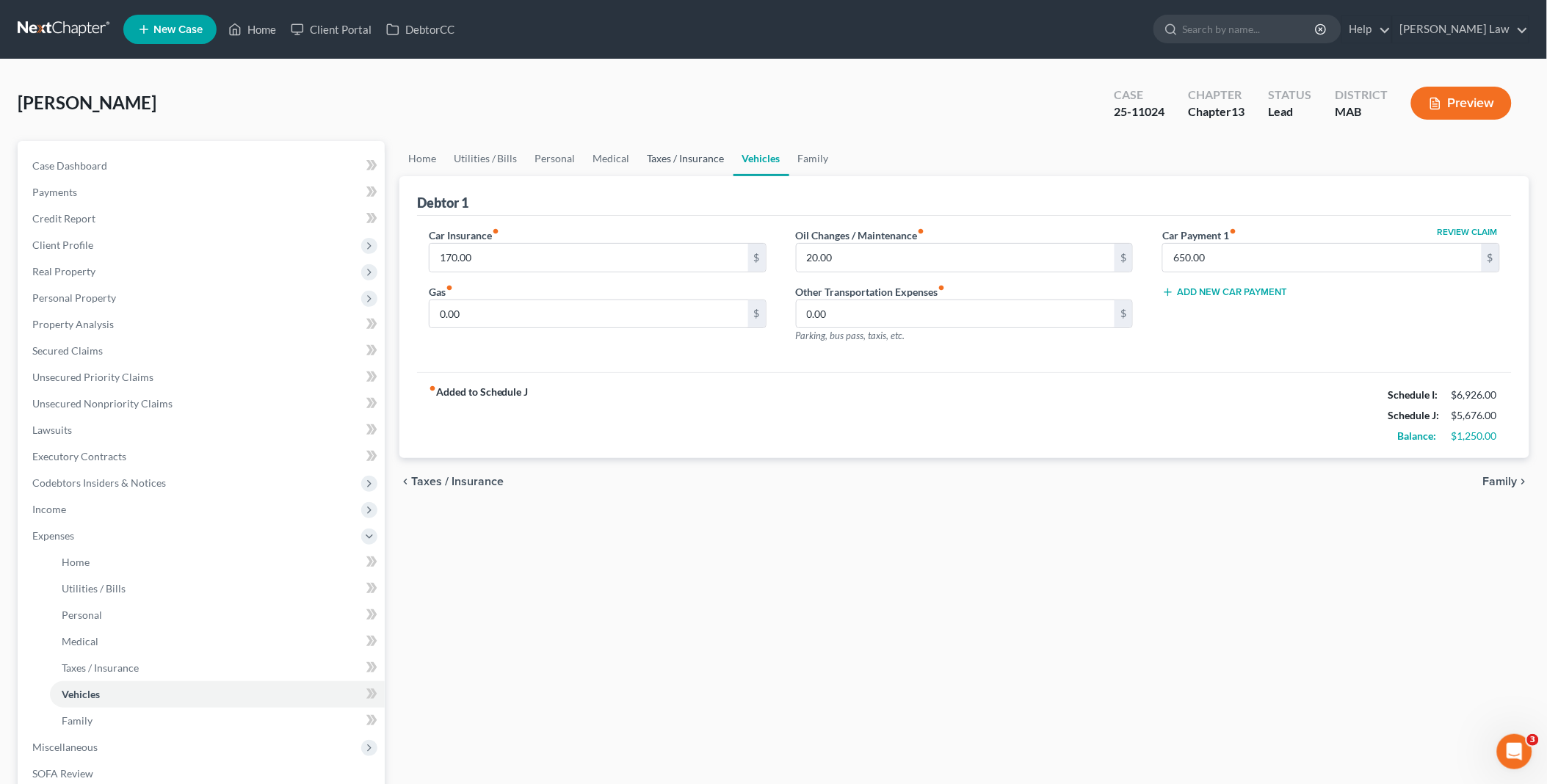
click at [684, 159] on link "Taxes / Insurance" at bounding box center [686, 158] width 95 height 35
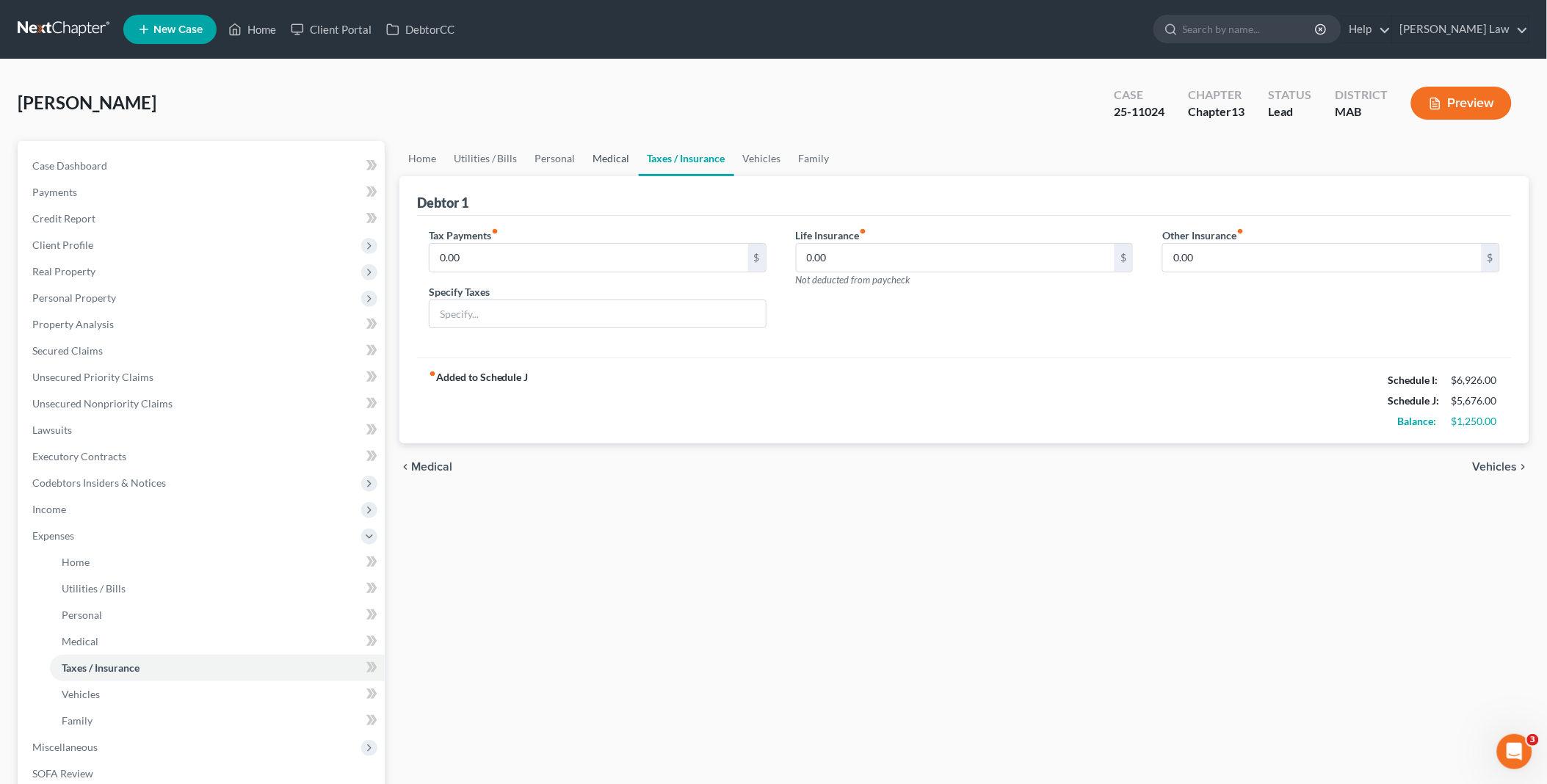
click at [628, 155] on link "Medical" at bounding box center [611, 158] width 54 height 35
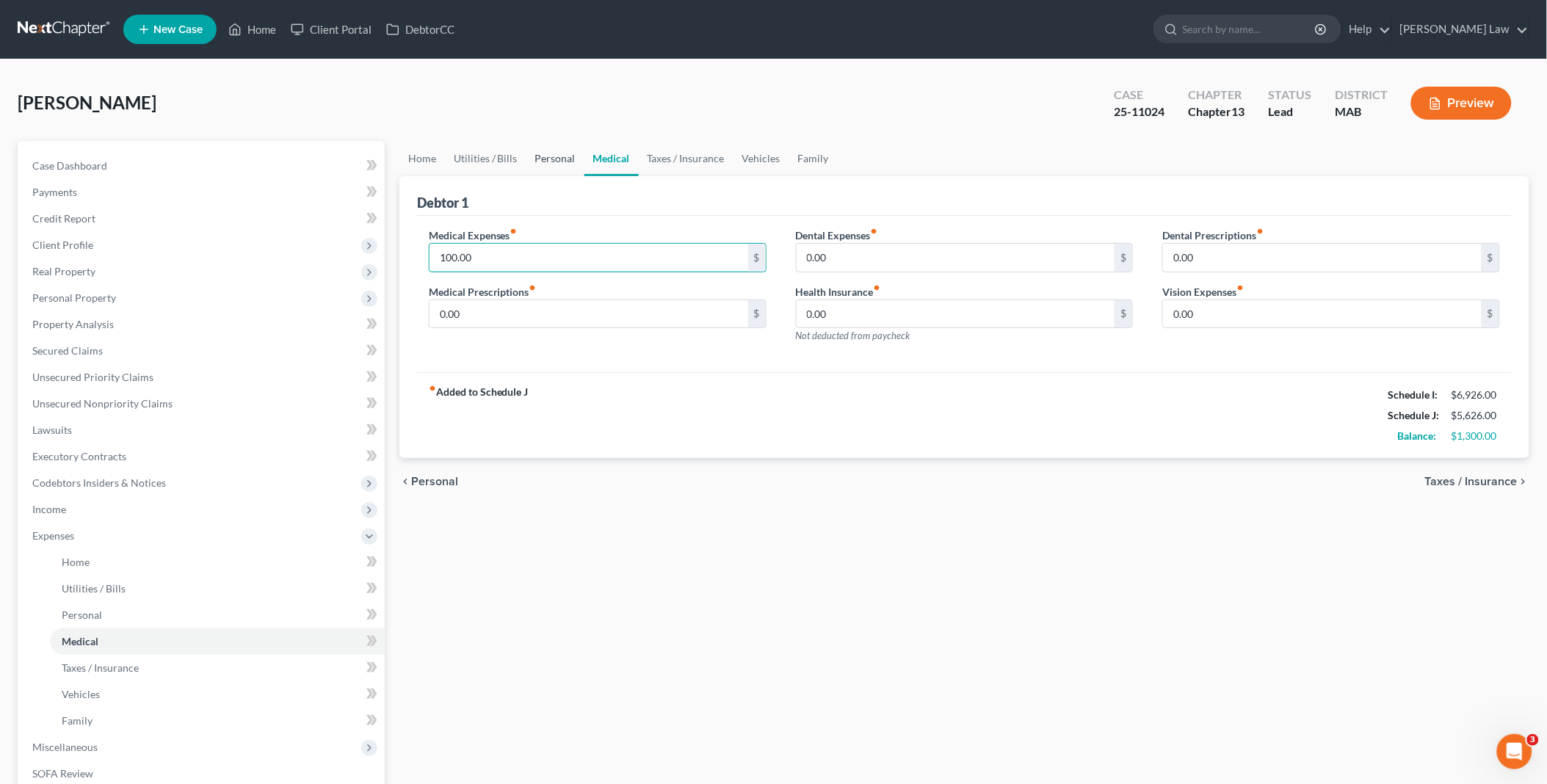
type input "100.00"
click at [547, 157] on link "Personal" at bounding box center [556, 158] width 58 height 35
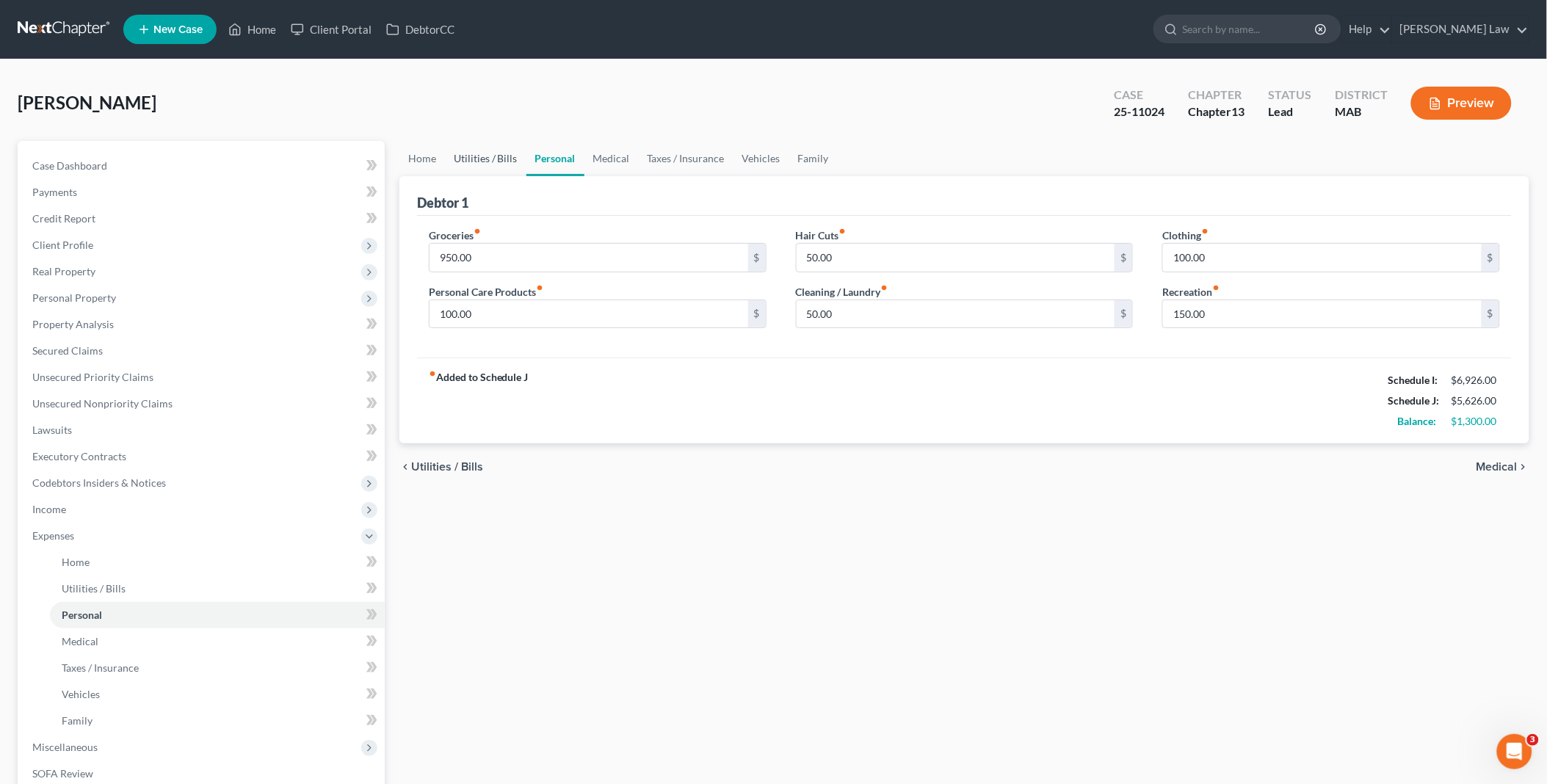
click at [470, 156] on link "Utilities / Bills" at bounding box center [486, 158] width 82 height 35
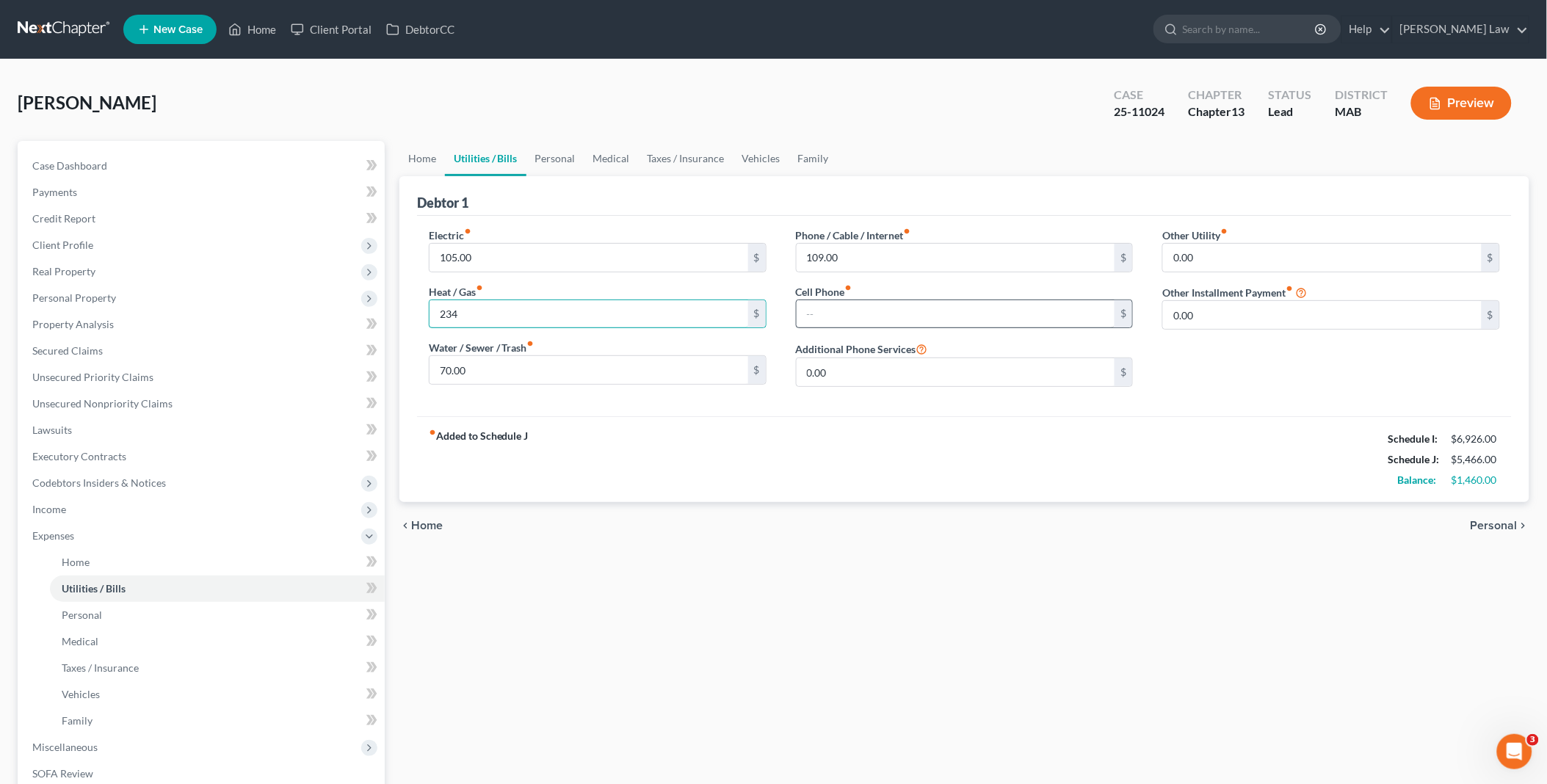
type input "234"
click at [816, 316] on input "text" at bounding box center [956, 314] width 319 height 28
type input "234.00"
click at [979, 545] on div "chevron_left Home Personal chevron_right" at bounding box center [965, 525] width 1130 height 47
click at [488, 309] on input "234" at bounding box center [589, 314] width 319 height 28
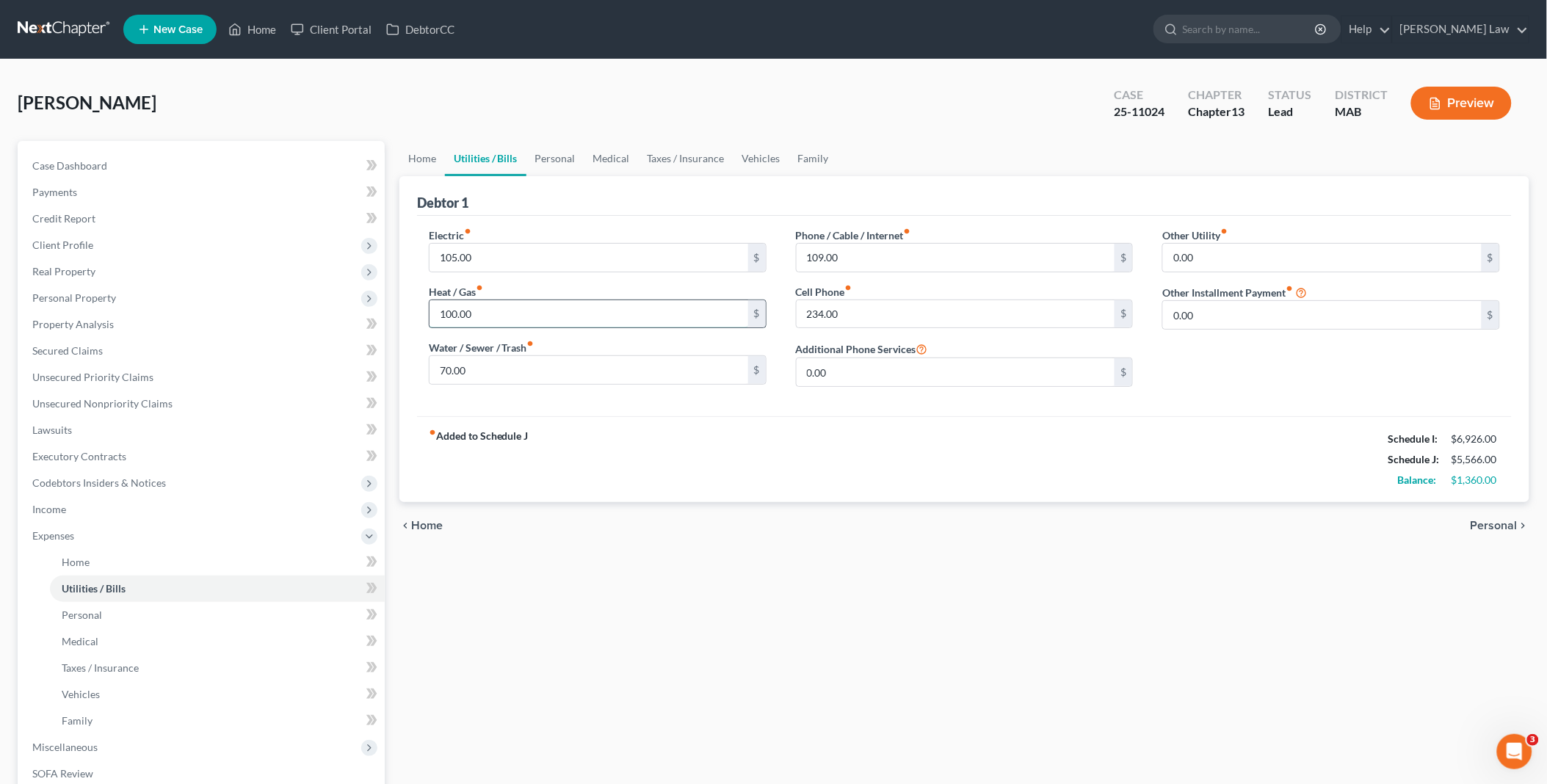
click at [449, 309] on input "100.00" at bounding box center [589, 314] width 319 height 28
type input "150.00"
click at [70, 291] on span "Personal Property" at bounding box center [74, 297] width 83 height 13
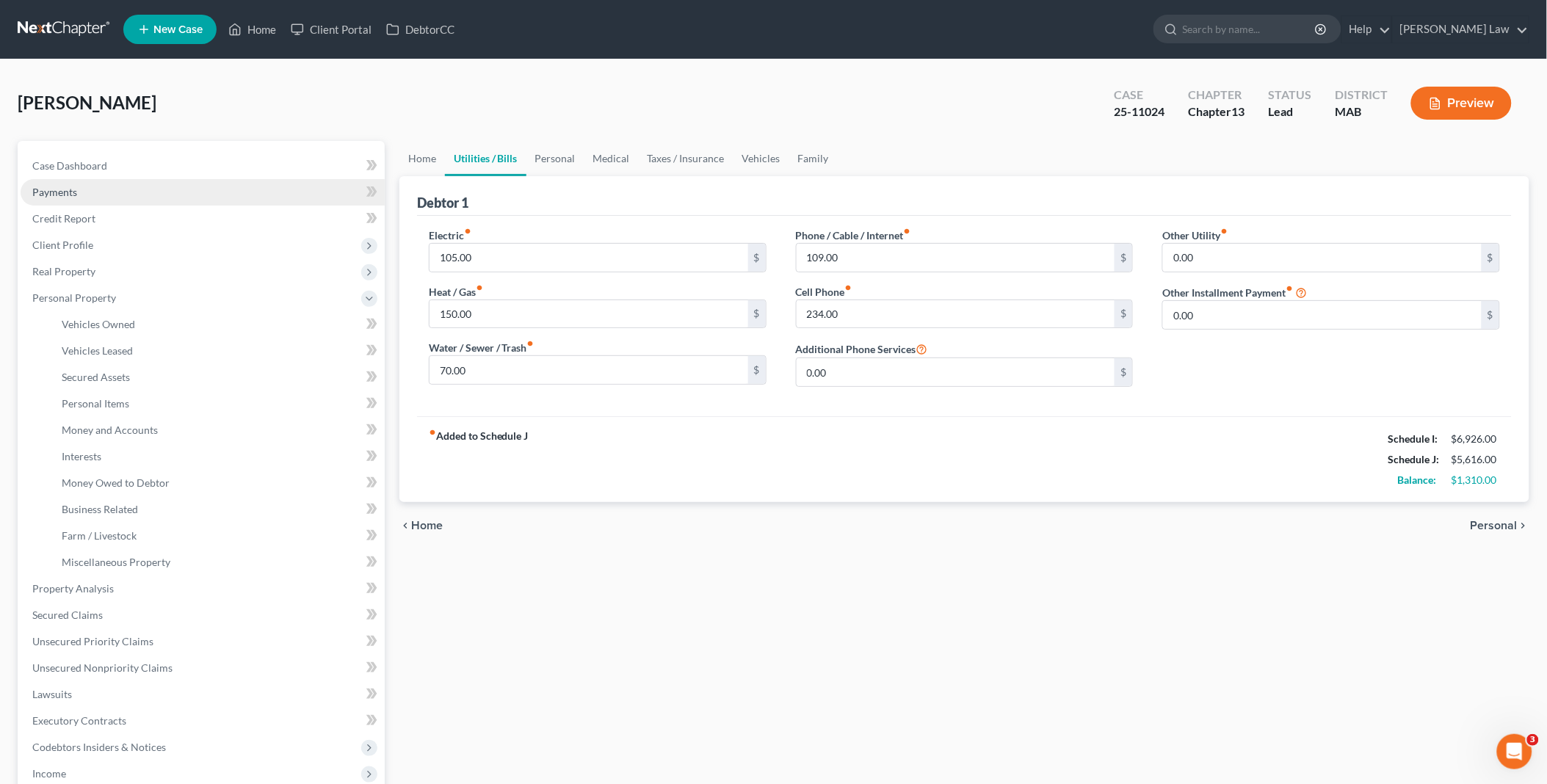
click at [58, 203] on link "Payments" at bounding box center [203, 193] width 364 height 27
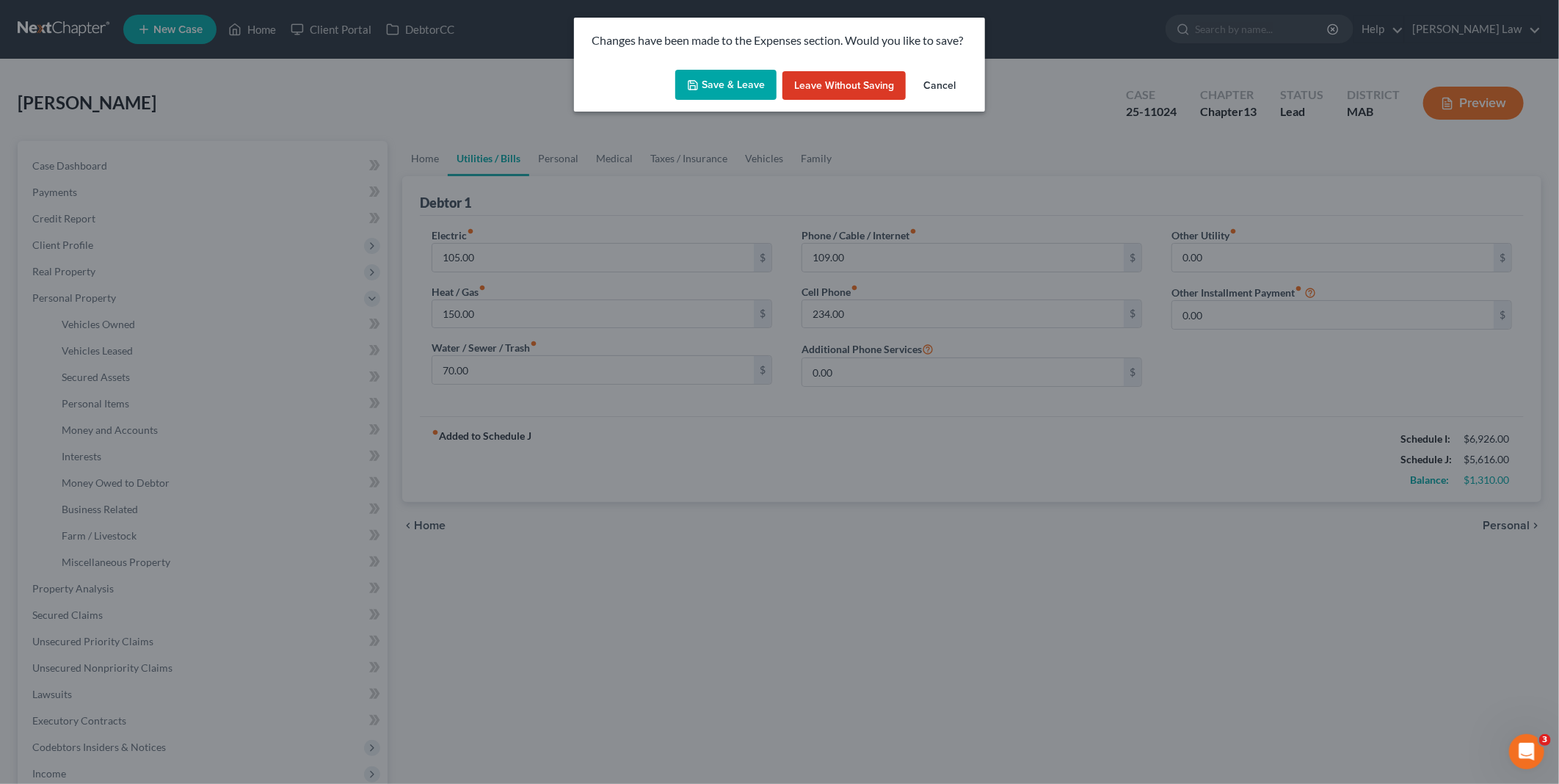
click at [758, 83] on button "Save & Leave" at bounding box center [725, 85] width 101 height 31
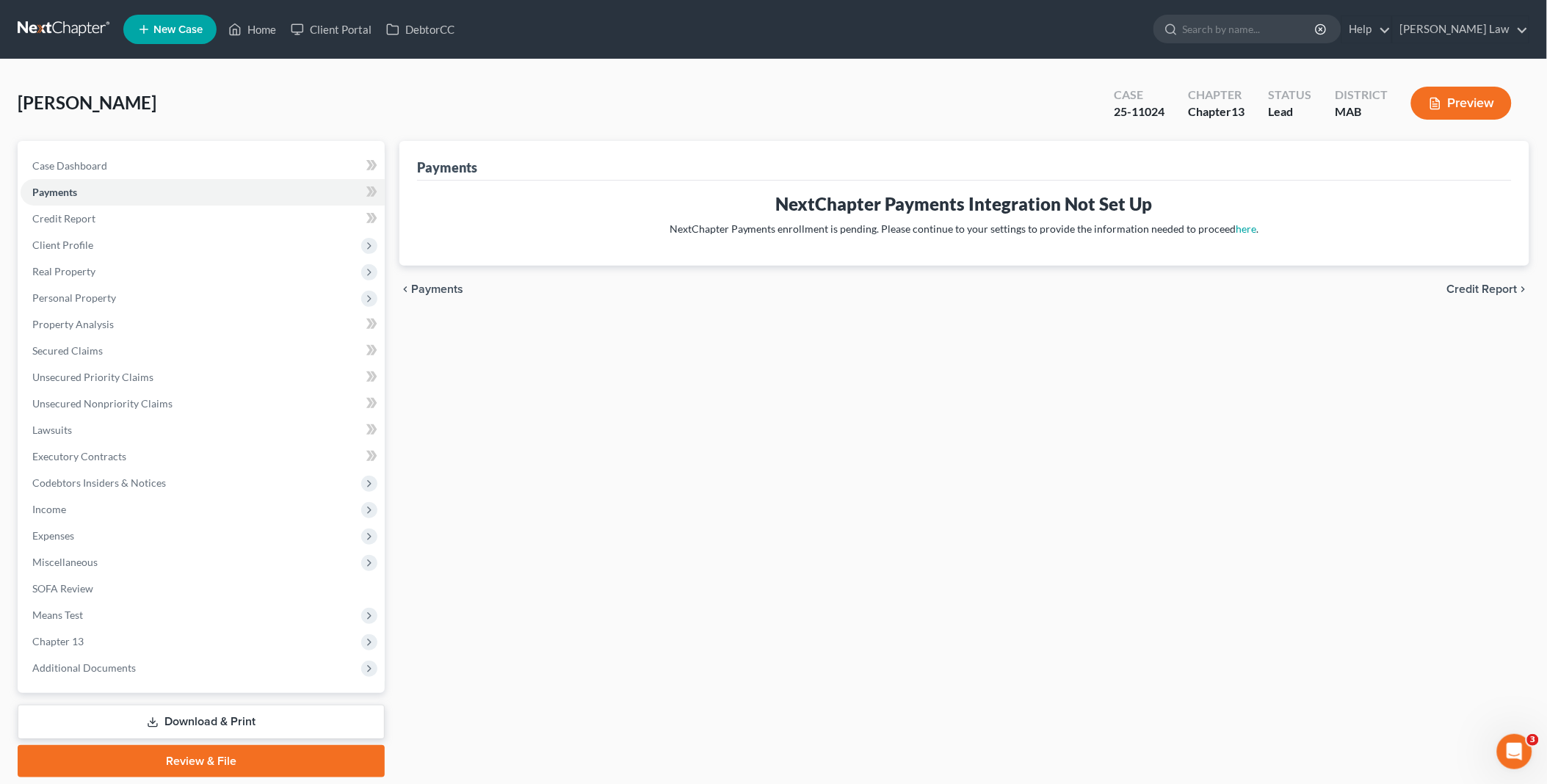
click at [207, 716] on link "Download & Print" at bounding box center [201, 721] width 367 height 34
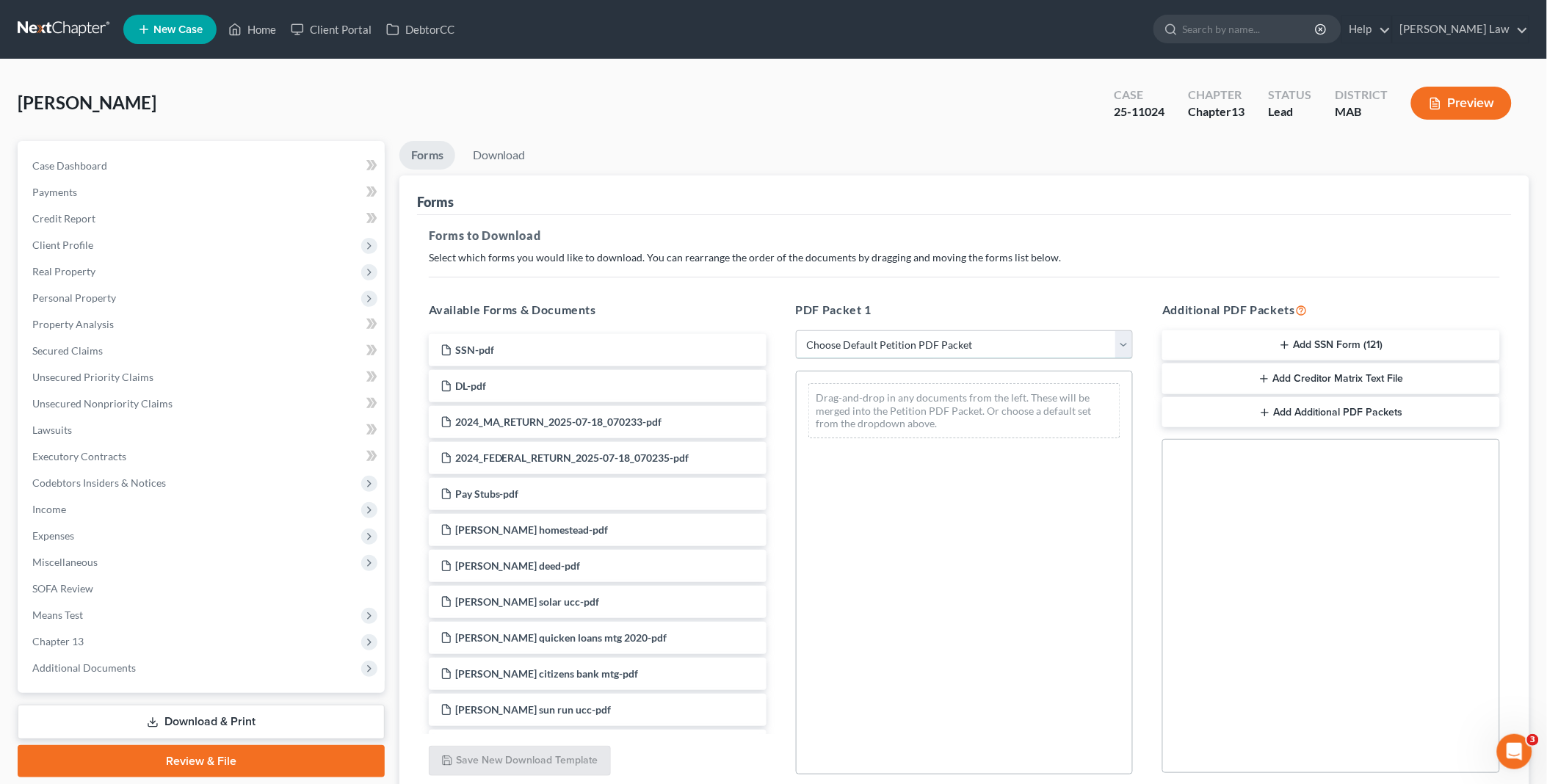
drag, startPoint x: 1124, startPoint y: 342, endPoint x: 1106, endPoint y: 361, distance: 26.2
click at [1124, 342] on select "Choose Default Petition PDF Packet Complete Bankruptcy Petition (all forms and …" at bounding box center [965, 344] width 338 height 29
select select "2"
click at [796, 330] on select "Choose Default Petition PDF Packet Complete Bankruptcy Petition (all forms and …" at bounding box center [965, 344] width 338 height 29
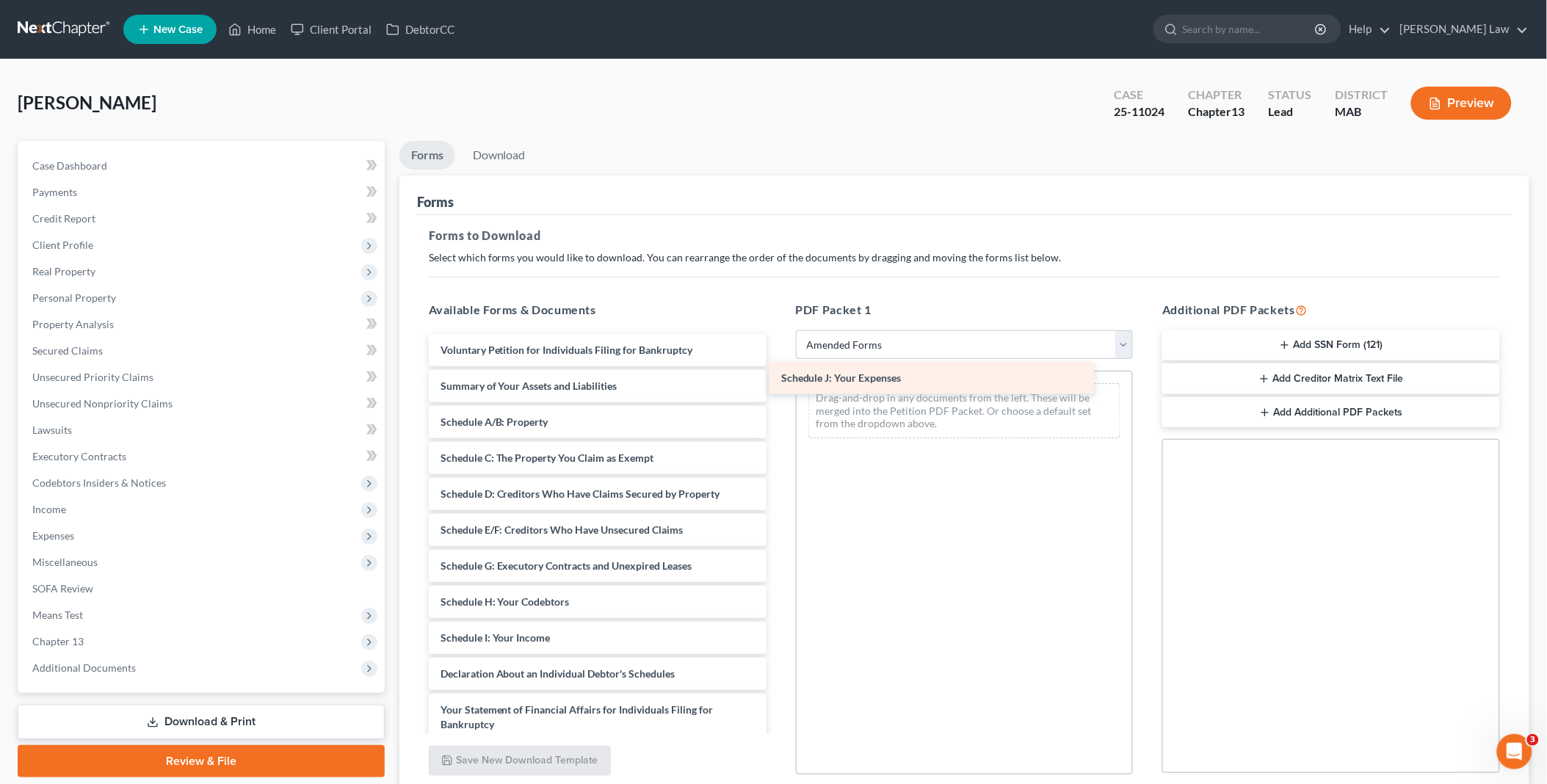
drag, startPoint x: 532, startPoint y: 666, endPoint x: 871, endPoint y: 373, distance: 448.1
click at [779, 373] on div "Schedule J: Your Expenses Voluntary Petition for Individuals Filing for Bankrup…" at bounding box center [597, 634] width 361 height 601
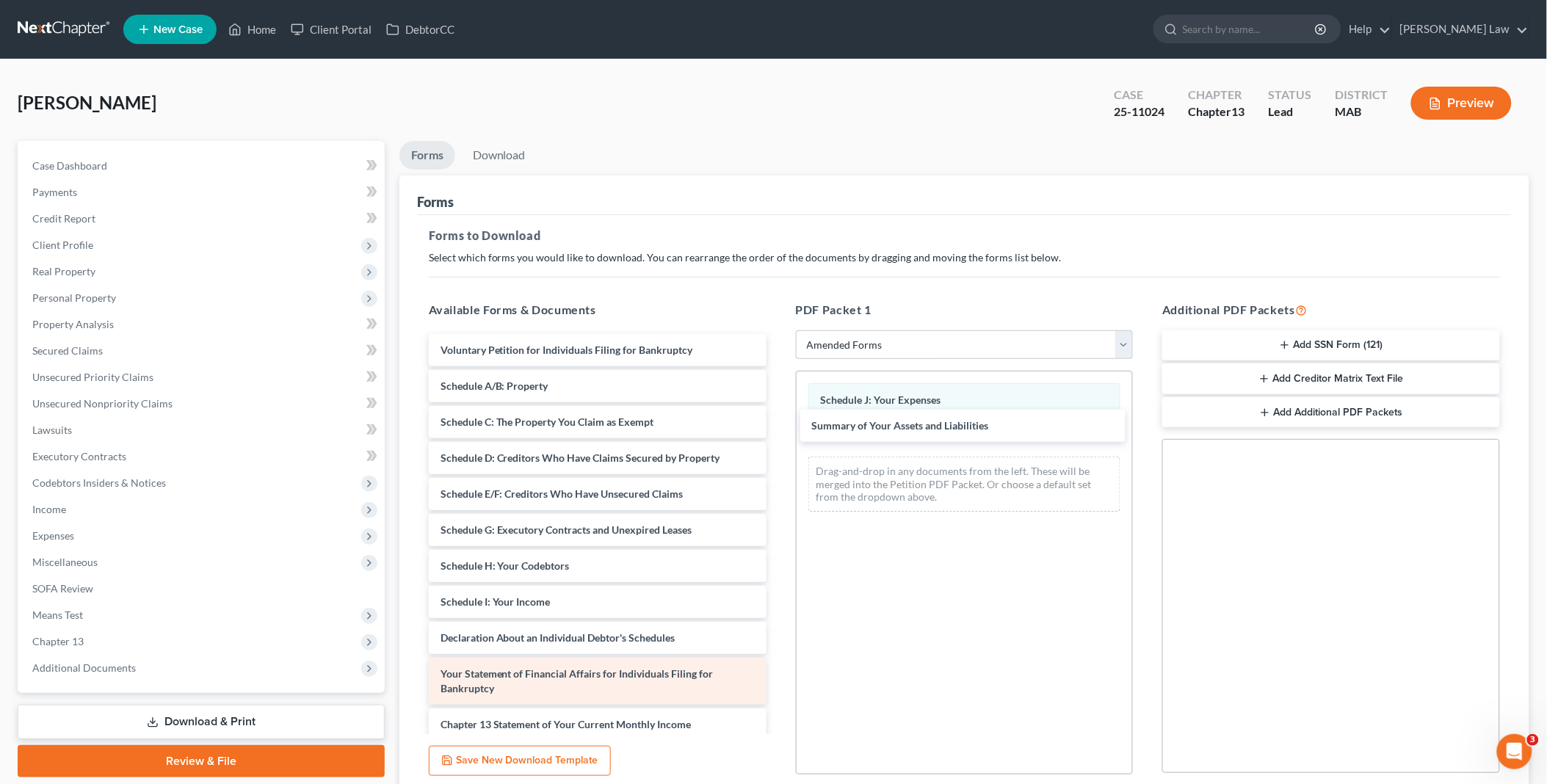
drag, startPoint x: 557, startPoint y: 384, endPoint x: 571, endPoint y: 672, distance: 288.3
click at [779, 425] on div "Summary of Your Assets and Liabilities Voluntary Petition for Individuals Filin…" at bounding box center [597, 616] width 361 height 565
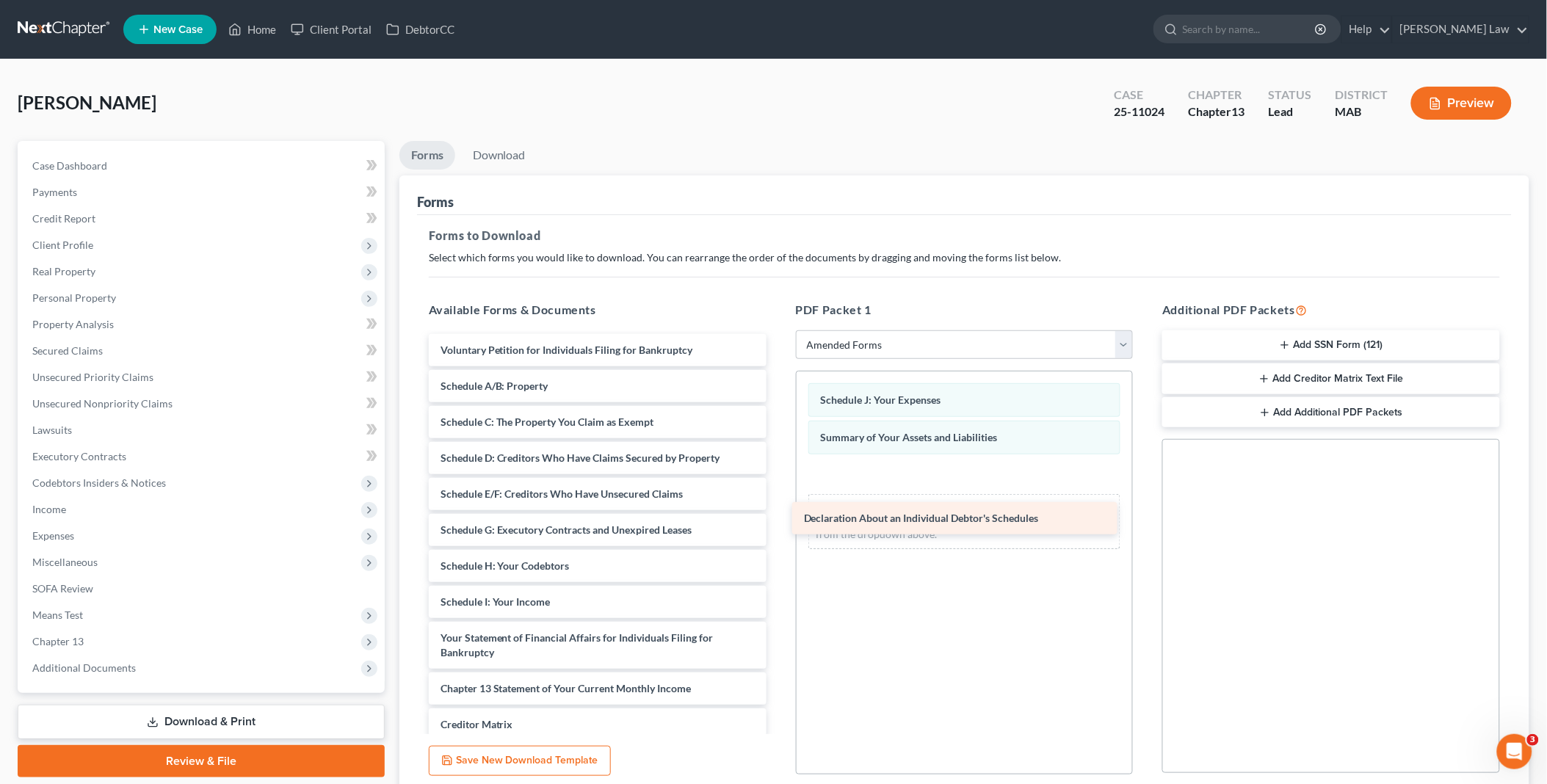
drag, startPoint x: 486, startPoint y: 637, endPoint x: 879, endPoint y: 515, distance: 411.5
click at [779, 511] on div "Declaration About an Individual Debtor's Schedules Voluntary Petition for Indiv…" at bounding box center [597, 598] width 361 height 529
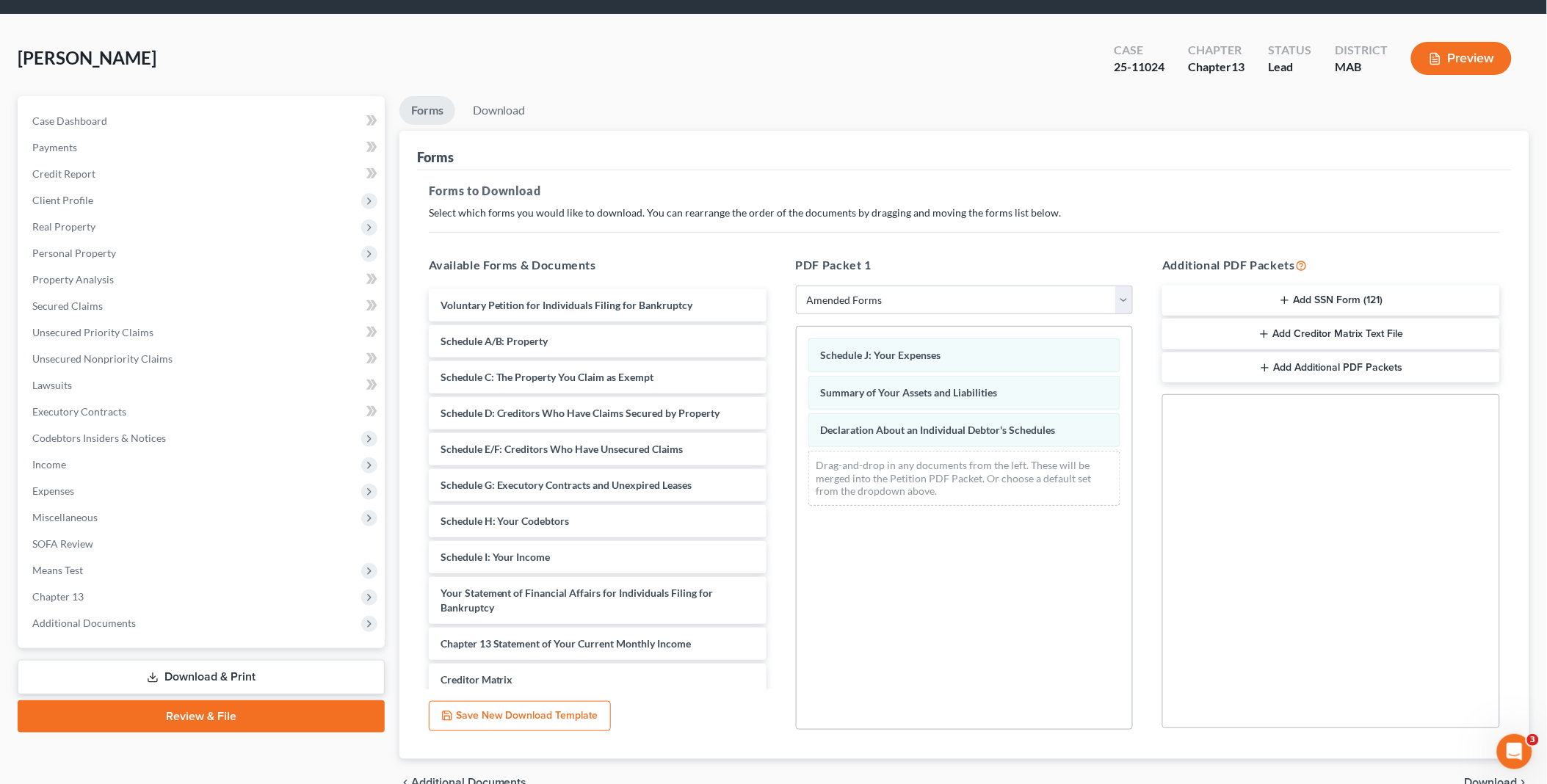
scroll to position [122, 0]
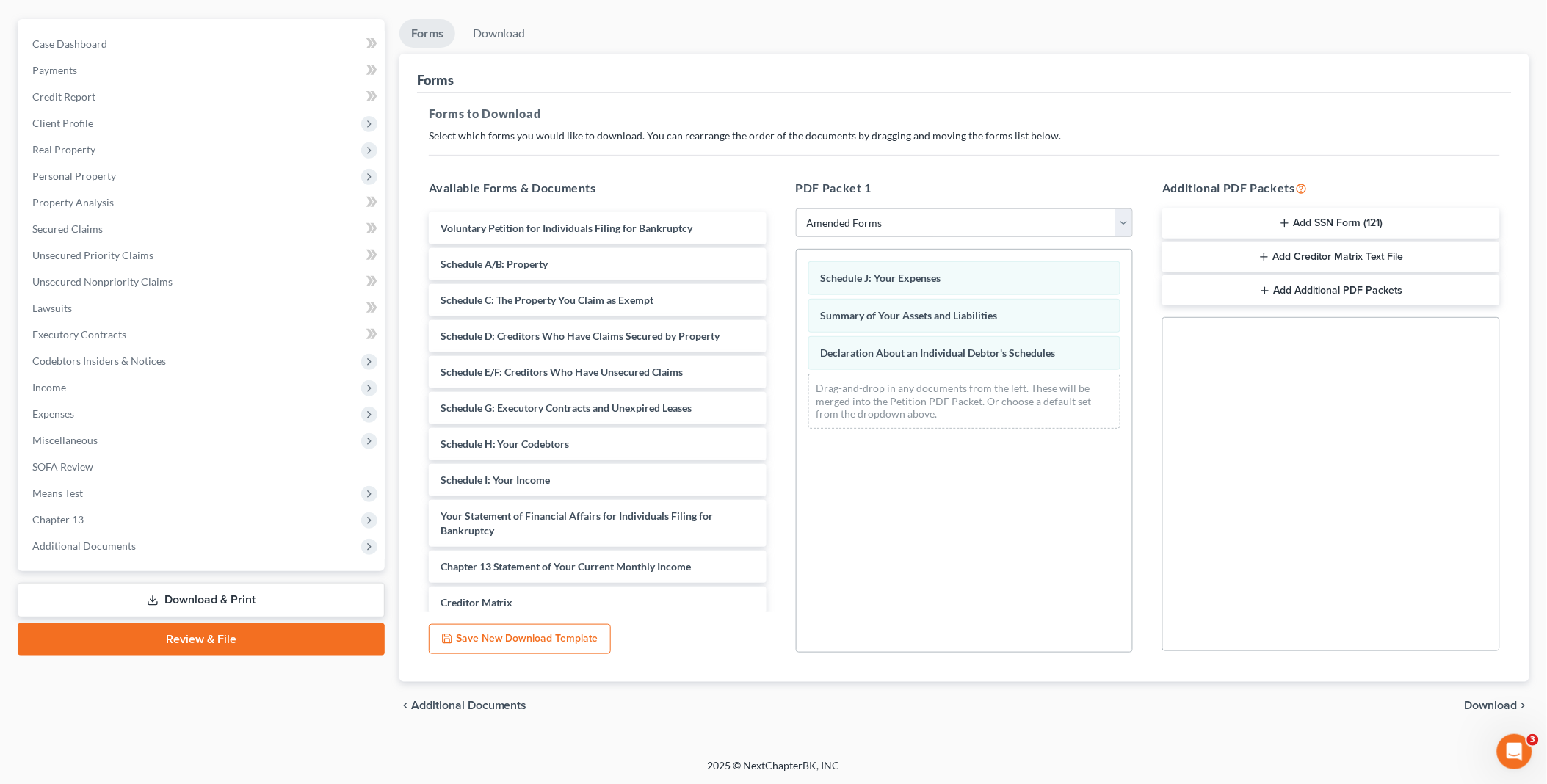
click at [1490, 706] on span "Download" at bounding box center [1490, 706] width 53 height 12
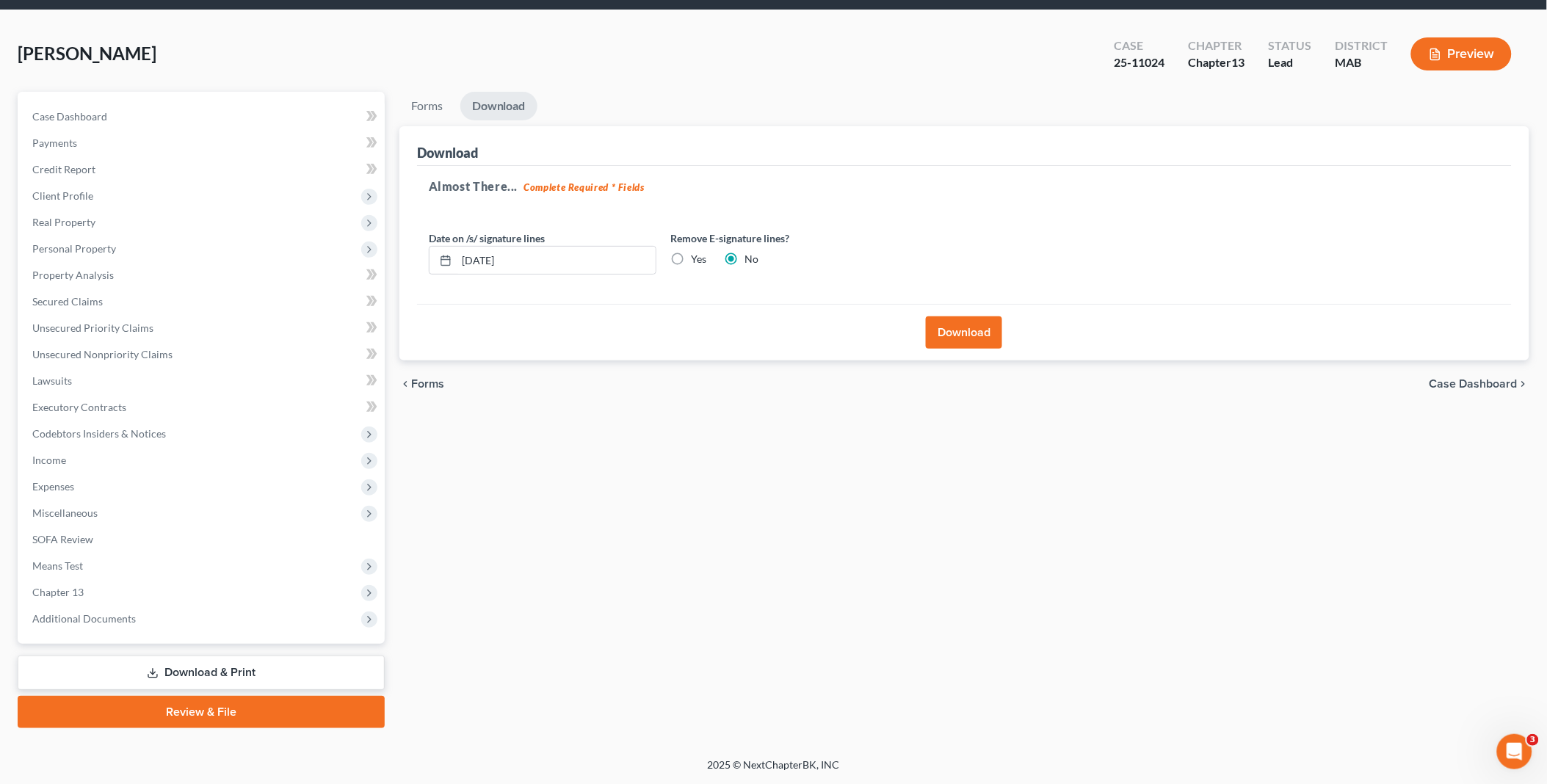
scroll to position [47, 0]
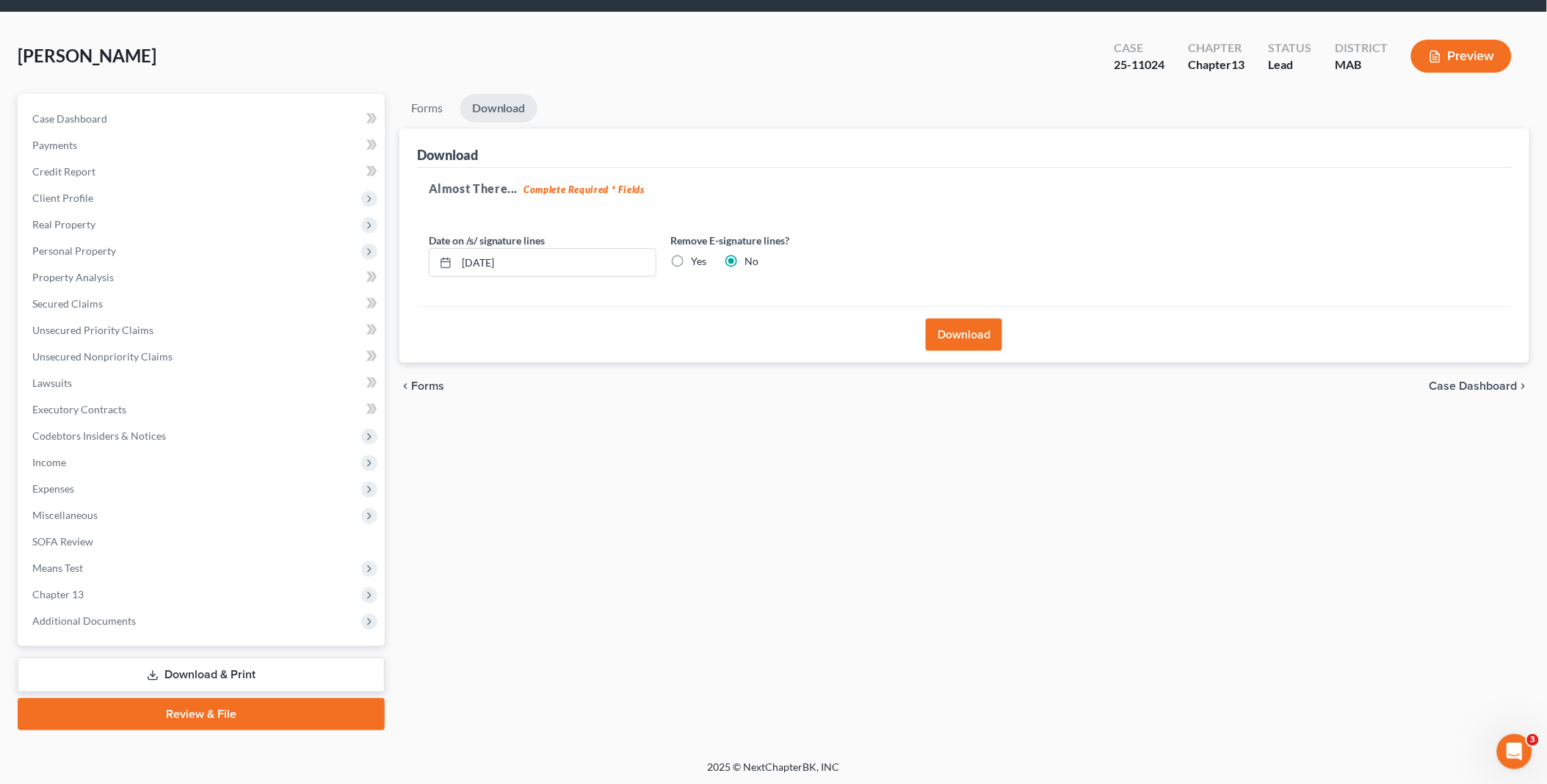
click at [980, 324] on button "Download" at bounding box center [964, 334] width 77 height 33
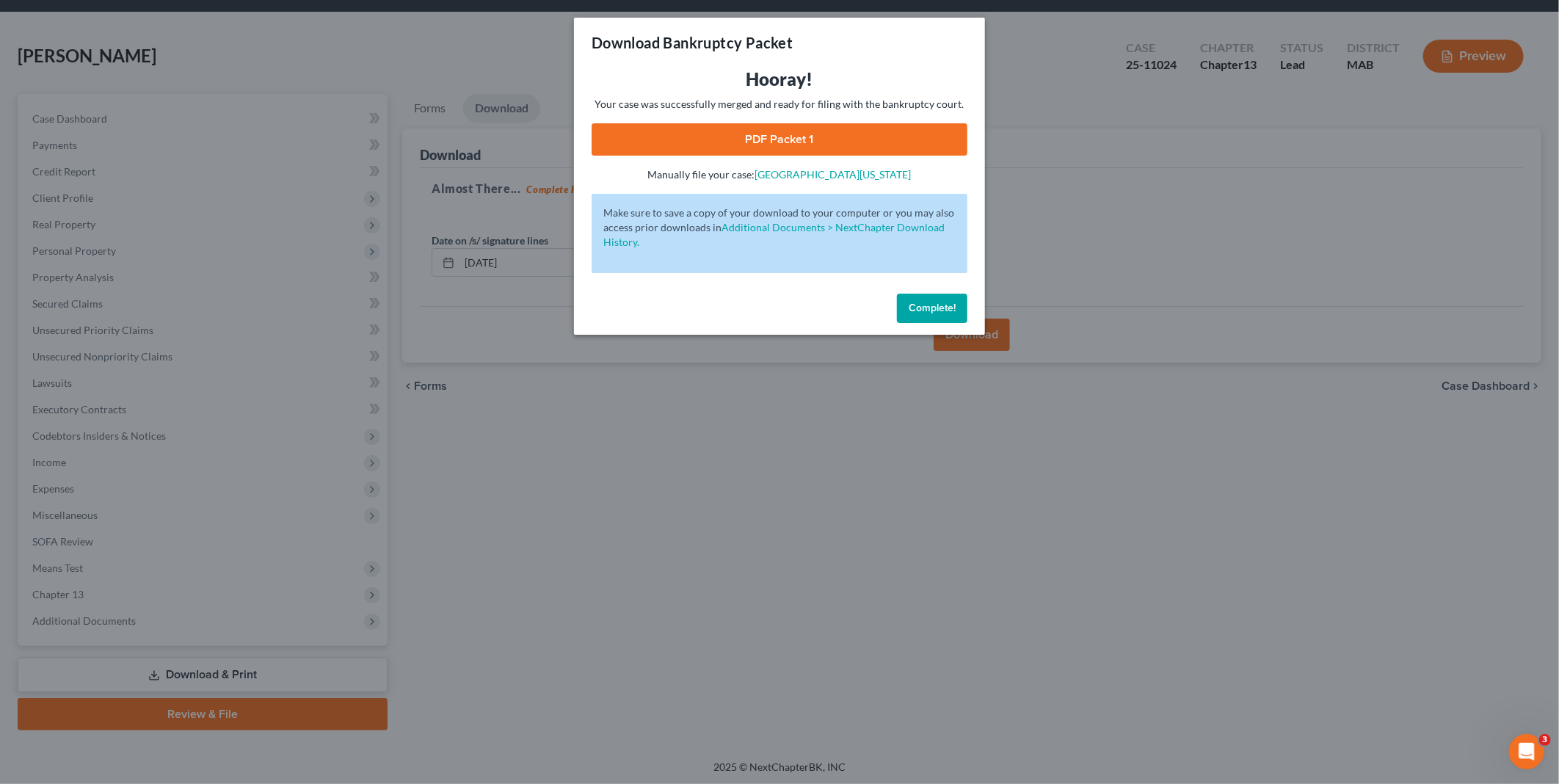
click at [775, 137] on link "PDF Packet 1" at bounding box center [779, 139] width 375 height 33
click at [936, 304] on span "Complete!" at bounding box center [932, 308] width 47 height 13
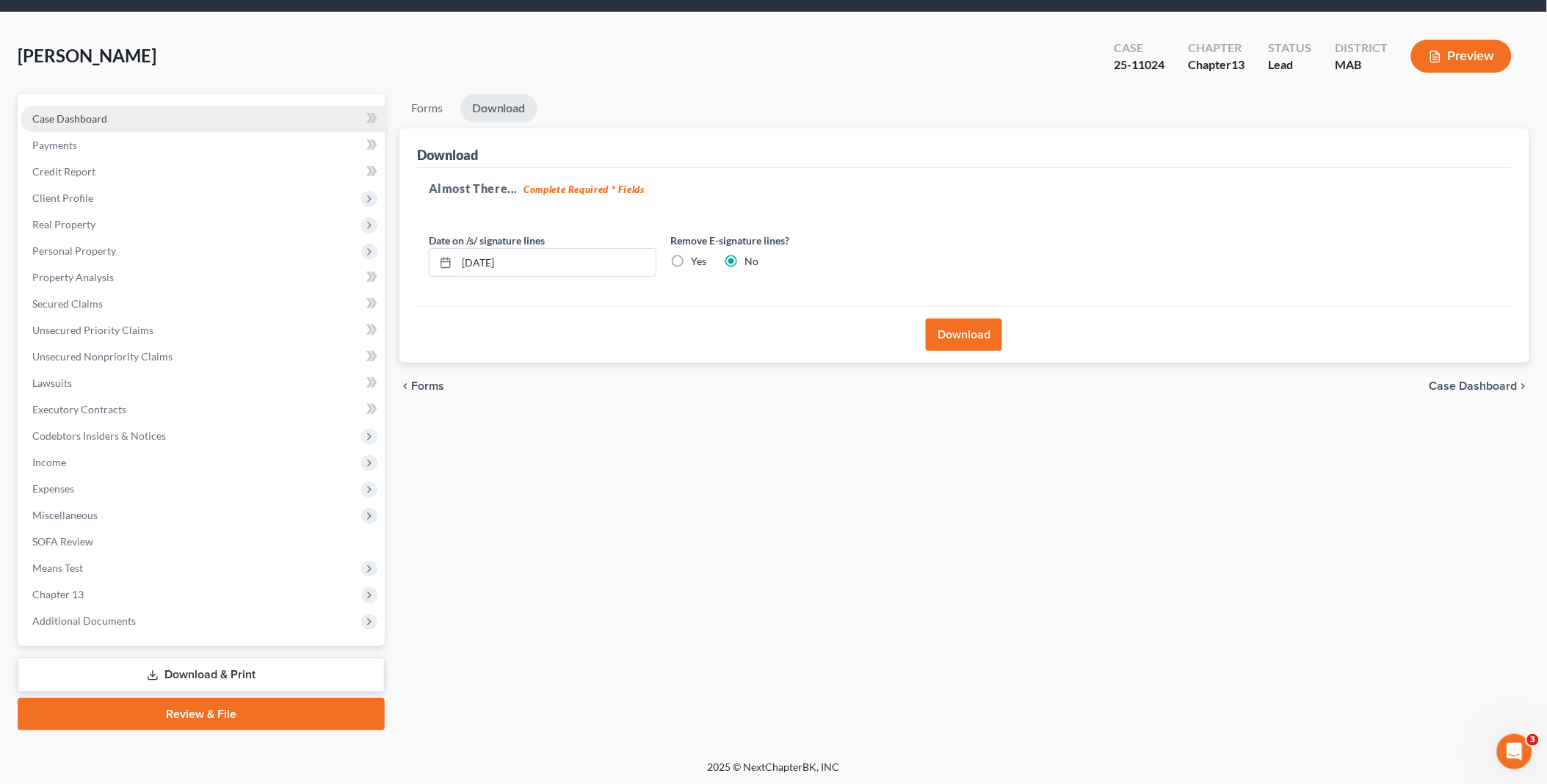
click at [128, 112] on link "Case Dashboard" at bounding box center [203, 119] width 364 height 27
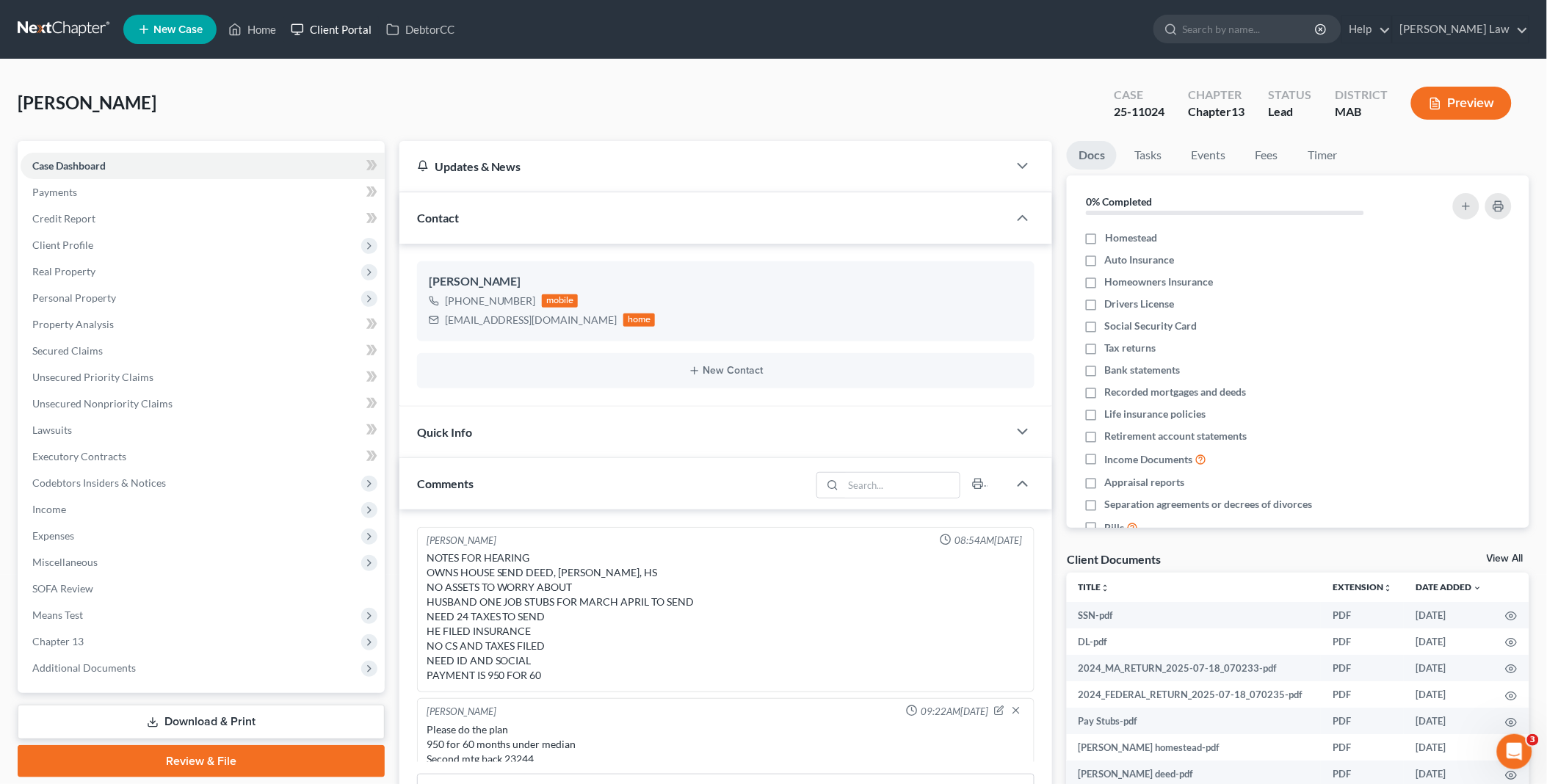
scroll to position [259, 0]
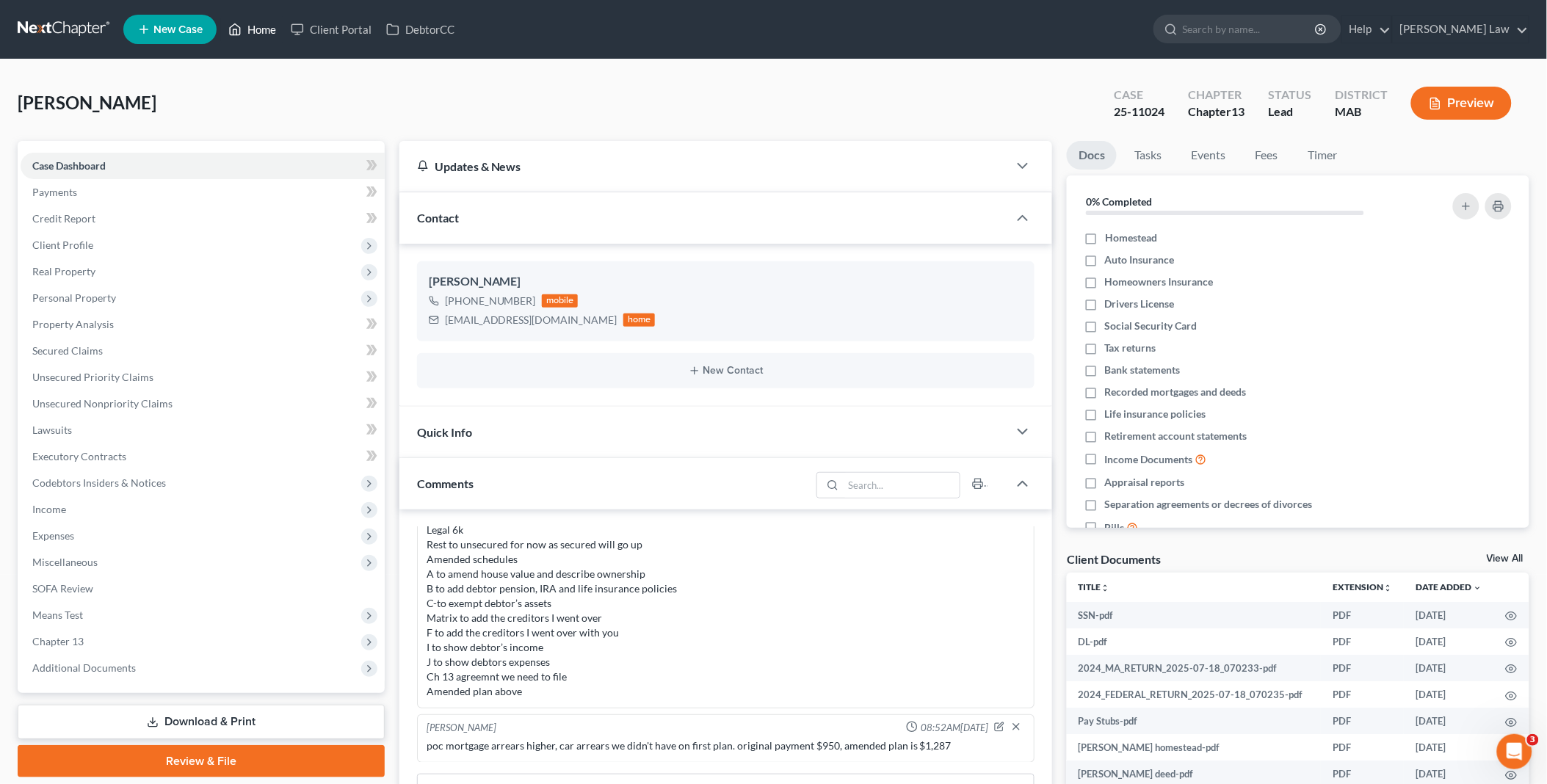
drag, startPoint x: 260, startPoint y: 20, endPoint x: 577, endPoint y: 107, distance: 328.7
click at [260, 19] on link "Home" at bounding box center [252, 29] width 63 height 27
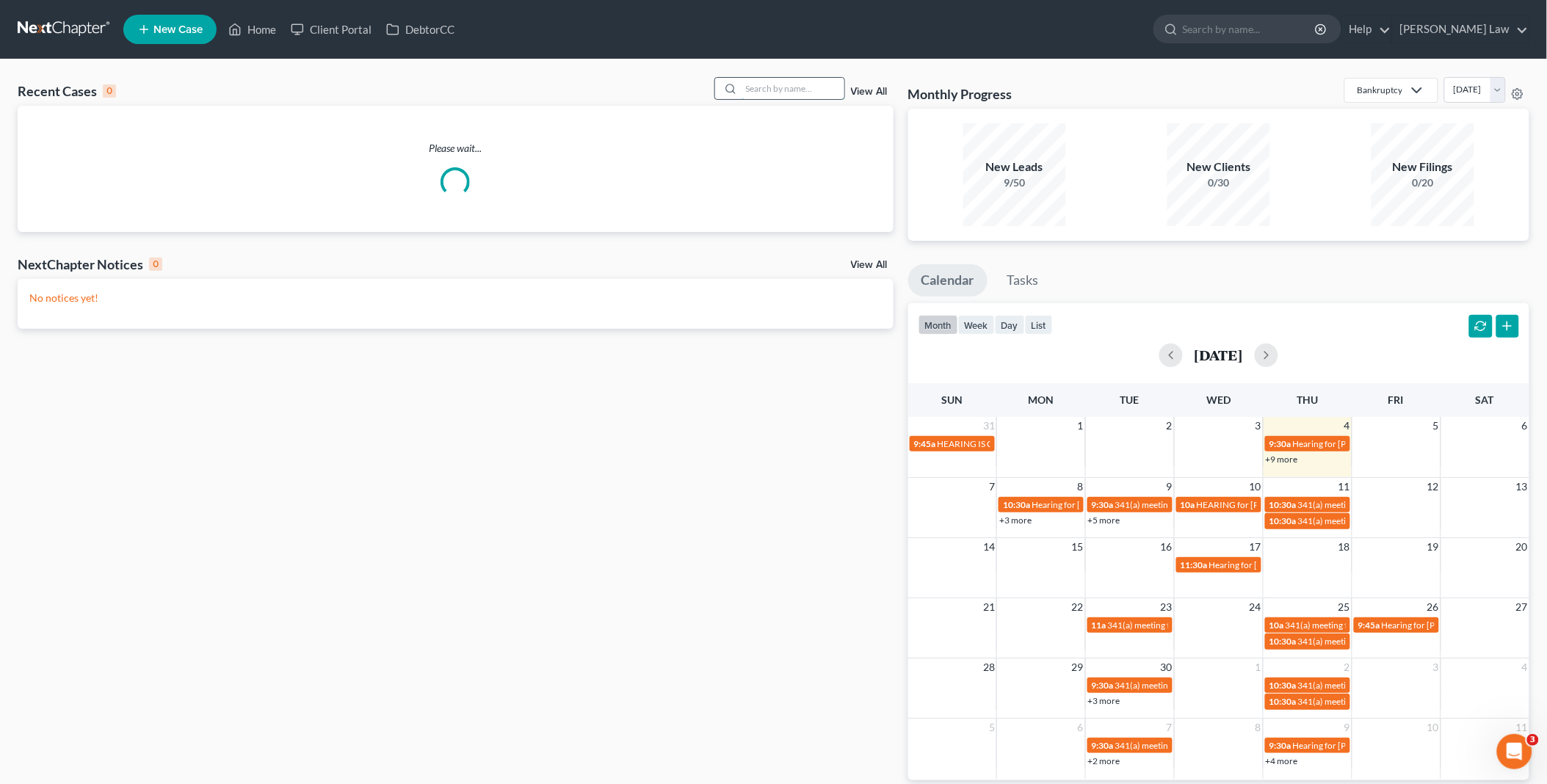
click at [772, 86] on input "search" at bounding box center [793, 88] width 103 height 22
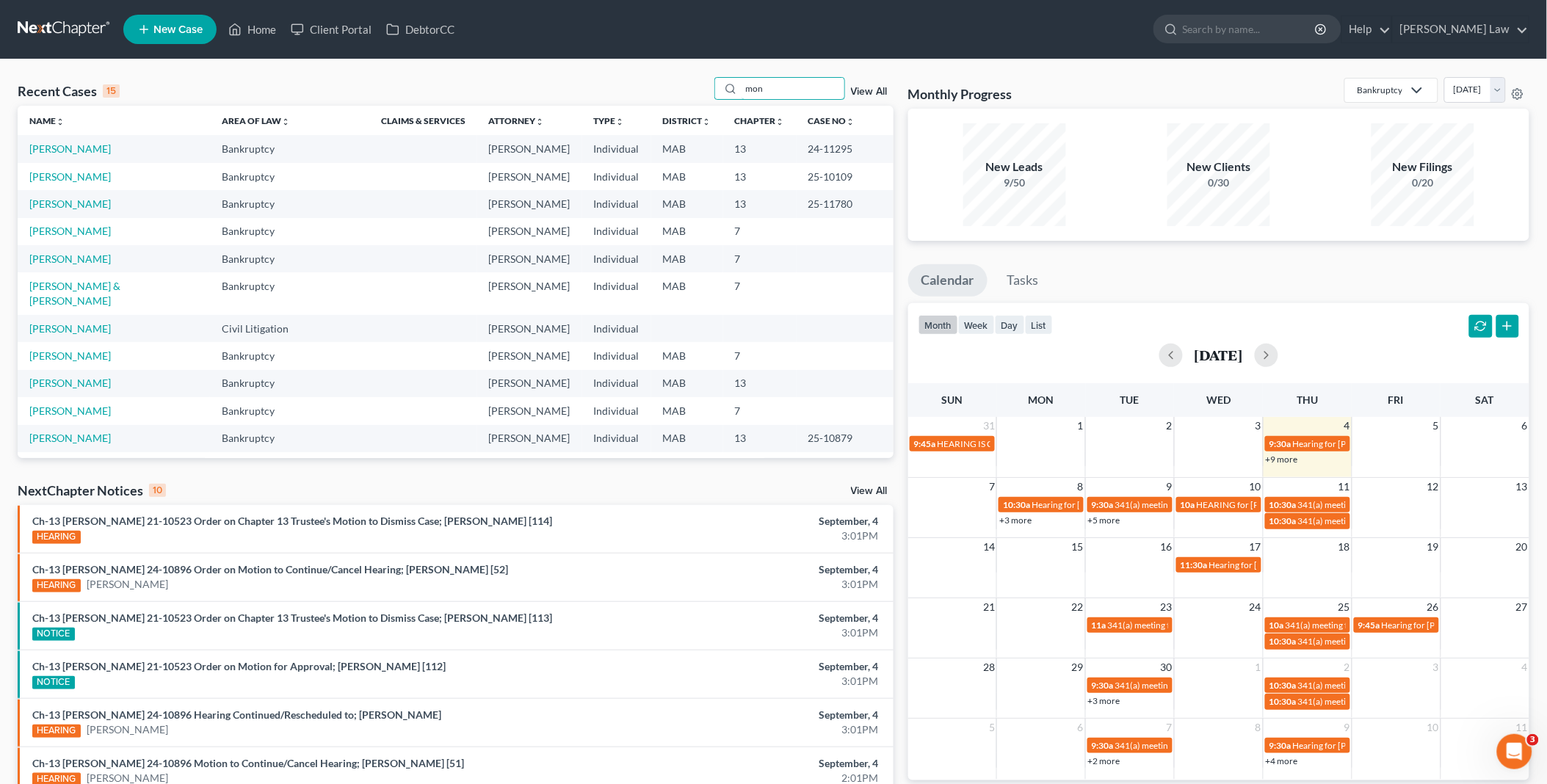
drag, startPoint x: 768, startPoint y: 90, endPoint x: 695, endPoint y: 87, distance: 73.1
click at [695, 86] on div "Recent Cases 15 mon View All" at bounding box center [456, 91] width 876 height 28
type input "rear"
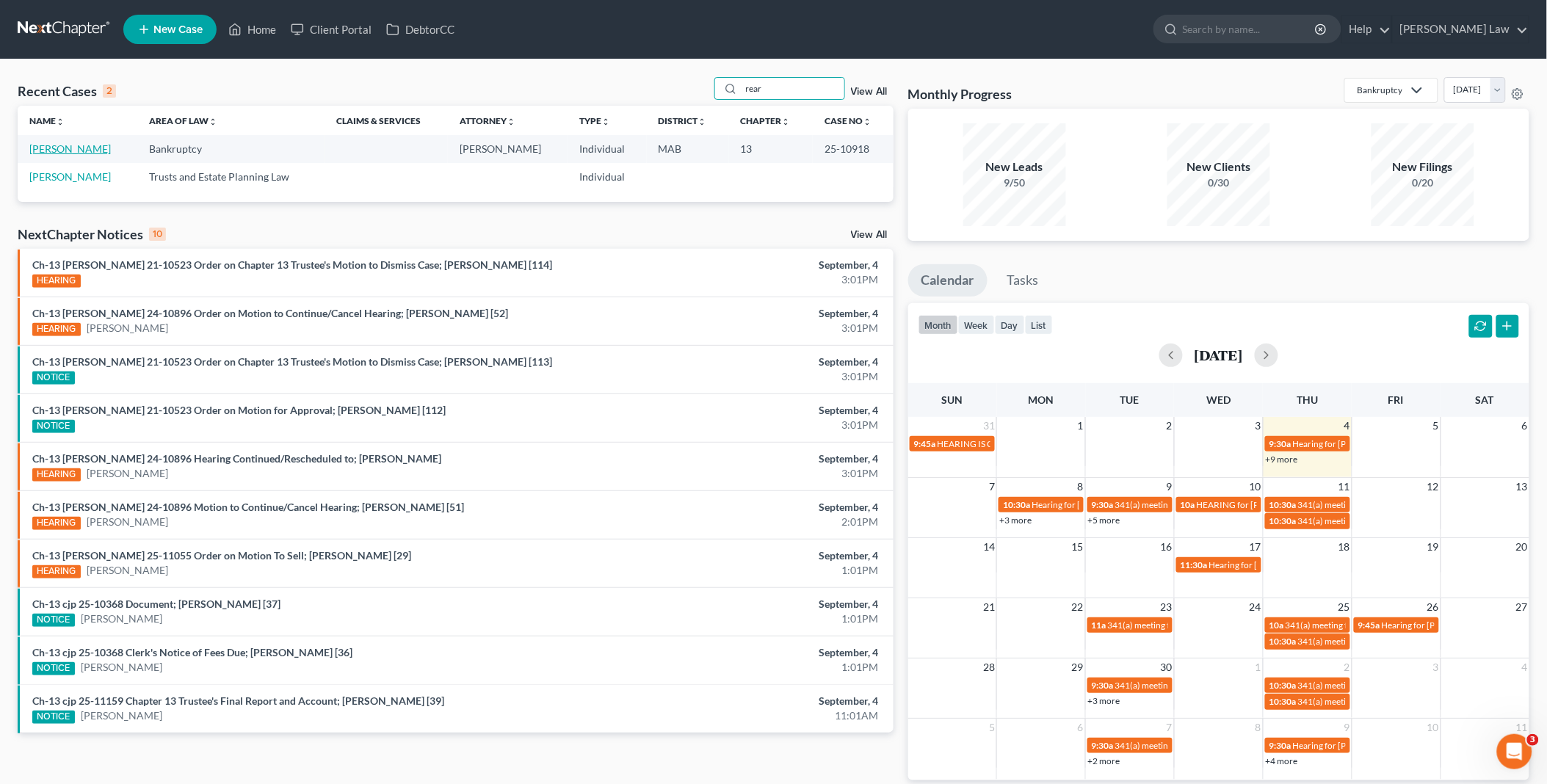
click at [58, 148] on link "[PERSON_NAME]" at bounding box center [70, 148] width 82 height 13
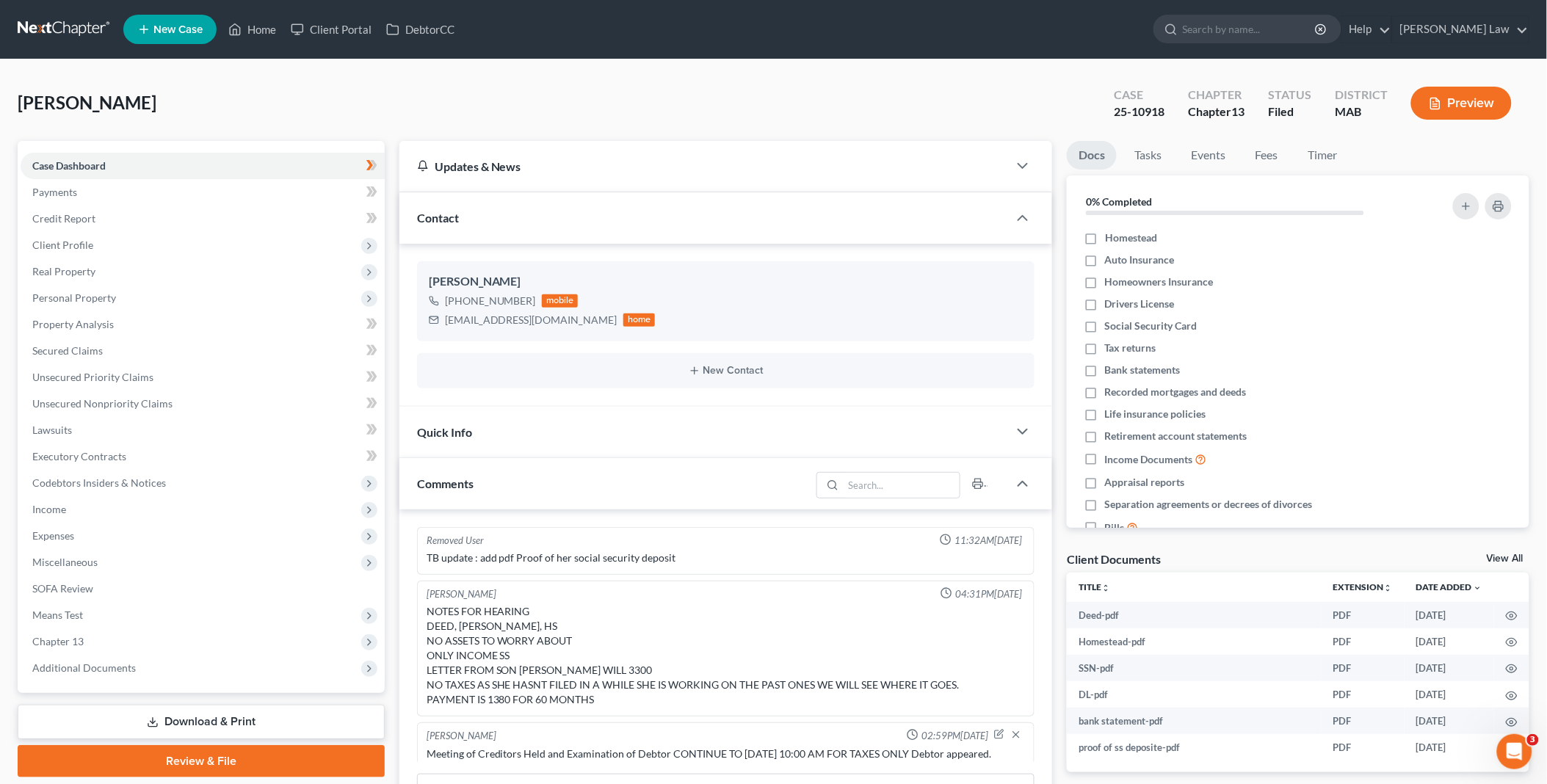
scroll to position [176, 0]
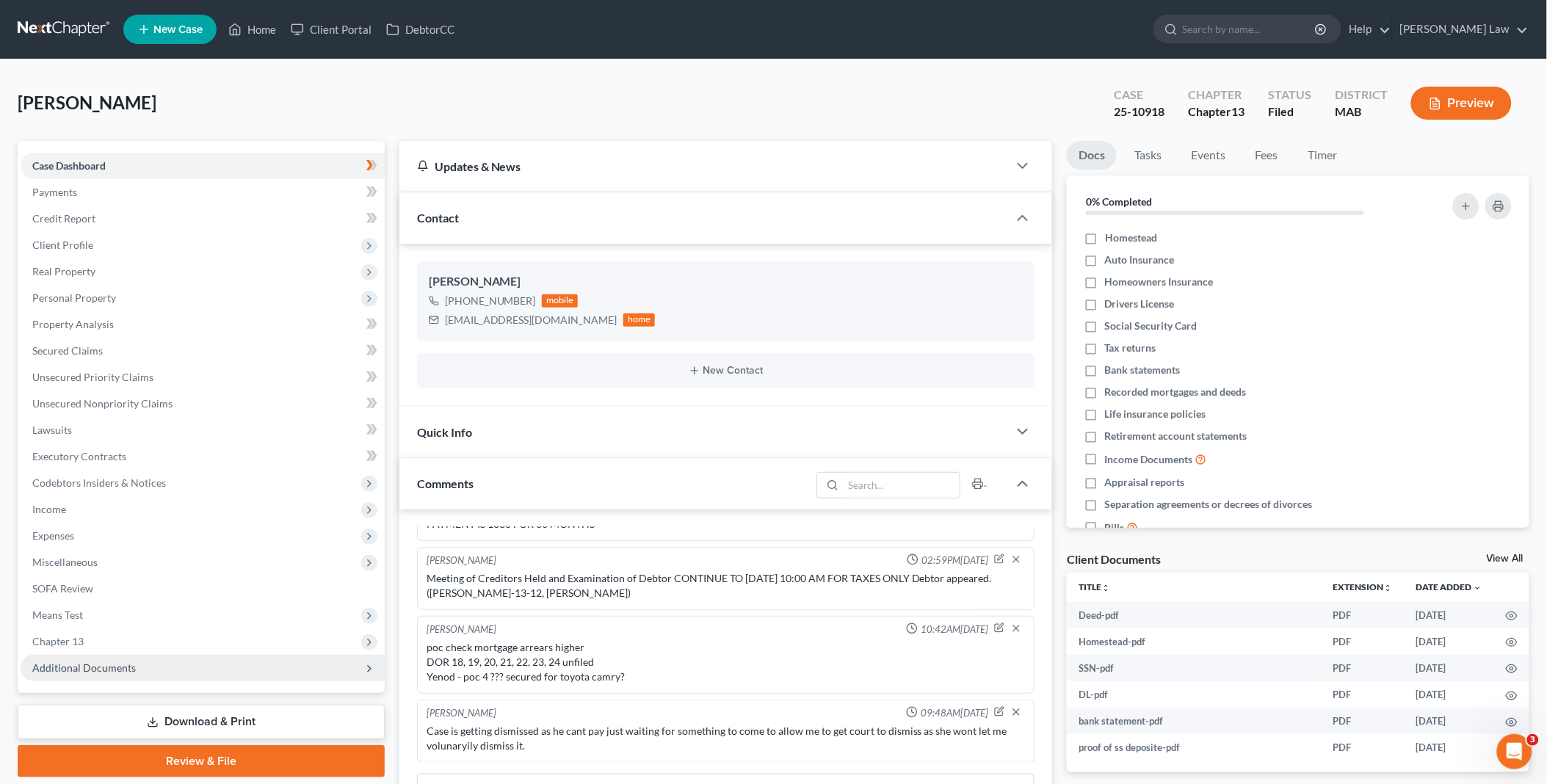
click at [110, 665] on span "Additional Documents" at bounding box center [84, 667] width 103 height 13
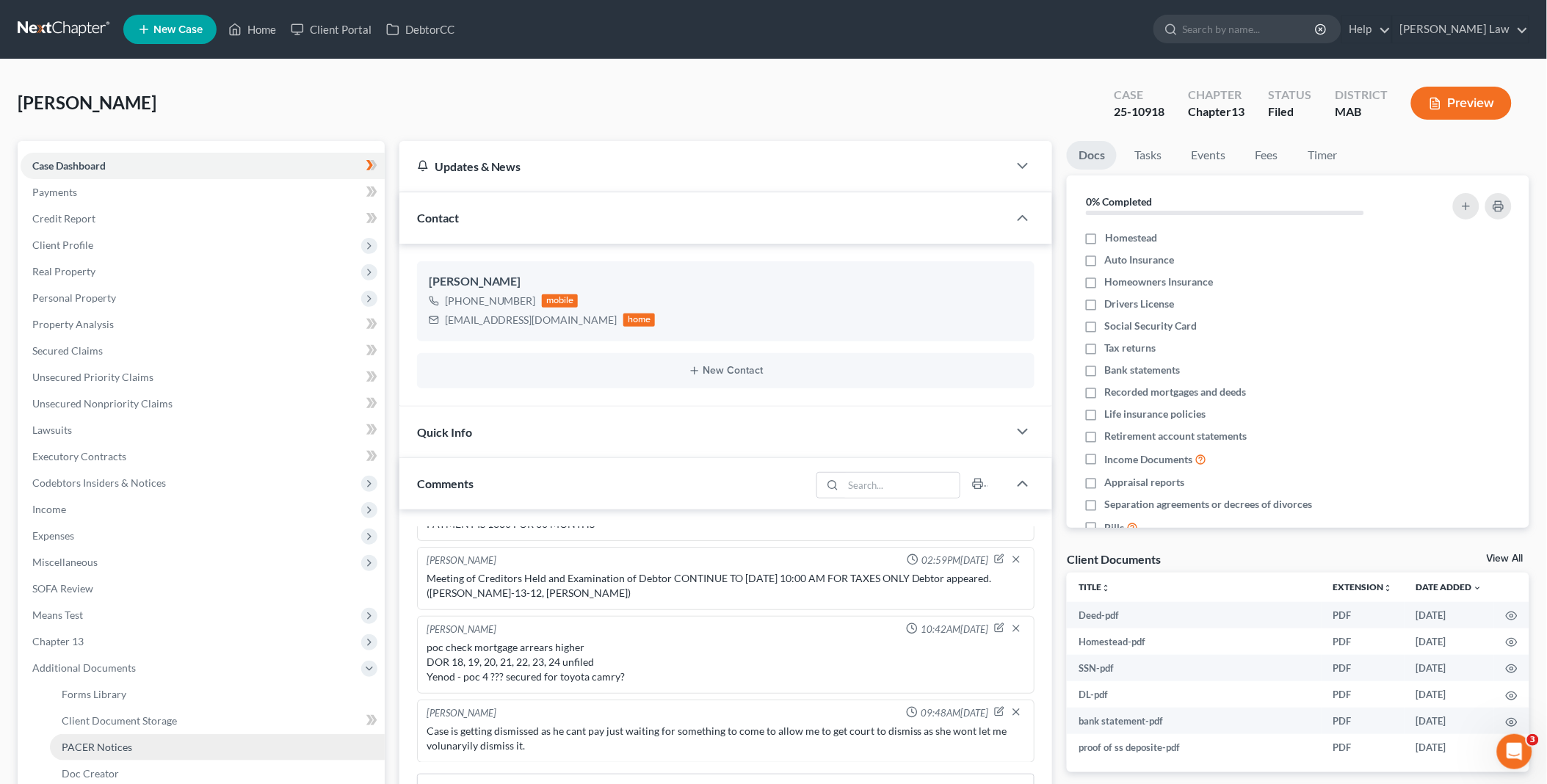
click at [111, 745] on span "PACER Notices" at bounding box center [97, 746] width 70 height 13
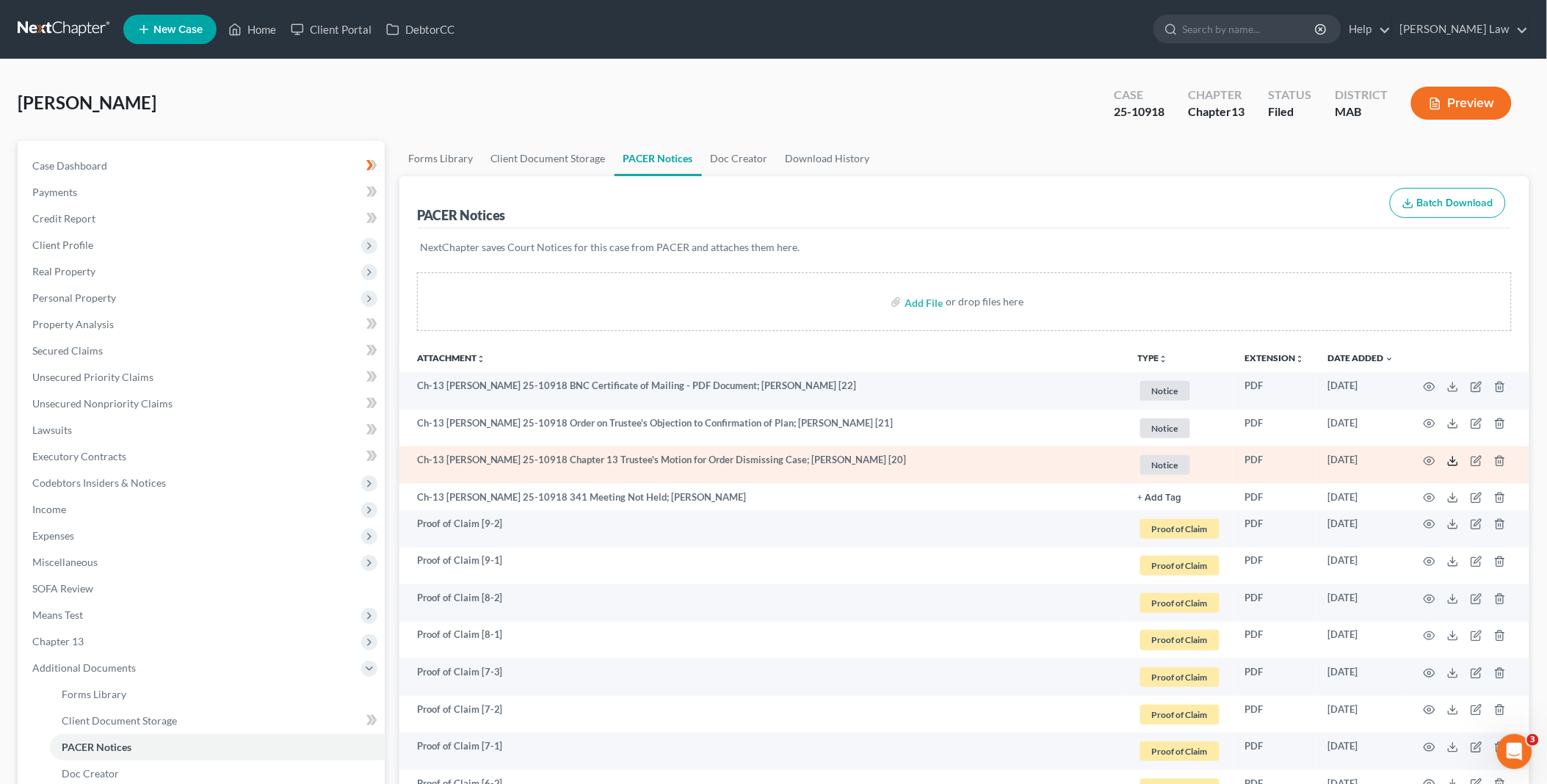
click at [1453, 460] on line at bounding box center [1453, 459] width 0 height 6
